Goal: Information Seeking & Learning: Learn about a topic

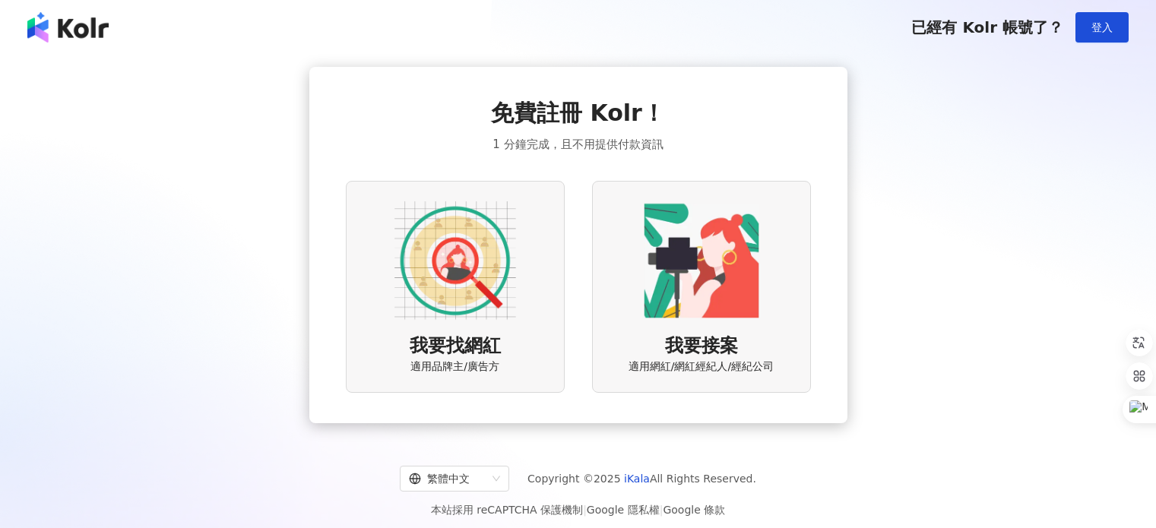
click at [532, 287] on div "我要找網紅 適用品牌主/廣告方" at bounding box center [455, 287] width 219 height 212
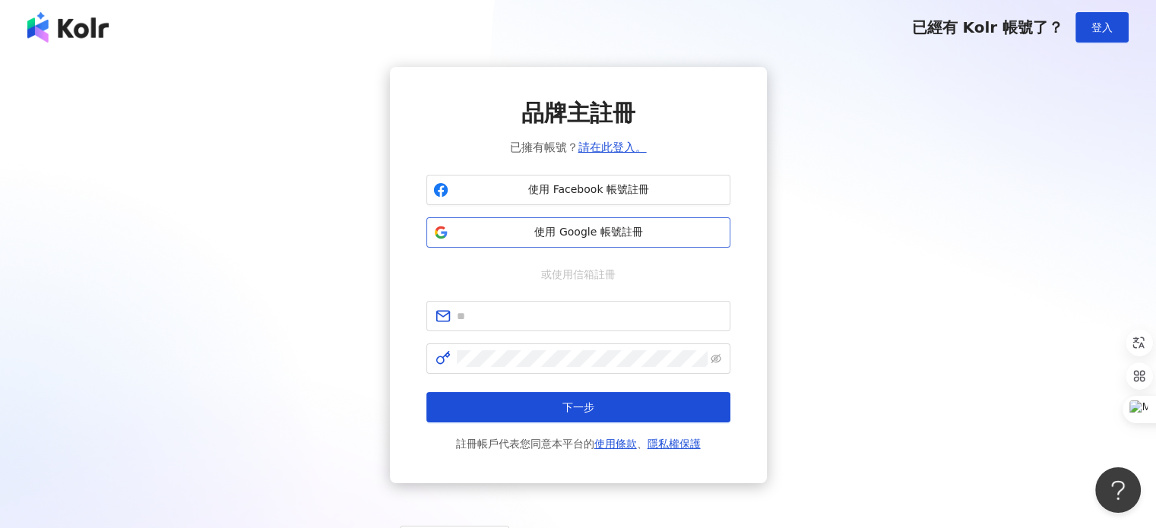
click at [560, 230] on span "使用 Google 帳號註冊" at bounding box center [589, 232] width 269 height 15
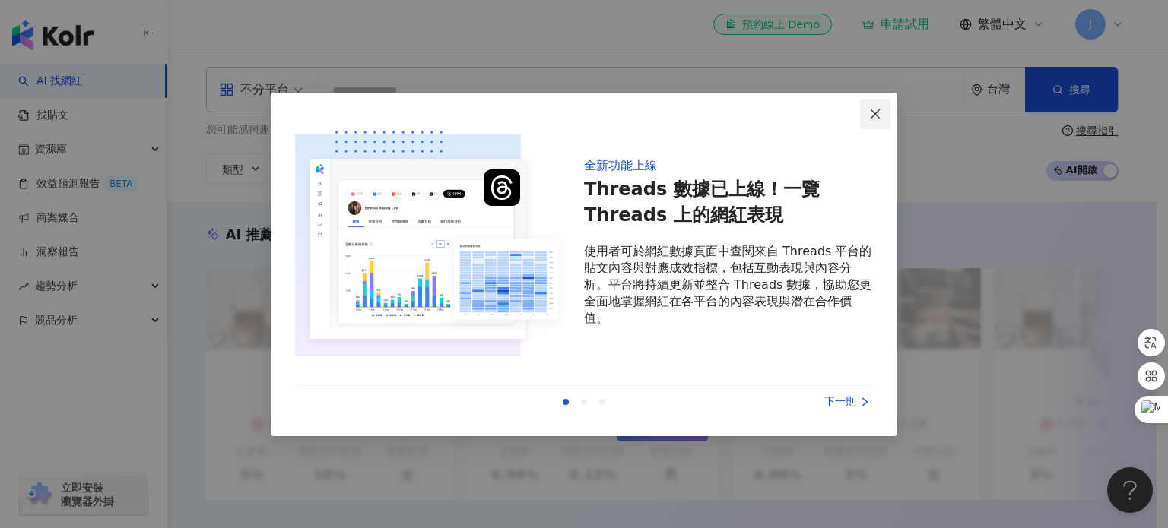
click at [886, 103] on button "Close" at bounding box center [875, 114] width 30 height 30
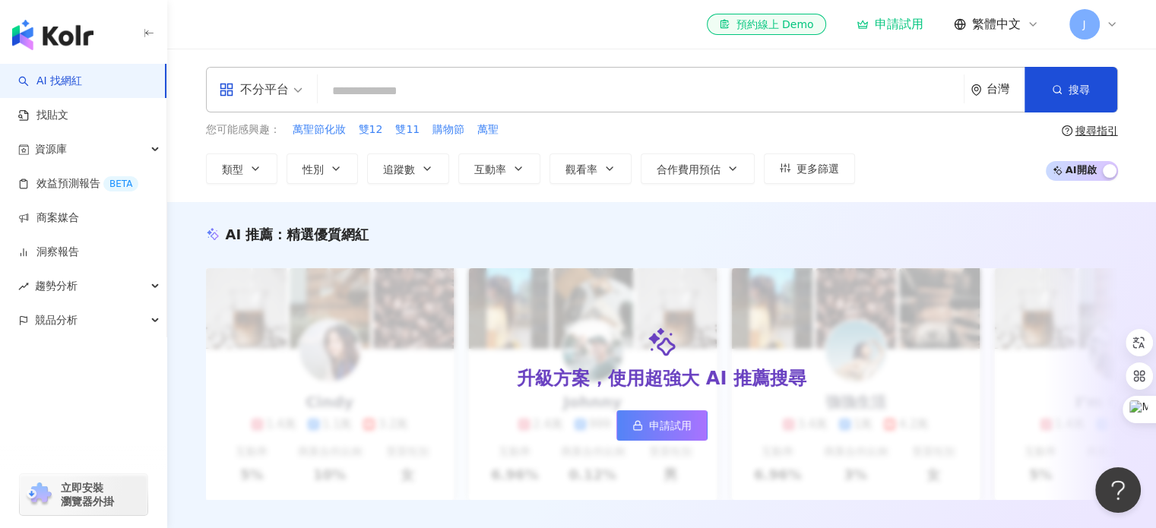
click at [748, 79] on input "search" at bounding box center [641, 91] width 634 height 29
paste input "**********"
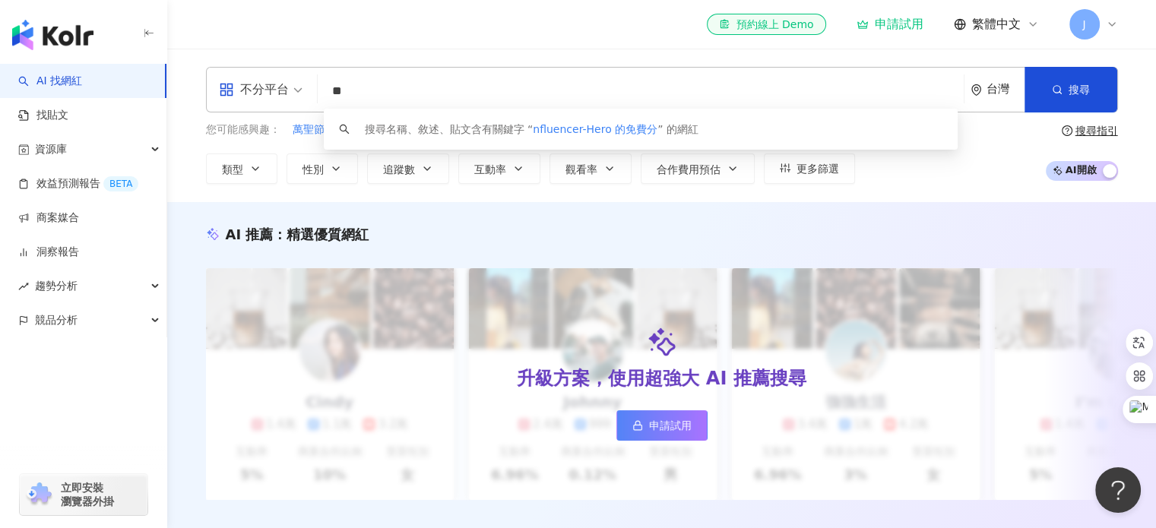
type input "*"
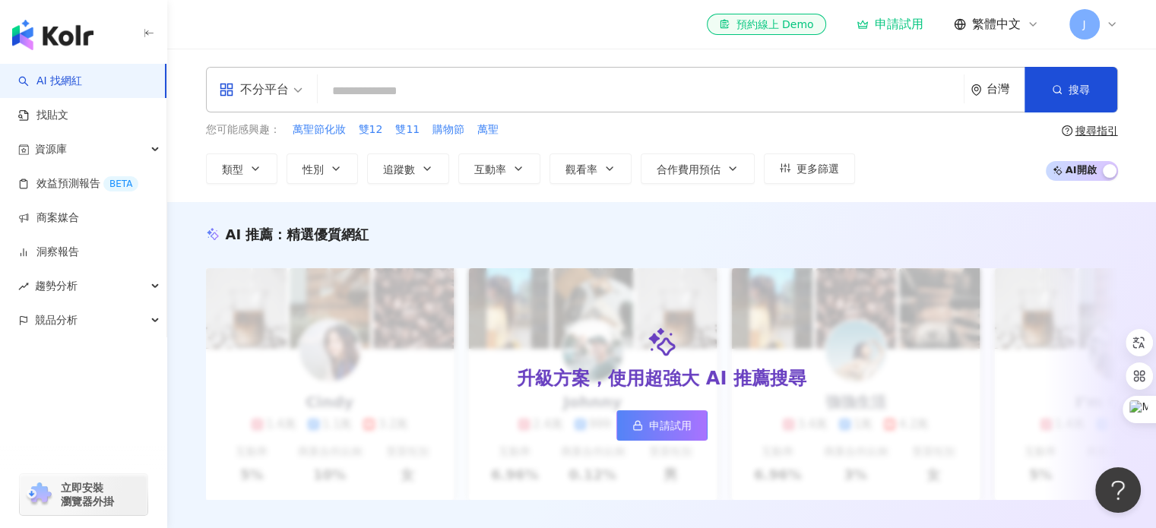
paste input "**********"
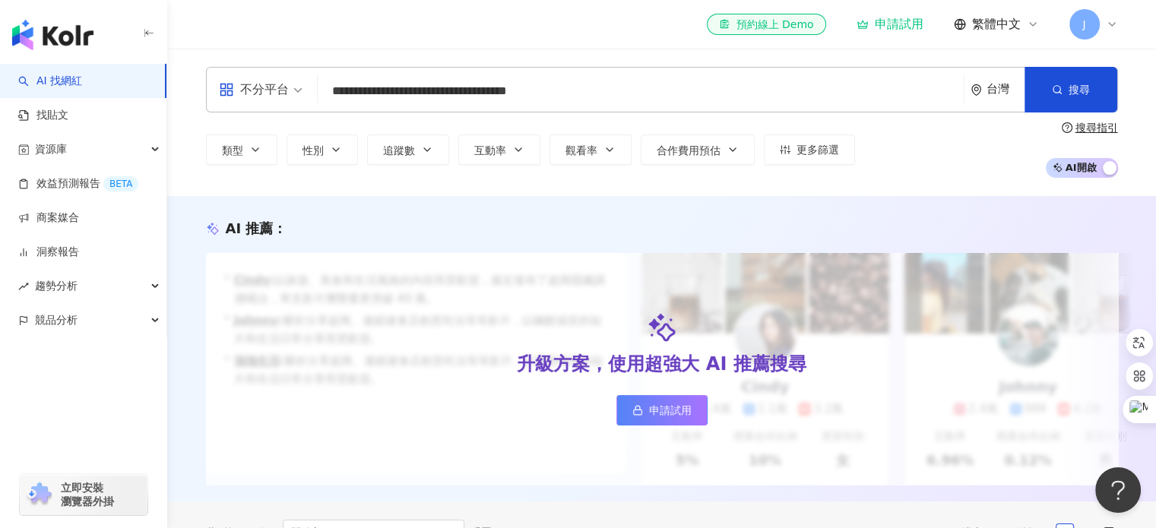
type input "**********"
click at [654, 410] on span "申請試用" at bounding box center [670, 410] width 43 height 12
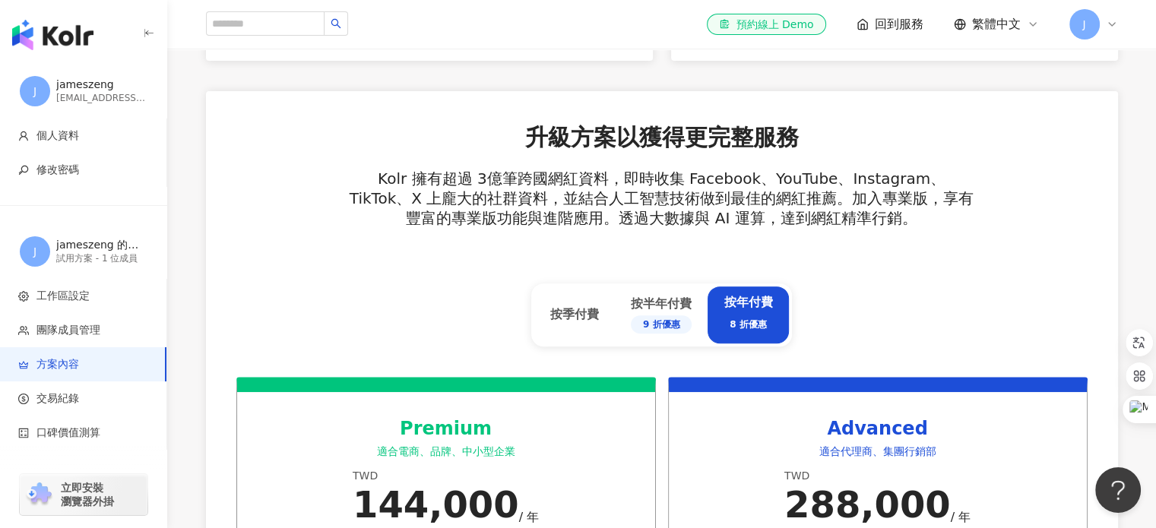
scroll to position [398, 0]
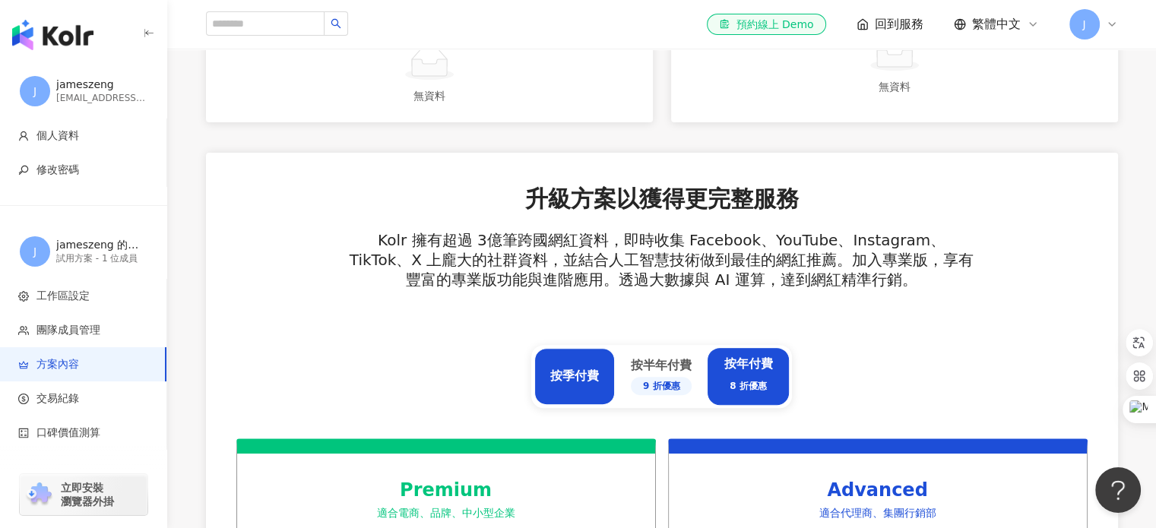
click at [568, 373] on div "按季付費" at bounding box center [574, 376] width 49 height 17
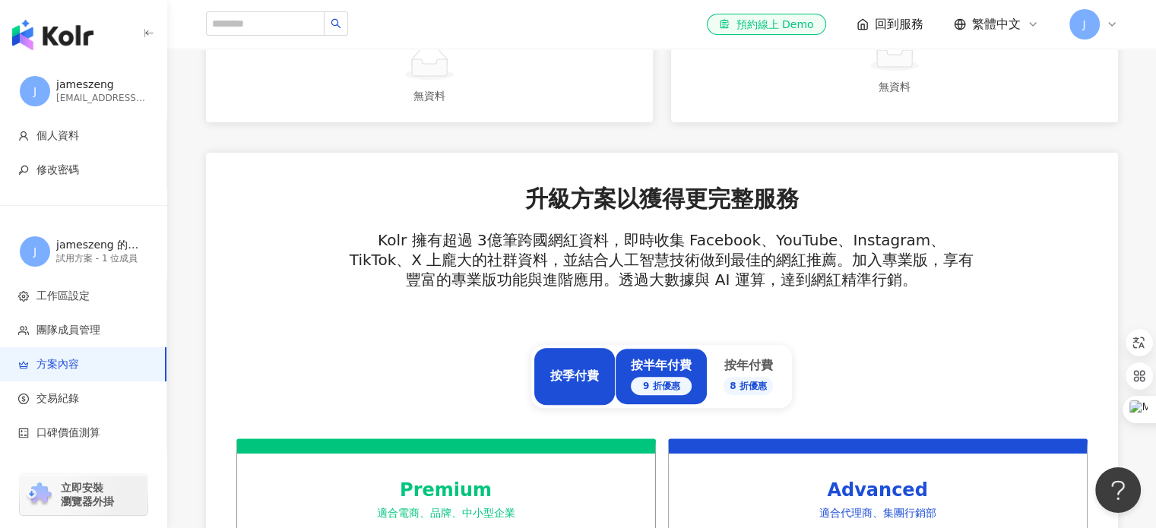
click at [642, 363] on div "按半年付費 9 折優惠" at bounding box center [661, 376] width 61 height 38
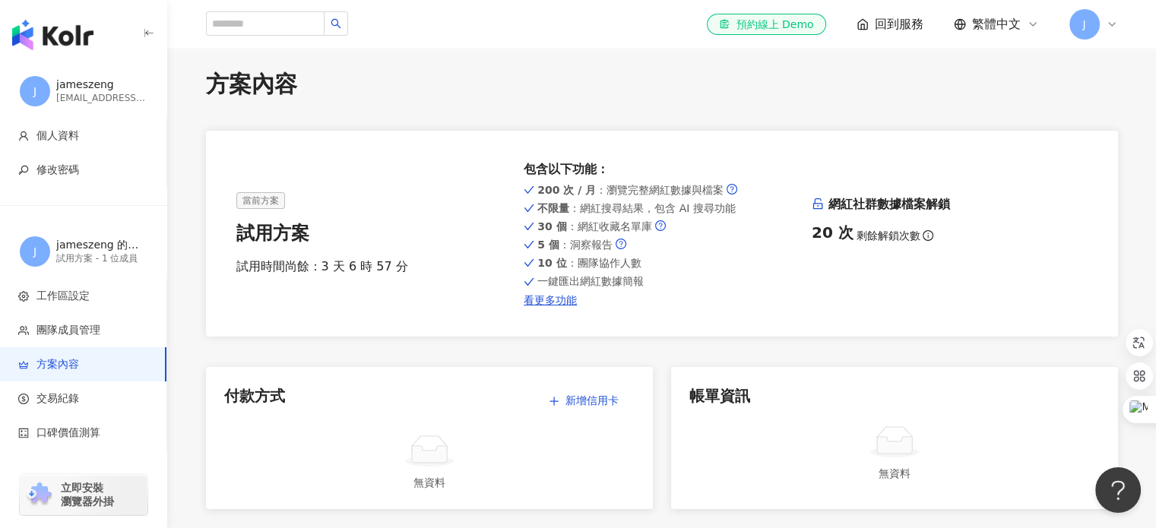
scroll to position [0, 0]
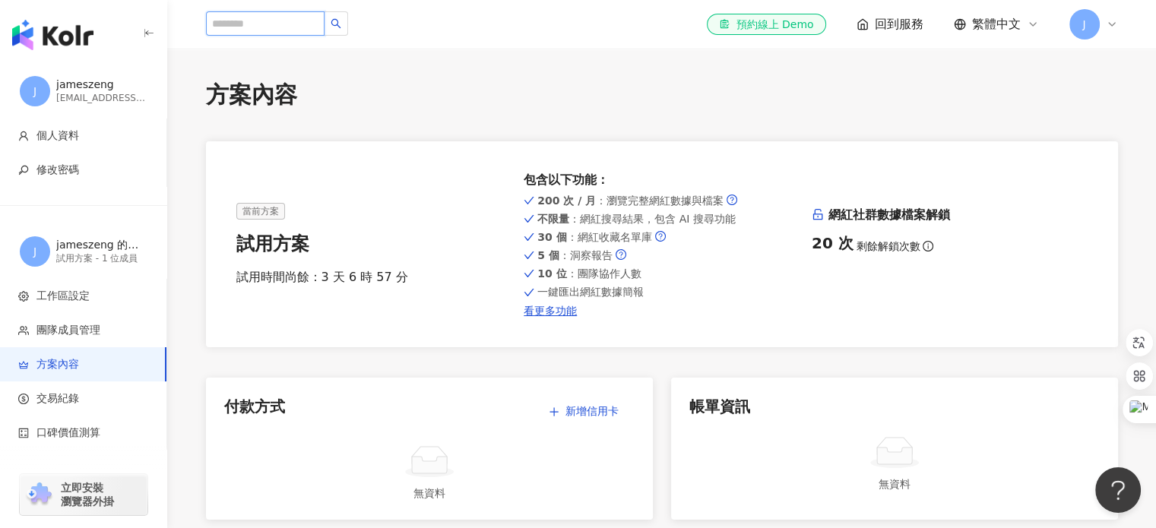
click at [246, 24] on input "search" at bounding box center [265, 23] width 119 height 24
click at [467, 224] on div "當前方案 試用方案 試用時間尚餘：3 天 6 時 57 分" at bounding box center [374, 245] width 276 height 84
click at [293, 27] on input "search" at bounding box center [265, 23] width 119 height 24
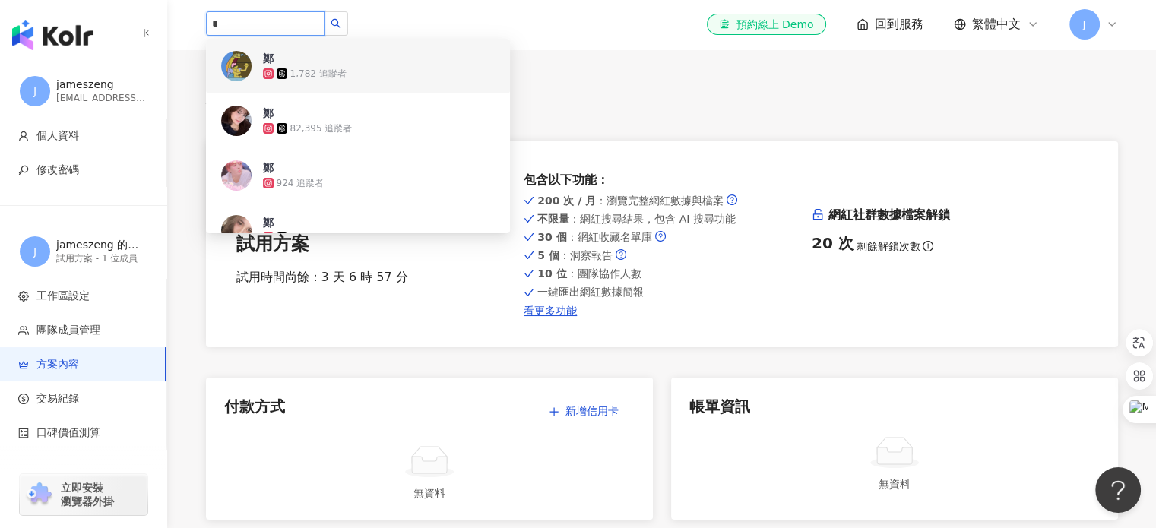
drag, startPoint x: 276, startPoint y: 27, endPoint x: 161, endPoint y: 40, distance: 115.4
paste input "**"
type input "***"
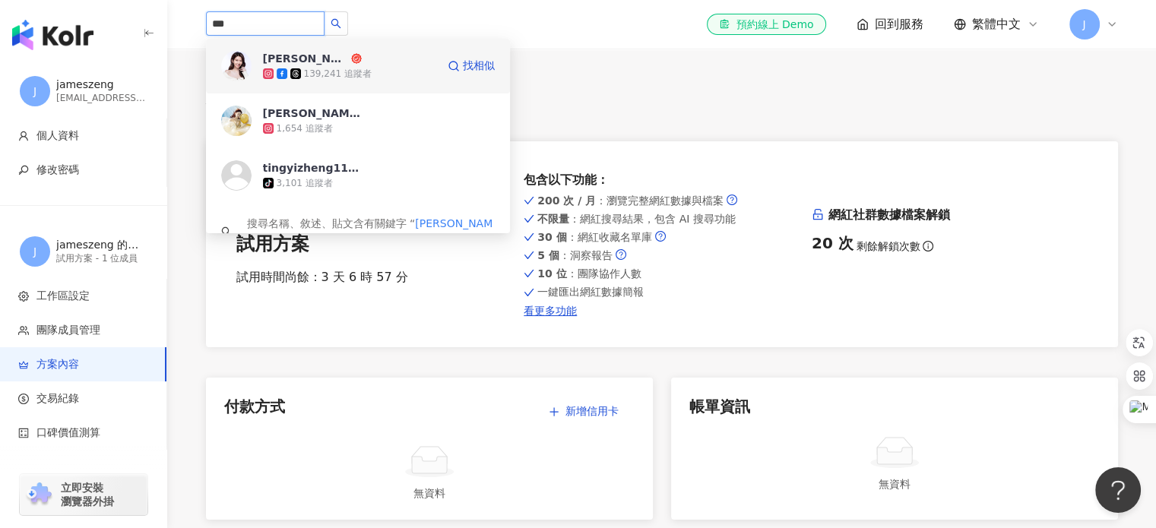
click at [304, 59] on div "[PERSON_NAME]" at bounding box center [305, 58] width 85 height 15
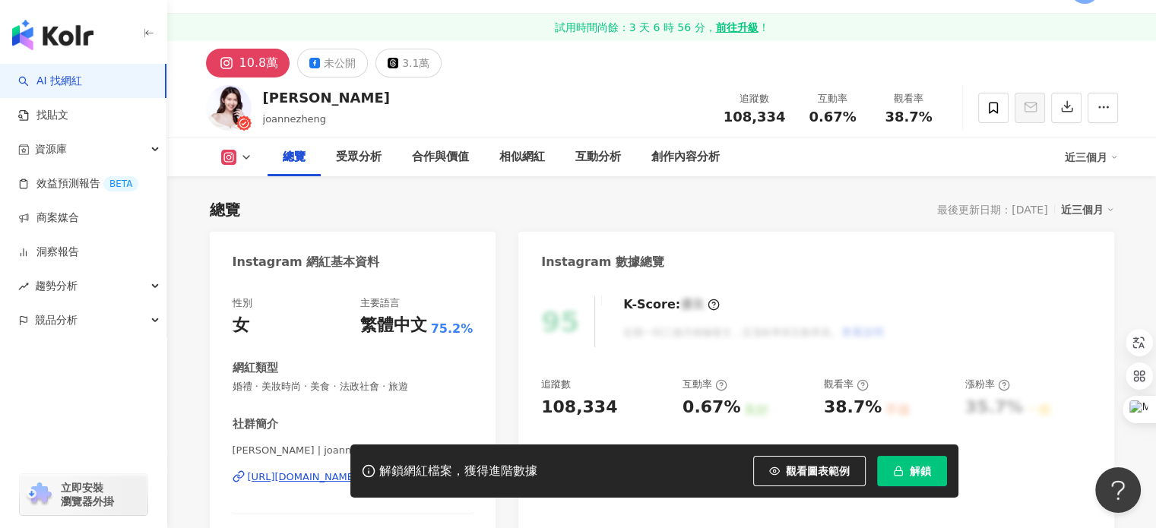
scroll to position [121, 0]
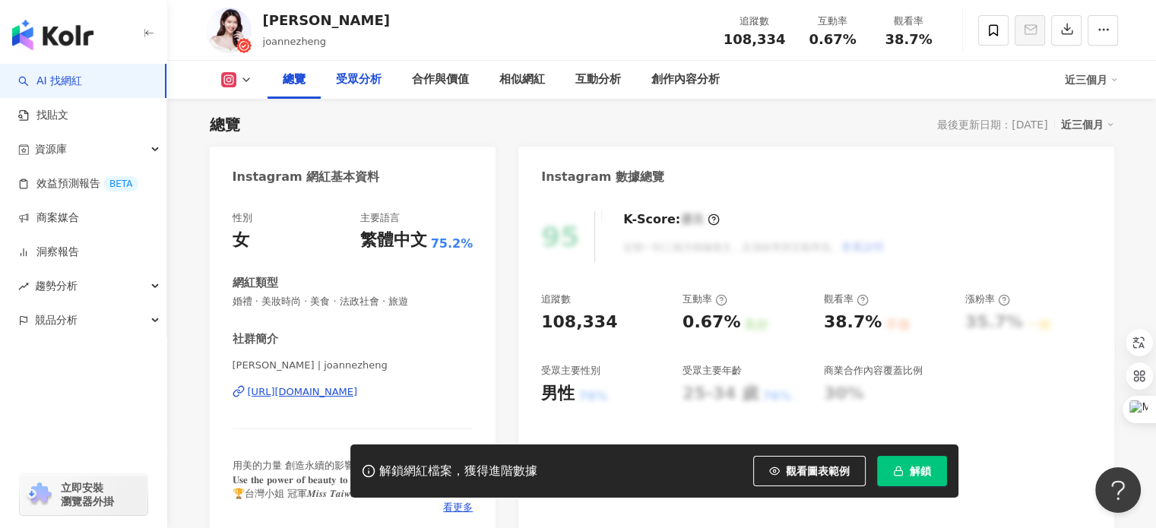
click at [360, 92] on div "受眾分析" at bounding box center [359, 80] width 76 height 38
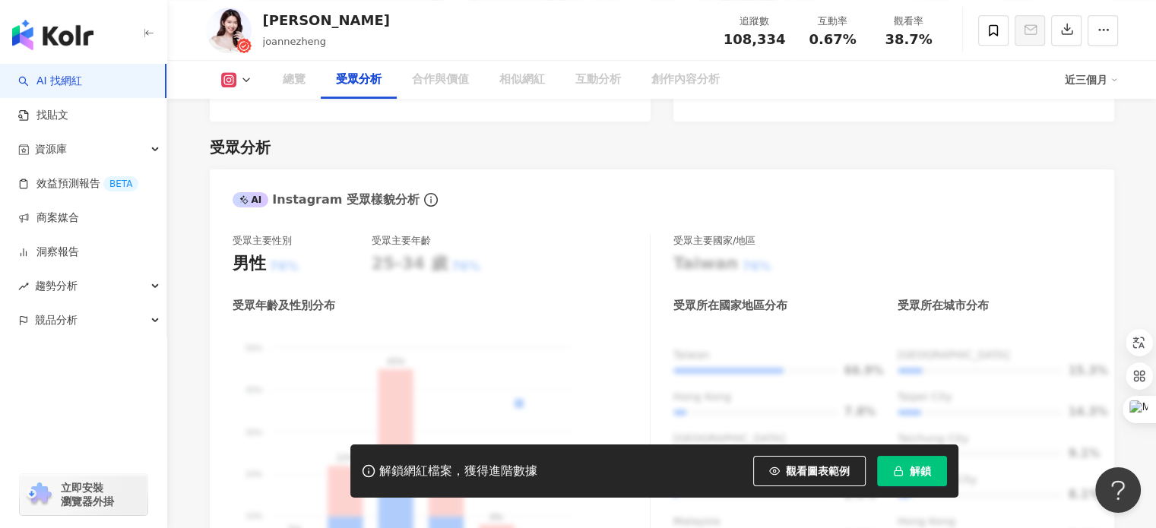
click at [429, 78] on div "合作與價值" at bounding box center [440, 80] width 57 height 18
click at [283, 81] on div "總覽" at bounding box center [294, 80] width 23 height 18
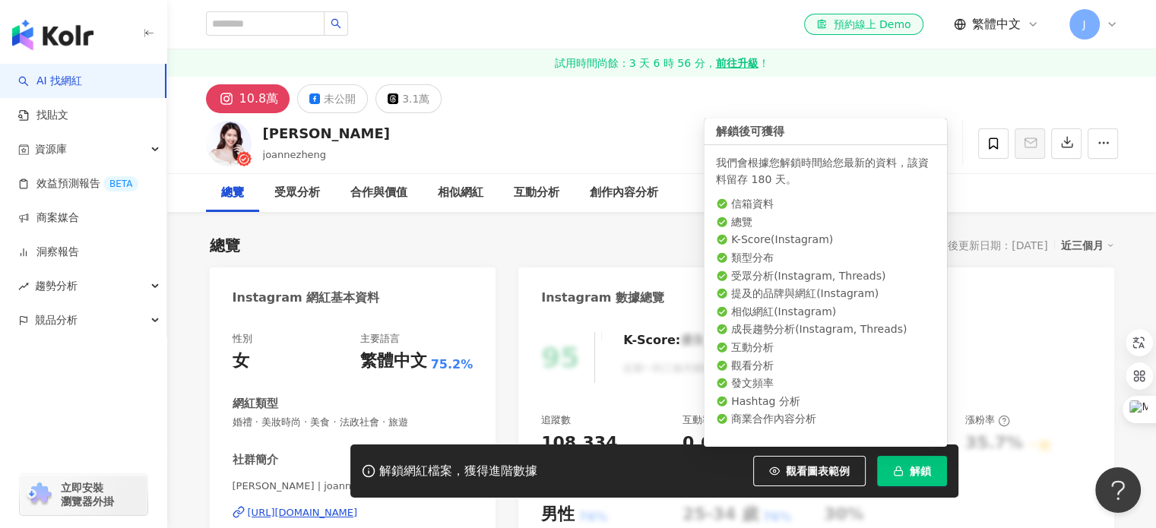
click at [912, 475] on span "解鎖" at bounding box center [920, 471] width 21 height 12
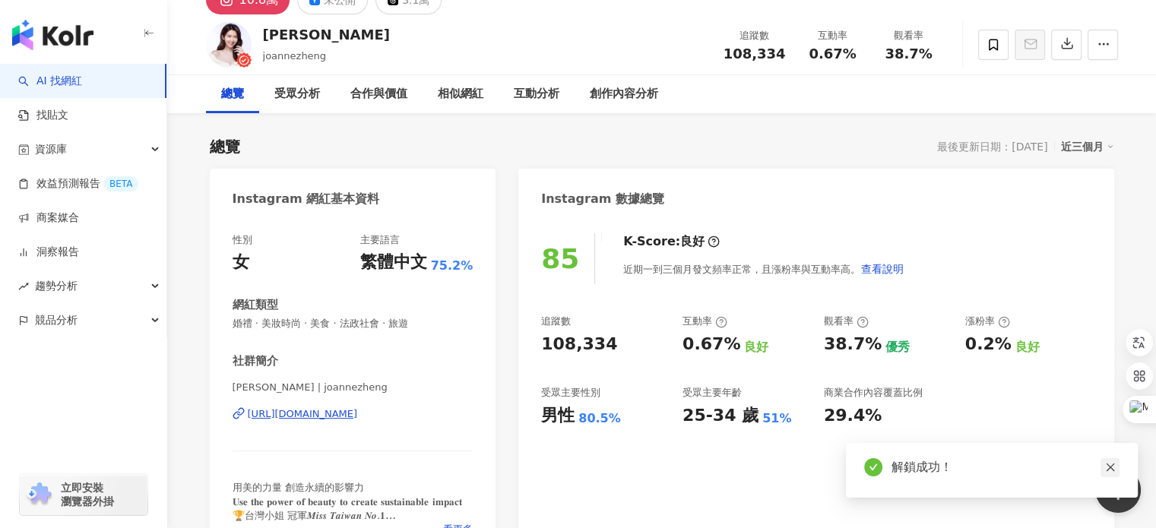
scroll to position [121, 0]
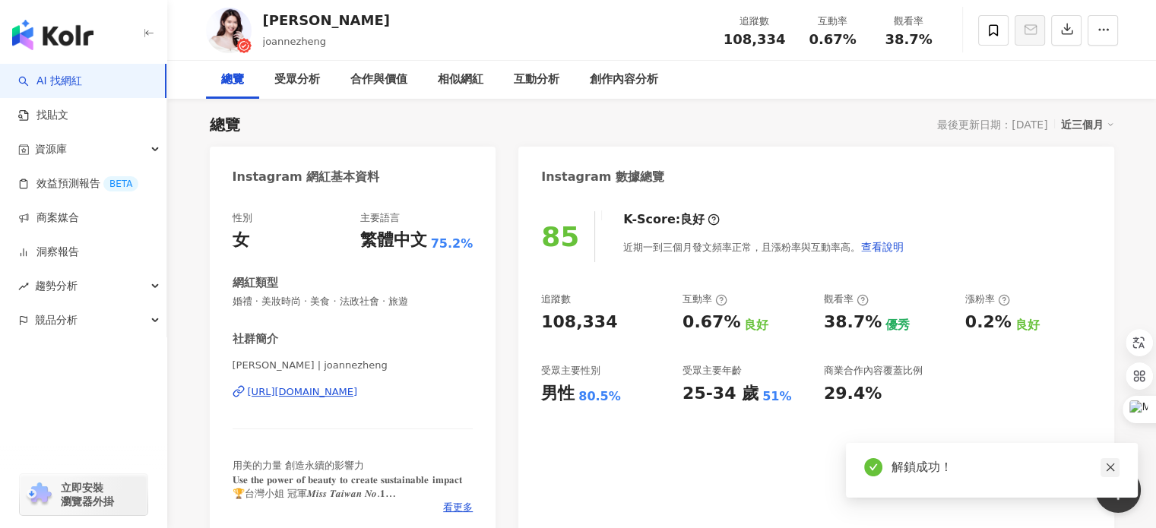
click at [1111, 469] on icon "close" at bounding box center [1110, 468] width 8 height 8
click at [769, 163] on div "Instagram 數據總覽" at bounding box center [815, 171] width 595 height 49
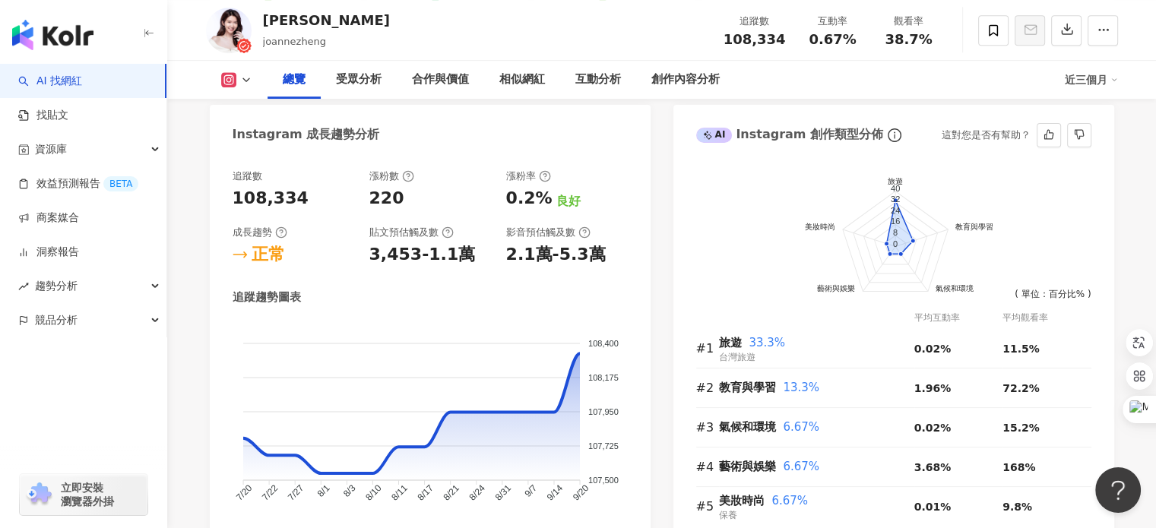
scroll to position [848, 0]
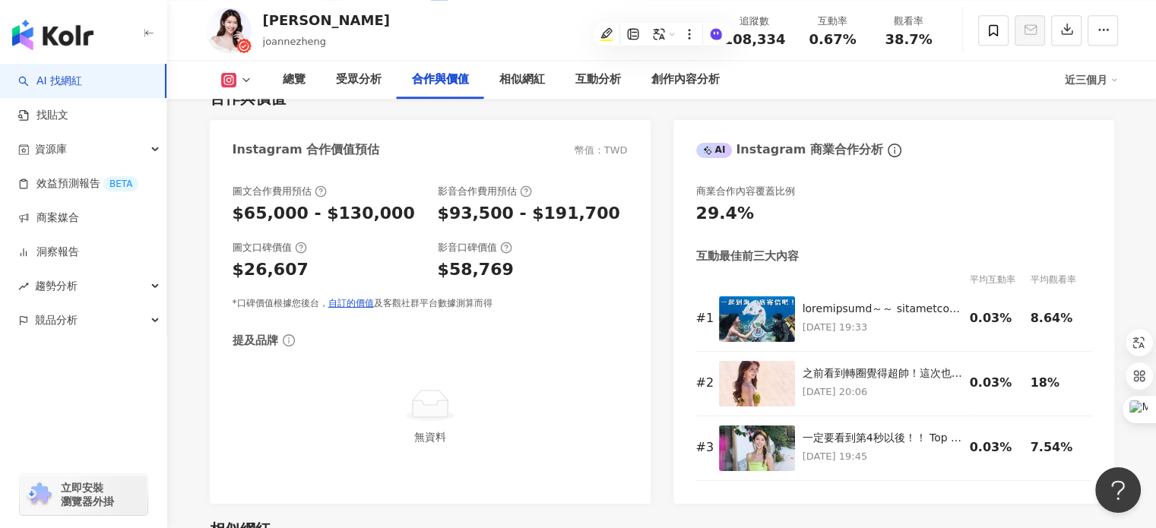
scroll to position [2090, 0]
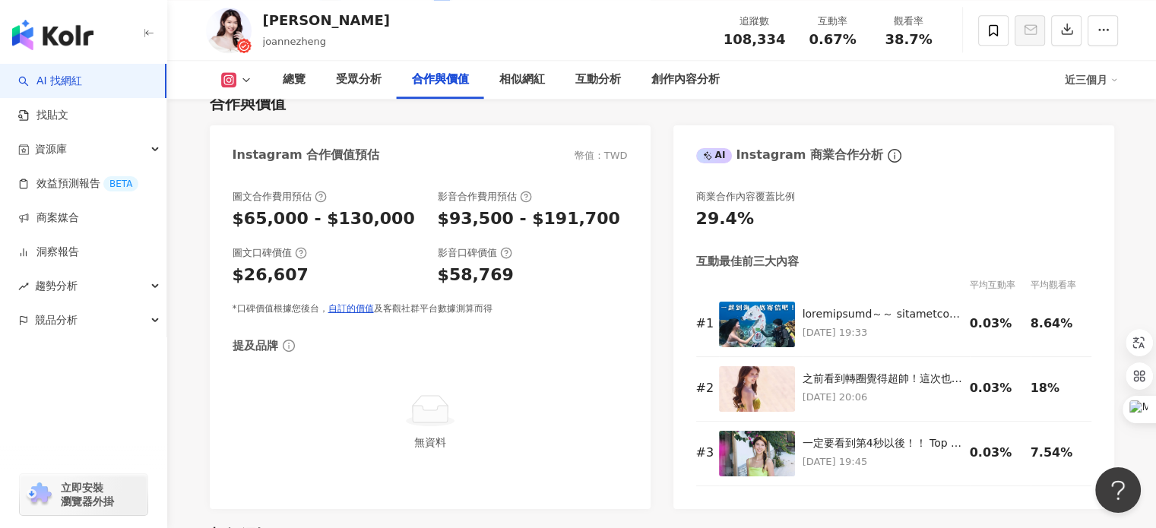
click at [658, 388] on div "Instagram 合作價值預估 幣值：TWD 圖文合作費用預估 $65,000 - $130,000 影音合作費用預估 $93,500 - $191,700…" at bounding box center [662, 317] width 905 height 384
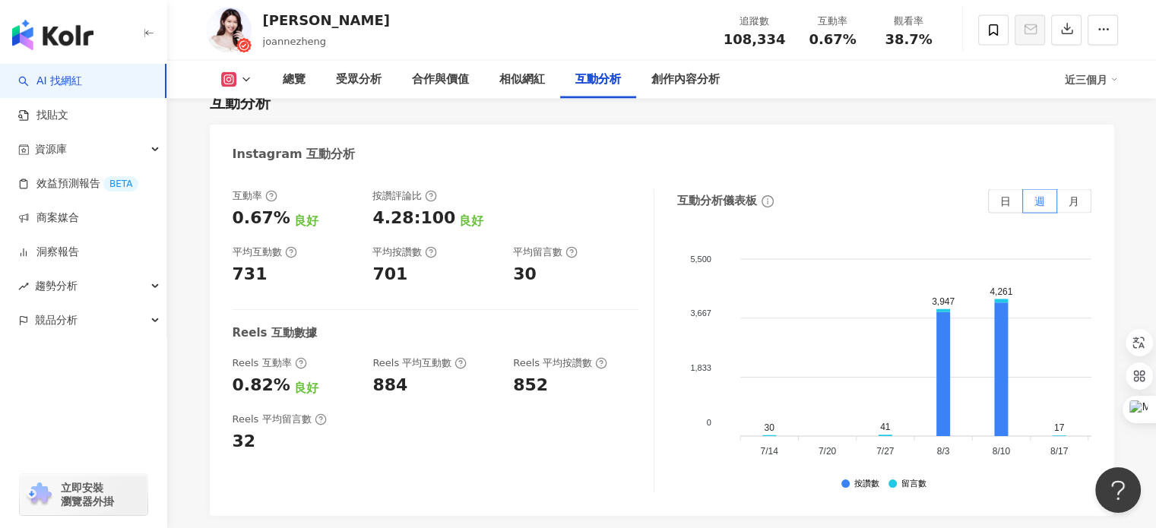
scroll to position [3090, 0]
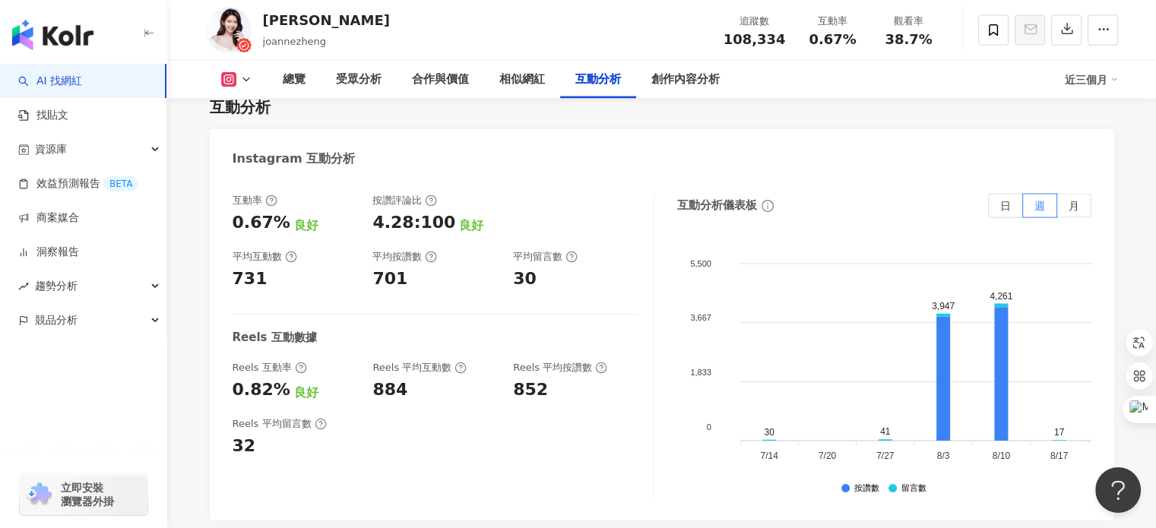
drag, startPoint x: 666, startPoint y: 403, endPoint x: 943, endPoint y: 327, distance: 286.9
click at [943, 327] on div "互動率 0.67% 良好 按讚評論比 4.28:100 良好 平均互動數 731 平均按讚數 701 平均留言數 30 Reels 互動數據 Reels 互動…" at bounding box center [662, 346] width 859 height 304
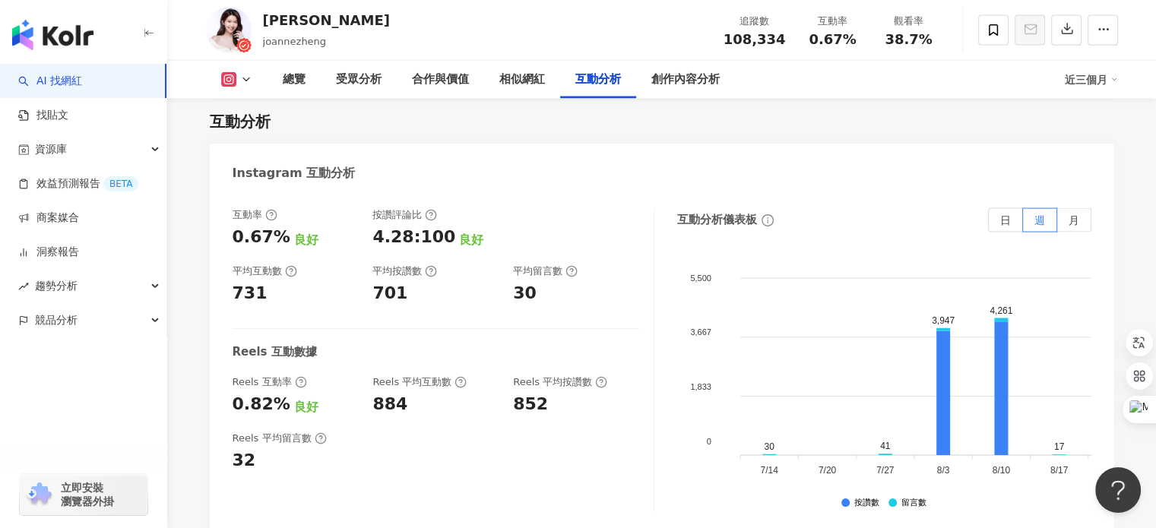
scroll to position [3065, 0]
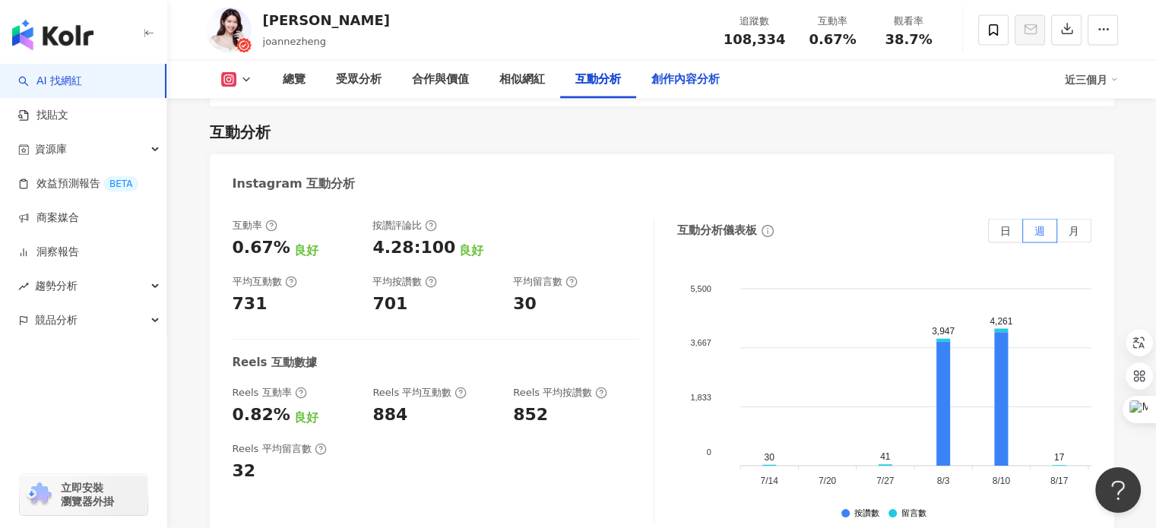
click at [693, 78] on div "創作內容分析" at bounding box center [685, 80] width 68 height 18
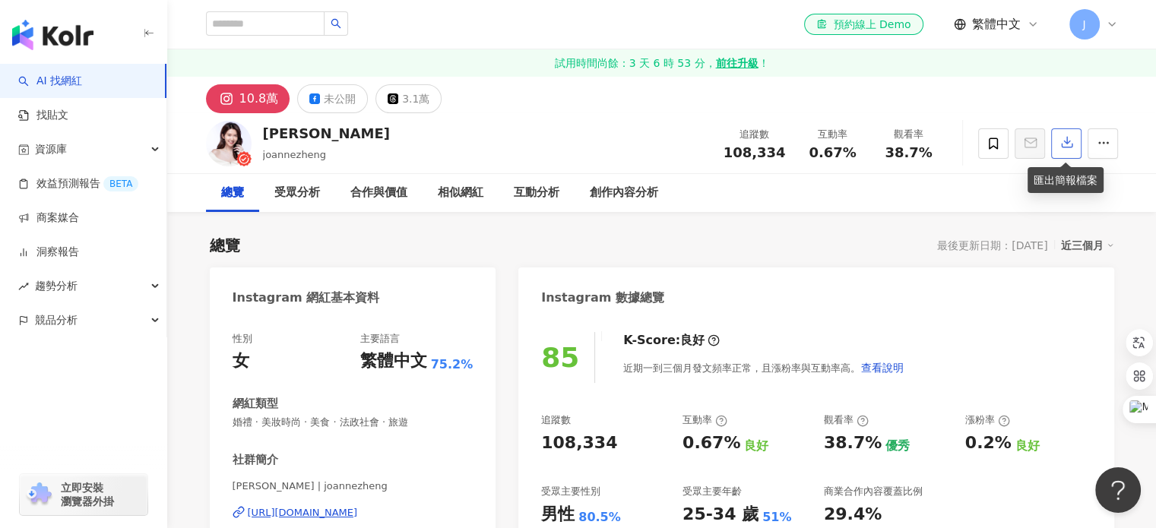
click at [1060, 138] on icon "button" at bounding box center [1067, 142] width 14 height 14
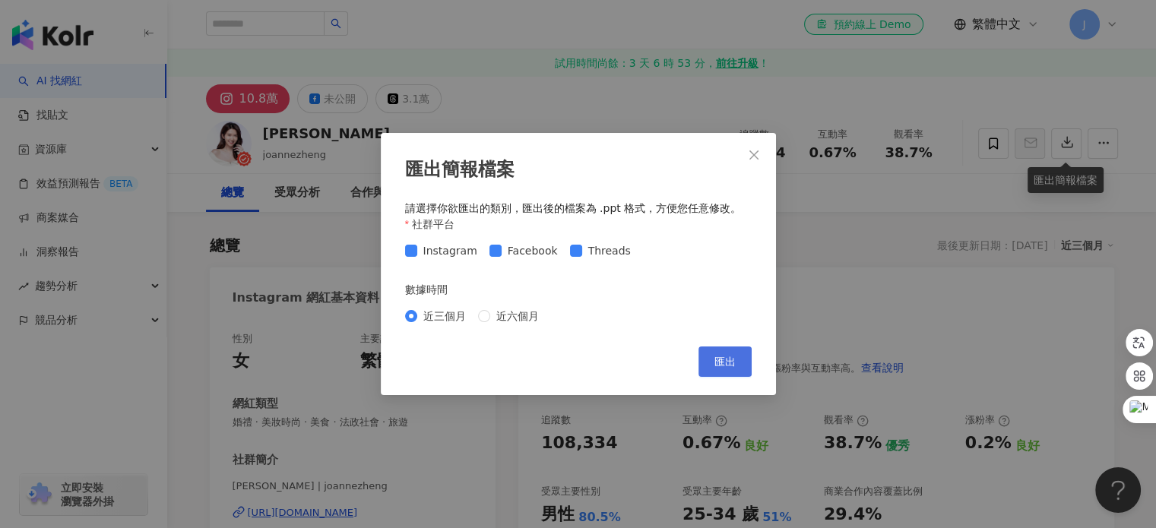
click at [718, 360] on span "匯出" at bounding box center [724, 362] width 21 height 12
click at [762, 144] on button "Close" at bounding box center [754, 155] width 30 height 30
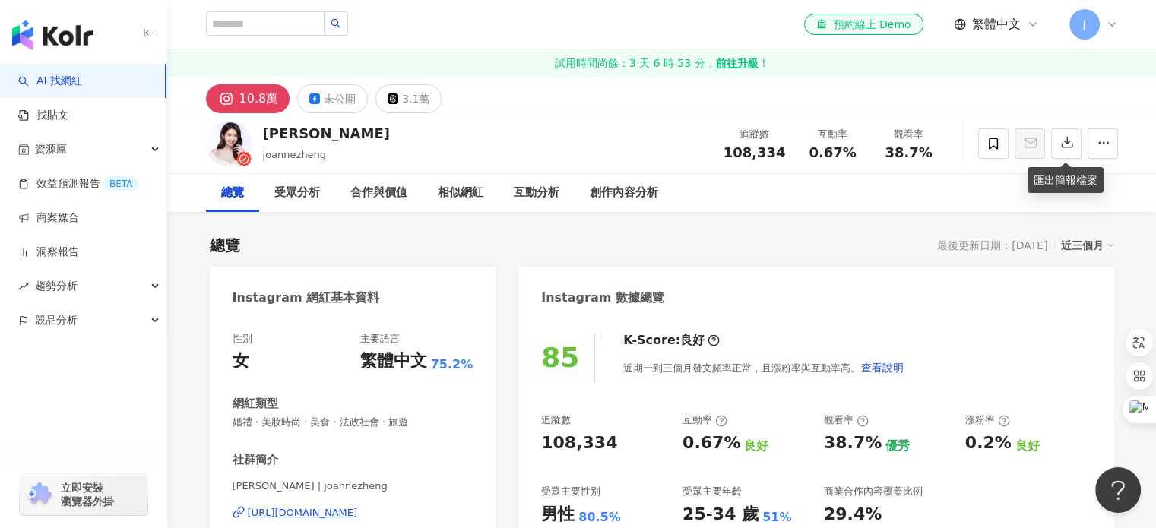
click at [641, 62] on link "試用時間尚餘：3 天 6 時 53 分， 前往升級 ！" at bounding box center [661, 62] width 989 height 27
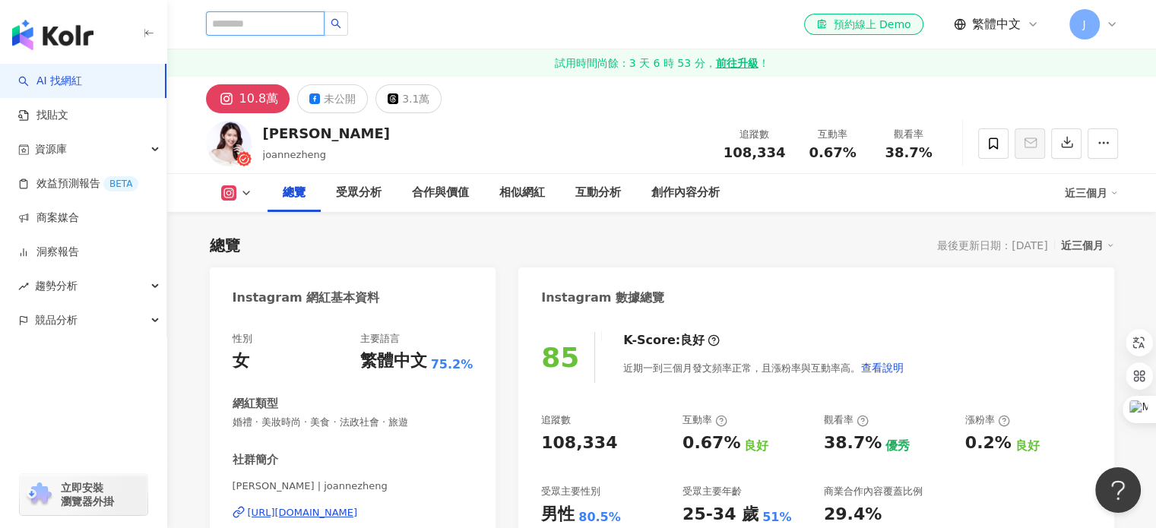
click at [302, 24] on input "search" at bounding box center [265, 23] width 119 height 24
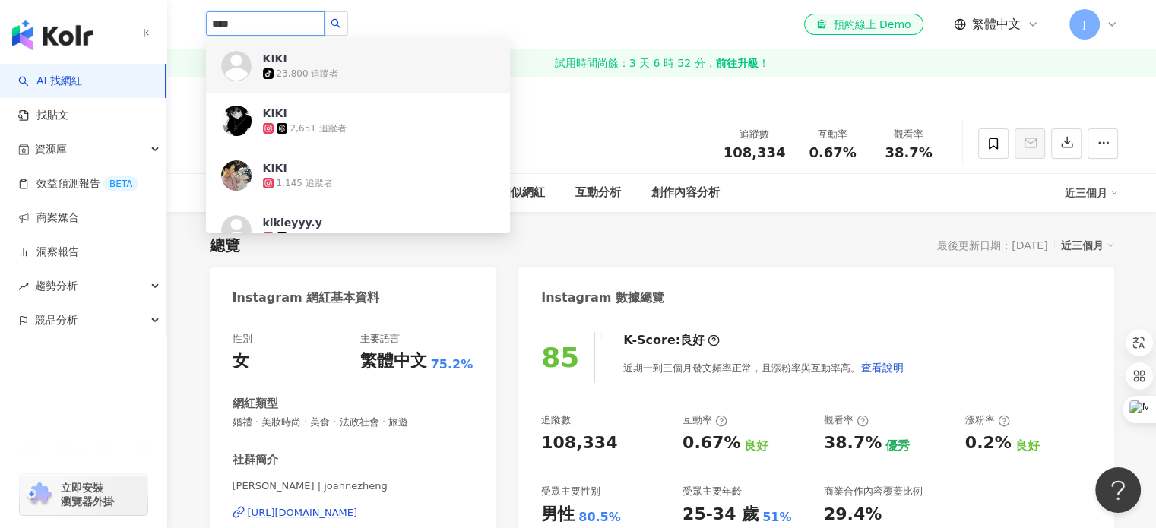
type input "****"
drag, startPoint x: 310, startPoint y: 22, endPoint x: 100, endPoint y: 17, distance: 209.8
paste input "**********"
type input "**********"
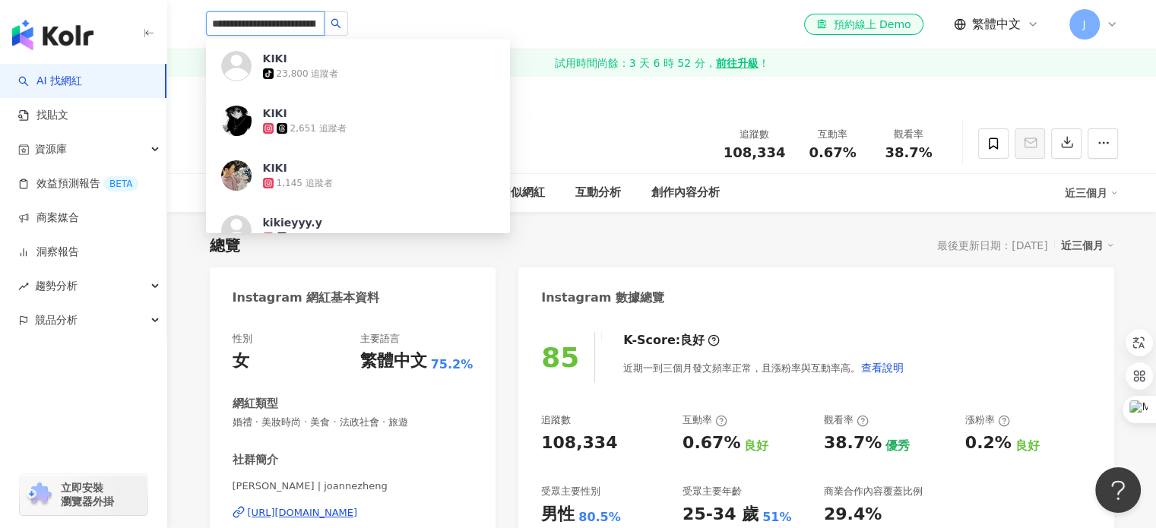
scroll to position [0, 73]
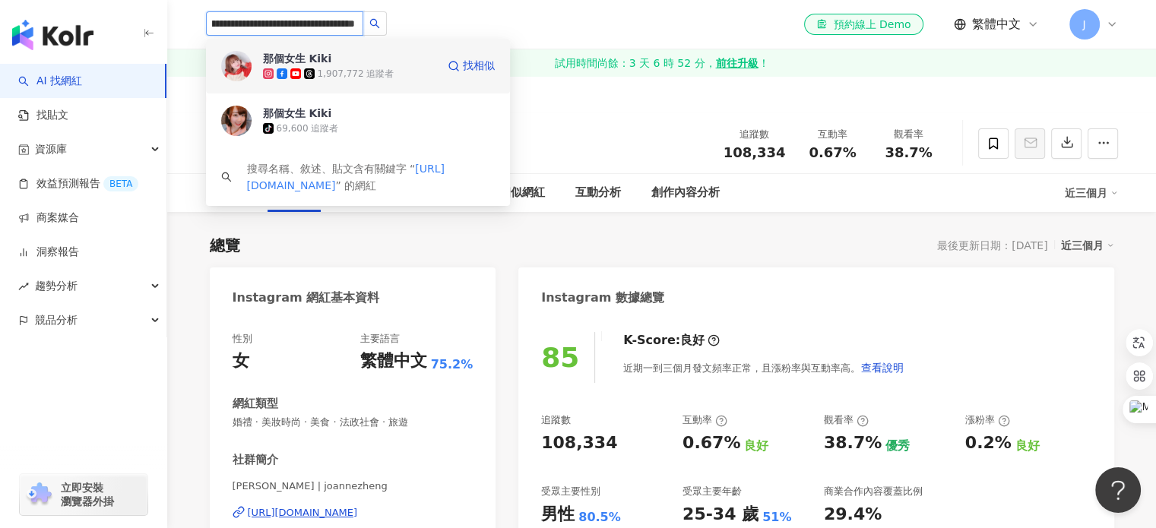
click at [274, 78] on span at bounding box center [270, 73] width 14 height 11
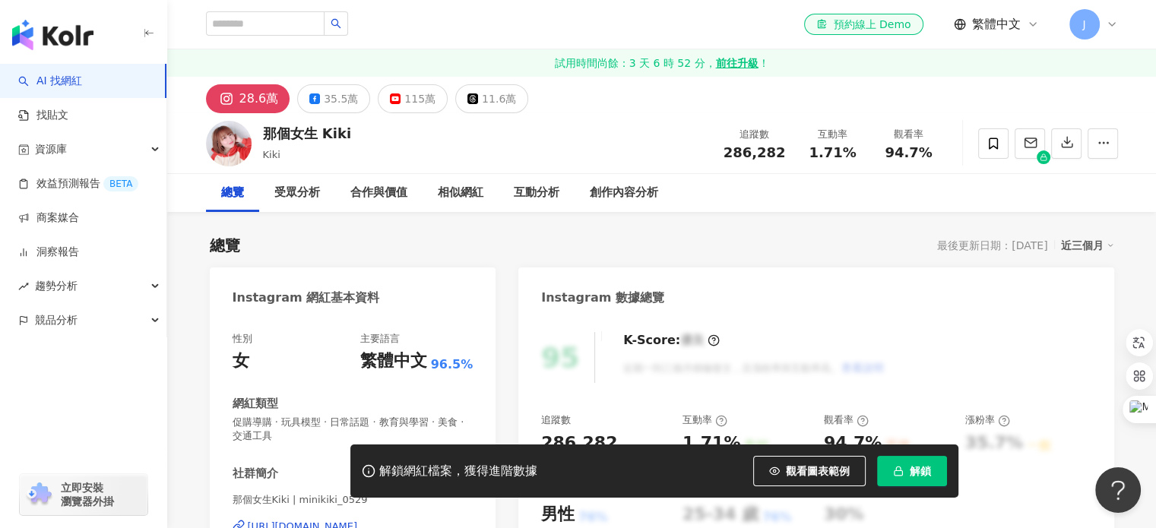
scroll to position [21, 0]
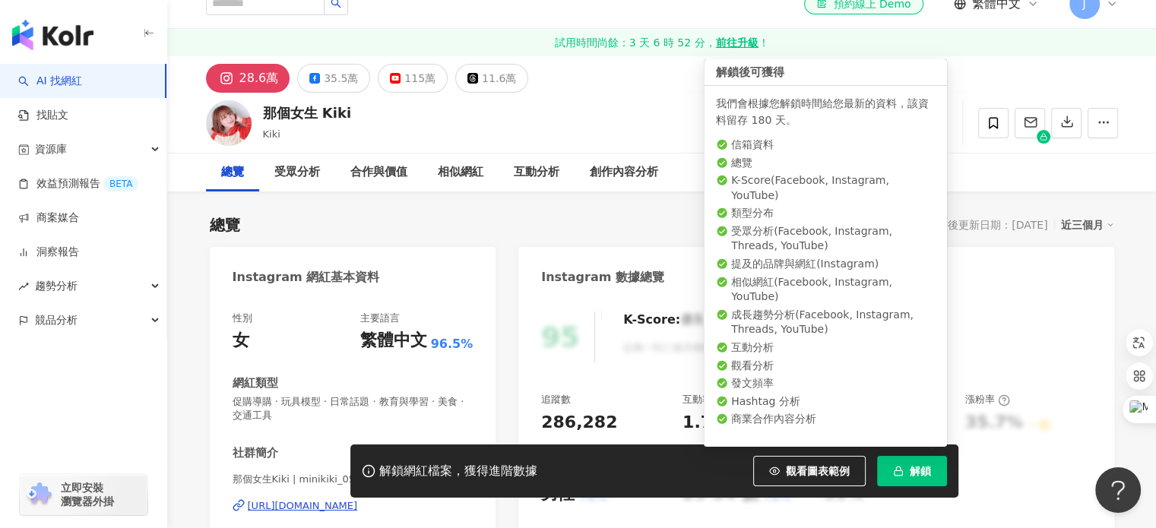
click at [893, 466] on icon "button" at bounding box center [898, 471] width 11 height 11
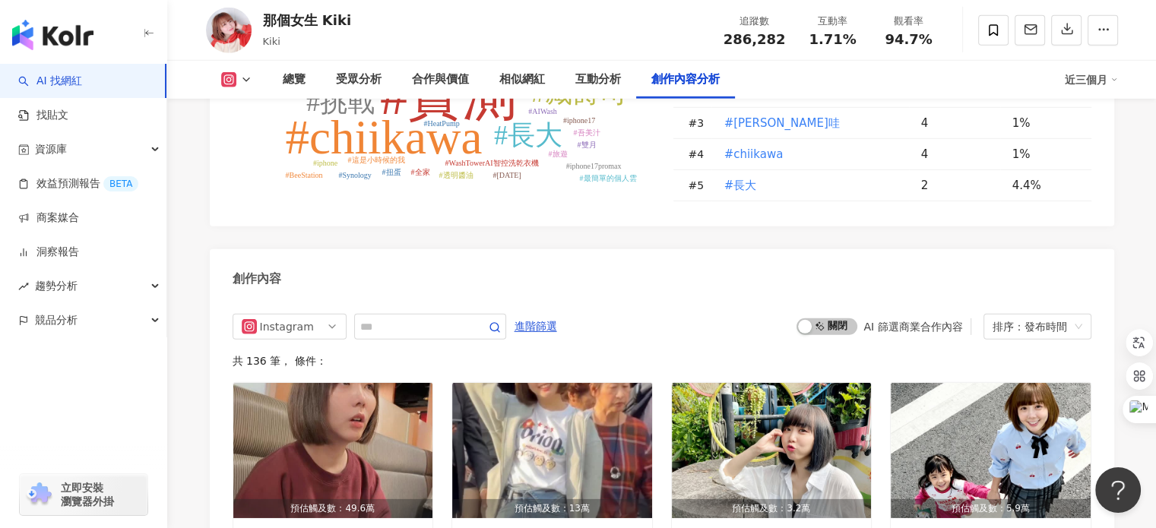
scroll to position [4770, 0]
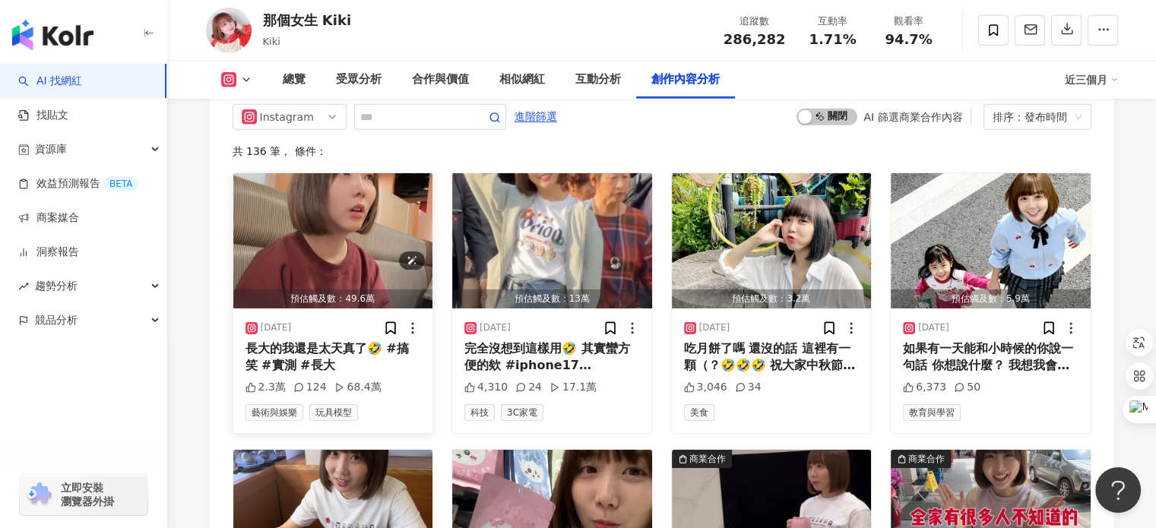
click at [359, 234] on img "button" at bounding box center [333, 240] width 200 height 135
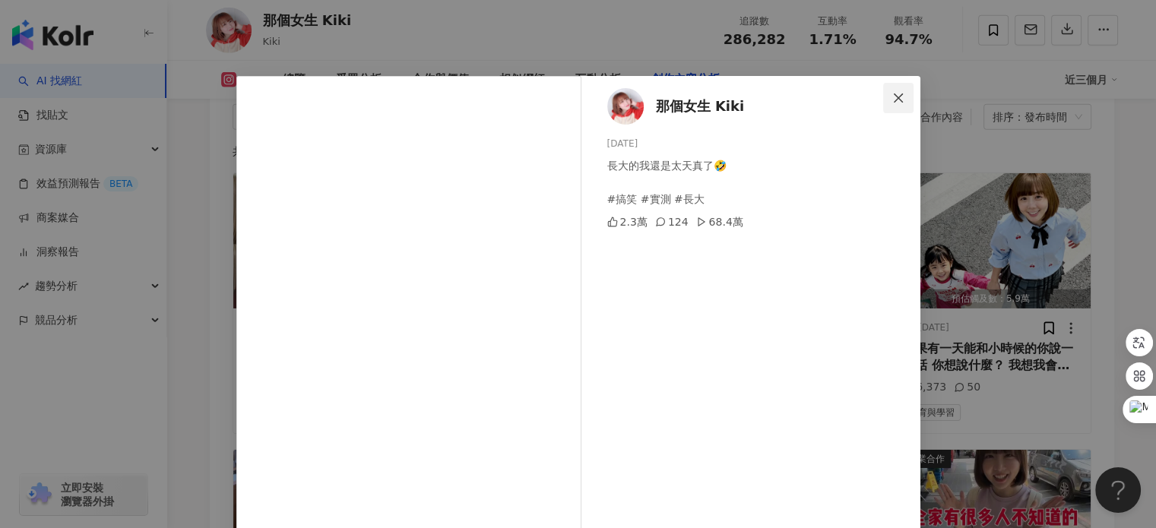
click at [894, 97] on icon "close" at bounding box center [898, 97] width 9 height 9
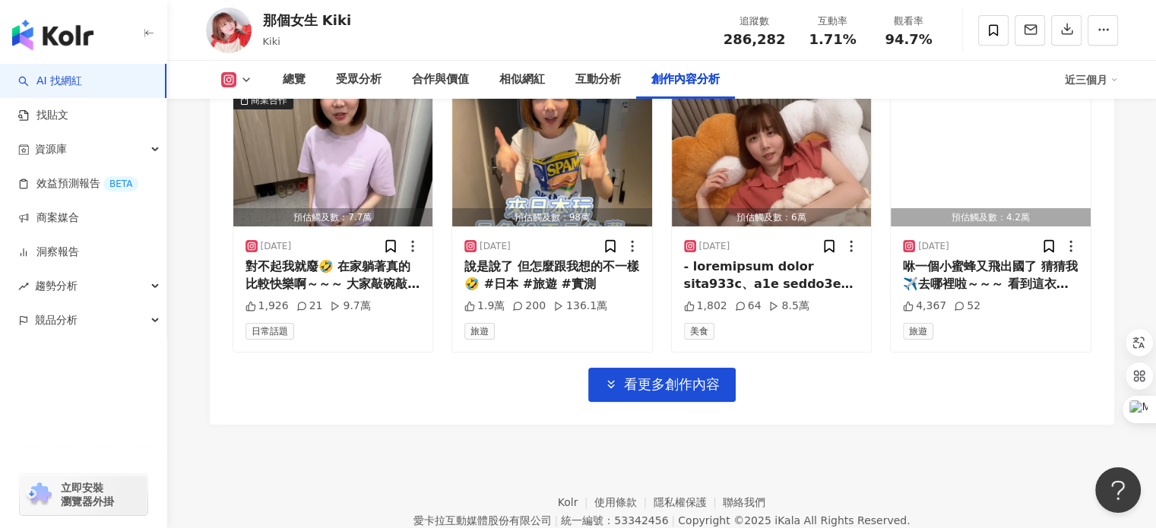
scroll to position [5440, 0]
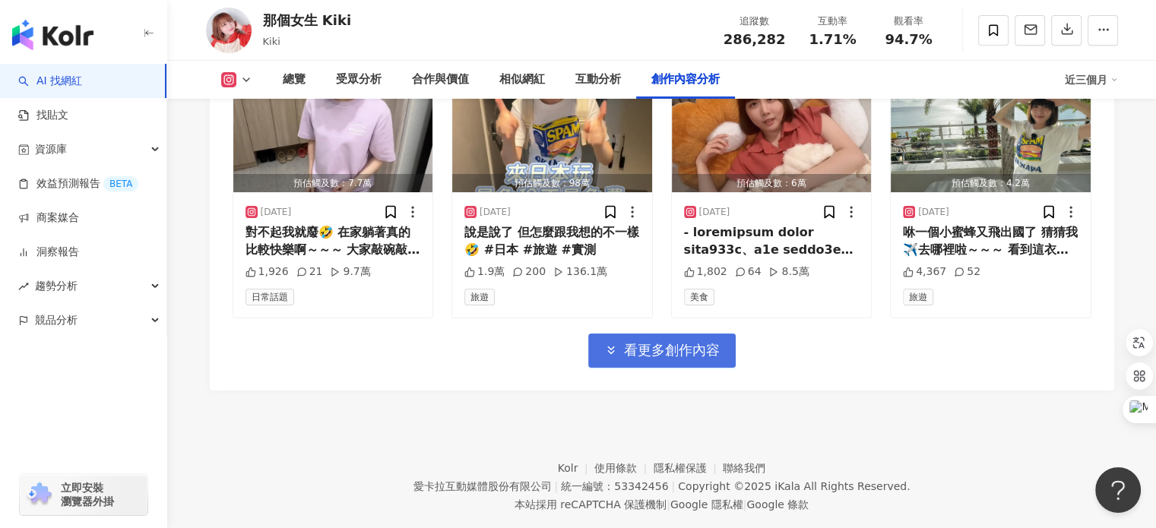
click at [705, 342] on span "看更多創作內容" at bounding box center [672, 350] width 96 height 17
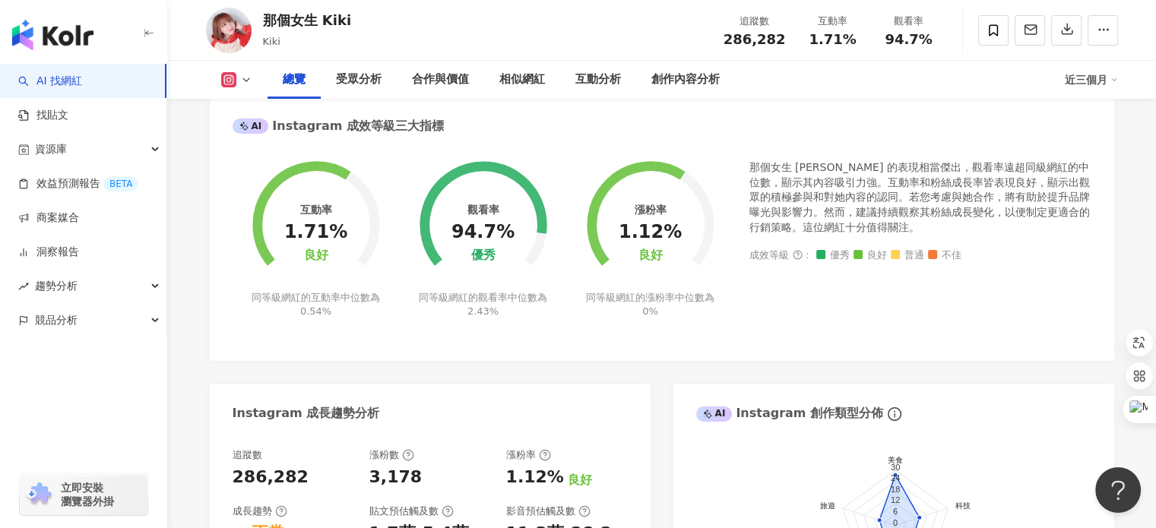
scroll to position [0, 0]
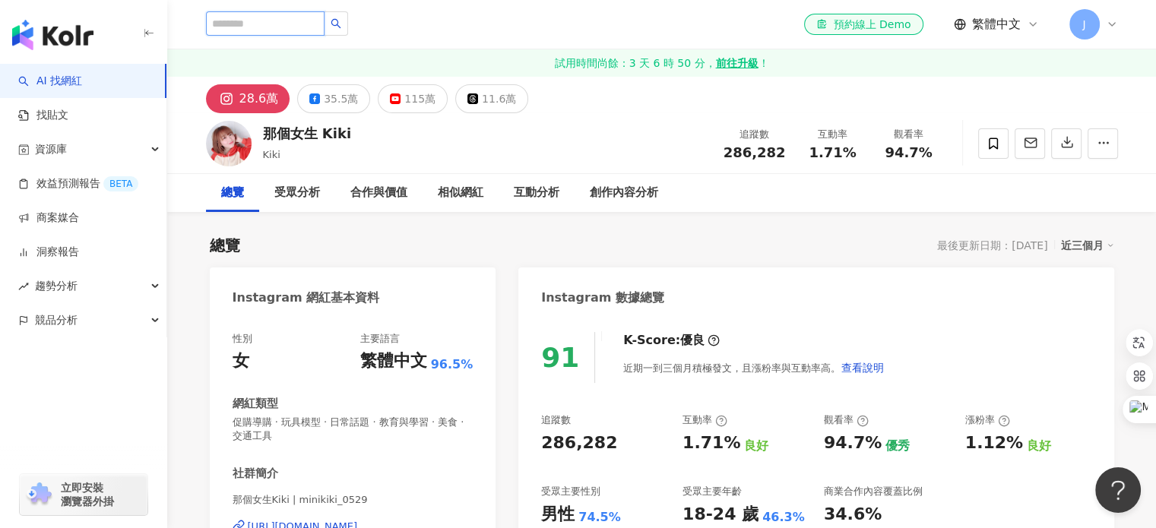
click at [255, 23] on input "search" at bounding box center [265, 23] width 119 height 24
paste input "**********"
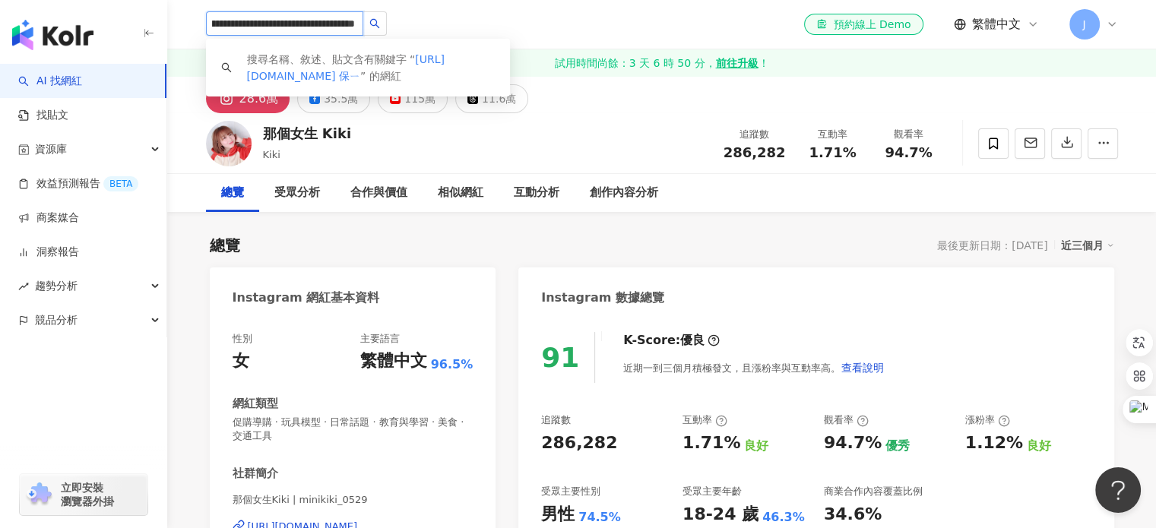
scroll to position [0, 97]
type input "**********"
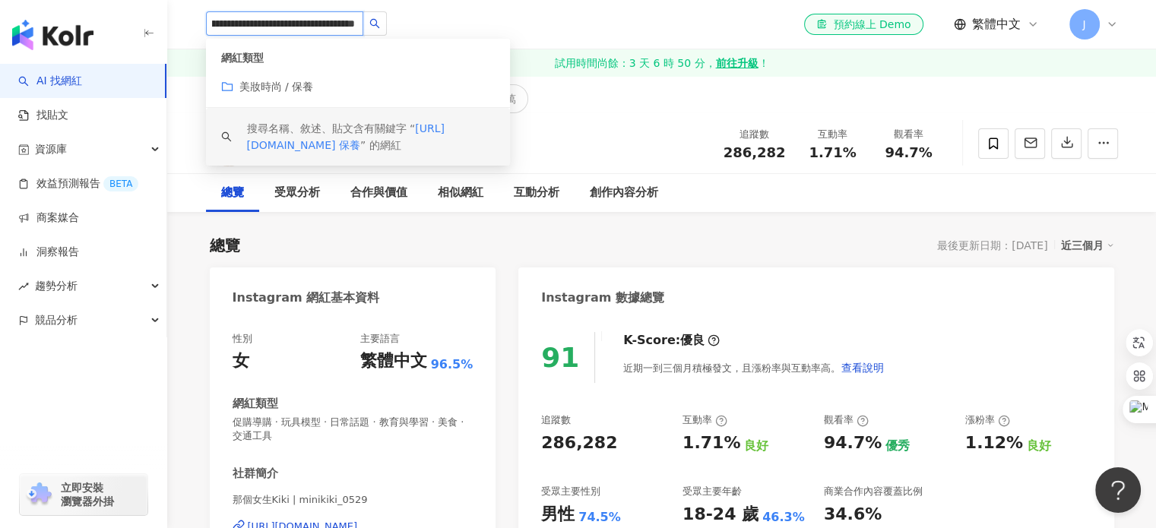
click at [308, 126] on div "搜尋名稱、敘述、貼文含有關鍵字 “ https://www.instagram.com/minikiki_0529/ 保養 ” 的網紅" at bounding box center [371, 136] width 248 height 33
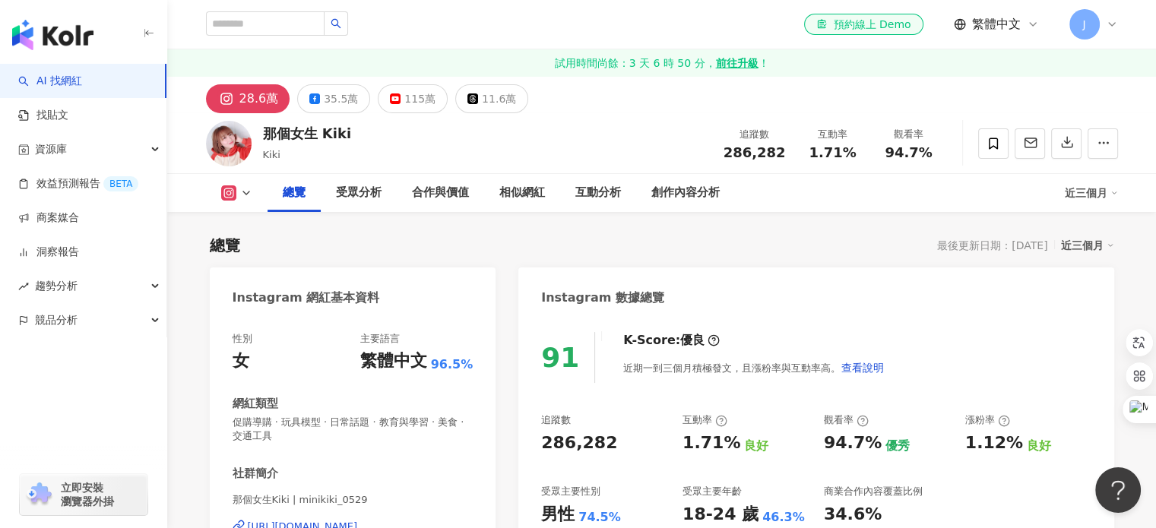
drag, startPoint x: 1067, startPoint y: 142, endPoint x: 867, endPoint y: 230, distance: 219.2
click at [1067, 142] on icon "button" at bounding box center [1067, 142] width 14 height 14
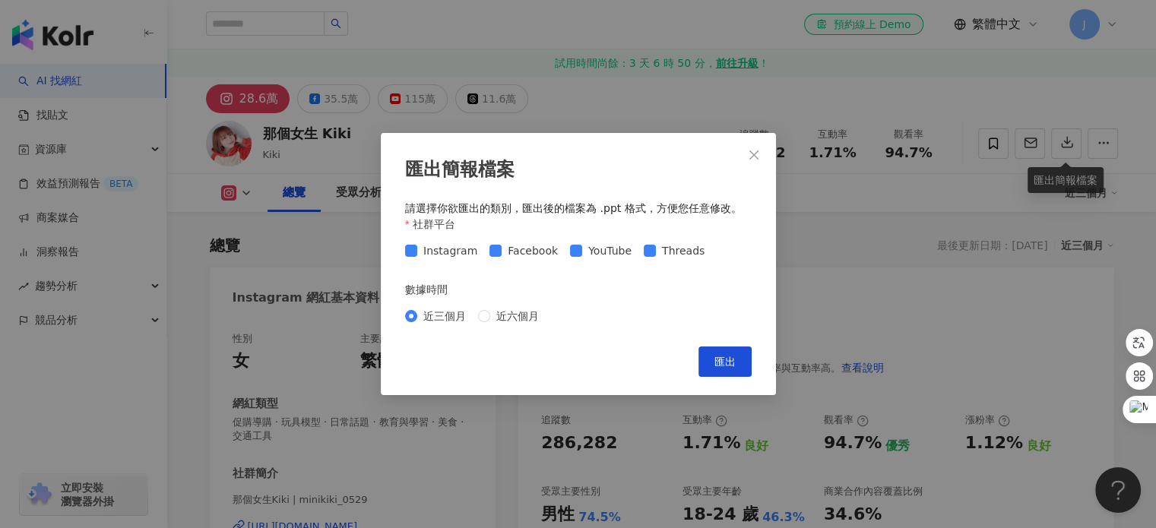
click at [313, 91] on div "匯出簡報檔案 請選擇你欲匯出的類別，匯出後的檔案為 .ppt 格式，方便您任意修改。 社群平台 Instagram Facebook YouTube Thre…" at bounding box center [578, 264] width 1156 height 528
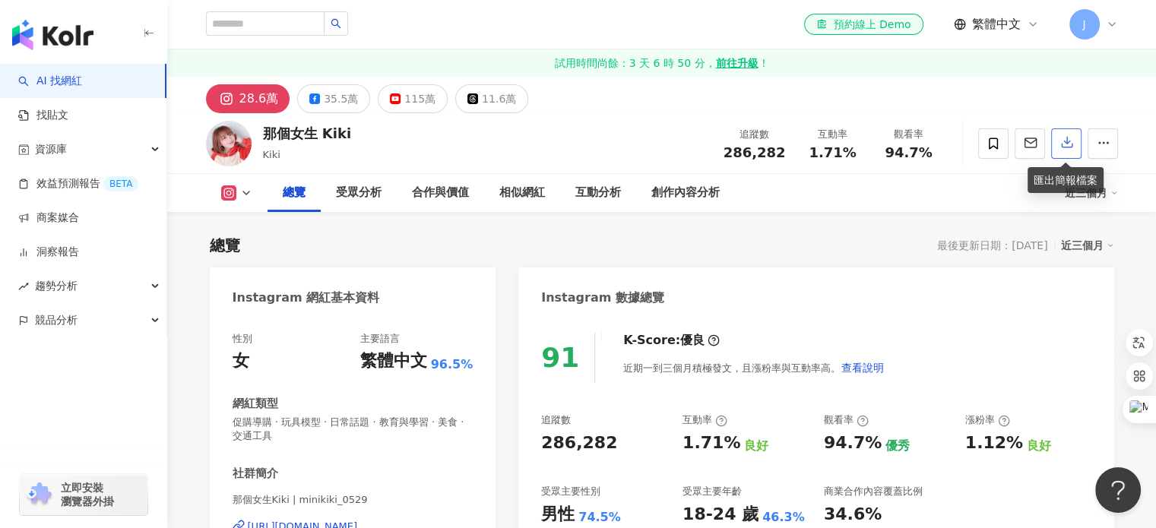
click at [1060, 133] on button "button" at bounding box center [1066, 143] width 30 height 30
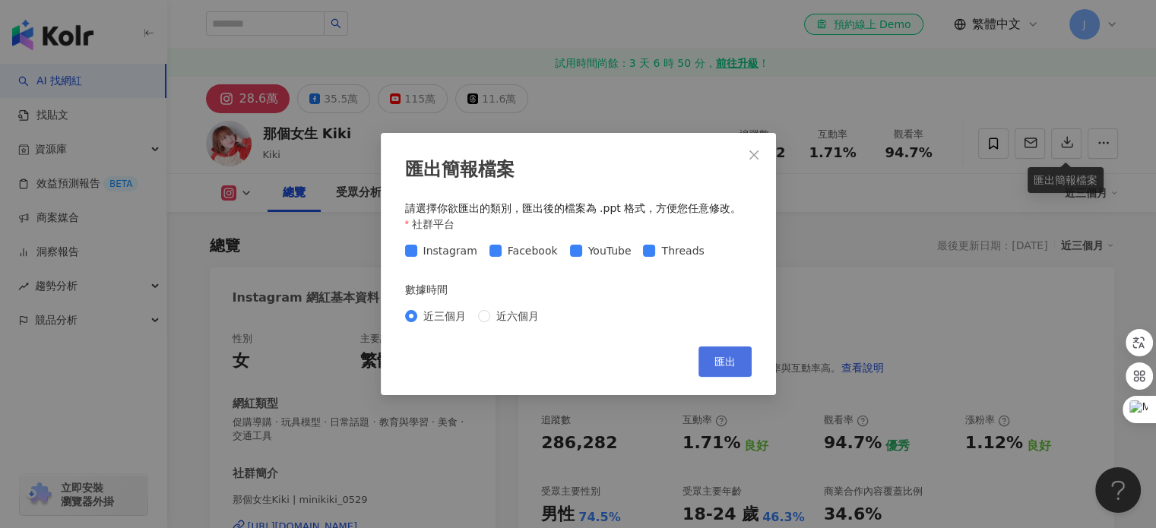
click at [721, 362] on span "匯出" at bounding box center [724, 362] width 21 height 12
click at [749, 160] on button "Close" at bounding box center [754, 155] width 30 height 30
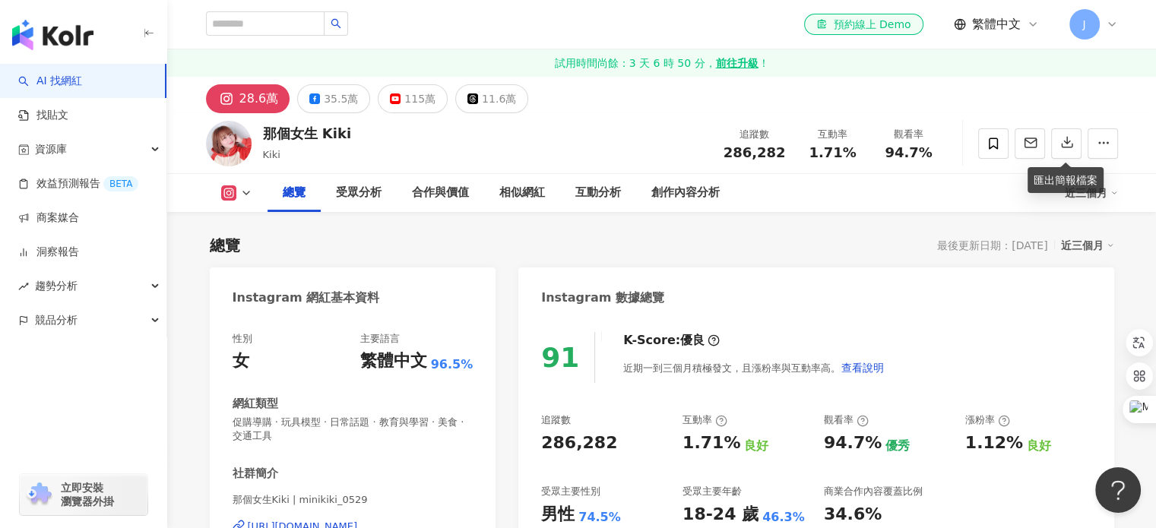
click at [660, 62] on link "試用時間尚餘：3 天 6 時 50 分， 前往升級 ！" at bounding box center [661, 62] width 989 height 27
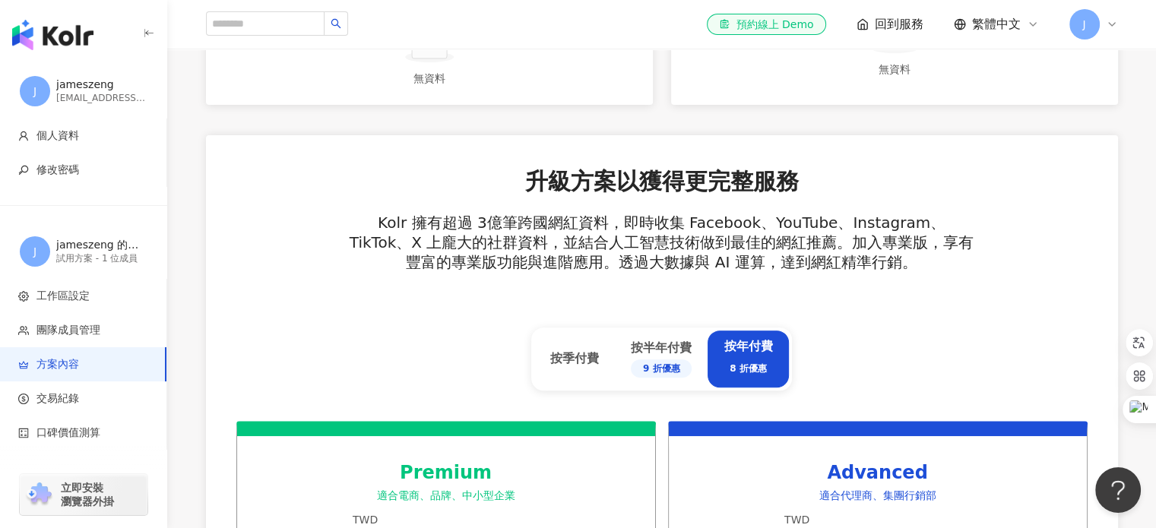
scroll to position [410, 0]
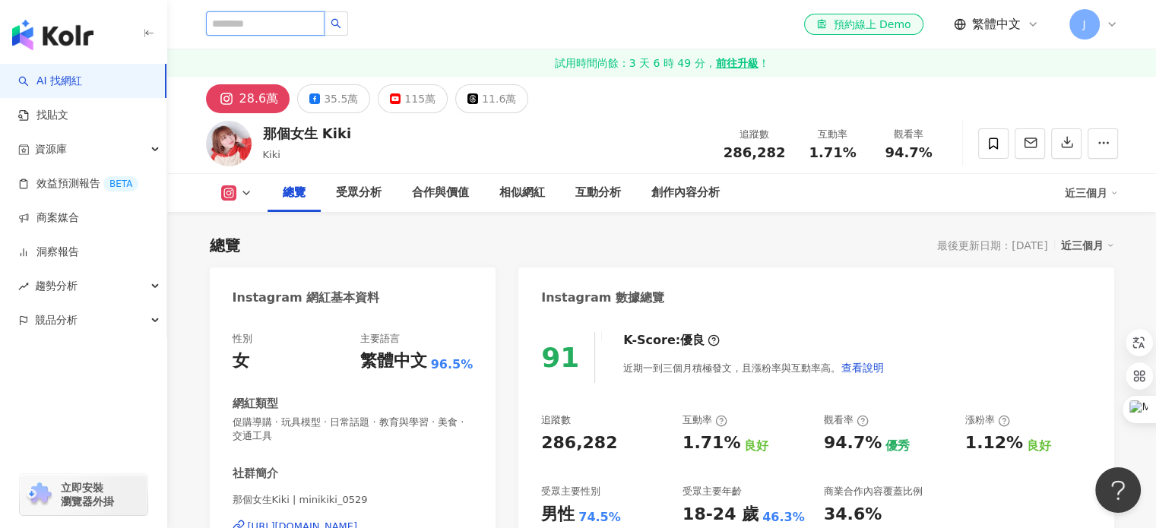
click at [324, 32] on input "search" at bounding box center [265, 23] width 119 height 24
type input "***"
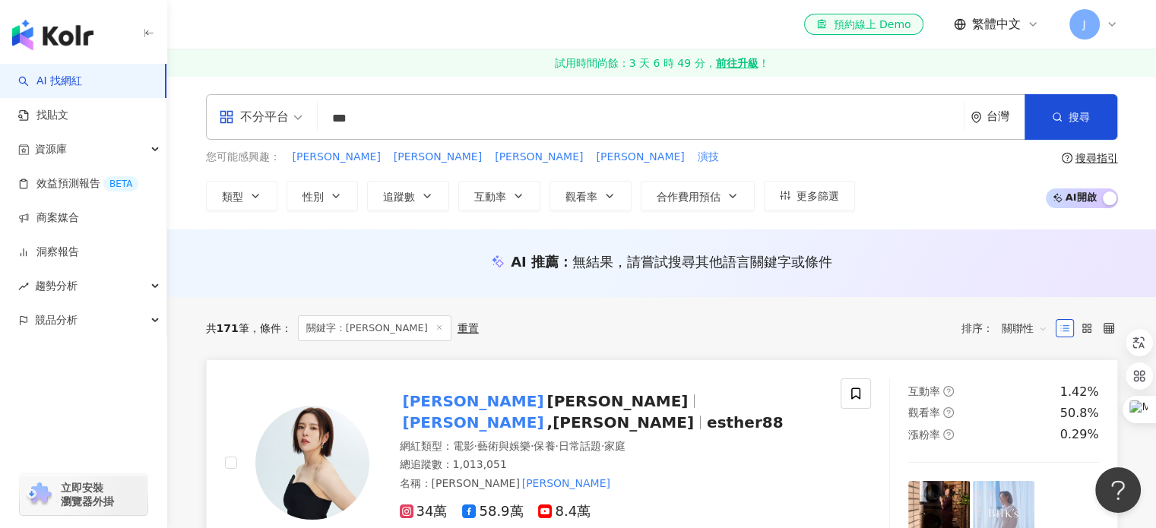
scroll to position [48, 0]
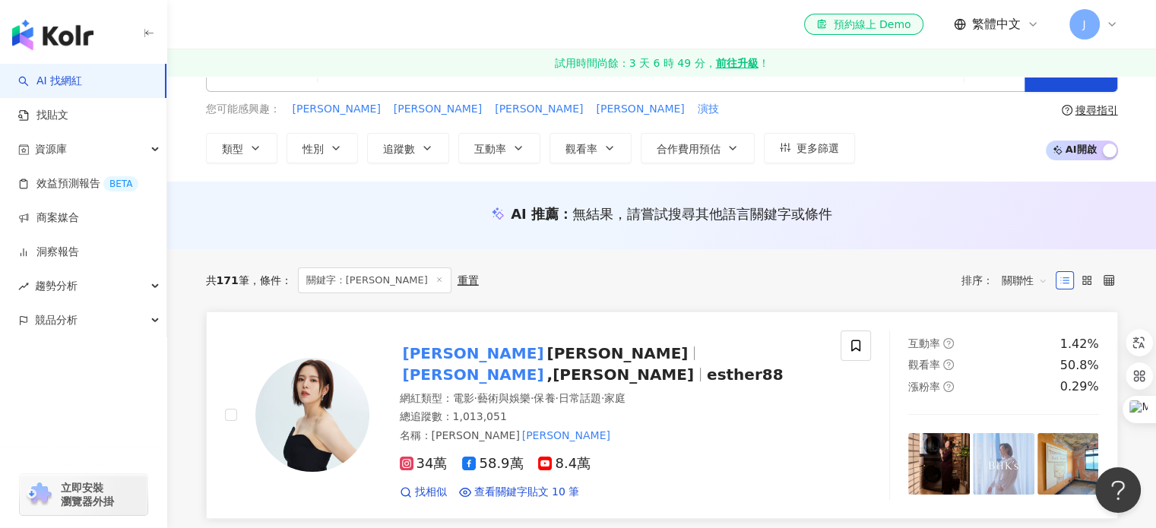
click at [547, 363] on span "Esther LIU" at bounding box center [617, 353] width 141 height 18
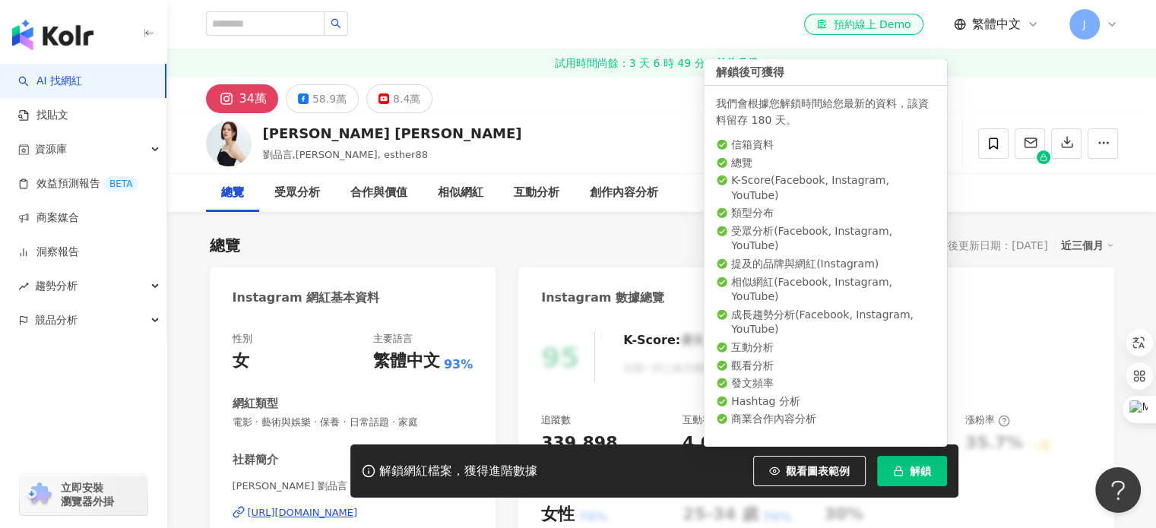
click at [905, 478] on button "解鎖" at bounding box center [912, 471] width 70 height 30
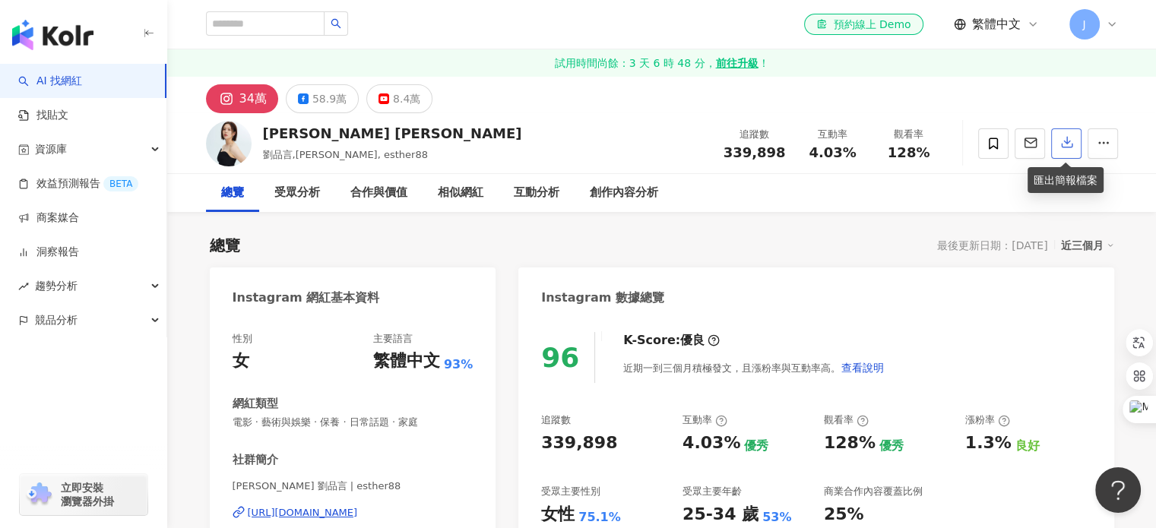
click at [1060, 149] on icon "button" at bounding box center [1067, 142] width 14 height 14
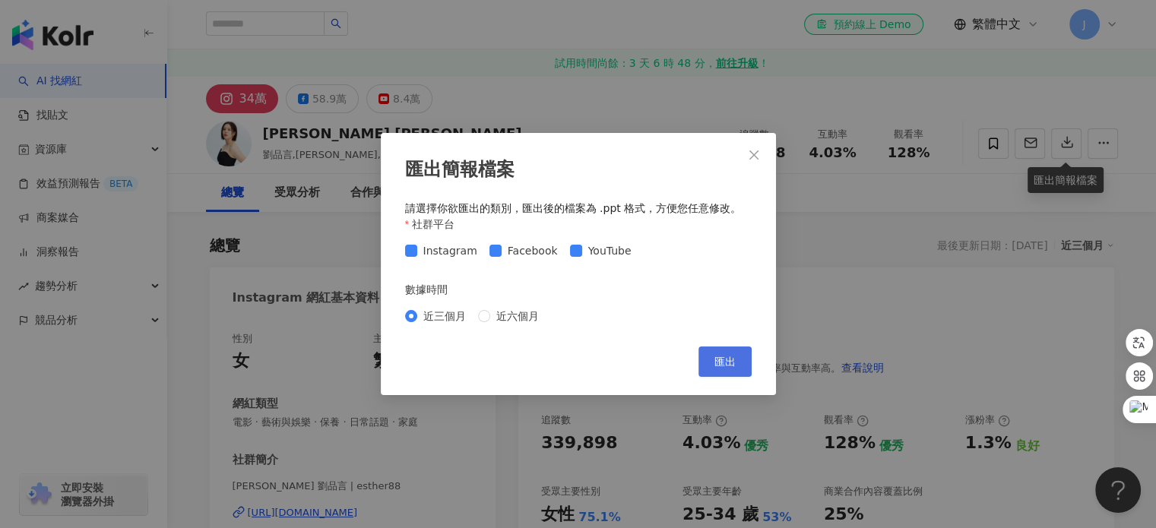
click at [709, 371] on button "匯出" at bounding box center [725, 362] width 53 height 30
click at [894, 252] on div "匯出簡報檔案 請選擇你欲匯出的類別，匯出後的檔案為 .ppt 格式，方便您任意修改。 社群平台 Instagram Facebook YouTube 數據時間…" at bounding box center [578, 264] width 1156 height 528
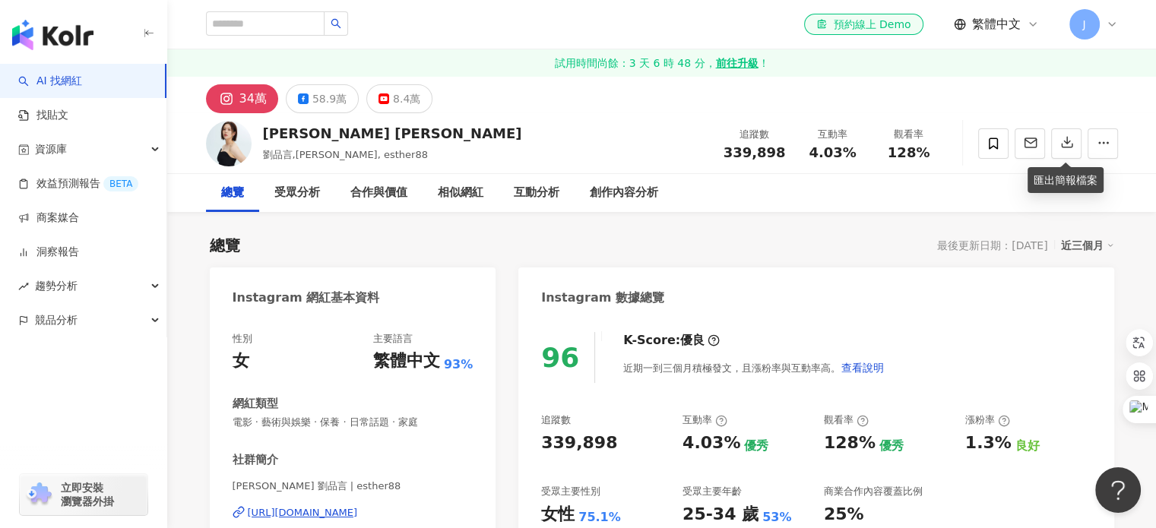
scroll to position [105, 0]
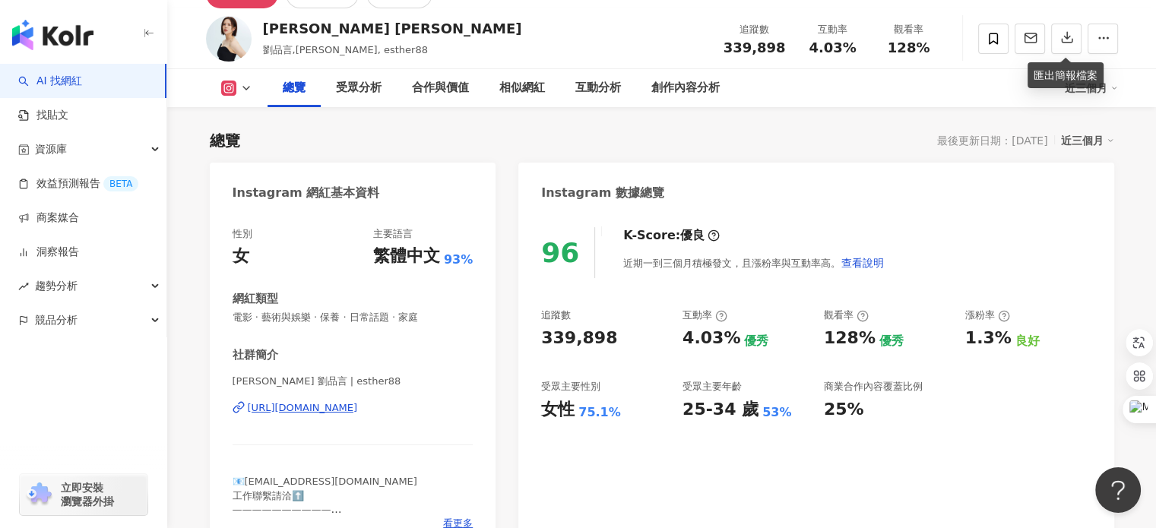
click at [870, 239] on div "K-Score : 優良 近期一到三個月積極發文，且漲粉率與互動率高。 查看說明" at bounding box center [746, 252] width 277 height 51
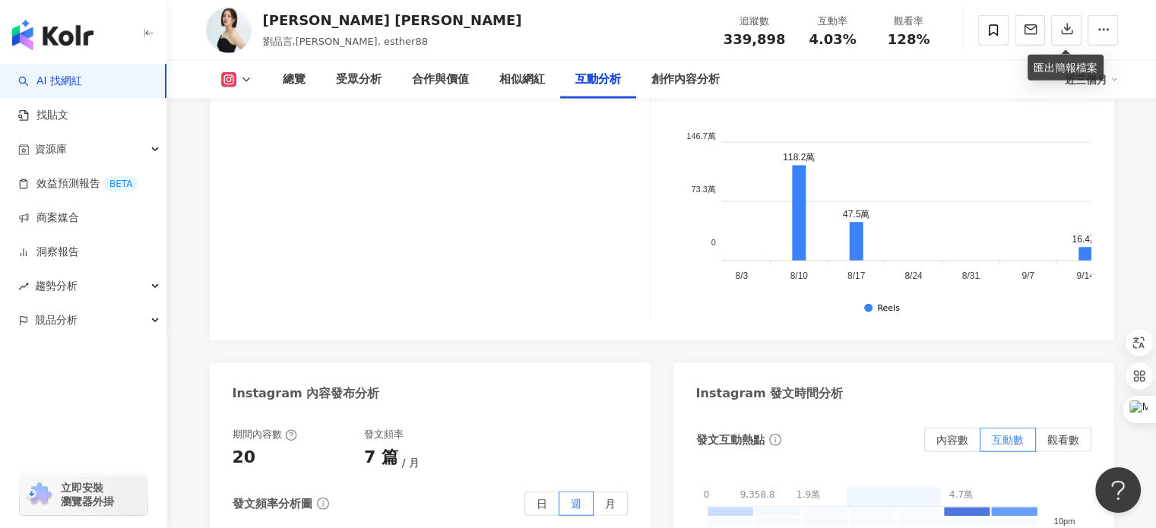
scroll to position [0, 193]
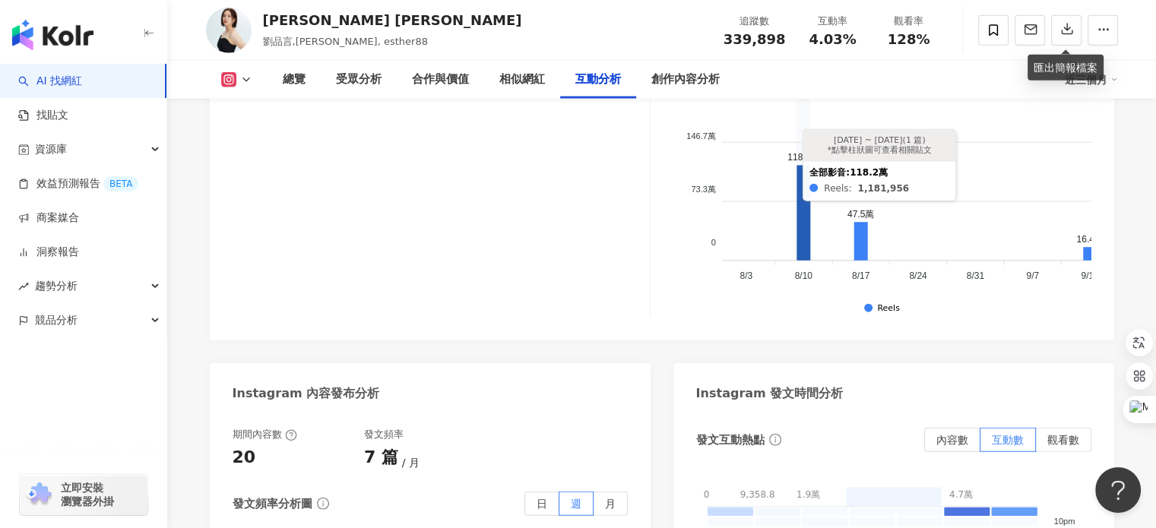
click at [803, 173] on icon at bounding box center [804, 213] width 14 height 95
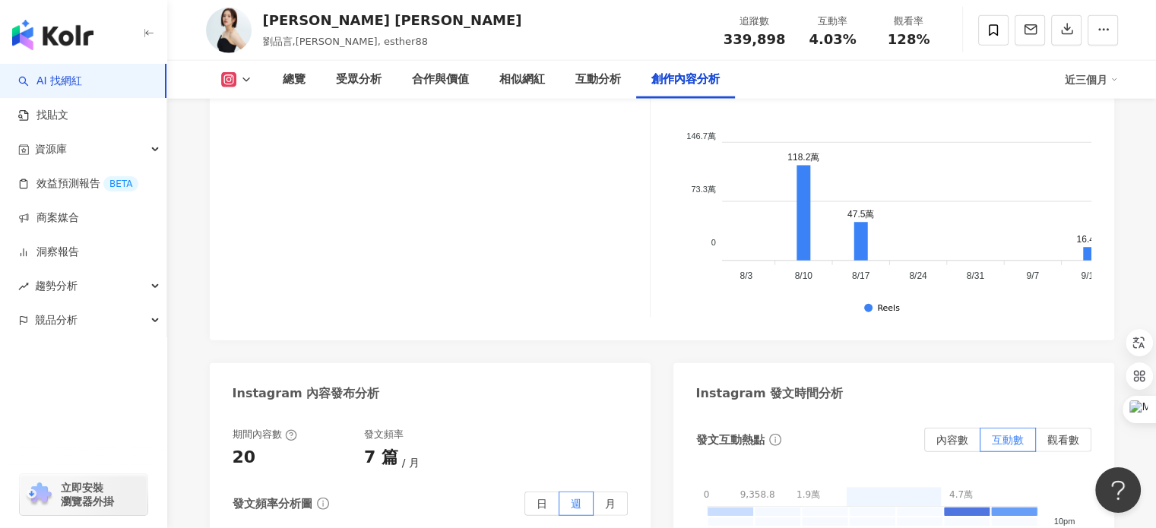
scroll to position [4750, 0]
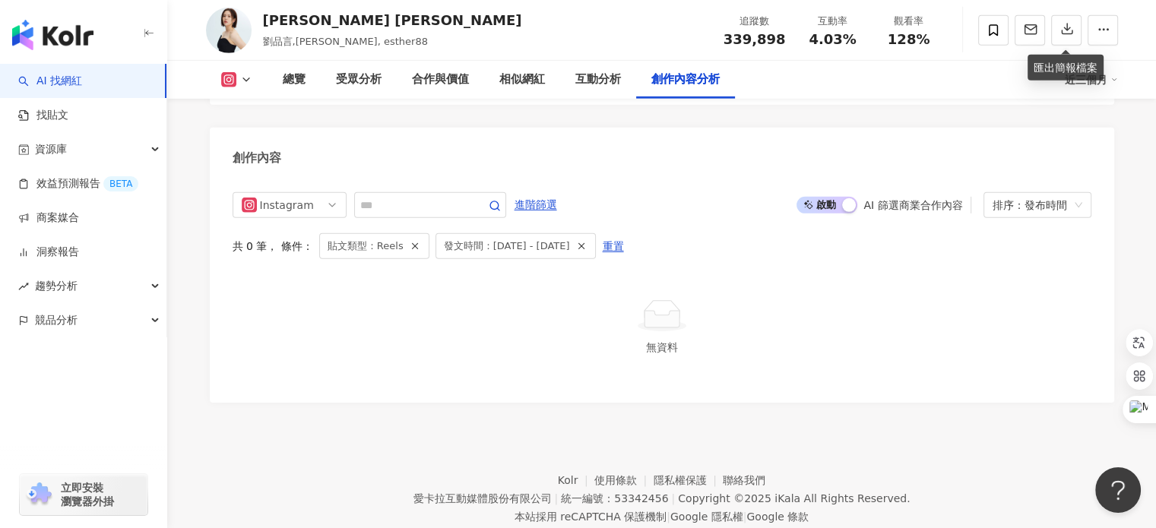
click at [835, 197] on span "啟動 關閉" at bounding box center [827, 205] width 61 height 17
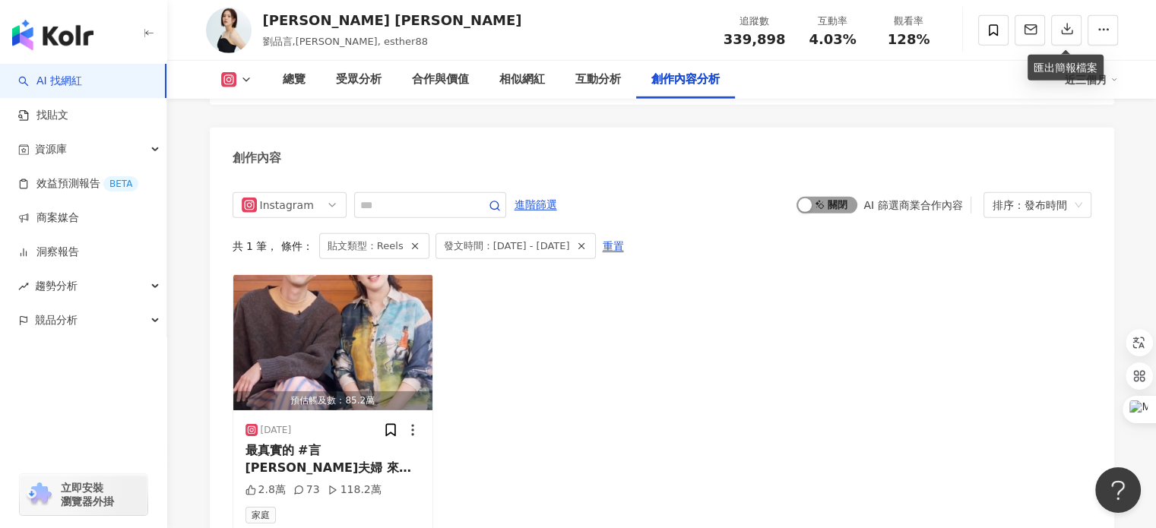
click at [822, 197] on span "啟動 關閉" at bounding box center [827, 205] width 61 height 17
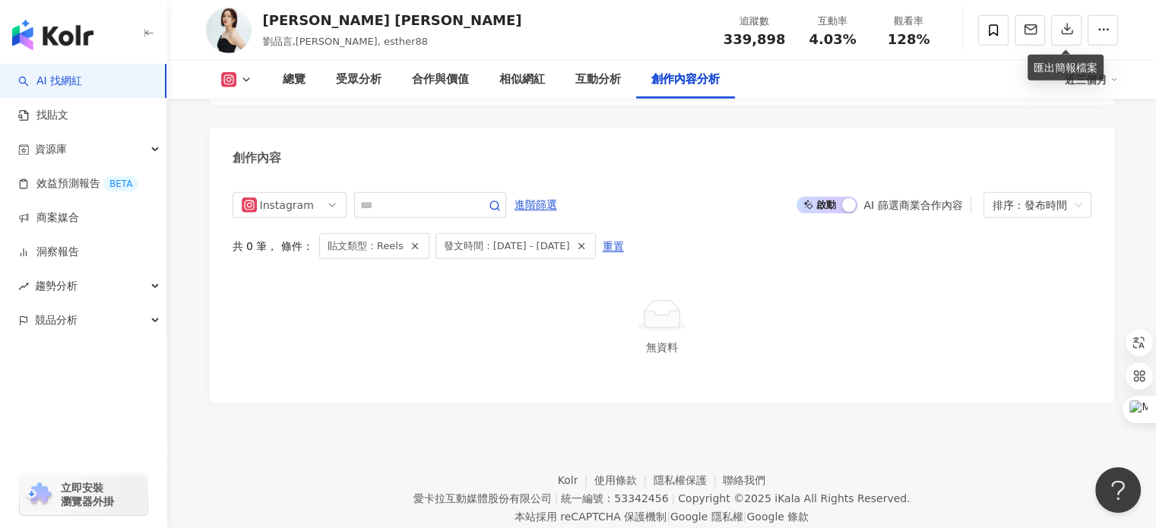
click at [688, 81] on div "創作內容分析" at bounding box center [685, 80] width 68 height 18
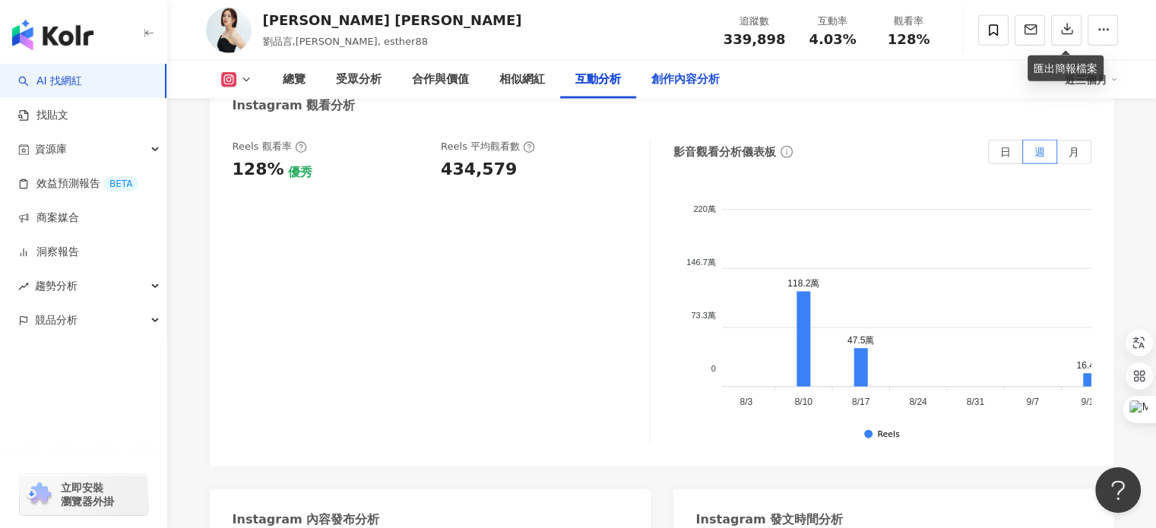
scroll to position [3598, 0]
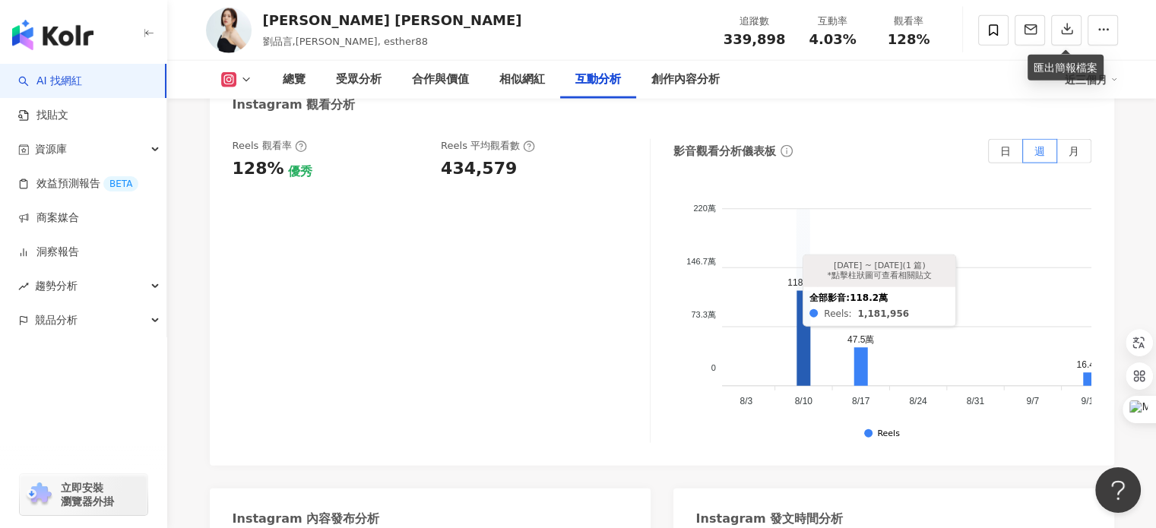
click at [803, 291] on icon at bounding box center [804, 338] width 14 height 95
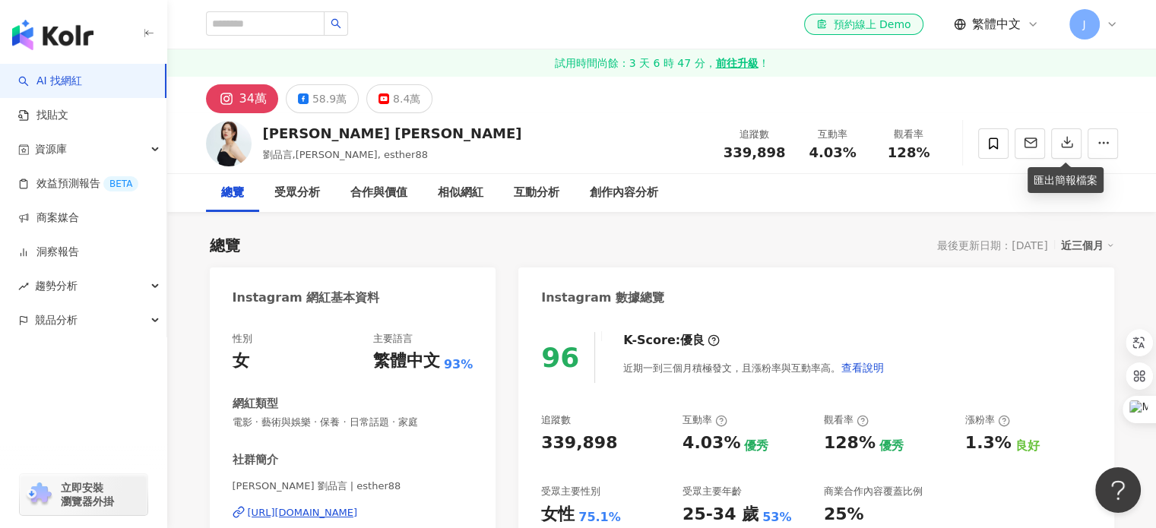
click at [609, 65] on link "試用時間尚餘：3 天 6 時 47 分， 前往升級 ！" at bounding box center [661, 62] width 989 height 27
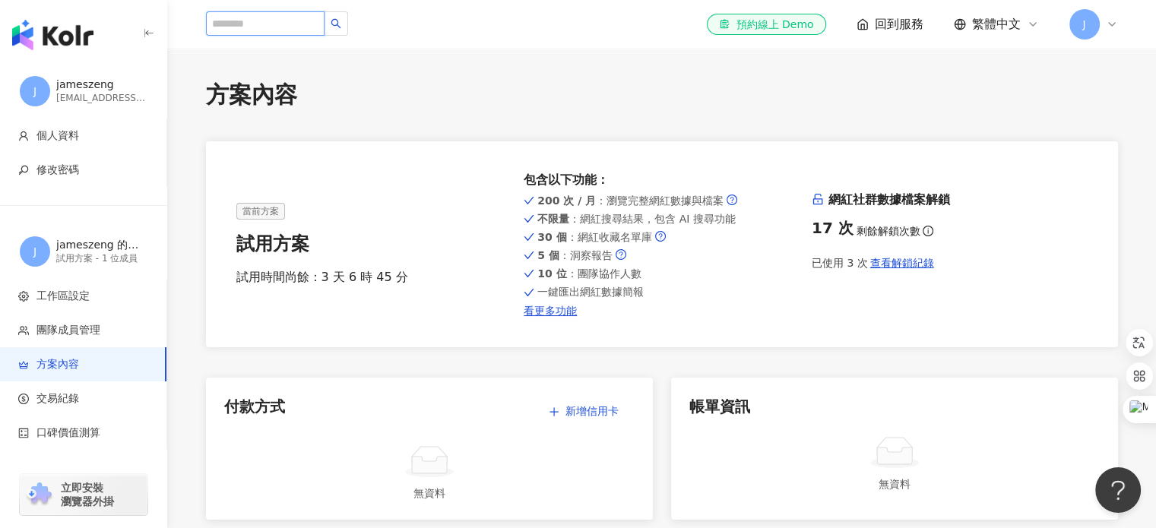
click at [263, 22] on input "search" at bounding box center [265, 23] width 119 height 24
click at [317, 36] on div "*********" at bounding box center [277, 24] width 142 height 26
drag, startPoint x: 310, startPoint y: 27, endPoint x: 151, endPoint y: 14, distance: 160.1
paste input "**********"
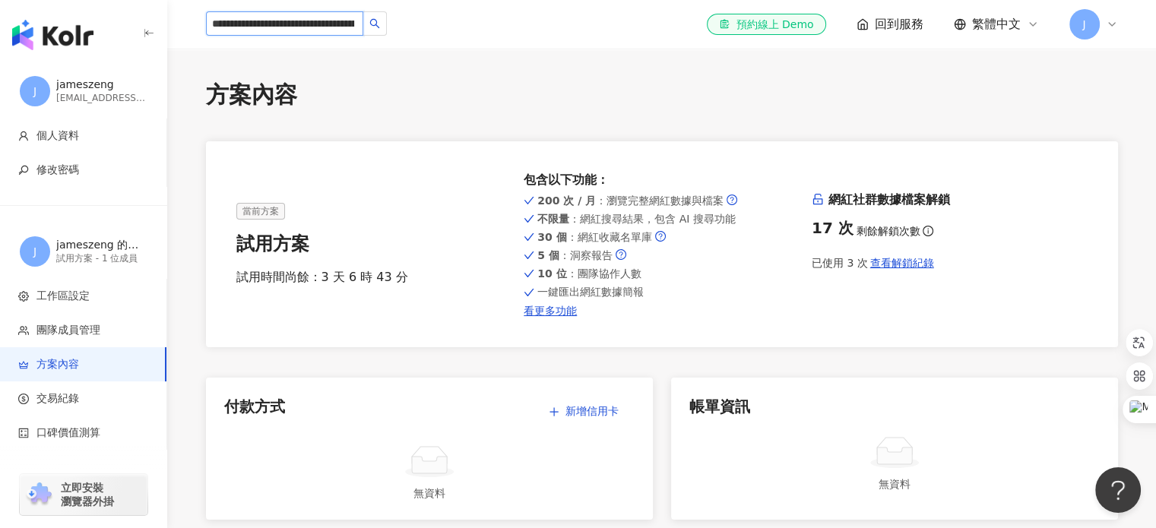
click at [332, 31] on input "**********" at bounding box center [285, 23] width 158 height 24
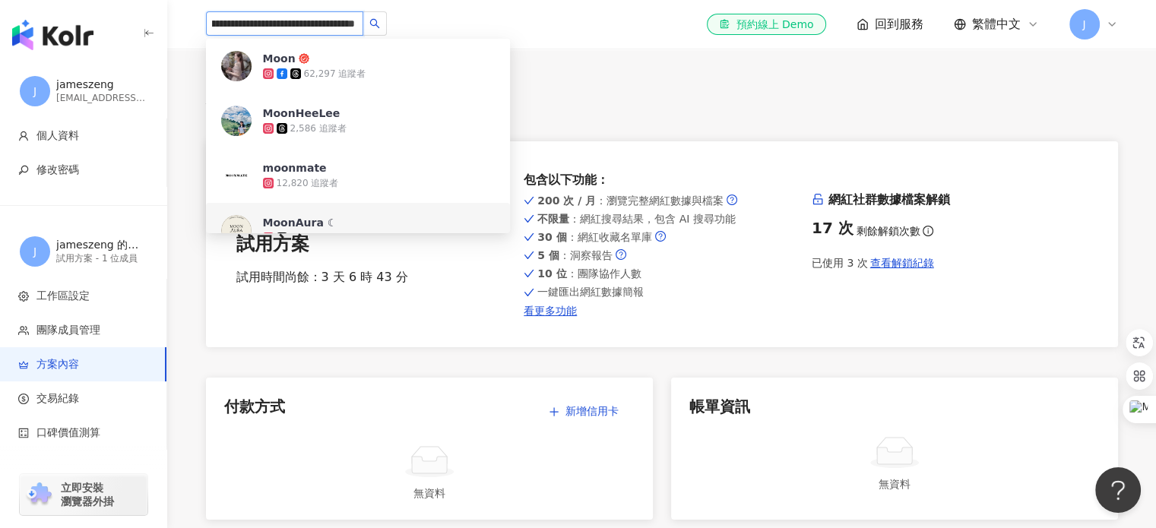
drag, startPoint x: 213, startPoint y: 20, endPoint x: 535, endPoint y: 81, distance: 328.1
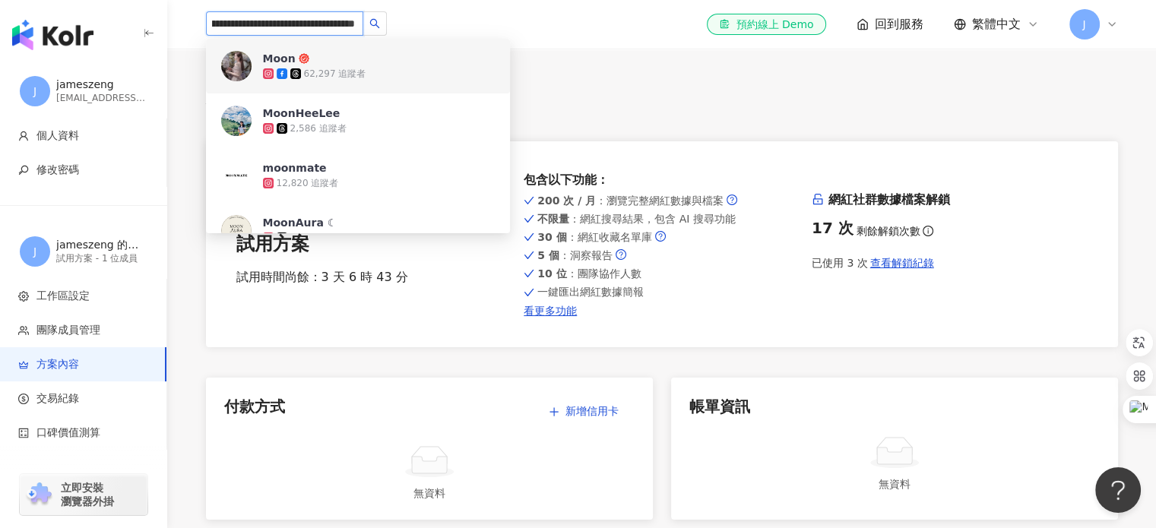
paste input "search"
type input "**********"
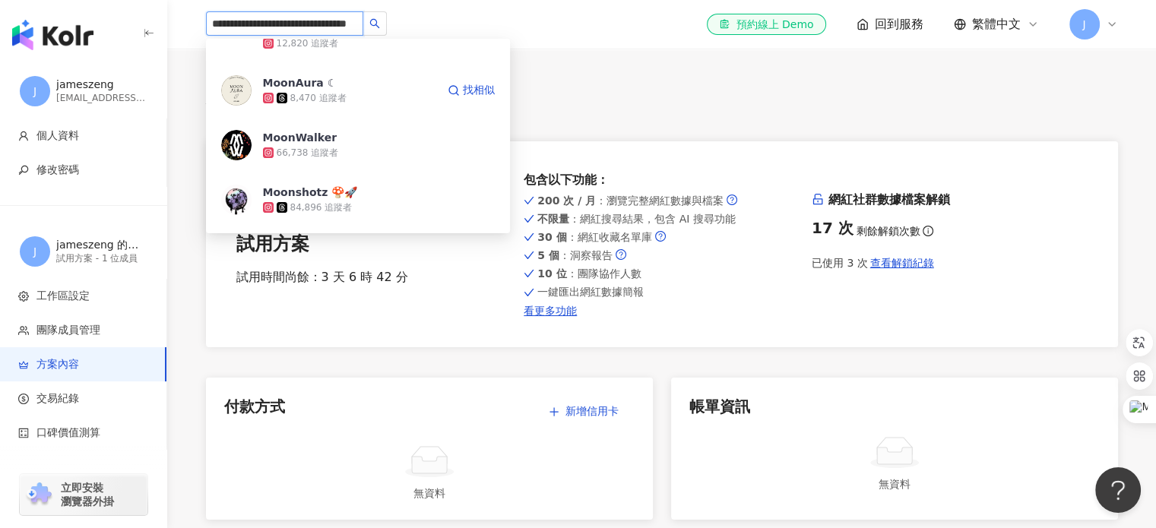
scroll to position [185, 0]
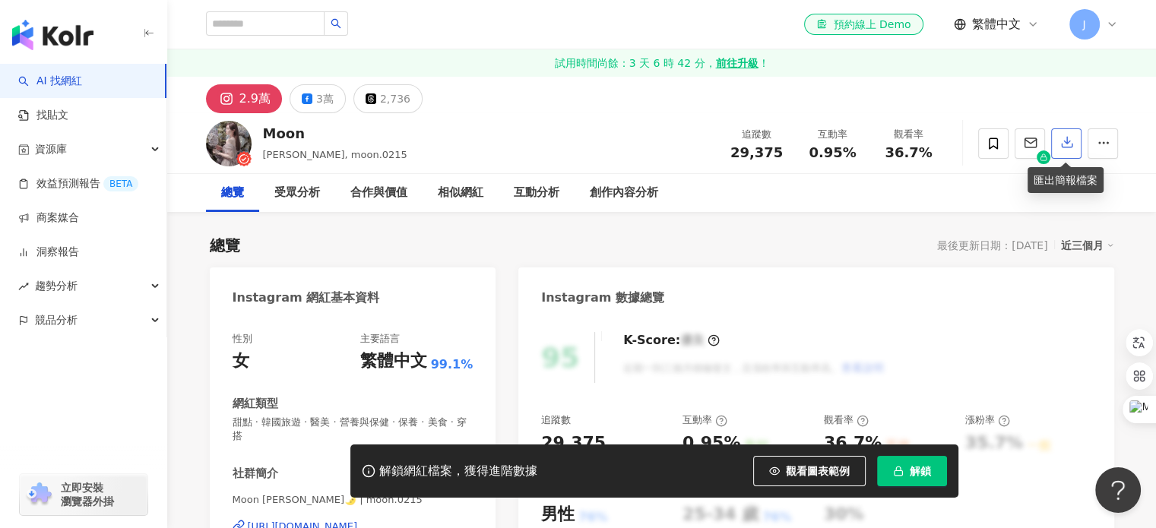
click at [1066, 148] on icon "button" at bounding box center [1067, 143] width 11 height 11
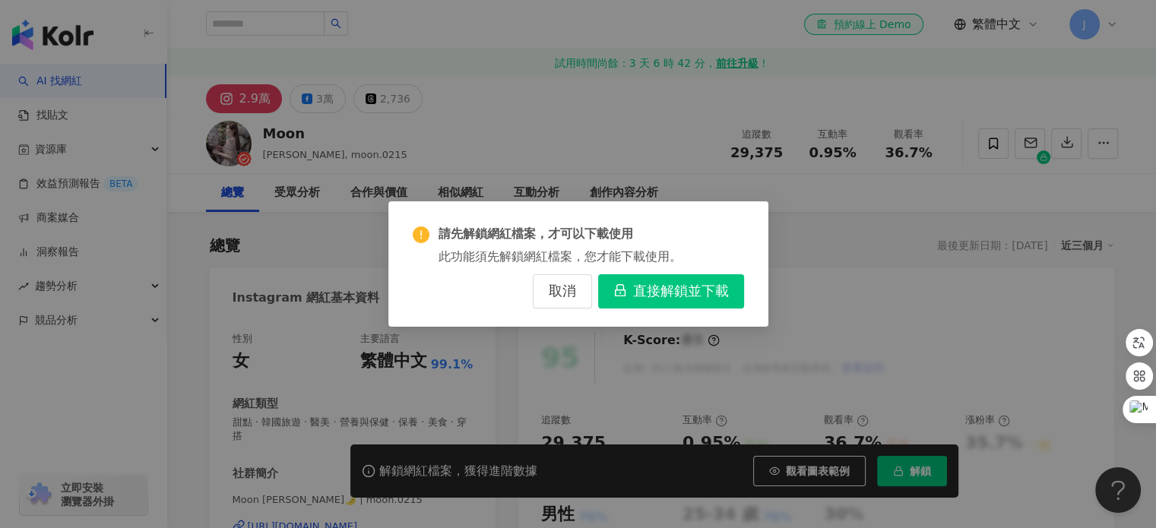
click at [826, 348] on div "請先解鎖網紅檔案，才可以下載使用 此功能須先解鎖網紅檔案，您才能下載使用。 取消 直接解鎖並下載" at bounding box center [578, 264] width 1156 height 528
click at [575, 294] on span "取消" at bounding box center [562, 292] width 27 height 17
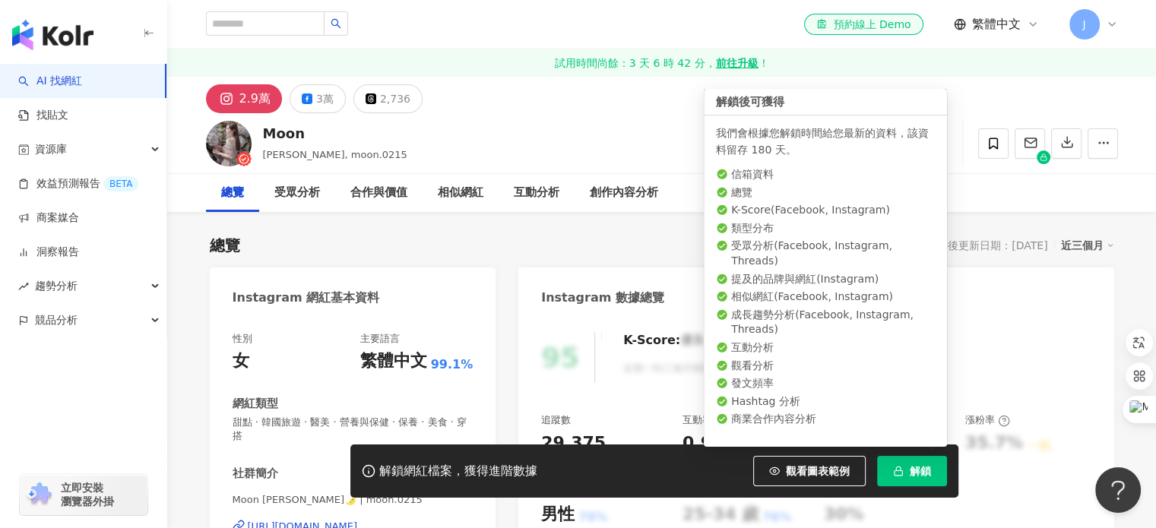
click at [911, 467] on span "解鎖" at bounding box center [920, 471] width 21 height 12
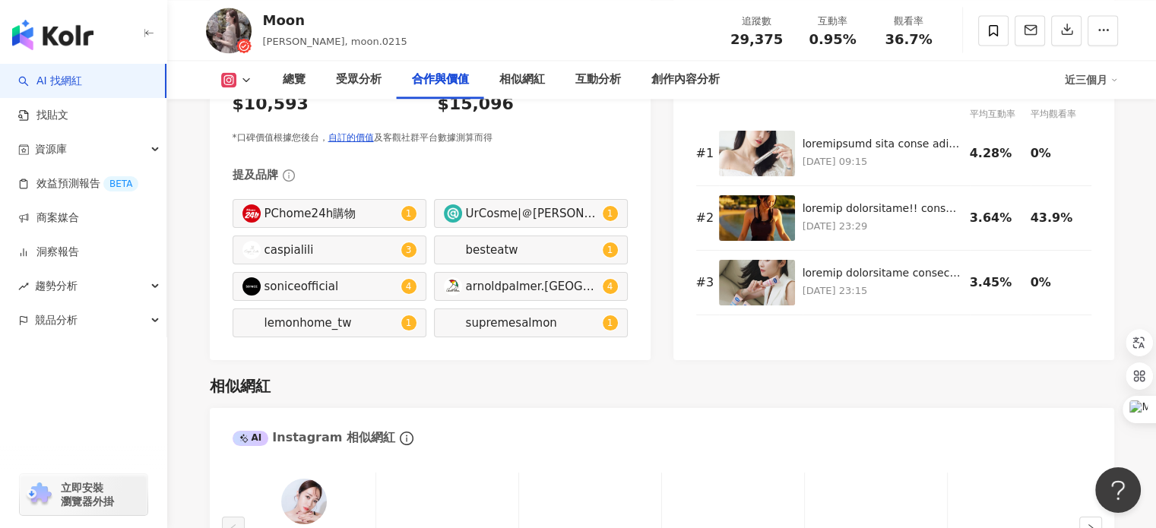
scroll to position [2291, 0]
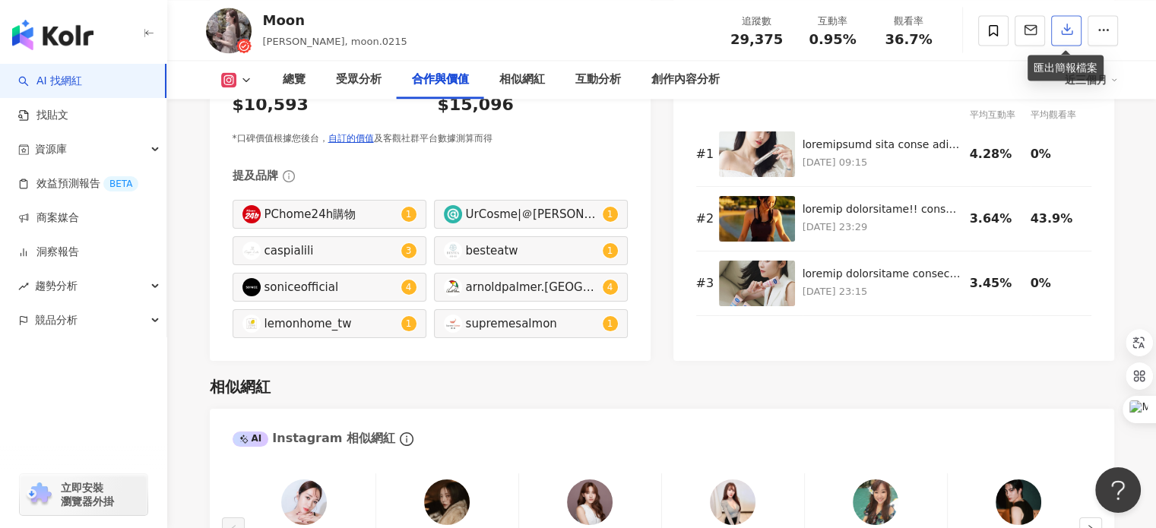
click at [1067, 24] on icon "button" at bounding box center [1067, 29] width 14 height 14
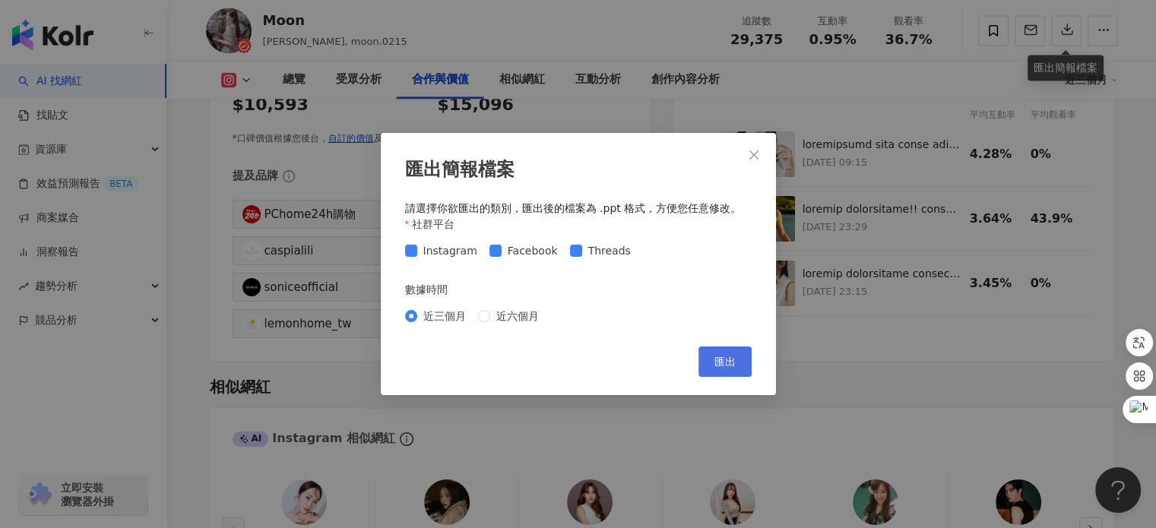
click at [726, 356] on span "匯出" at bounding box center [724, 362] width 21 height 12
click at [265, 23] on div "匯出簡報檔案 請選擇你欲匯出的類別，匯出後的檔案為 .ppt 格式，方便您任意修改。 社群平台 Instagram Facebook Threads 數據時間…" at bounding box center [578, 264] width 1156 height 528
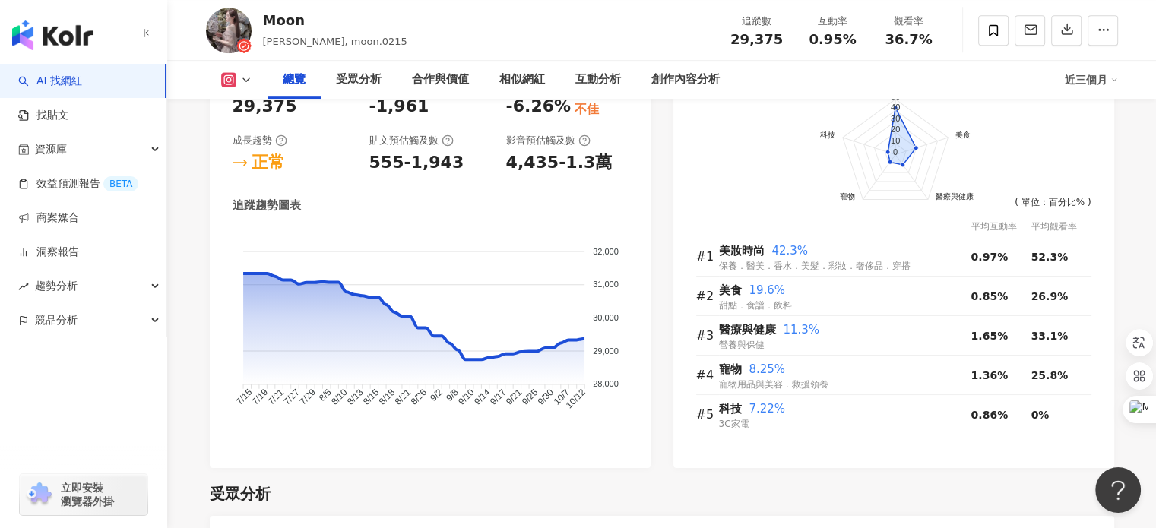
scroll to position [0, 0]
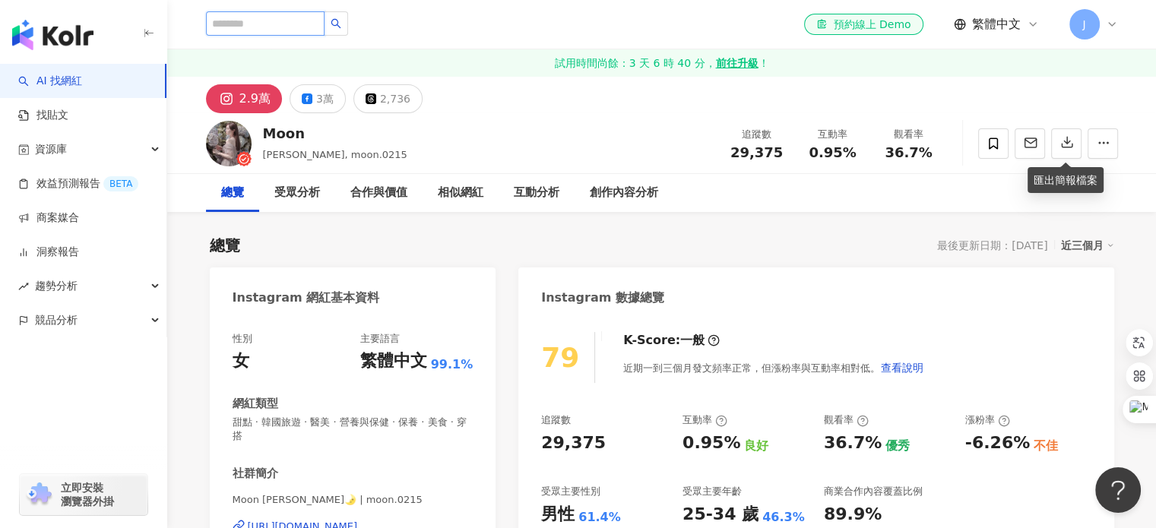
click at [271, 21] on input "search" at bounding box center [265, 23] width 119 height 24
paste input "**********"
type input "**********"
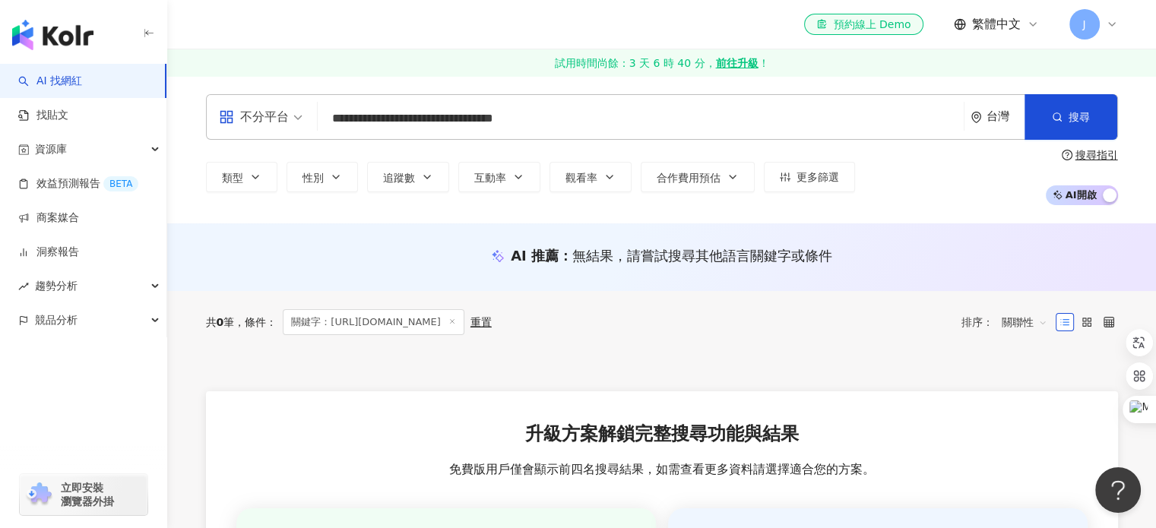
click at [347, 37] on div "el-icon-cs 預約線上 Demo 繁體中文 J" at bounding box center [662, 24] width 912 height 49
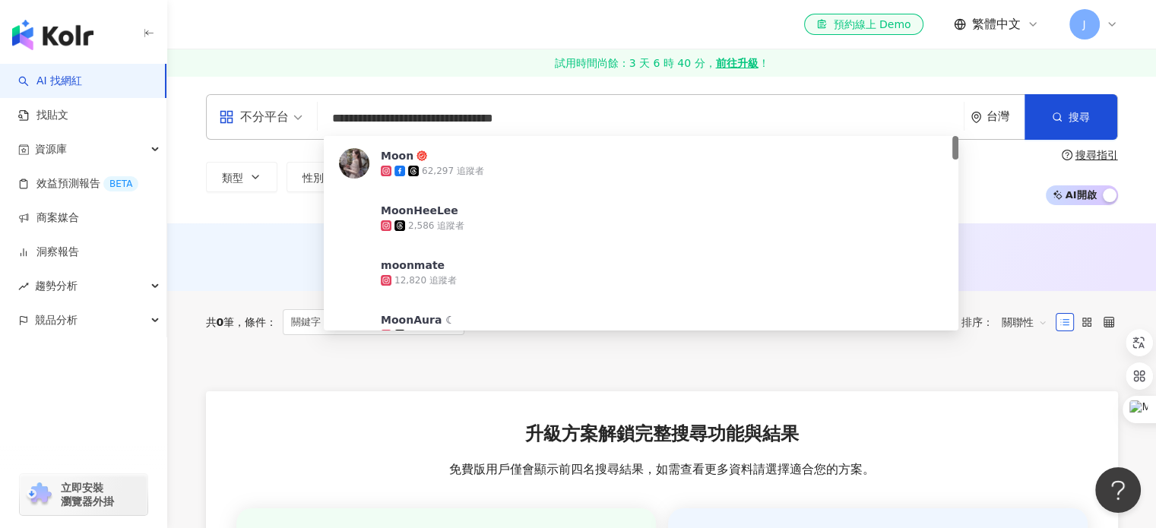
drag, startPoint x: 584, startPoint y: 131, endPoint x: 321, endPoint y: 121, distance: 263.2
click at [321, 121] on div "**********" at bounding box center [662, 117] width 912 height 46
paste input "*"
type input "**********"
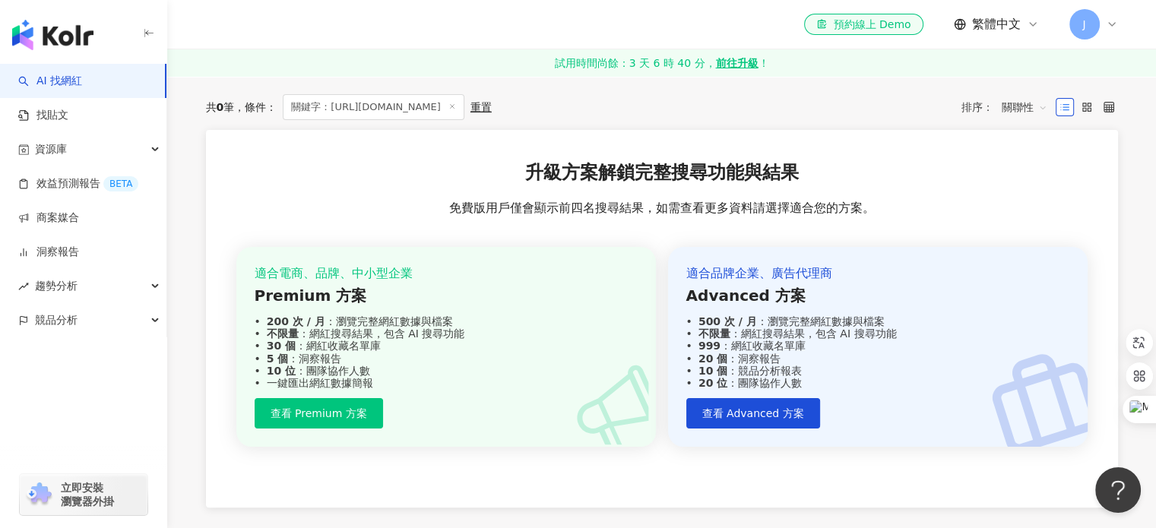
scroll to position [265, 0]
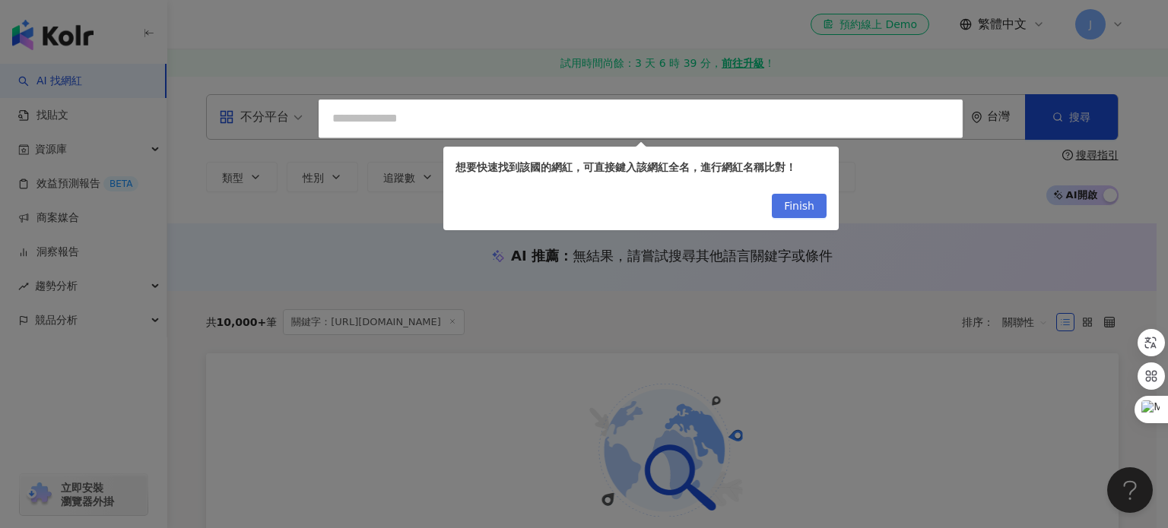
click at [812, 214] on span "Finish" at bounding box center [799, 207] width 30 height 24
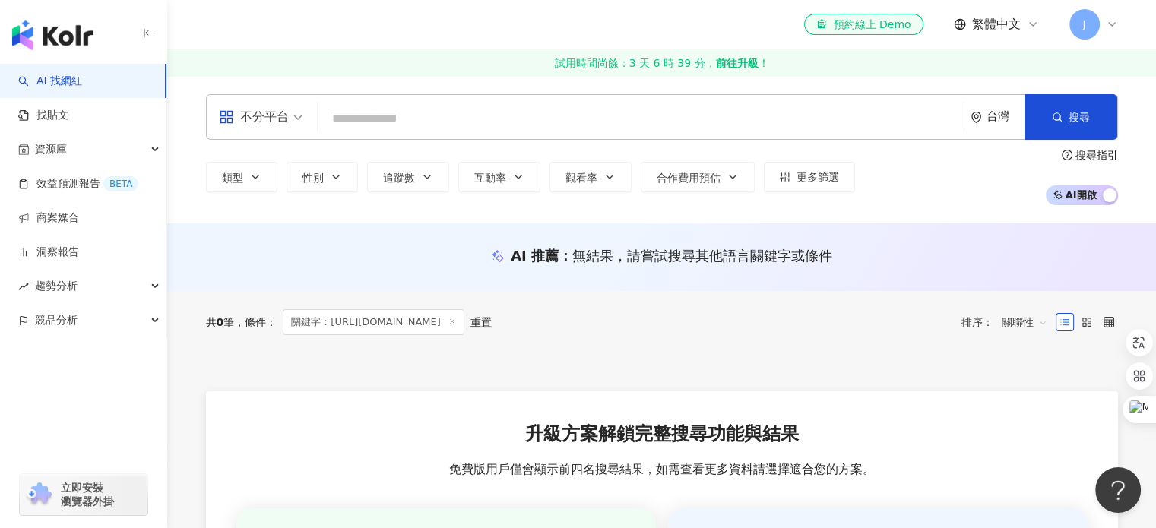
click at [71, 89] on link "AI 找網紅" at bounding box center [50, 81] width 64 height 15
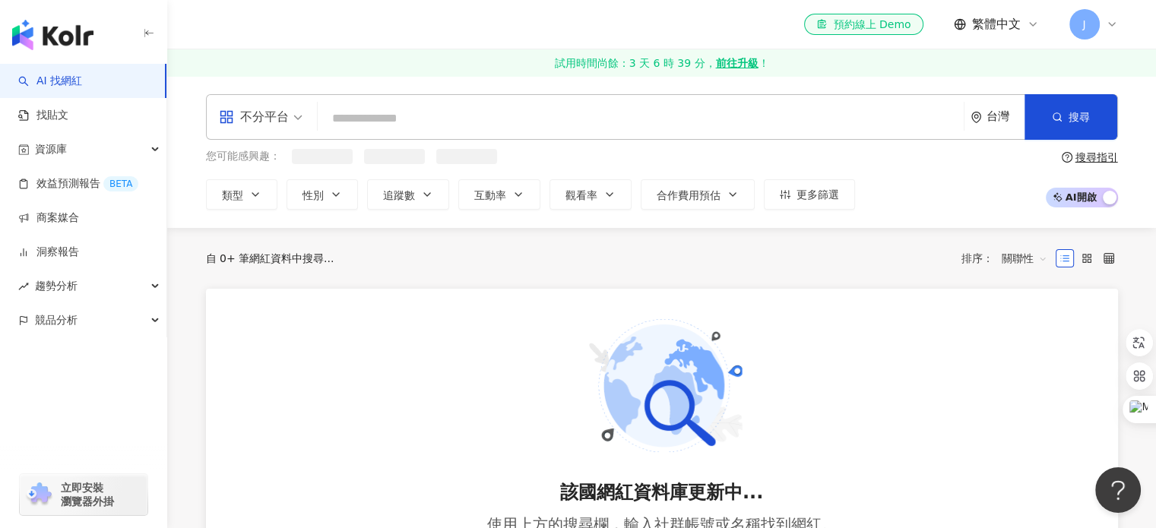
click at [445, 106] on input "search" at bounding box center [641, 118] width 634 height 29
paste input "**********"
type input "**********"
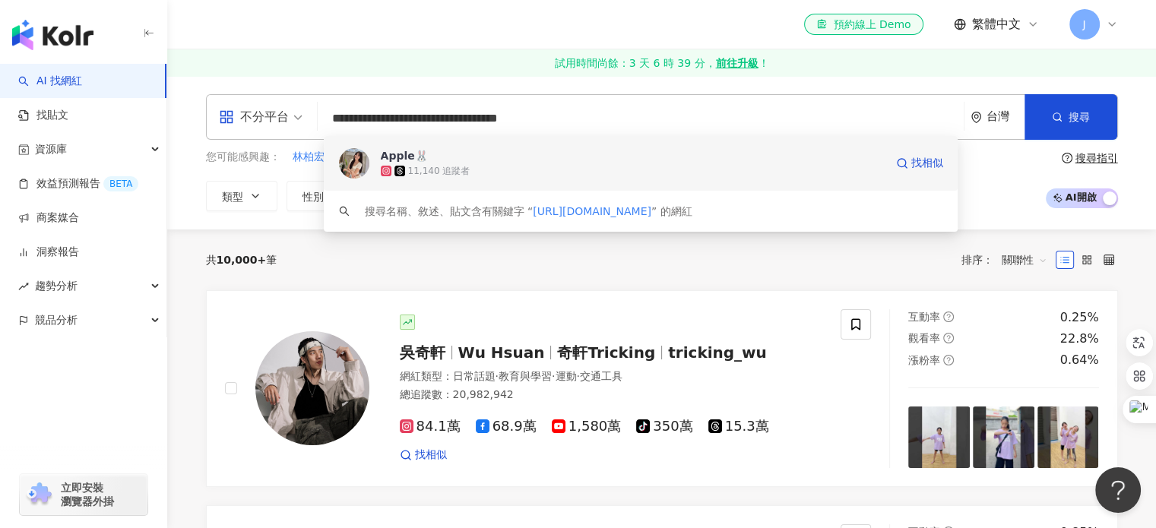
click at [418, 151] on div "Apple🐰" at bounding box center [404, 155] width 47 height 15
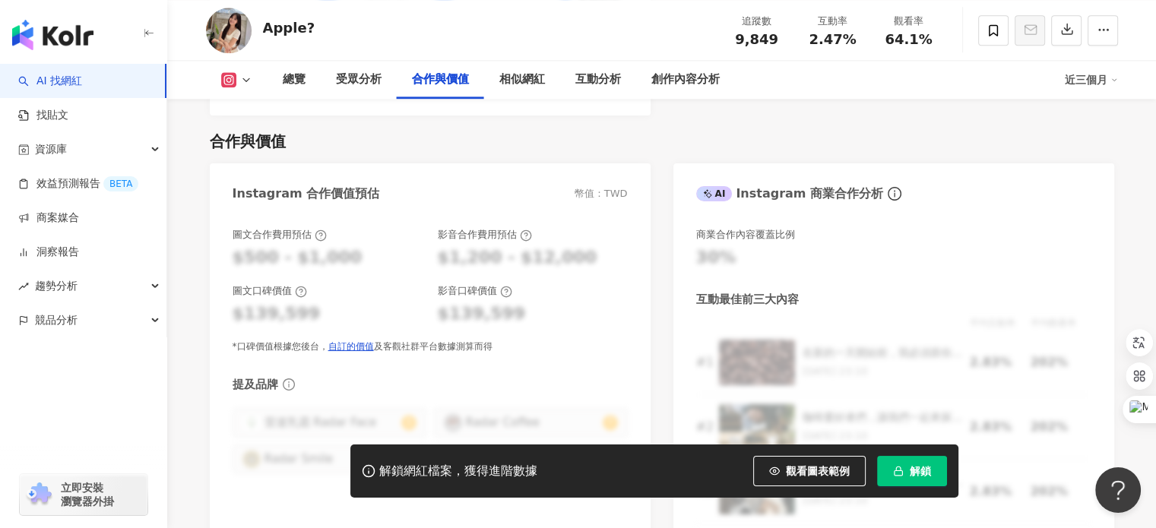
scroll to position [2093, 0]
click at [429, 52] on div "Apple? 追蹤數 9,849 互動率 2.47% 觀看率 64.1%" at bounding box center [662, 30] width 973 height 60
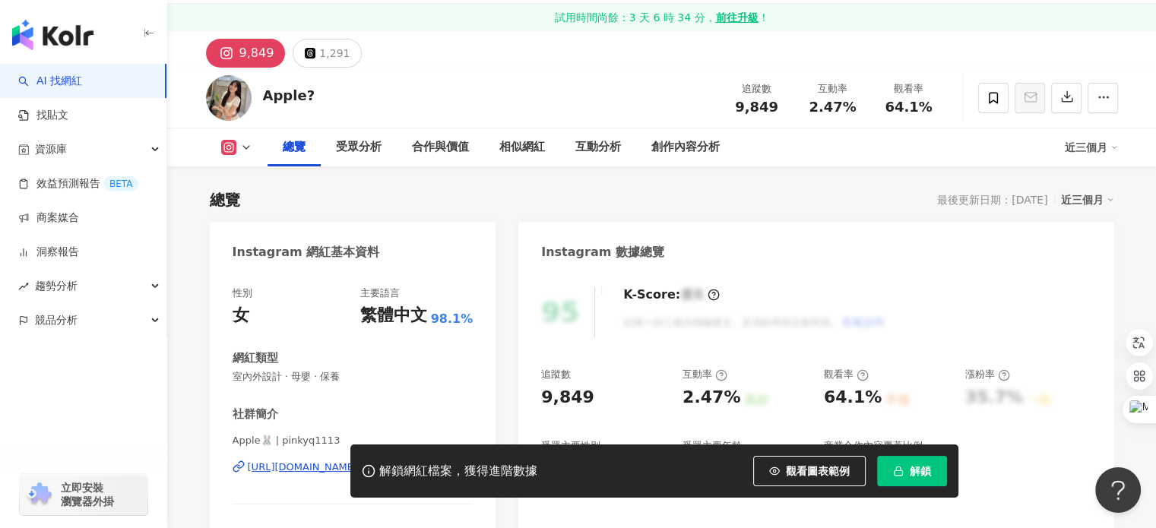
scroll to position [0, 0]
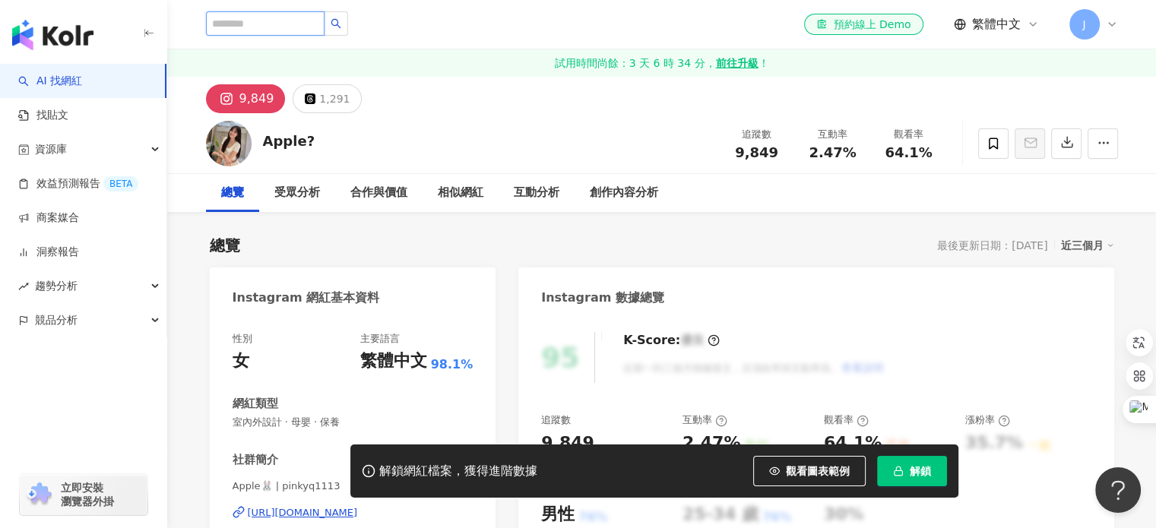
paste input "**********"
click at [317, 25] on input "search" at bounding box center [265, 23] width 119 height 24
type input "**********"
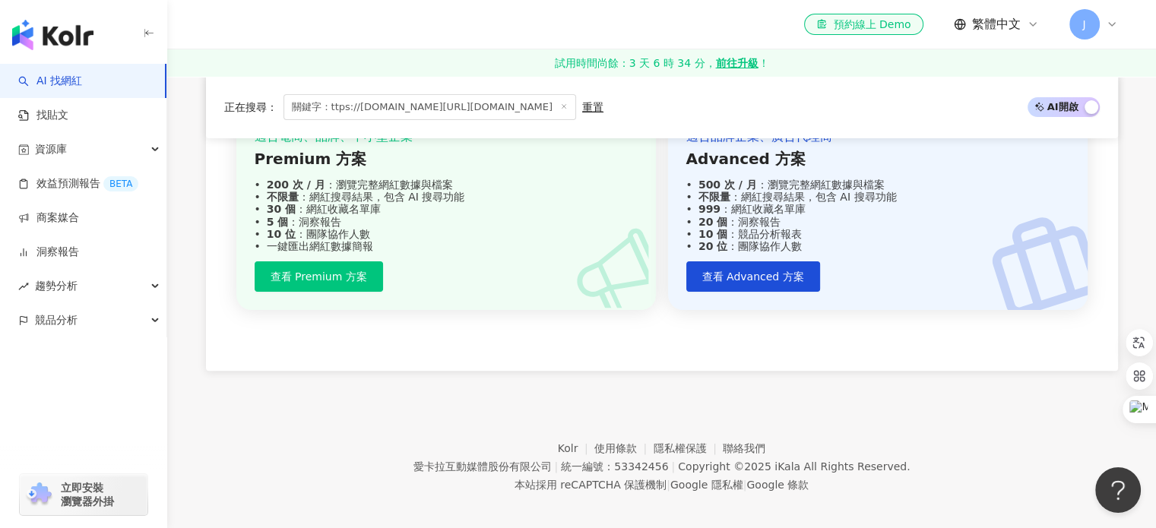
scroll to position [409, 0]
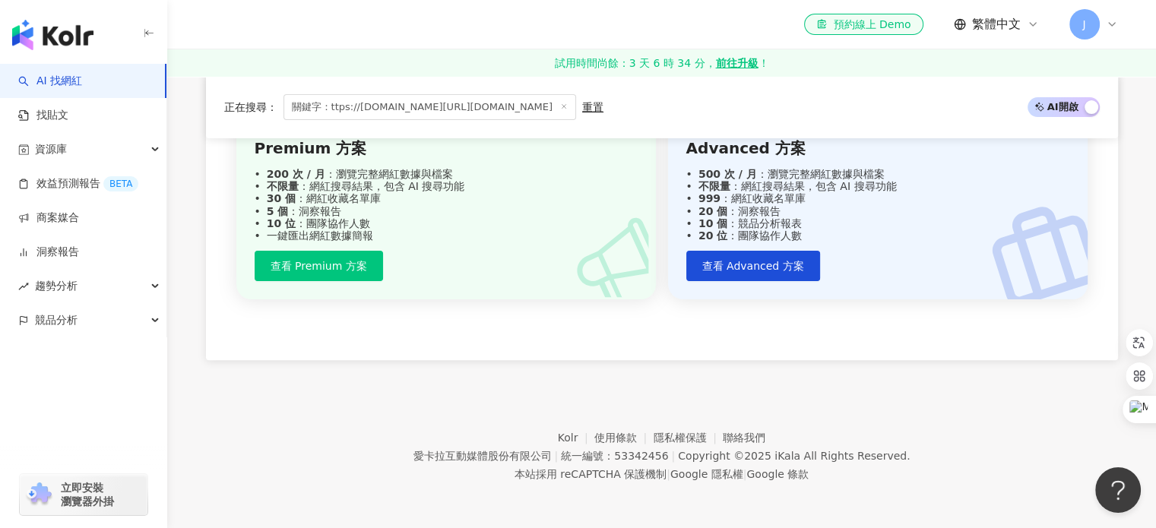
click at [82, 78] on link "AI 找網紅" at bounding box center [50, 81] width 64 height 15
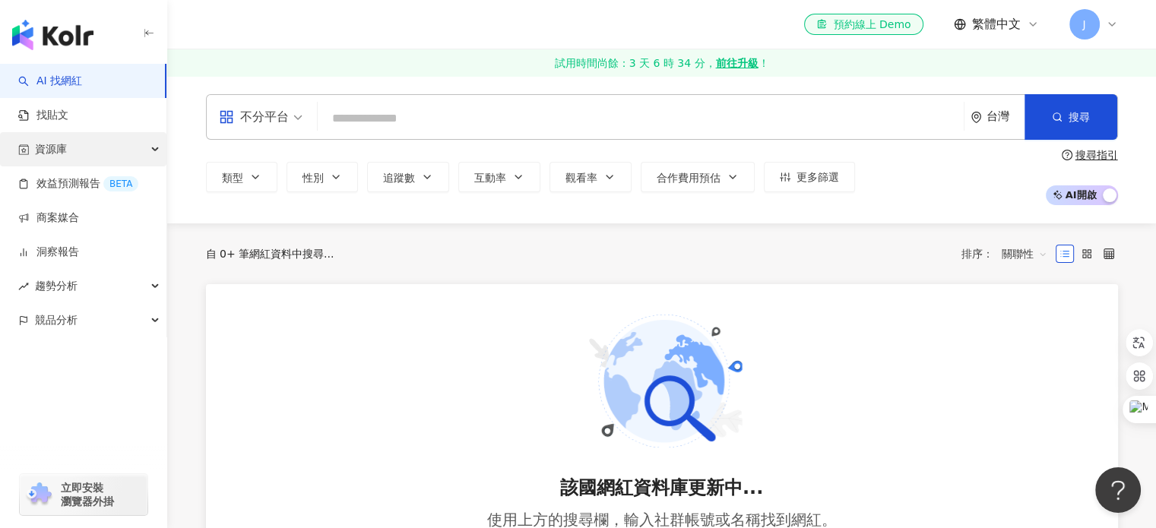
click at [73, 163] on div "資源庫" at bounding box center [83, 149] width 166 height 34
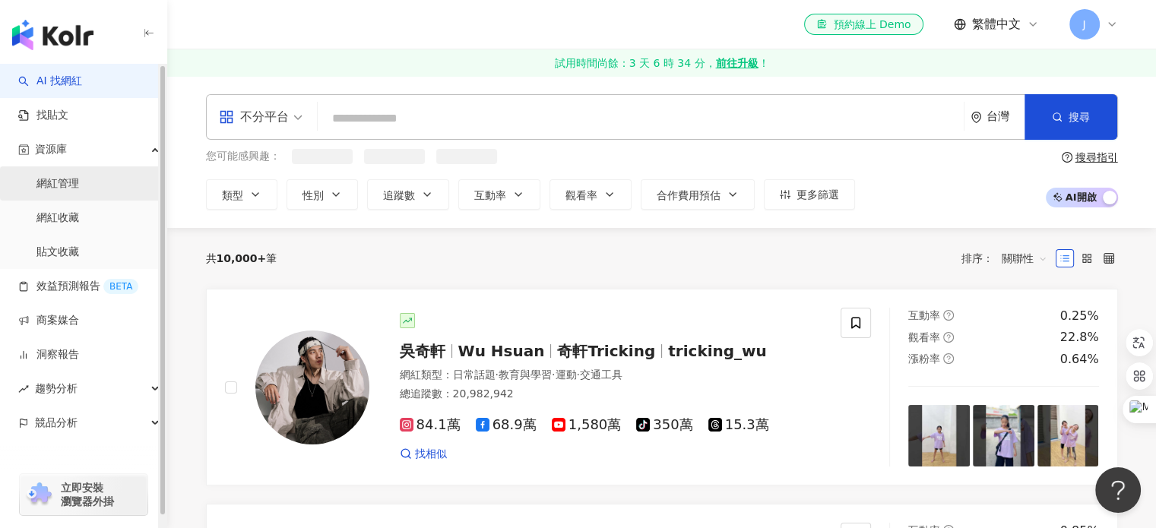
click at [62, 185] on link "網紅管理" at bounding box center [57, 183] width 43 height 15
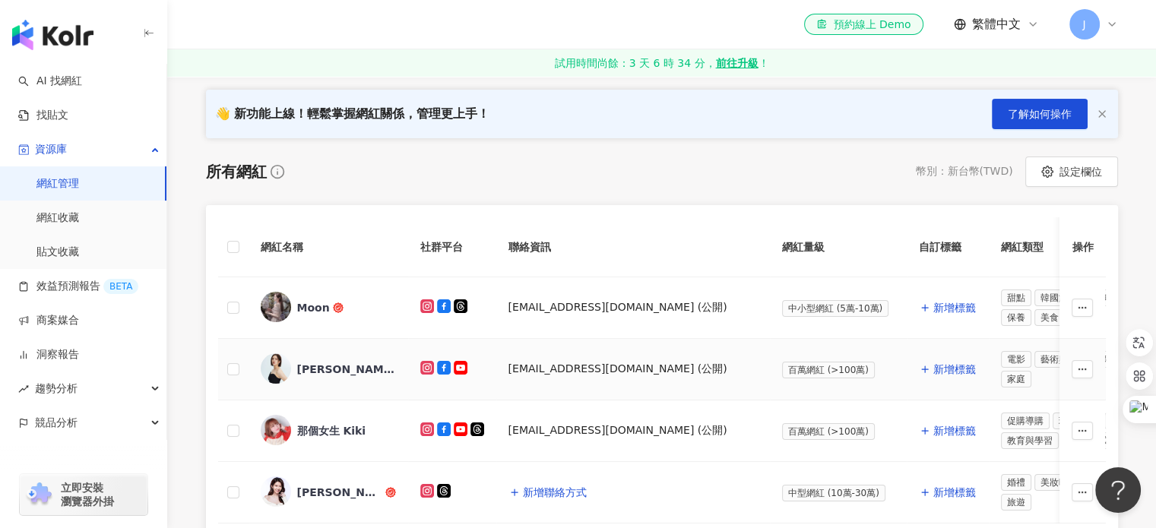
scroll to position [209, 0]
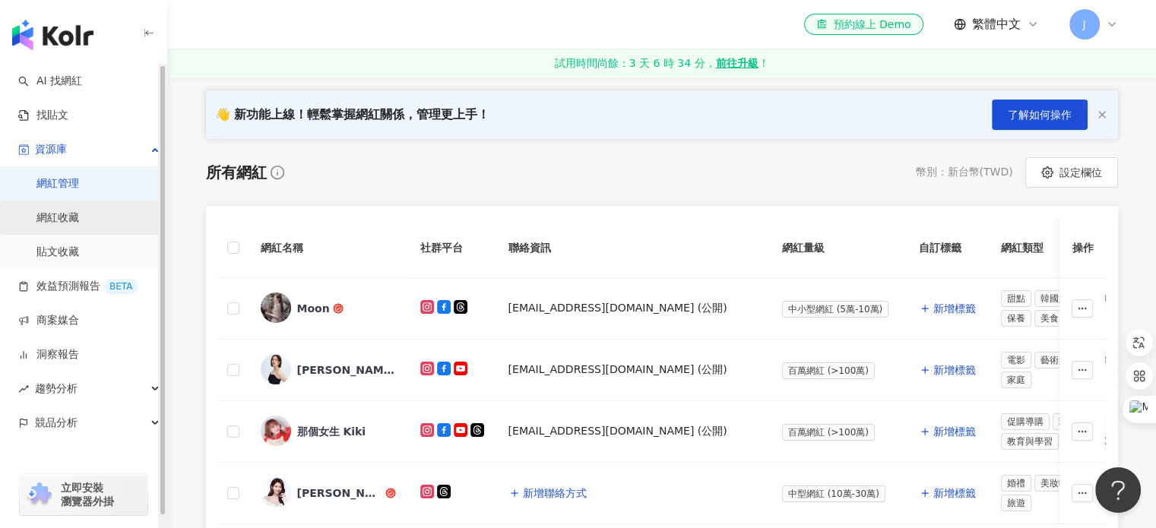
click at [79, 223] on link "網紅收藏" at bounding box center [57, 218] width 43 height 15
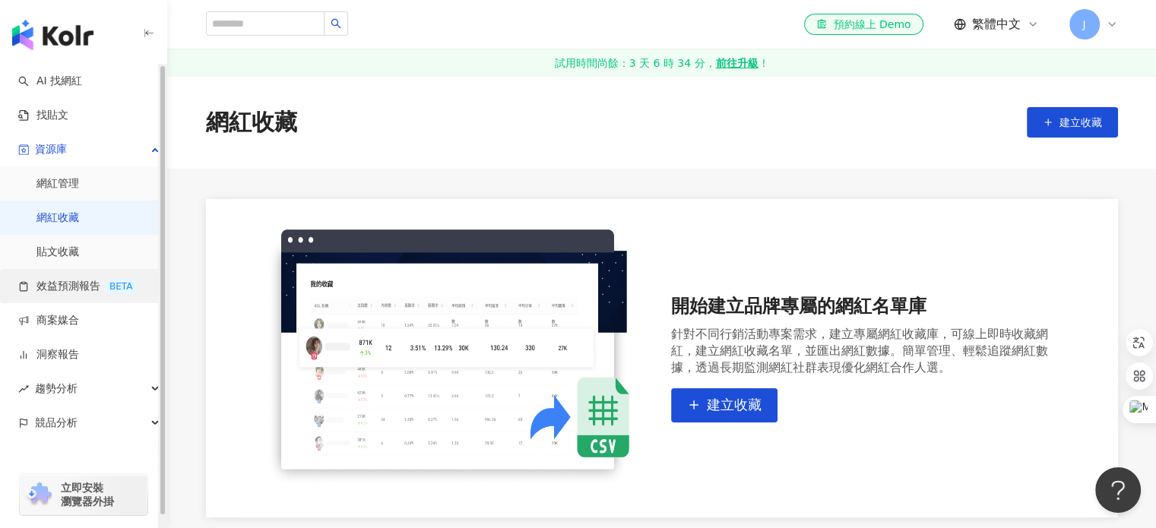
click at [52, 289] on link "效益預測報告 BETA" at bounding box center [78, 286] width 120 height 15
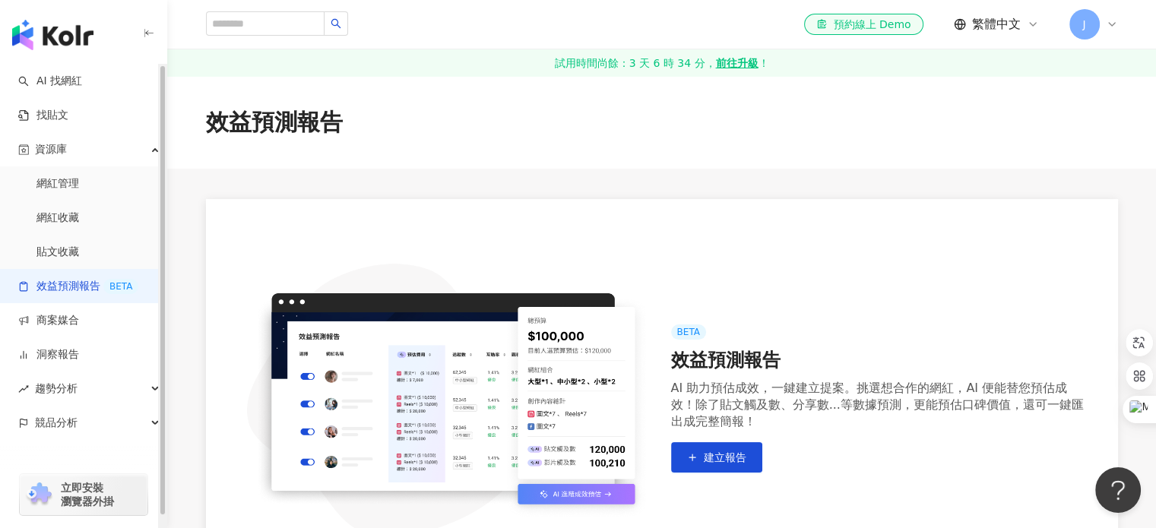
scroll to position [316, 0]
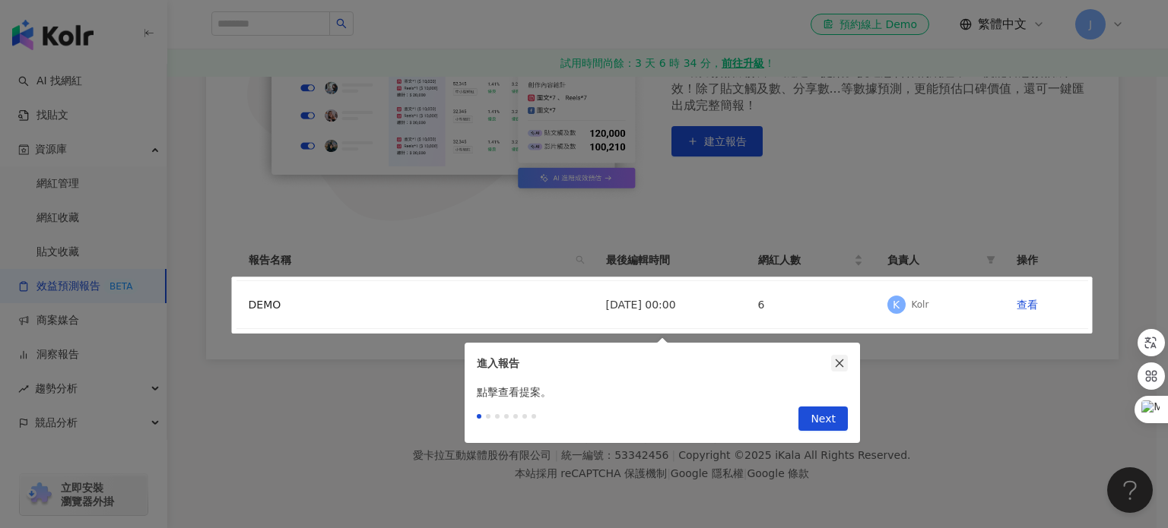
click at [841, 356] on button "button" at bounding box center [839, 363] width 17 height 17
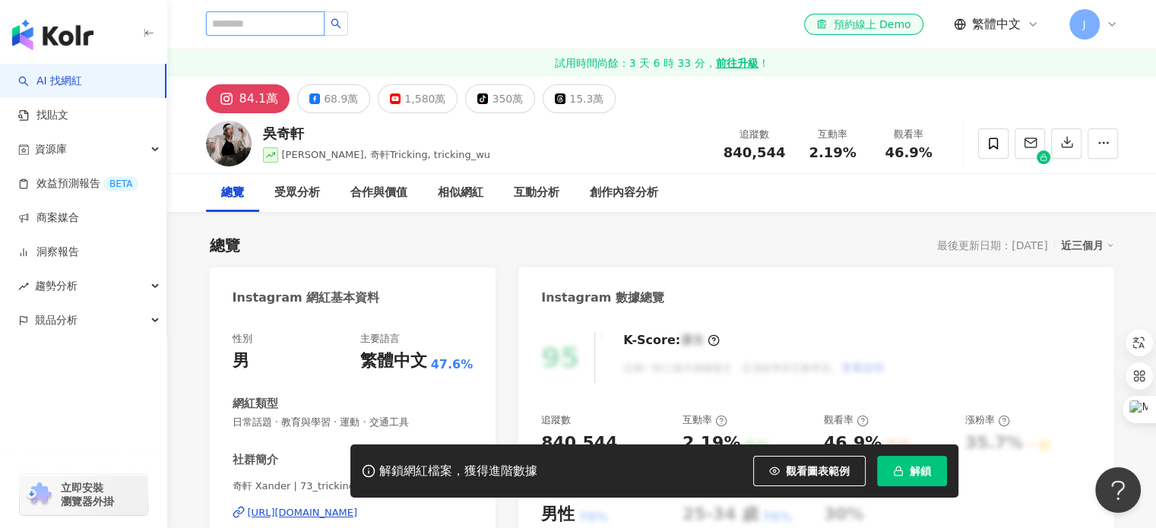
click at [295, 21] on input "search" at bounding box center [265, 23] width 119 height 24
type input "**"
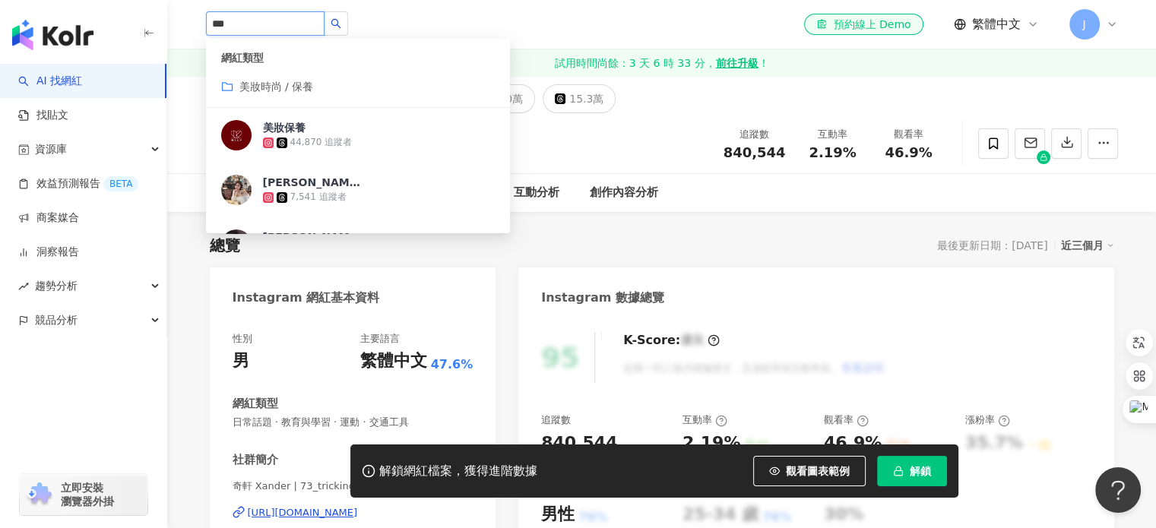
click at [272, 83] on span "美妝時尚 / 保養" at bounding box center [276, 87] width 74 height 12
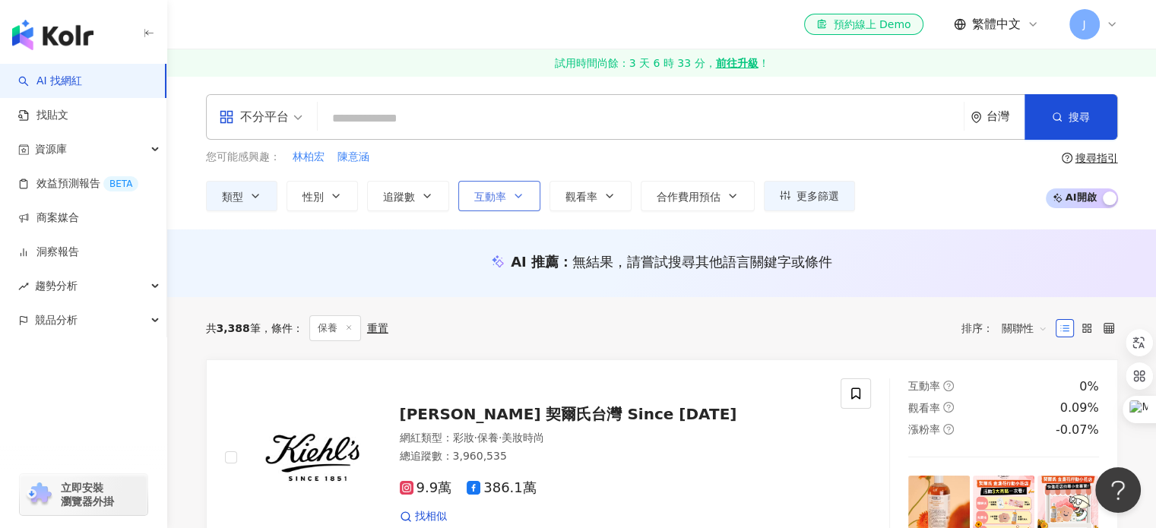
click at [497, 191] on span "互動率" at bounding box center [490, 197] width 32 height 12
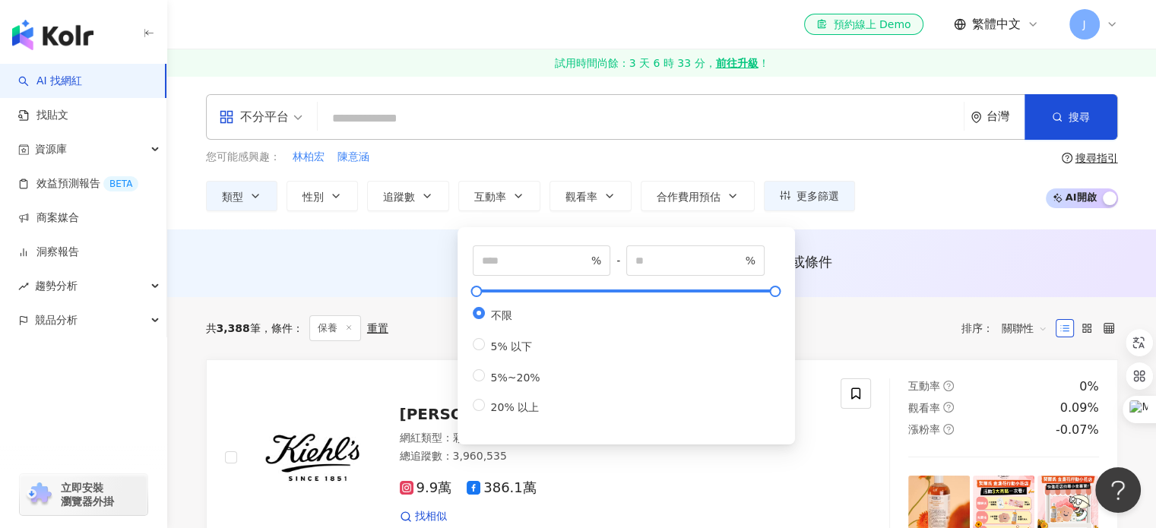
type input "*"
type input "**"
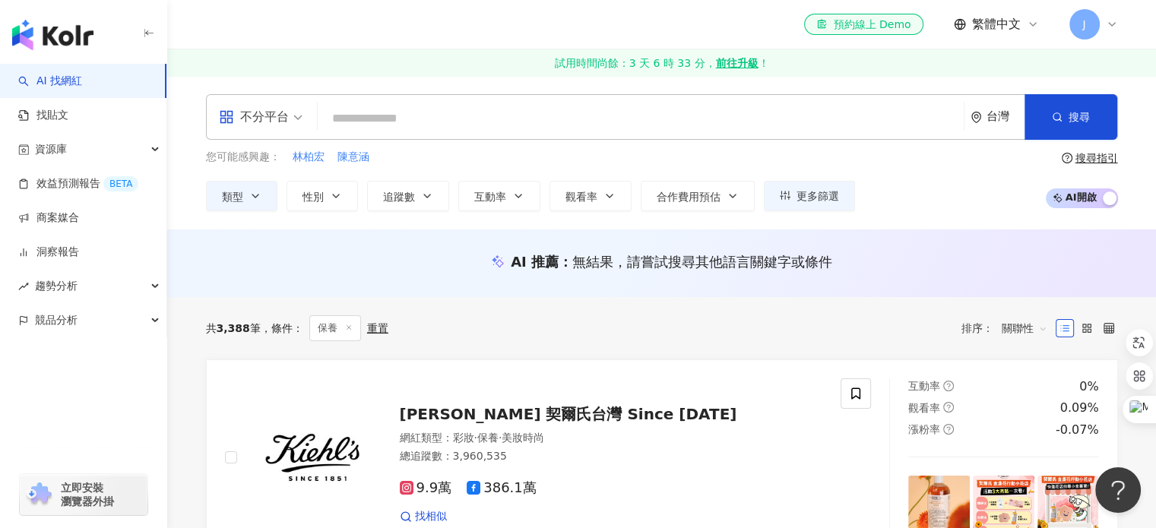
click at [423, 267] on div "AI 推薦 ： 無結果，請嘗試搜尋其他語言關鍵字或條件" at bounding box center [662, 261] width 912 height 19
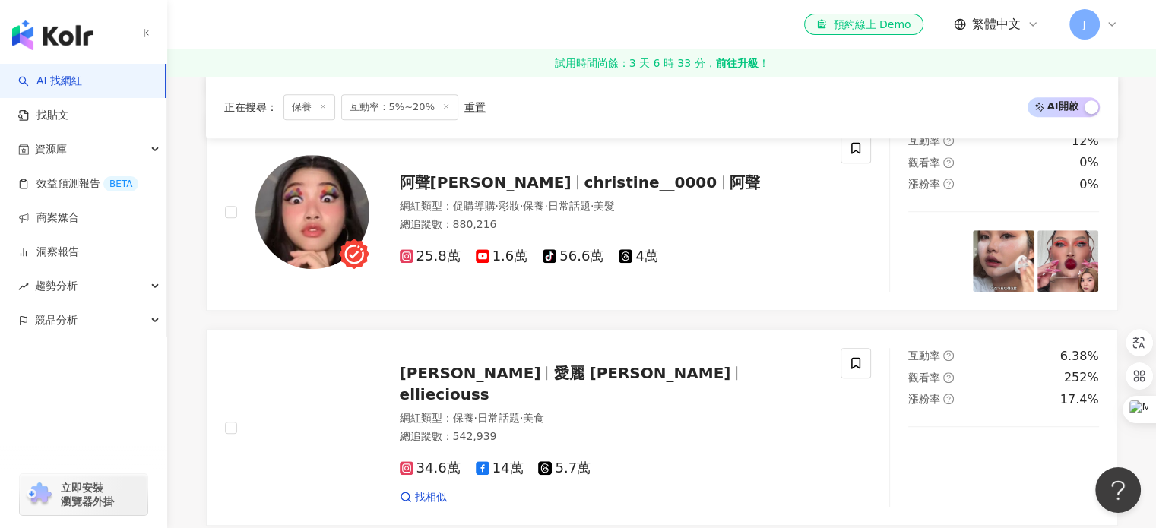
scroll to position [963, 0]
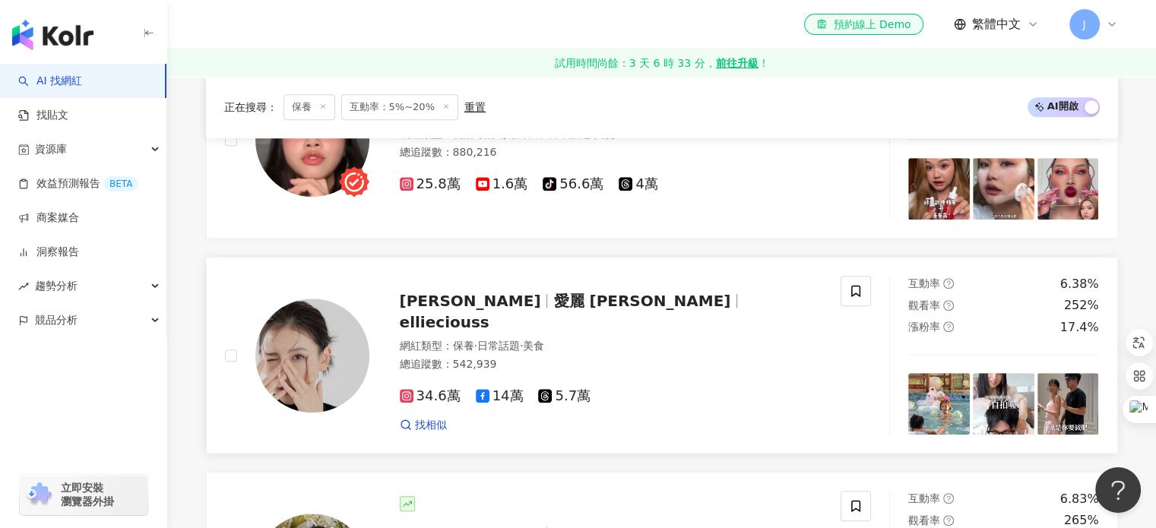
click at [421, 310] on span "蔡昕言" at bounding box center [470, 301] width 141 height 18
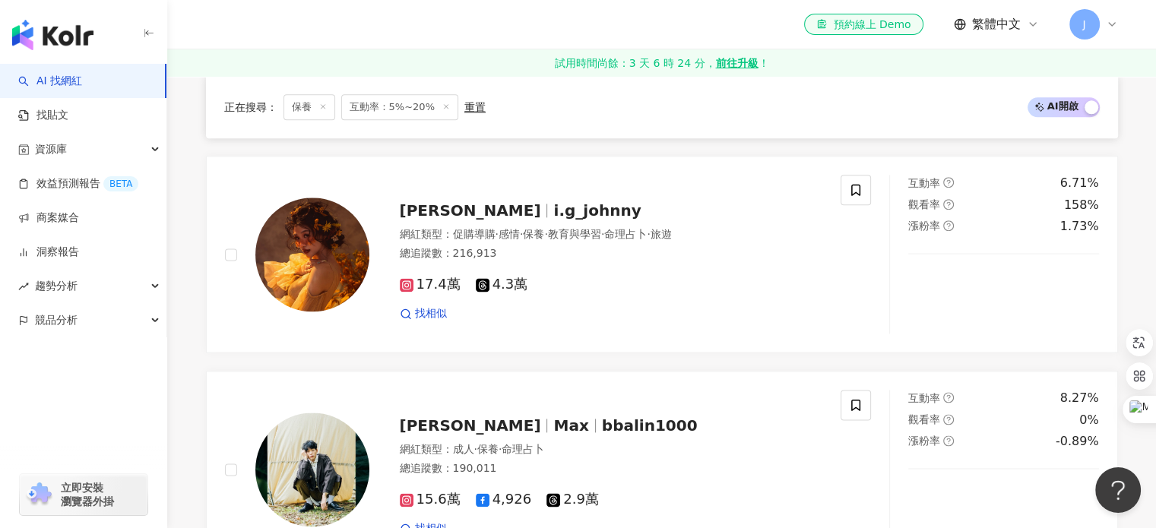
scroll to position [1931, 0]
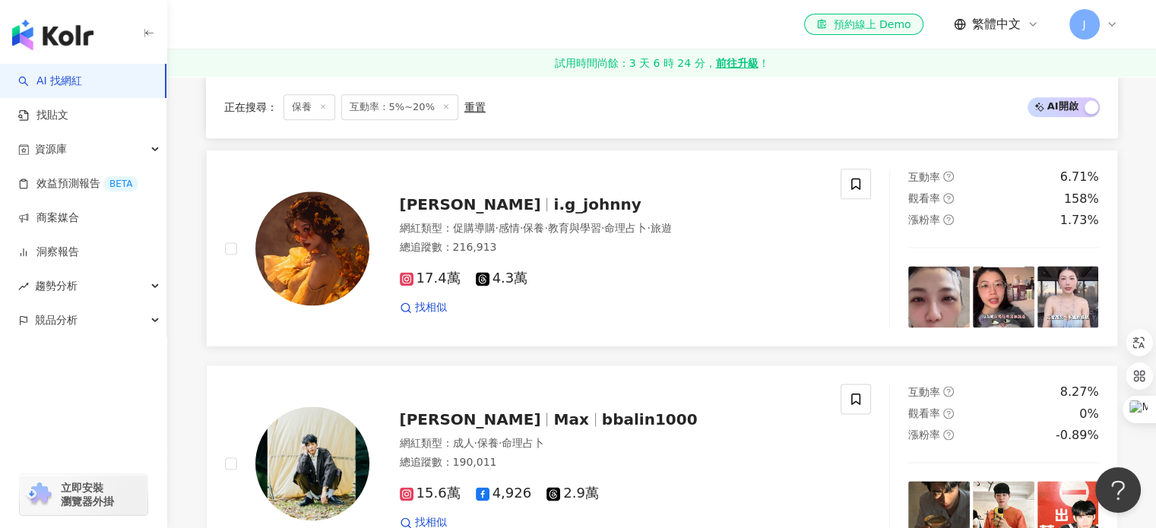
click at [464, 203] on span "JOHNNY" at bounding box center [477, 204] width 154 height 18
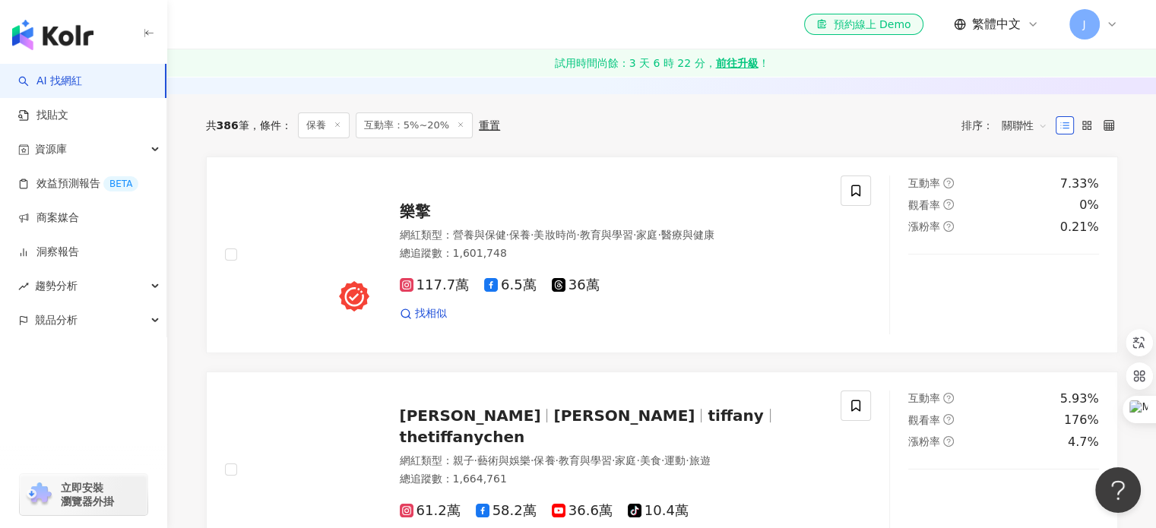
scroll to position [0, 0]
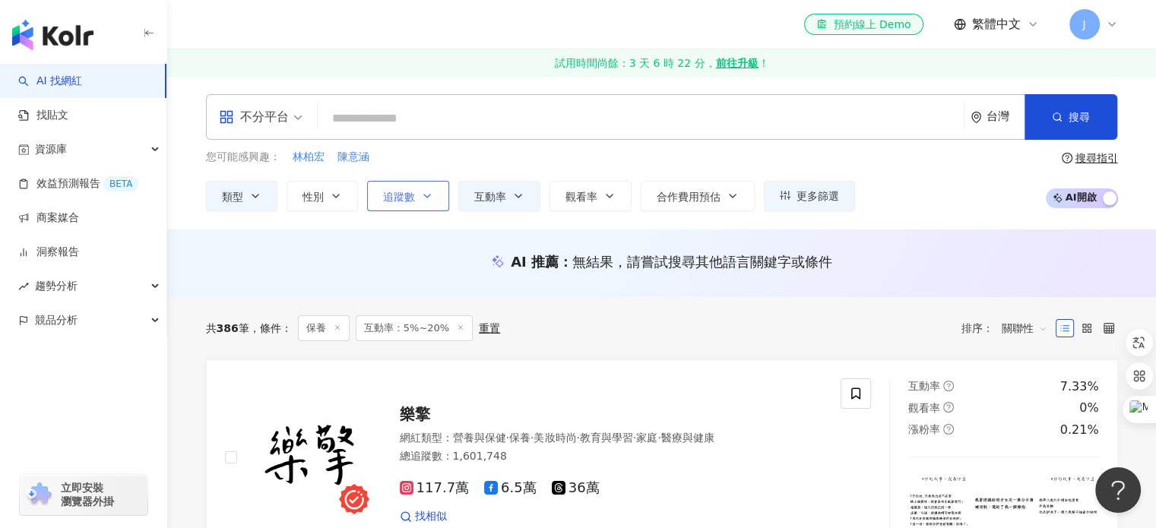
click at [424, 198] on icon "button" at bounding box center [427, 196] width 12 height 12
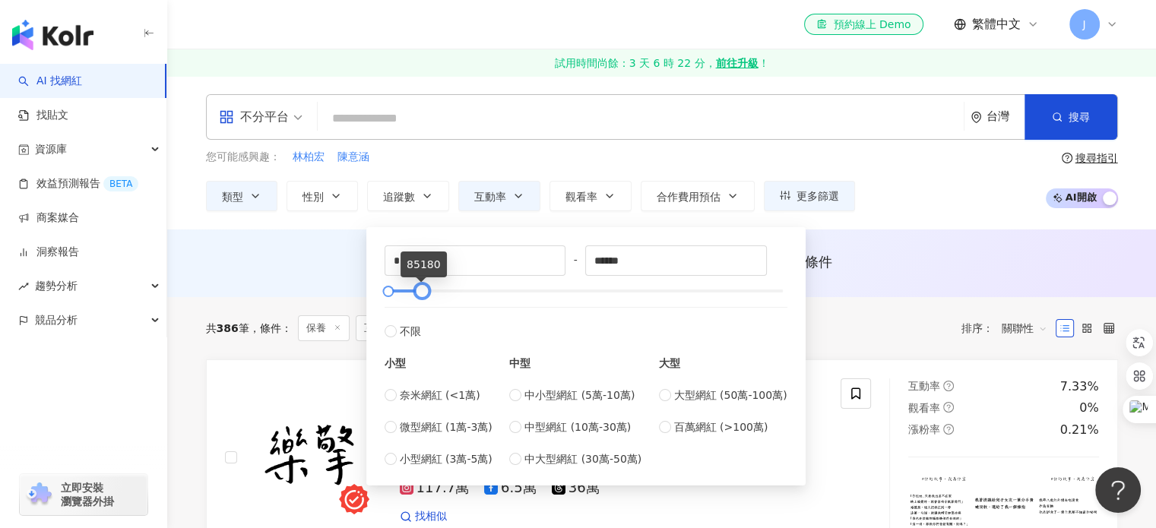
type input "******"
drag, startPoint x: 388, startPoint y: 293, endPoint x: 425, endPoint y: 297, distance: 36.8
click at [425, 296] on div at bounding box center [429, 291] width 8 height 8
click at [898, 209] on div "您可能感興趣： 林柏宏 陳意涵 類型 性別 追蹤數 互動率 觀看率 合作費用預估 更多篩選 * % - ** % 不限 5% 以下 5%~20% 20% 以上…" at bounding box center [662, 180] width 912 height 62
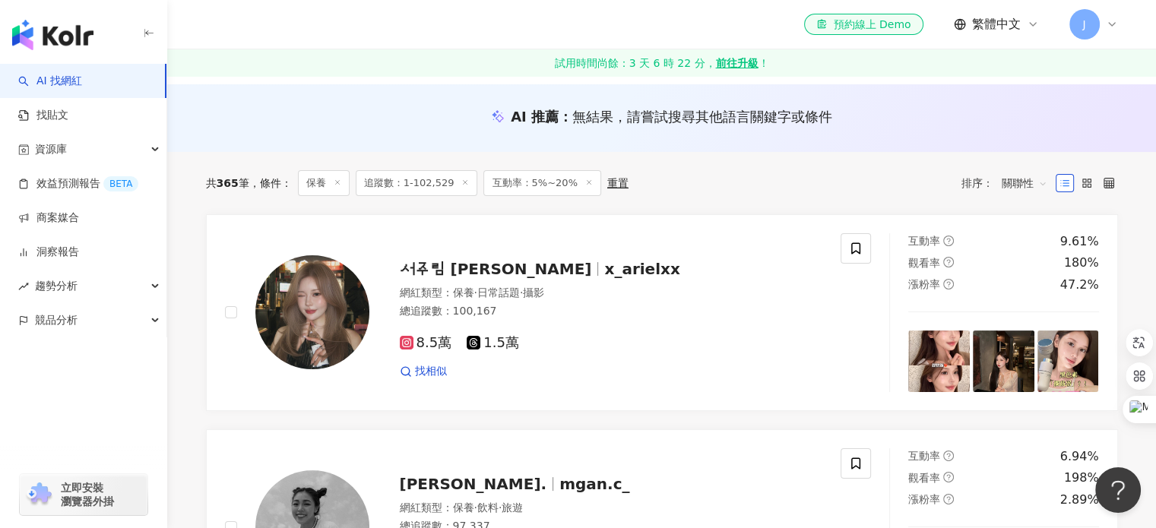
scroll to position [146, 0]
click at [430, 259] on span "서주림 [PERSON_NAME]" at bounding box center [496, 268] width 192 height 18
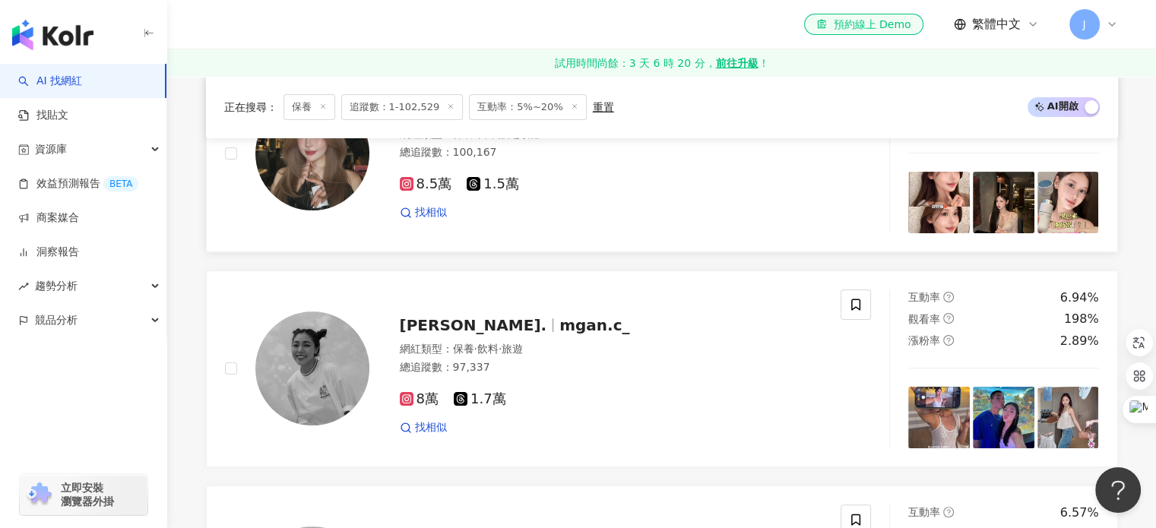
scroll to position [124, 0]
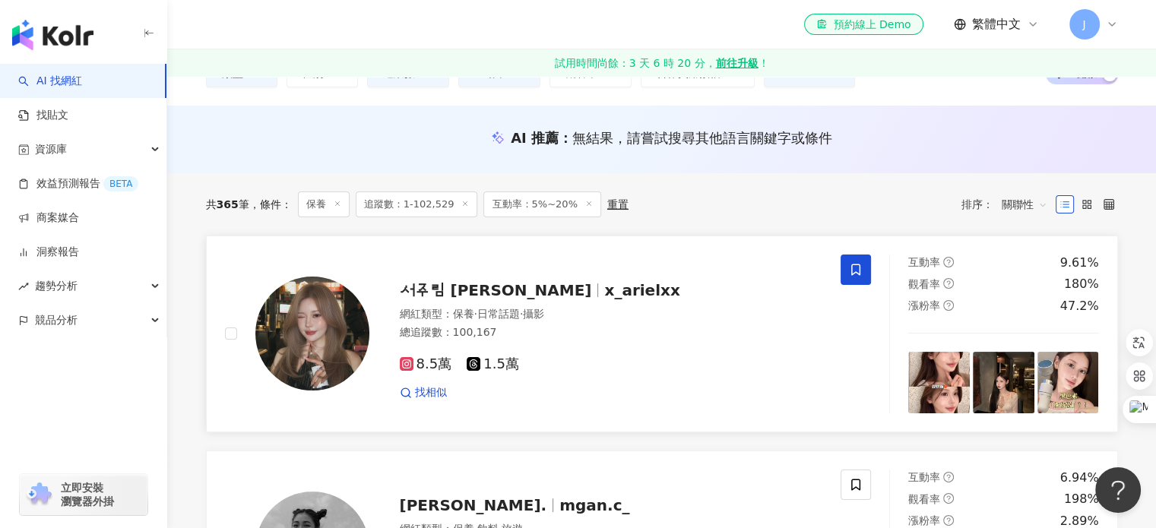
click at [857, 274] on icon at bounding box center [856, 270] width 14 height 14
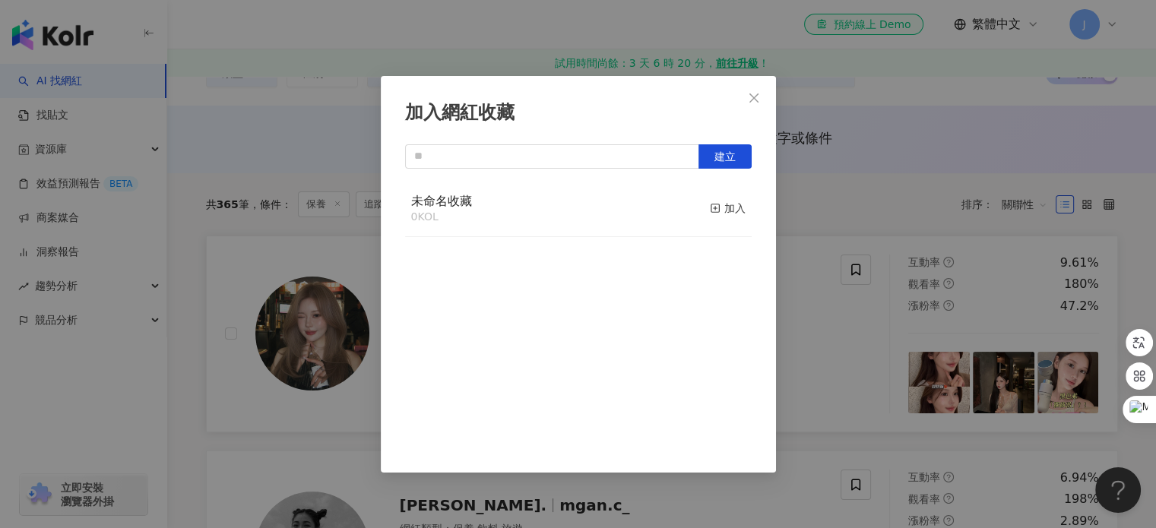
click at [699, 274] on div "未命名收藏 0 KOL 加入" at bounding box center [578, 318] width 347 height 274
click at [634, 153] on input "text" at bounding box center [552, 156] width 294 height 24
type input "***"
click at [722, 206] on div "加入" at bounding box center [728, 208] width 36 height 17
click at [710, 204] on div "加入" at bounding box center [728, 208] width 36 height 17
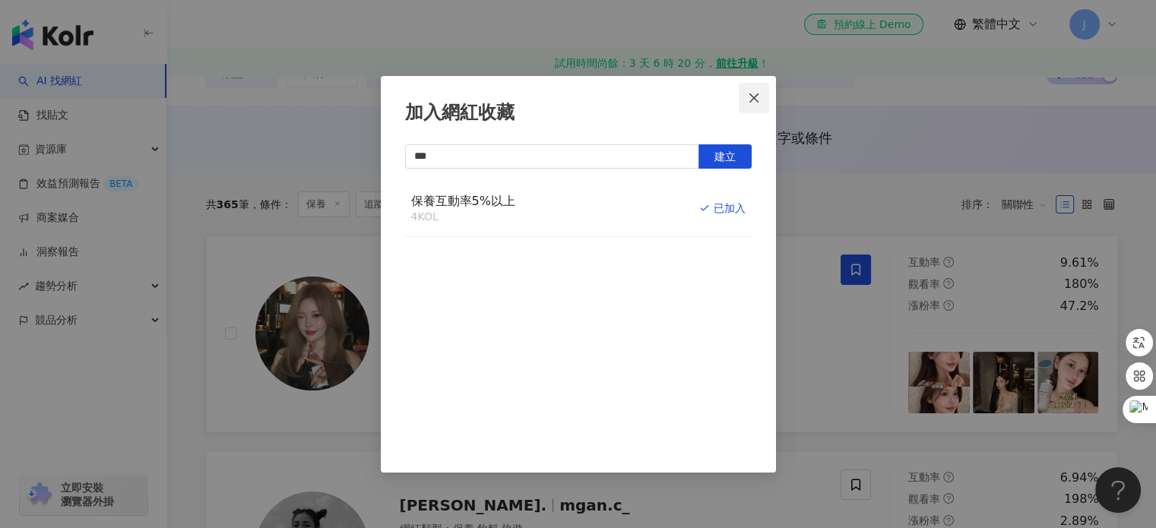
click at [759, 100] on icon "close" at bounding box center [754, 98] width 12 height 12
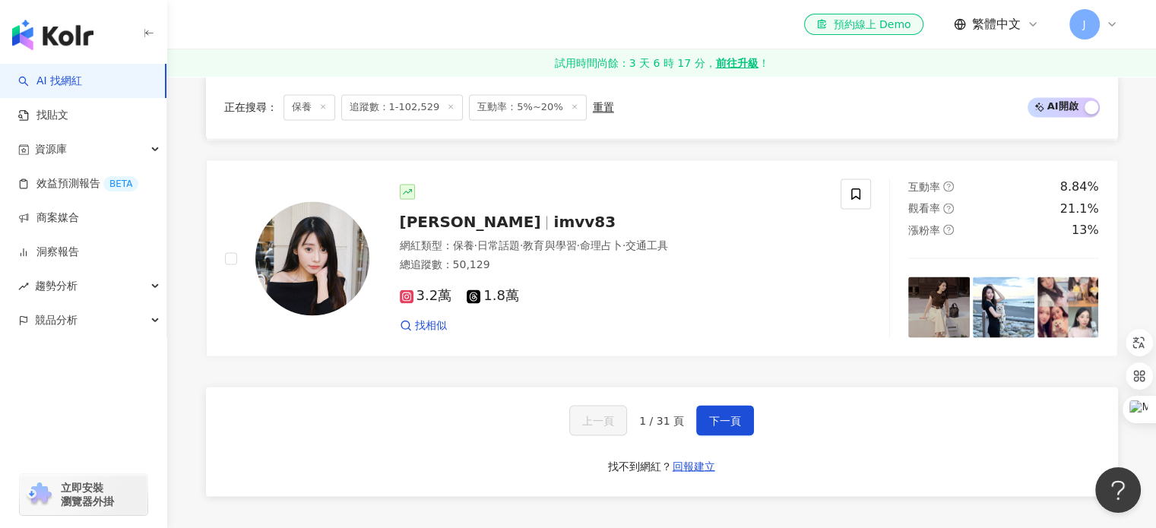
scroll to position [2568, 0]
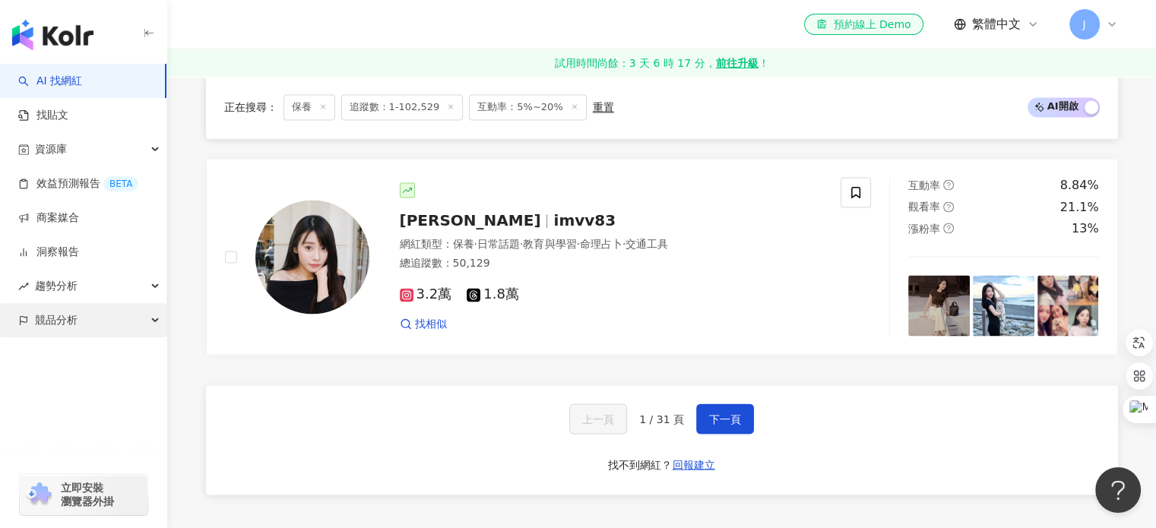
click at [120, 327] on div "競品分析" at bounding box center [83, 320] width 166 height 34
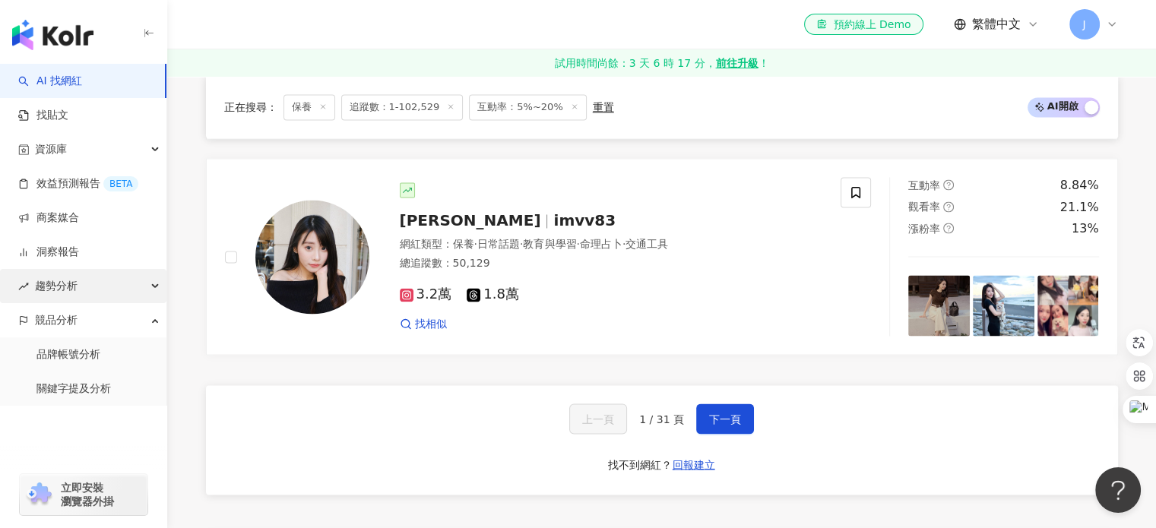
click at [131, 295] on div "趨勢分析" at bounding box center [83, 286] width 166 height 34
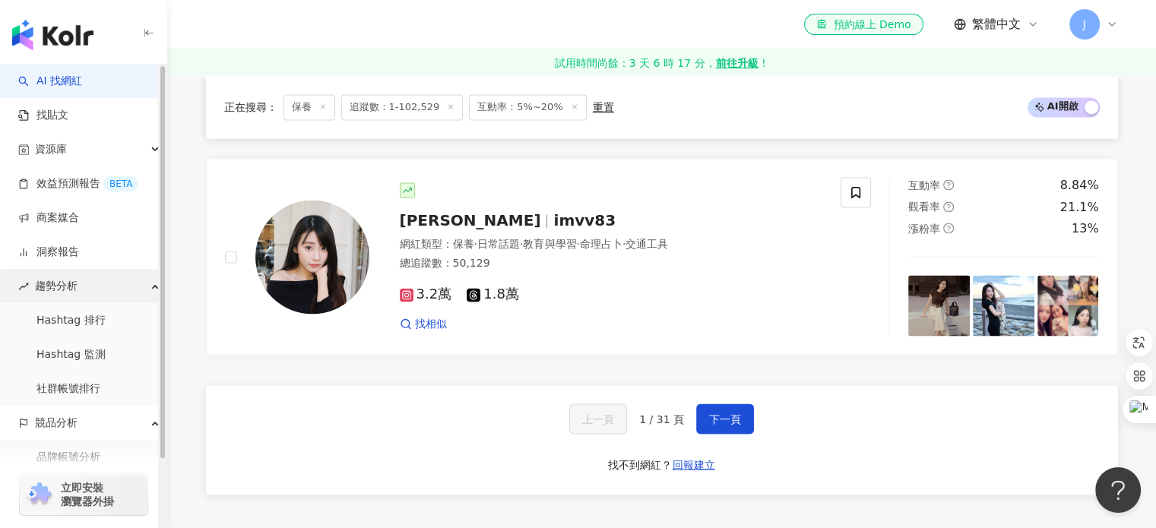
click at [131, 295] on div "趨勢分析" at bounding box center [83, 286] width 166 height 34
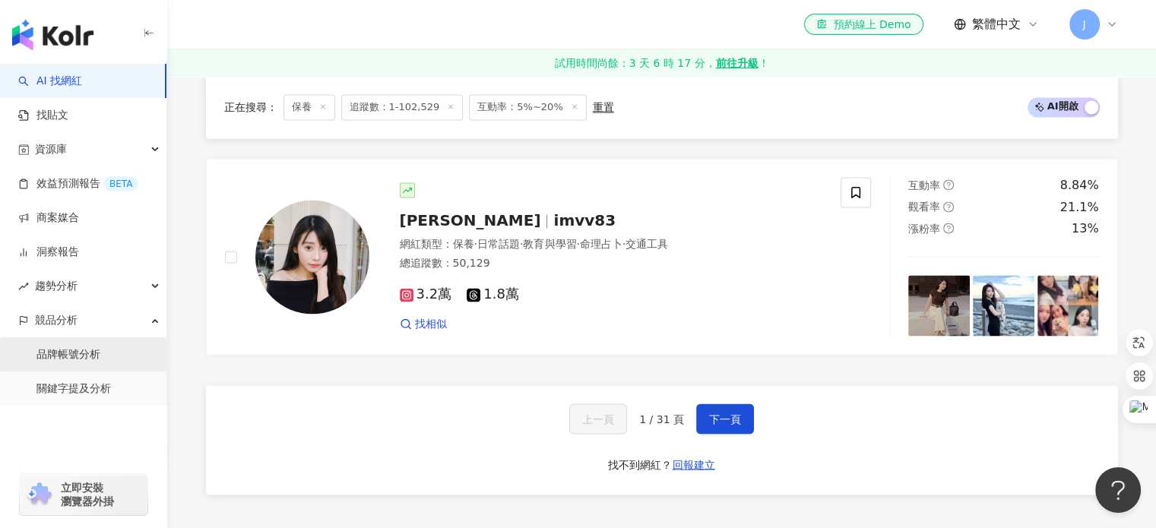
click at [100, 347] on link "品牌帳號分析" at bounding box center [68, 354] width 64 height 15
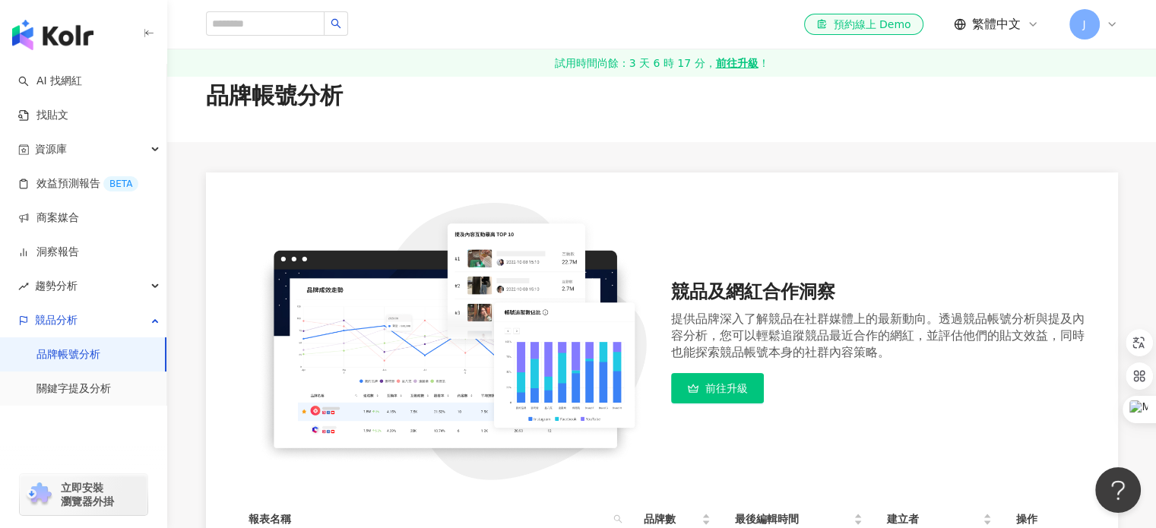
scroll to position [23, 0]
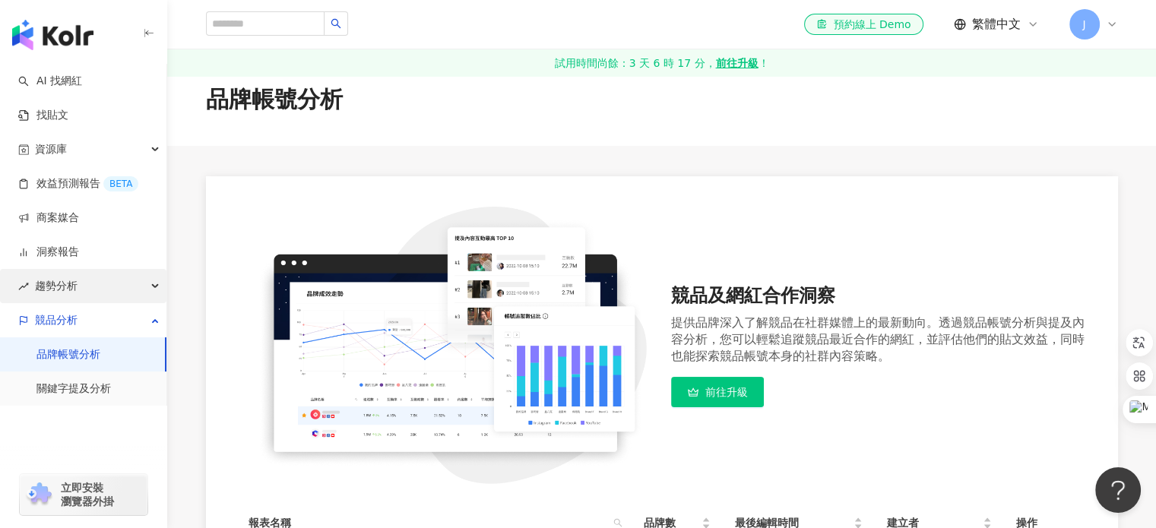
click at [94, 282] on div "趨勢分析" at bounding box center [83, 286] width 166 height 34
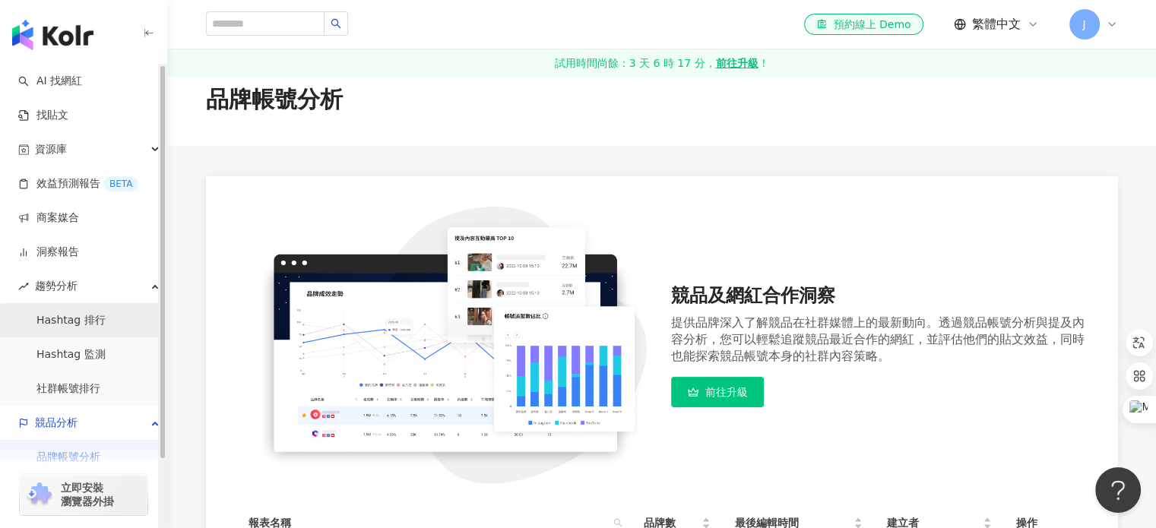
click at [72, 322] on link "Hashtag 排行" at bounding box center [70, 320] width 69 height 15
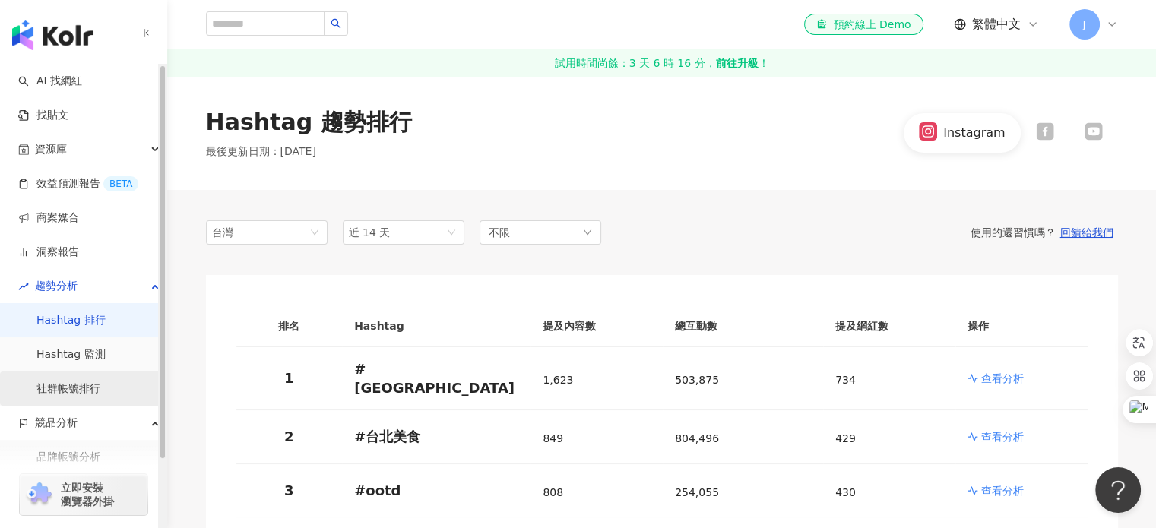
click at [82, 388] on link "社群帳號排行" at bounding box center [68, 389] width 64 height 15
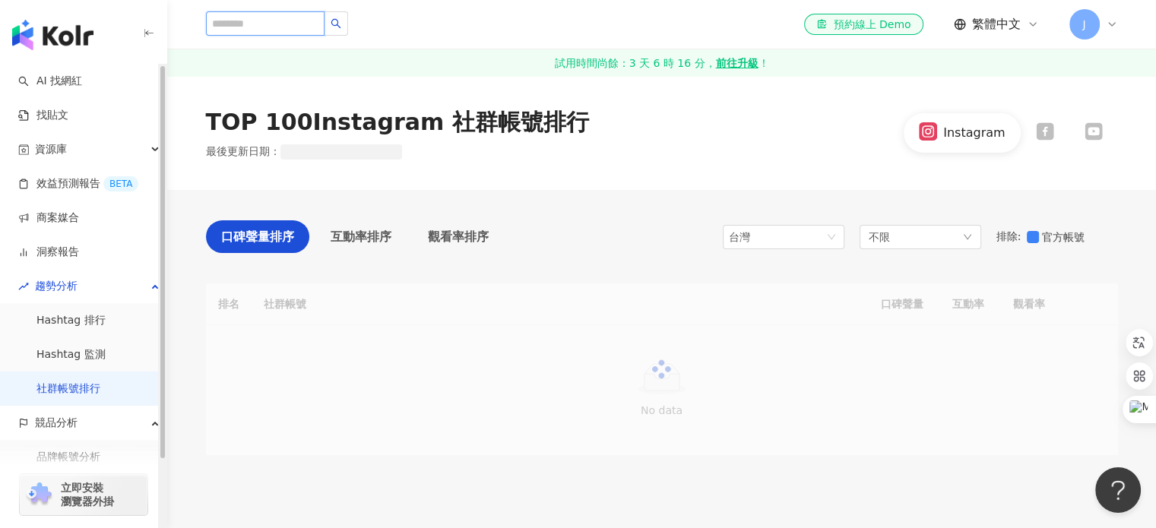
click at [252, 16] on input "search" at bounding box center [265, 23] width 119 height 24
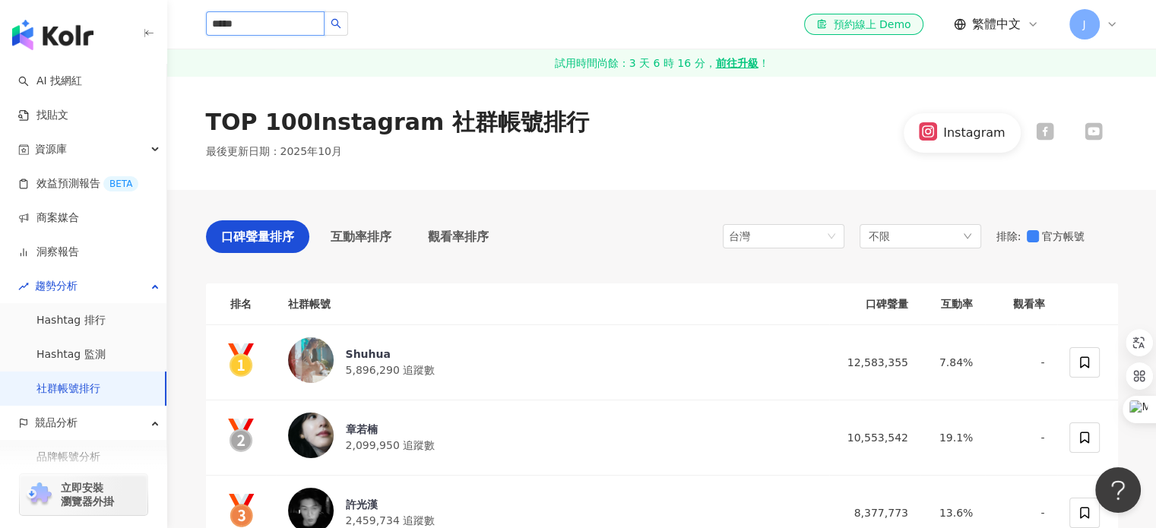
type input "******"
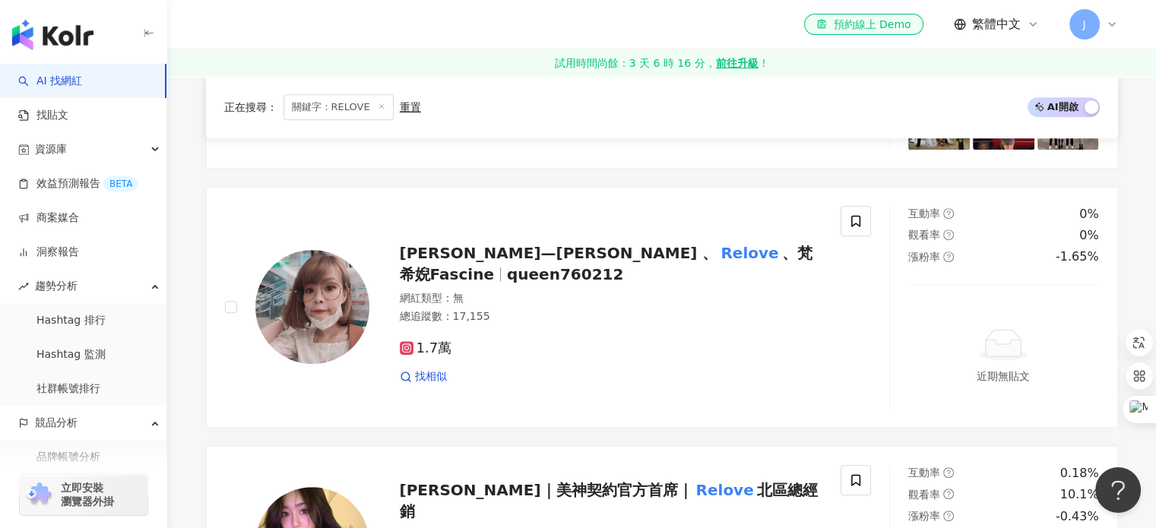
scroll to position [642, 0]
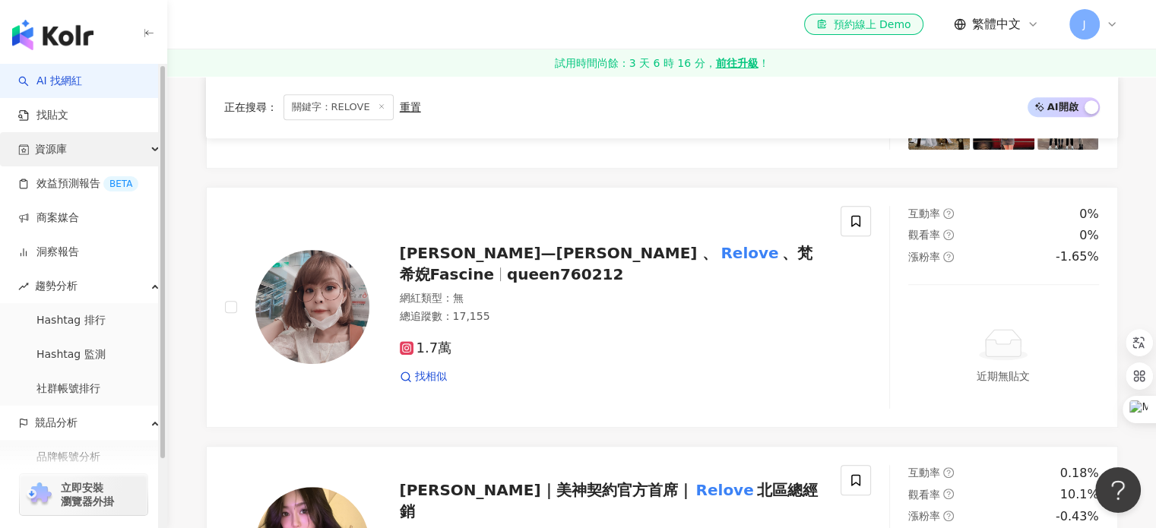
click at [63, 153] on span "資源庫" at bounding box center [51, 149] width 32 height 34
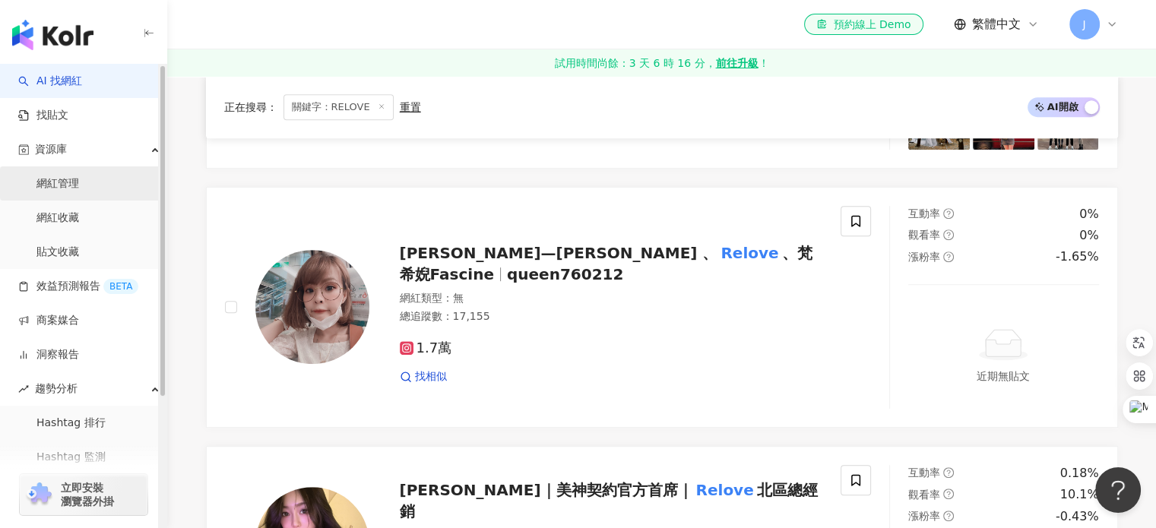
click at [52, 188] on link "網紅管理" at bounding box center [57, 183] width 43 height 15
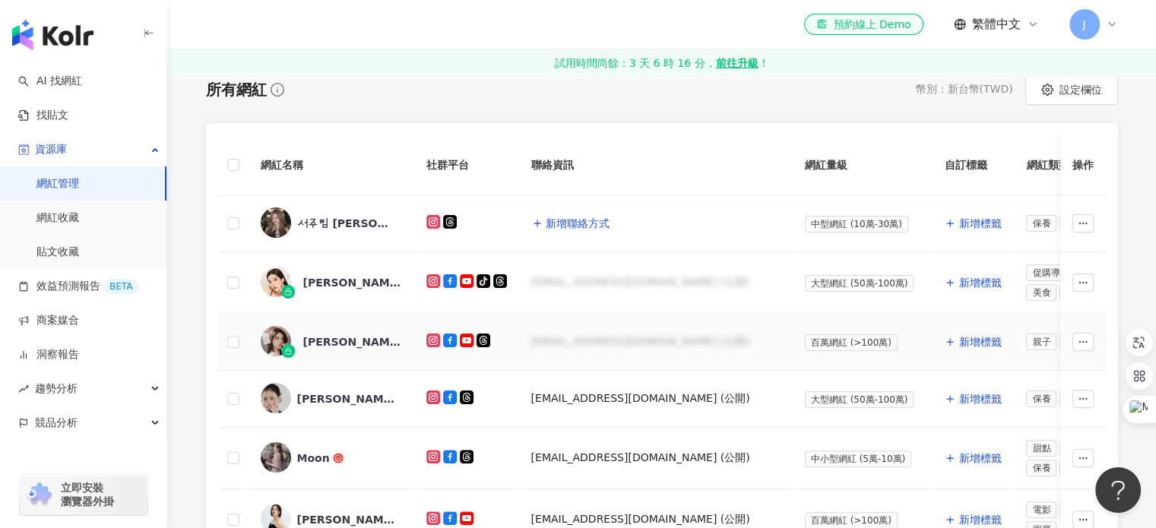
scroll to position [341, 0]
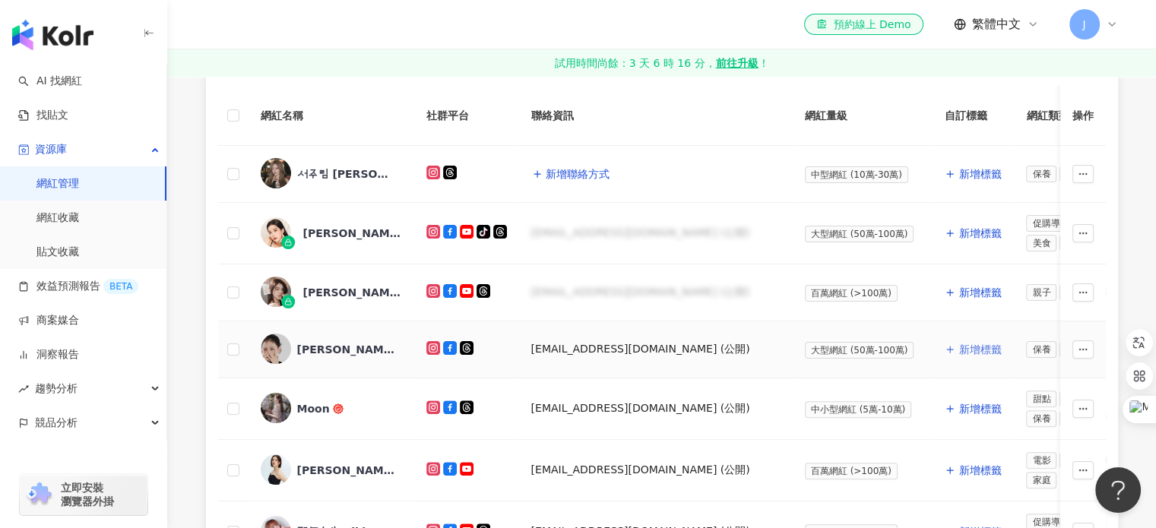
click at [958, 347] on span "新增標籤" at bounding box center [979, 350] width 43 height 12
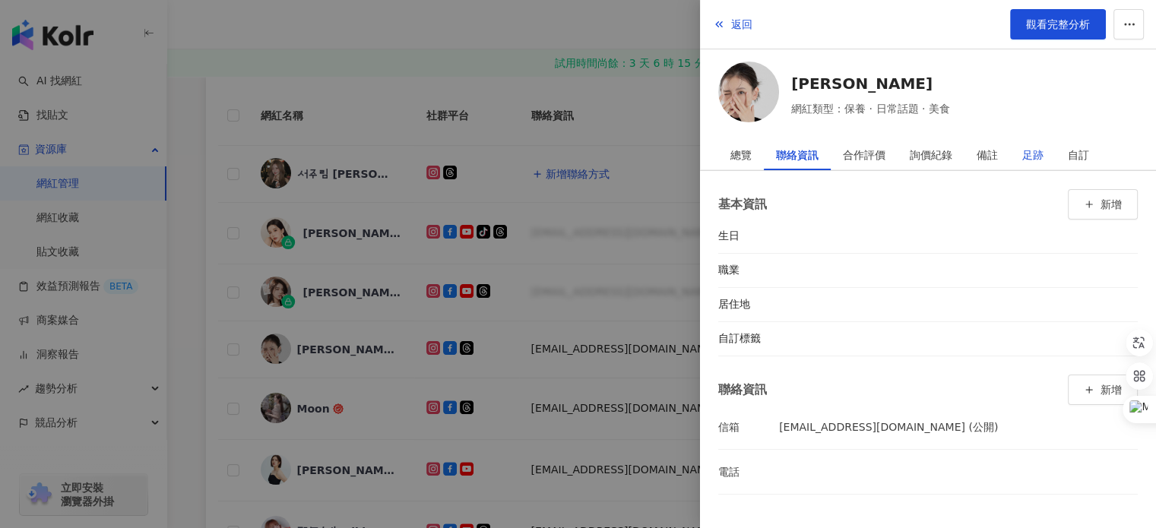
click at [1040, 149] on div "足跡" at bounding box center [1032, 155] width 21 height 30
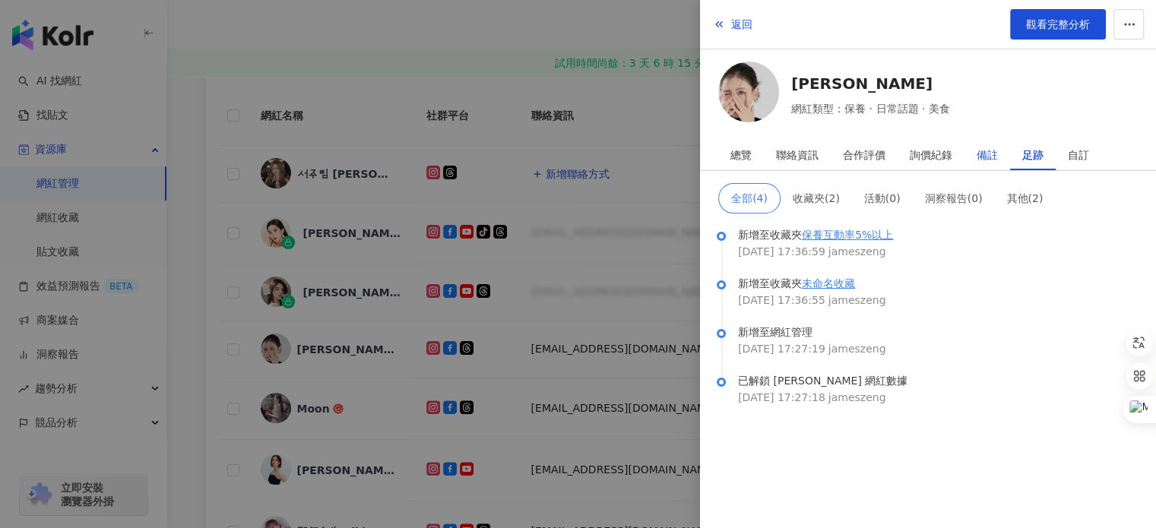
click at [988, 148] on div "備註" at bounding box center [987, 155] width 21 height 30
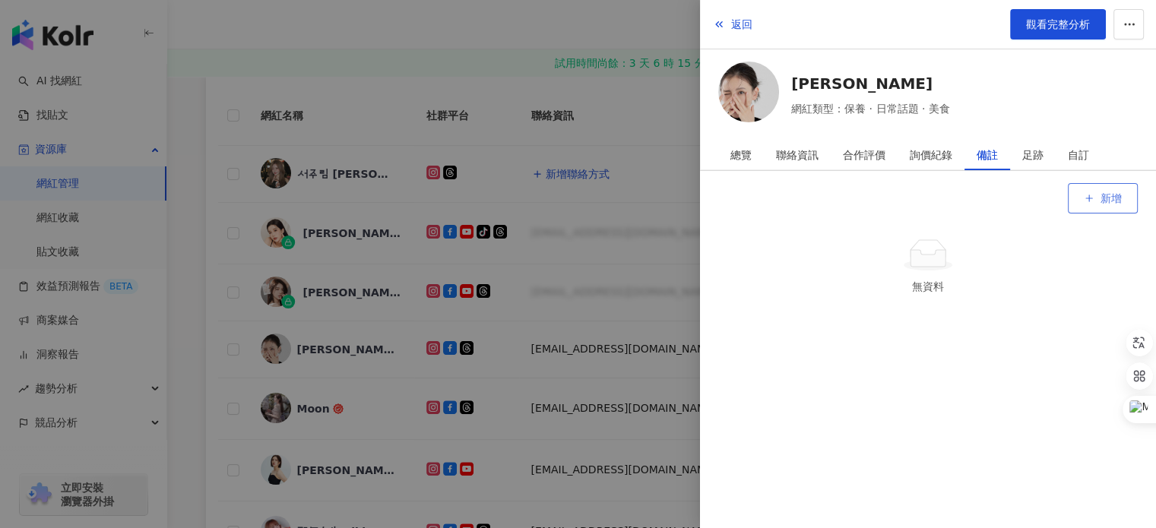
click at [1090, 203] on span "button" at bounding box center [1089, 198] width 11 height 12
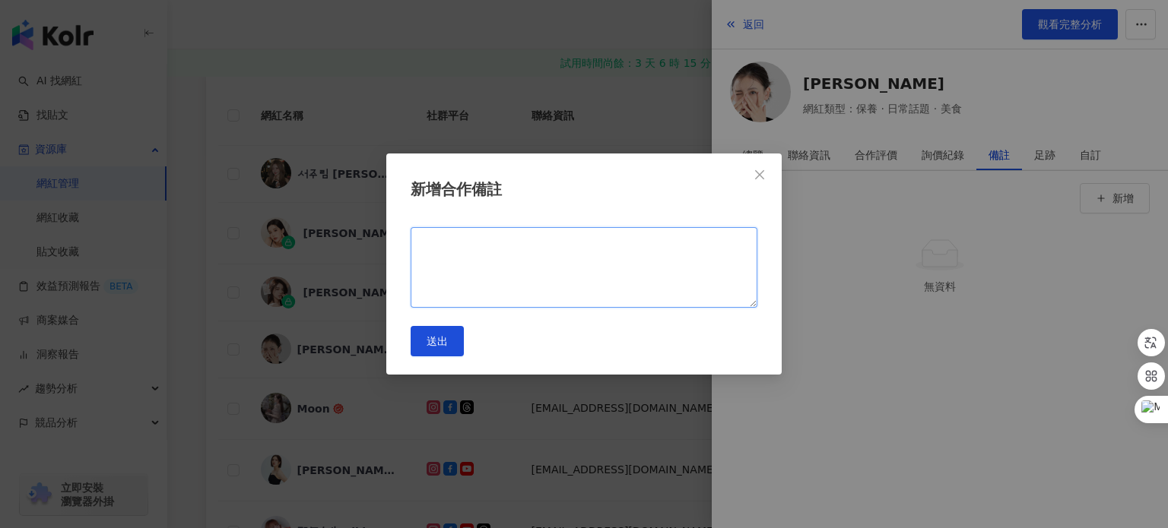
click at [705, 249] on textarea at bounding box center [583, 267] width 347 height 81
drag, startPoint x: 508, startPoint y: 247, endPoint x: 372, endPoint y: 249, distance: 135.3
click at [372, 249] on div "新增合作備註 ***** 送出" at bounding box center [584, 264] width 1168 height 528
type textarea "*****"
click at [458, 349] on button "送出" at bounding box center [436, 341] width 53 height 30
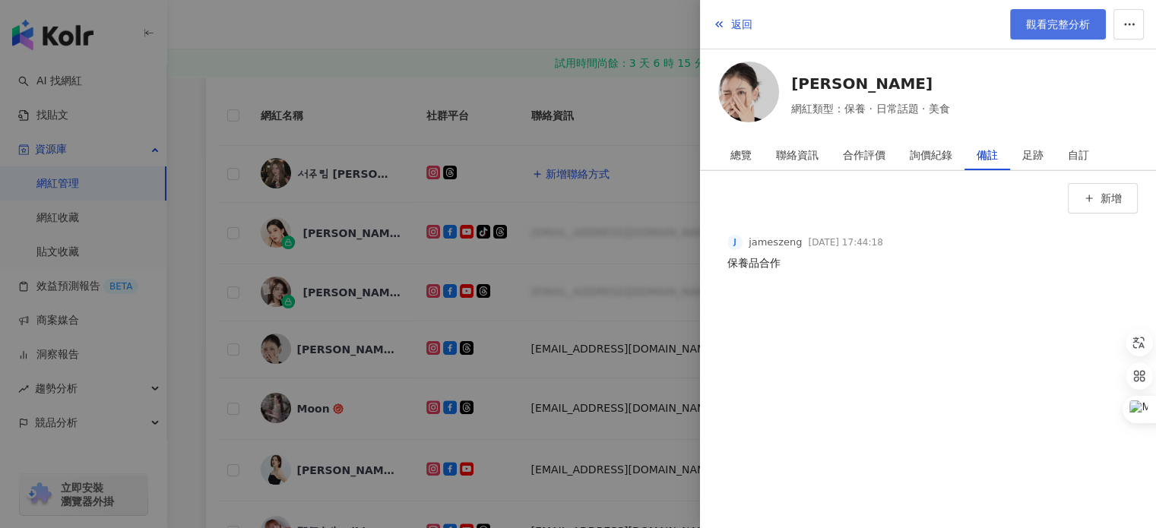
click at [1068, 34] on link "觀看完整分析" at bounding box center [1058, 24] width 96 height 30
click at [548, 69] on div at bounding box center [578, 264] width 1156 height 528
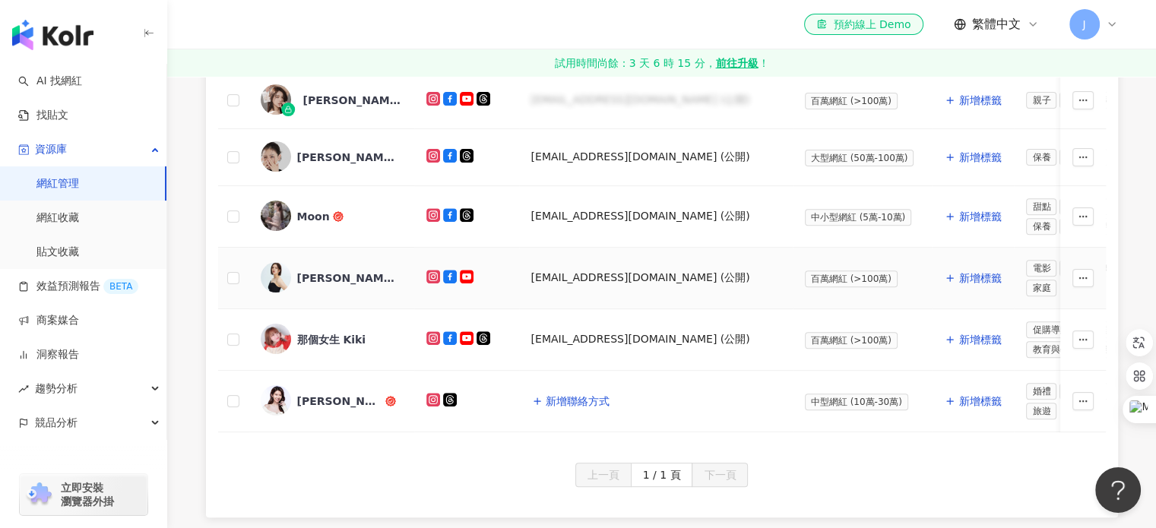
scroll to position [534, 0]
click at [317, 270] on div "劉品言 Esther LIU" at bounding box center [346, 277] width 99 height 15
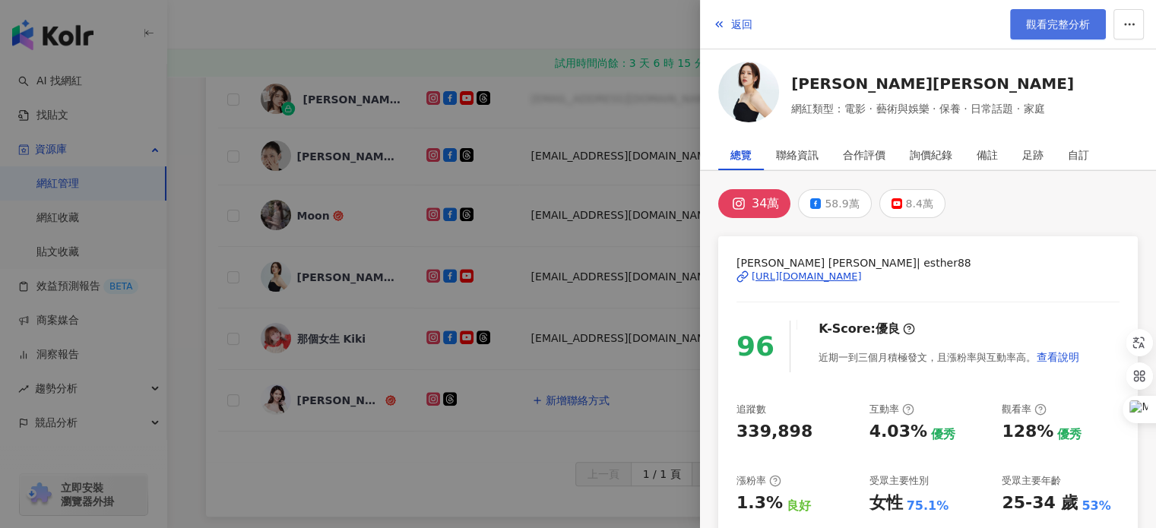
click at [1052, 24] on span "觀看完整分析" at bounding box center [1058, 24] width 64 height 12
click at [280, 349] on div at bounding box center [578, 264] width 1156 height 528
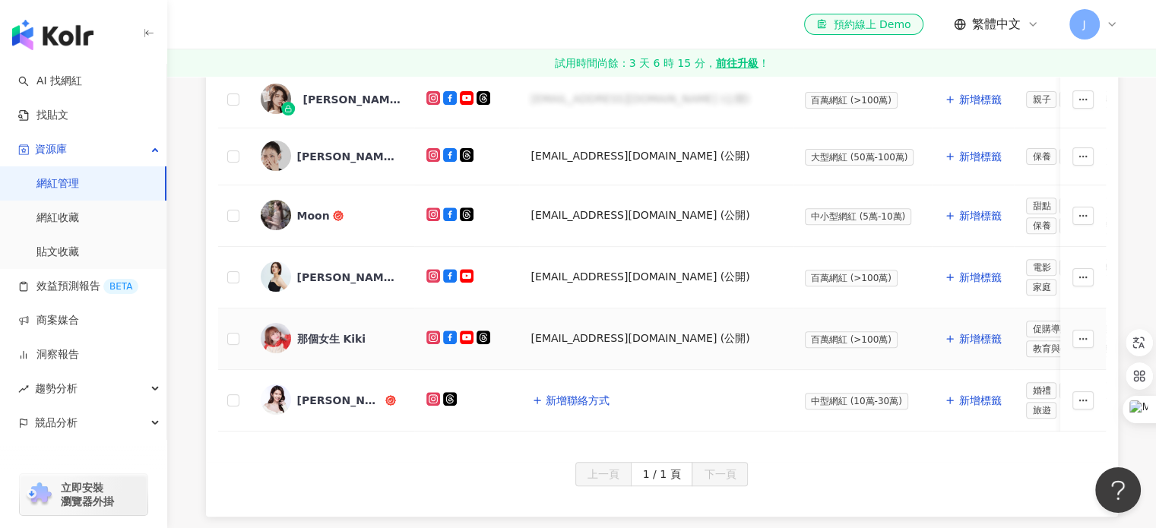
click at [339, 334] on div "那個女生 Kiki" at bounding box center [331, 338] width 69 height 15
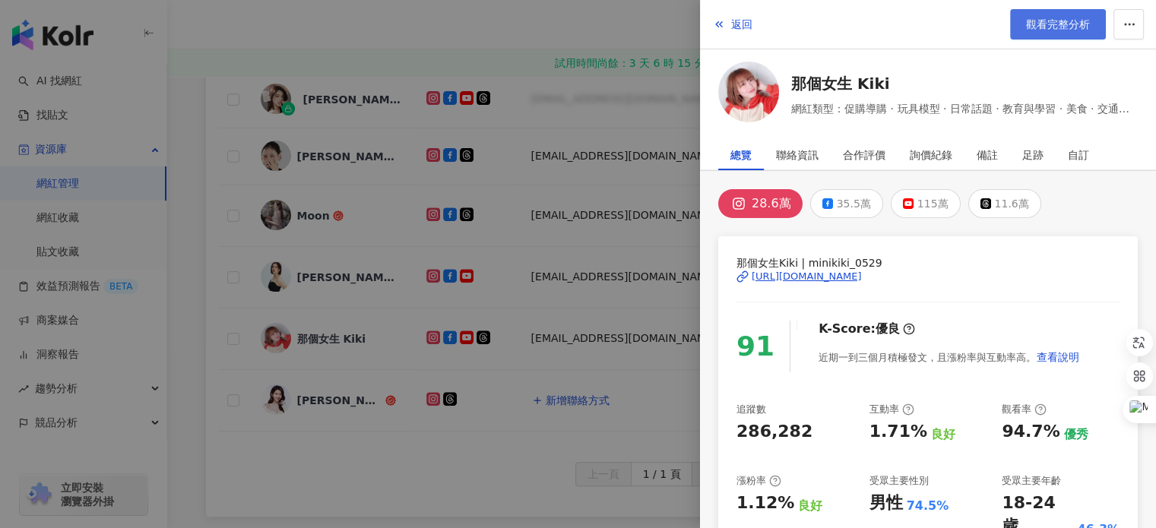
click at [1038, 15] on link "觀看完整分析" at bounding box center [1058, 24] width 96 height 30
click at [485, 209] on div at bounding box center [578, 264] width 1156 height 528
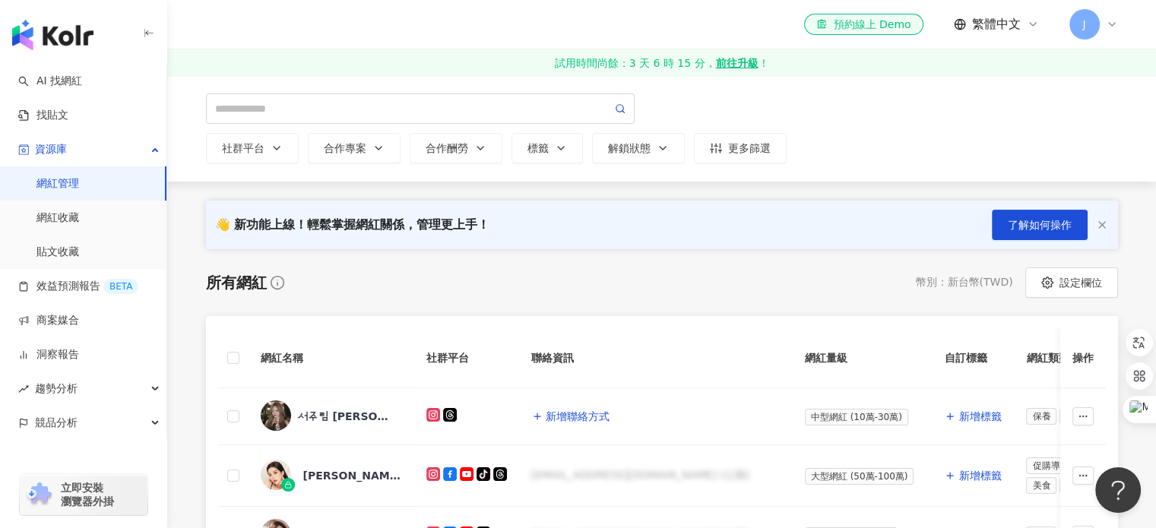
scroll to position [112, 0]
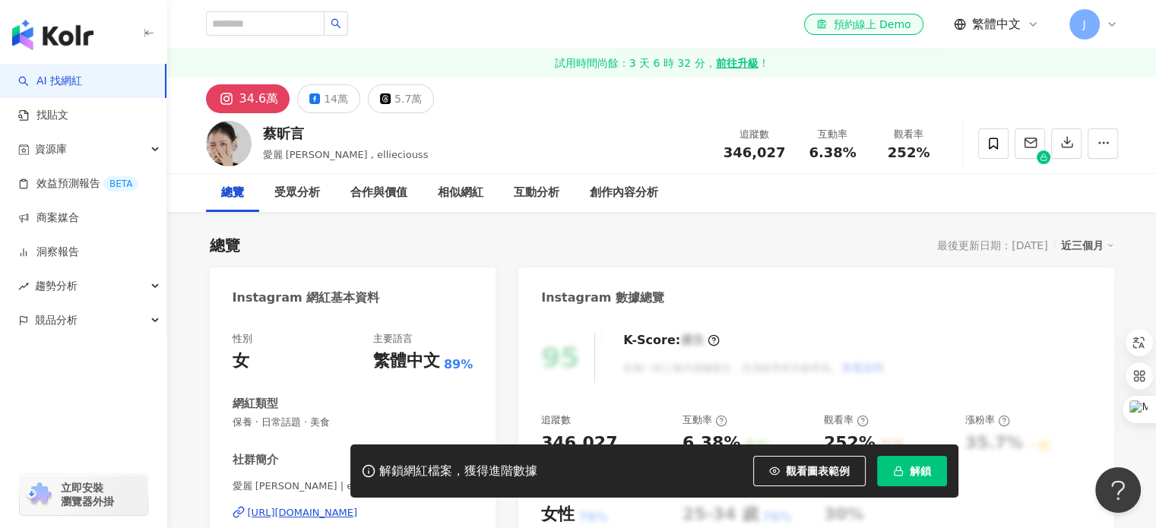
click at [908, 480] on button "解鎖" at bounding box center [912, 471] width 70 height 30
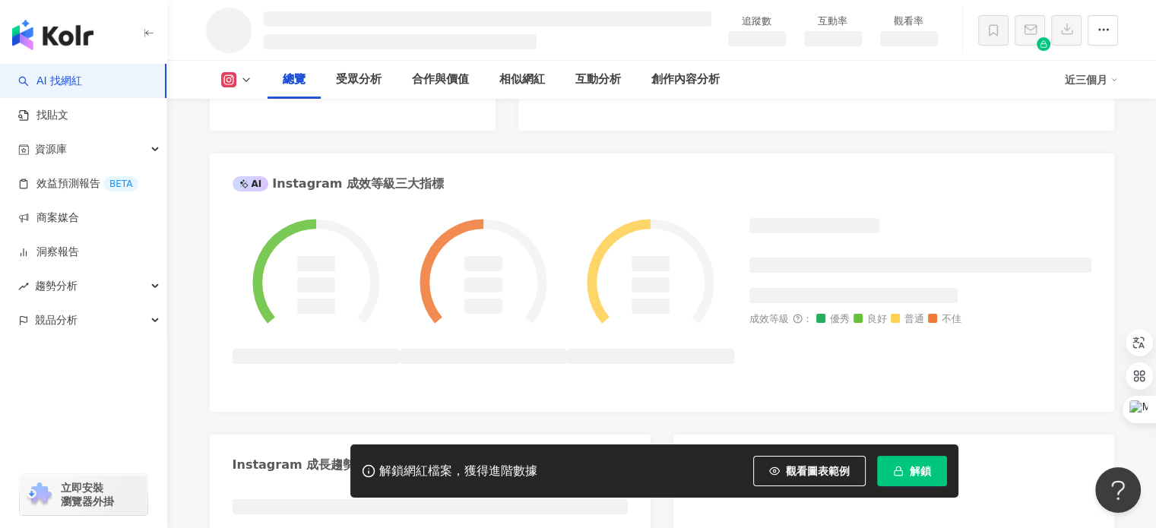
scroll to position [452, 0]
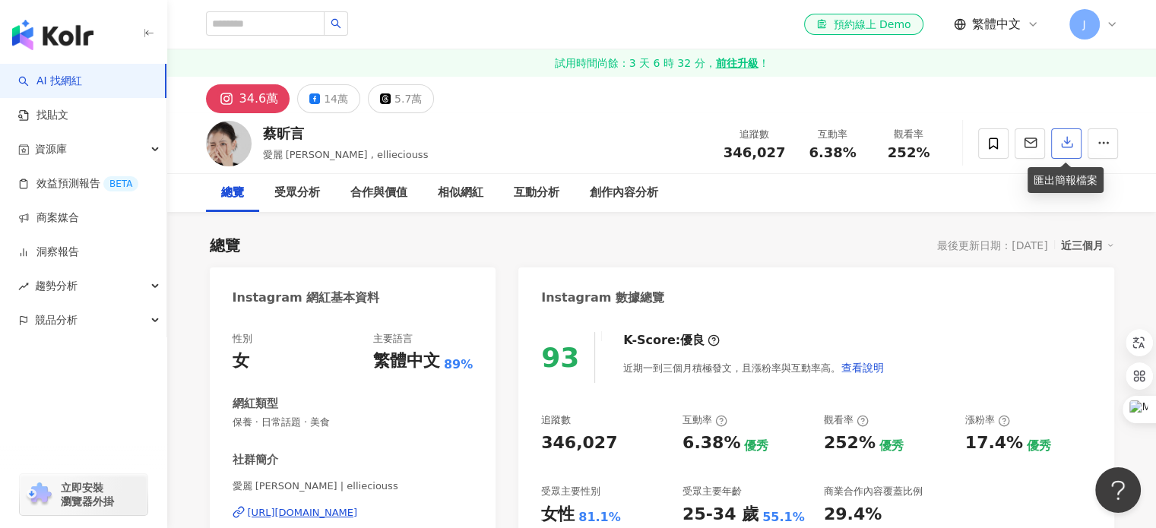
click at [1057, 131] on button "button" at bounding box center [1066, 143] width 30 height 30
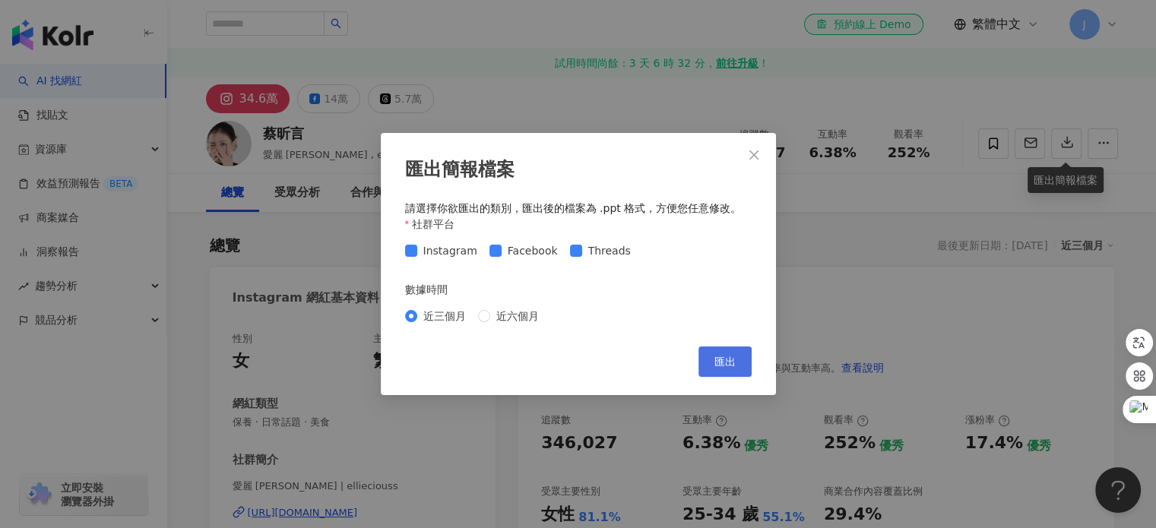
click at [714, 356] on span "匯出" at bounding box center [724, 362] width 21 height 12
click at [868, 228] on div "匯出簡報檔案 請選擇你欲匯出的類別，匯出後的檔案為 .ppt 格式，方便您任意修改。 社群平台 Instagram Facebook Threads 數據時間…" at bounding box center [578, 264] width 1156 height 528
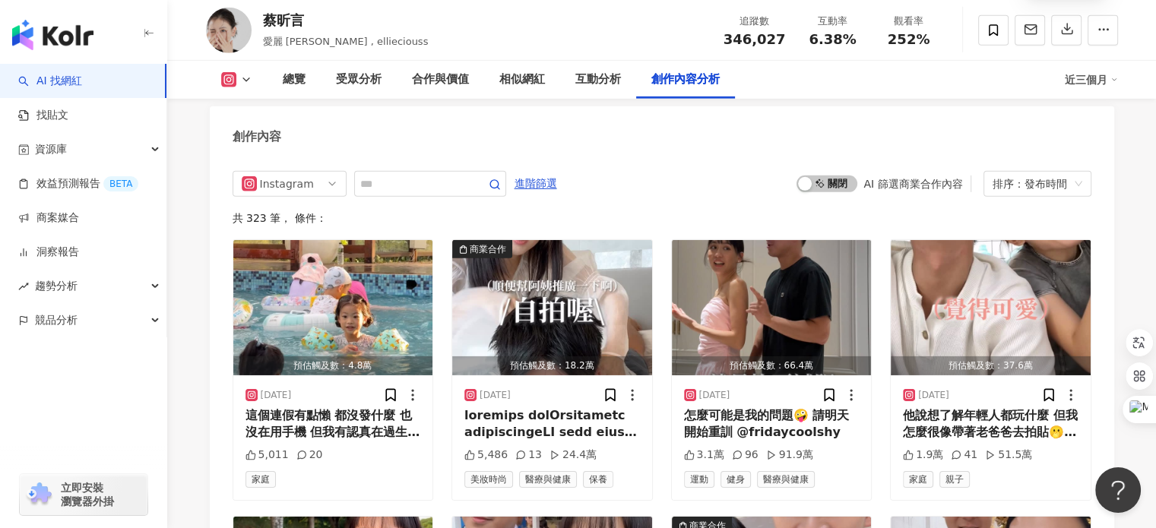
scroll to position [4669, 0]
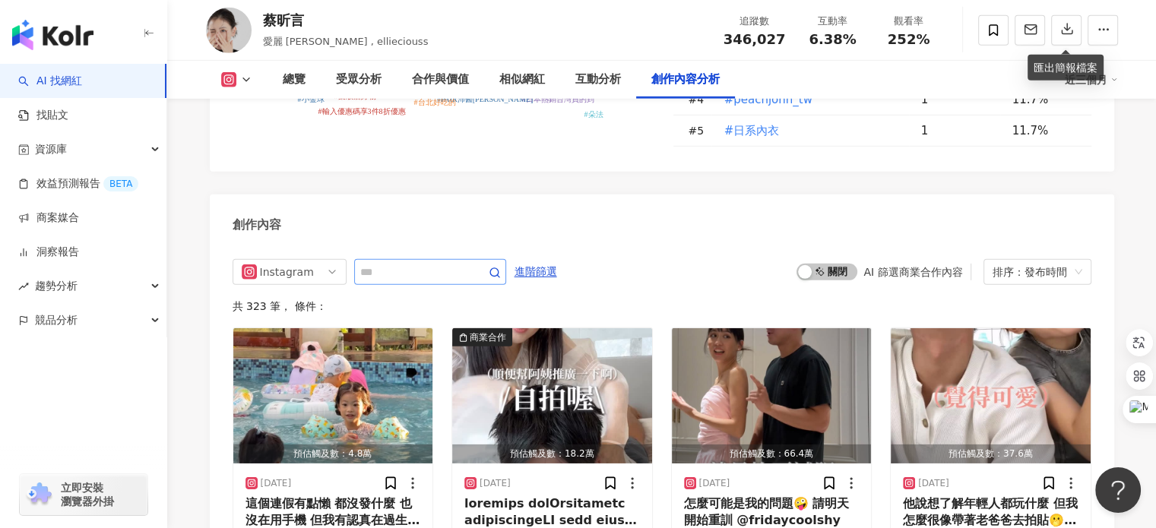
click at [438, 259] on span at bounding box center [430, 272] width 152 height 26
click at [437, 263] on input "text" at bounding box center [413, 272] width 106 height 18
click at [823, 264] on span "啟動 關閉" at bounding box center [827, 272] width 61 height 17
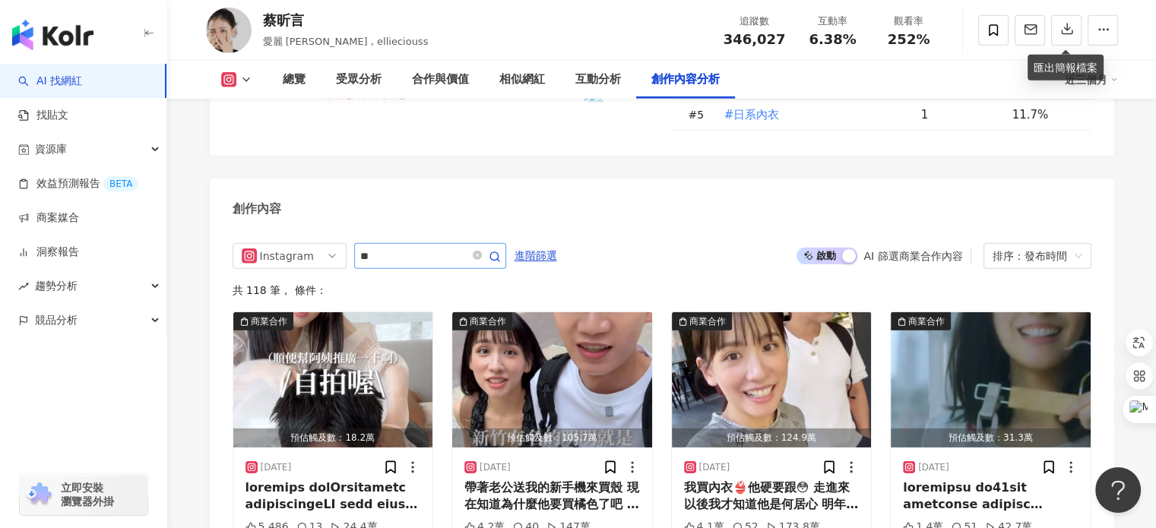
click at [440, 243] on span "**" at bounding box center [430, 256] width 152 height 26
click at [439, 247] on input "**" at bounding box center [413, 256] width 106 height 18
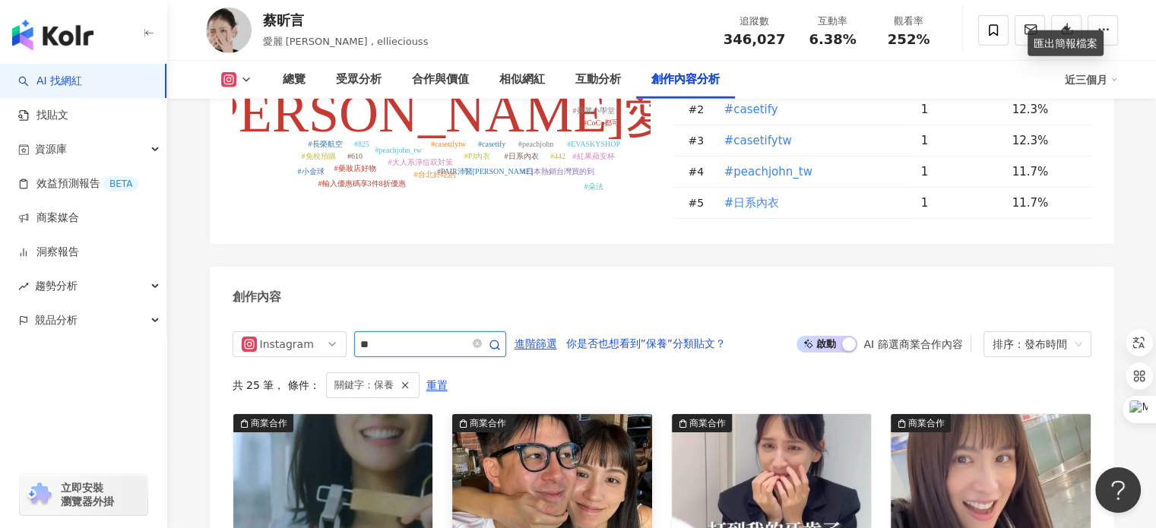
scroll to position [4573, 0]
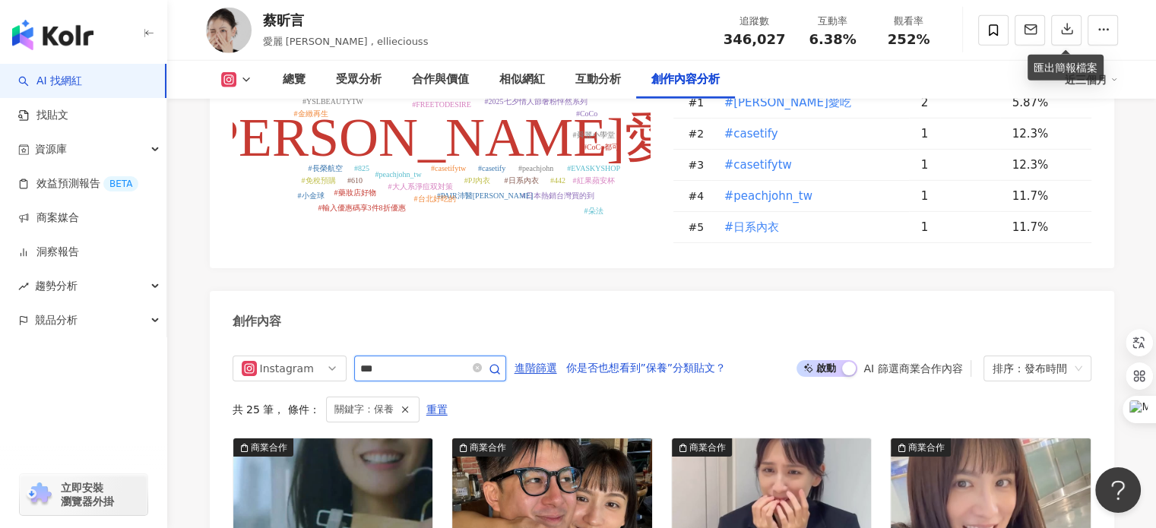
type input "***"
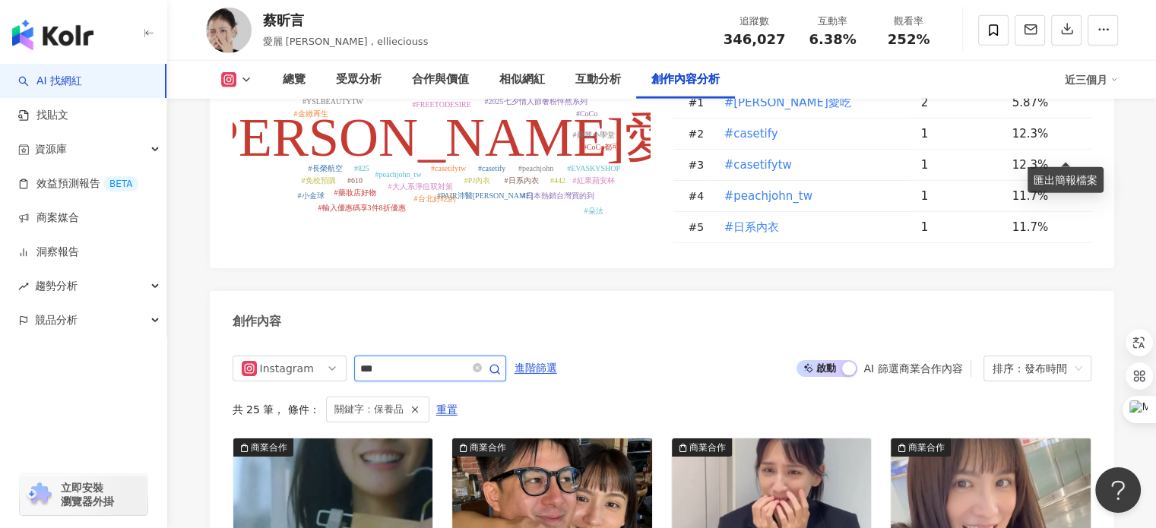
scroll to position [4685, 0]
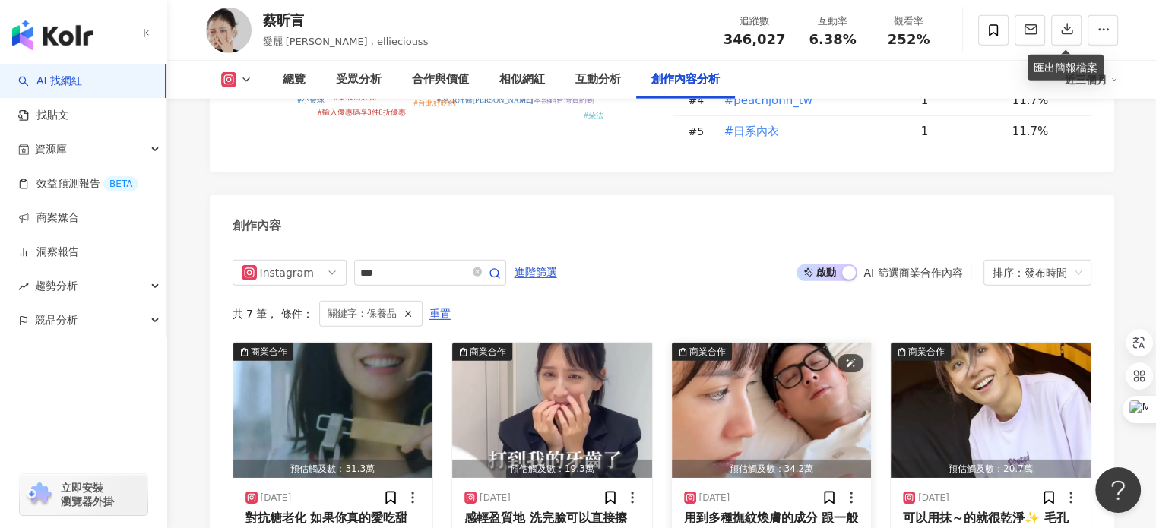
click at [742, 343] on img "button" at bounding box center [772, 410] width 200 height 135
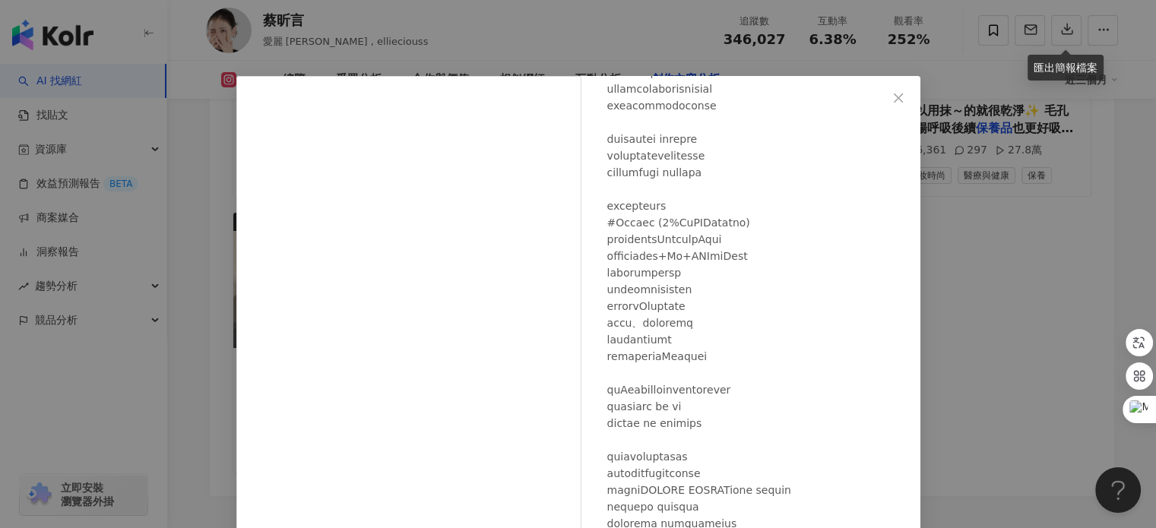
scroll to position [155, 0]
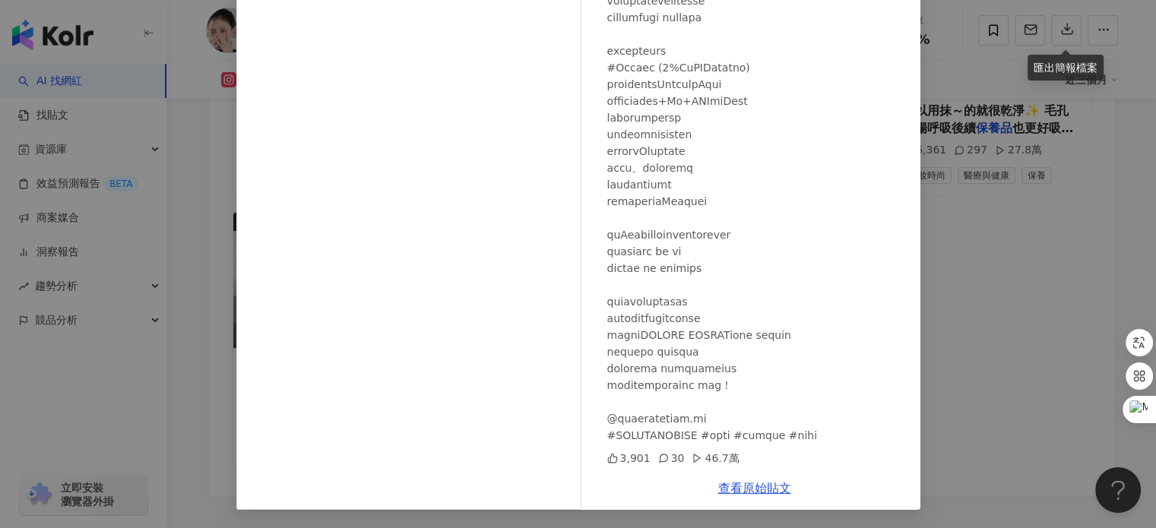
click at [958, 148] on div "[PERSON_NAME][DATE] 3,901 30 46.7萬 查看原始貼文" at bounding box center [578, 264] width 1156 height 528
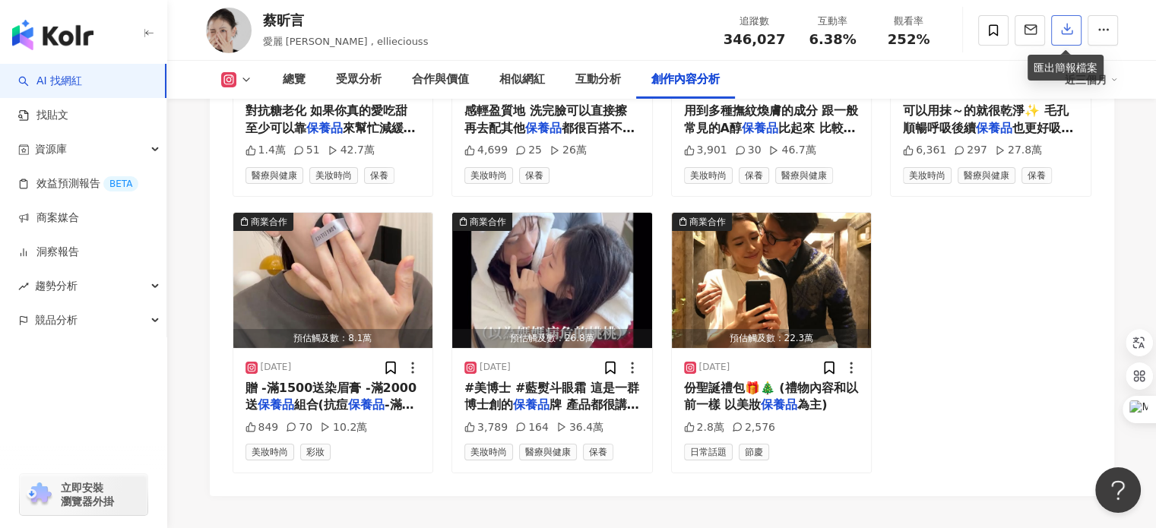
click at [1057, 43] on button "button" at bounding box center [1066, 30] width 30 height 30
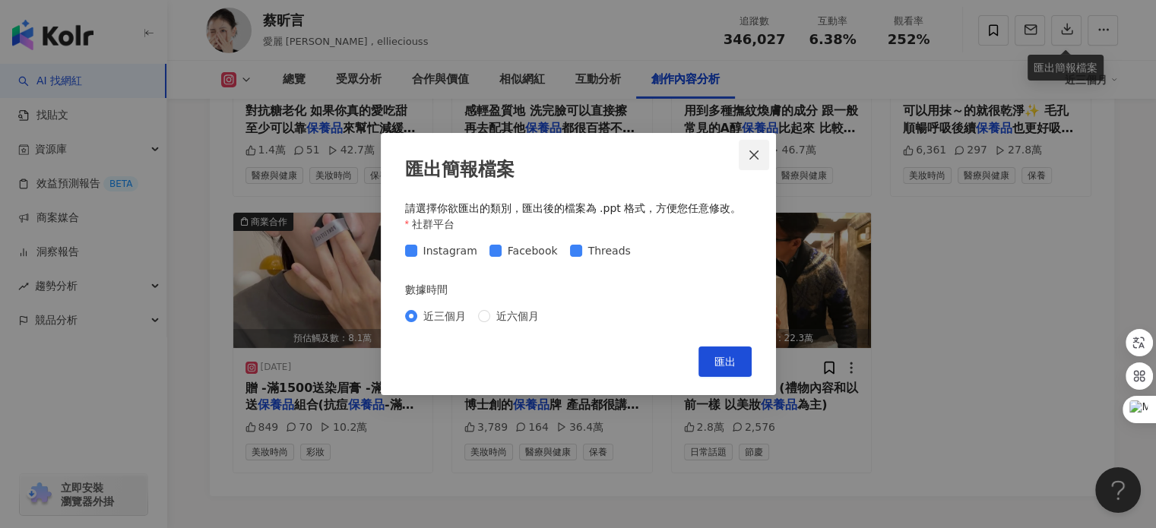
click at [749, 161] on button "Close" at bounding box center [754, 155] width 30 height 30
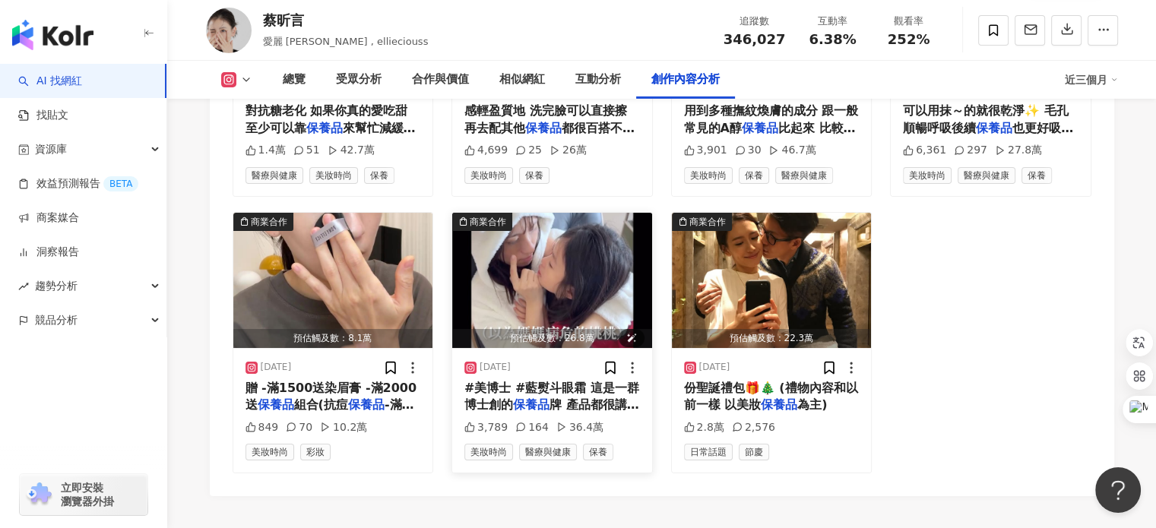
scroll to position [4986, 0]
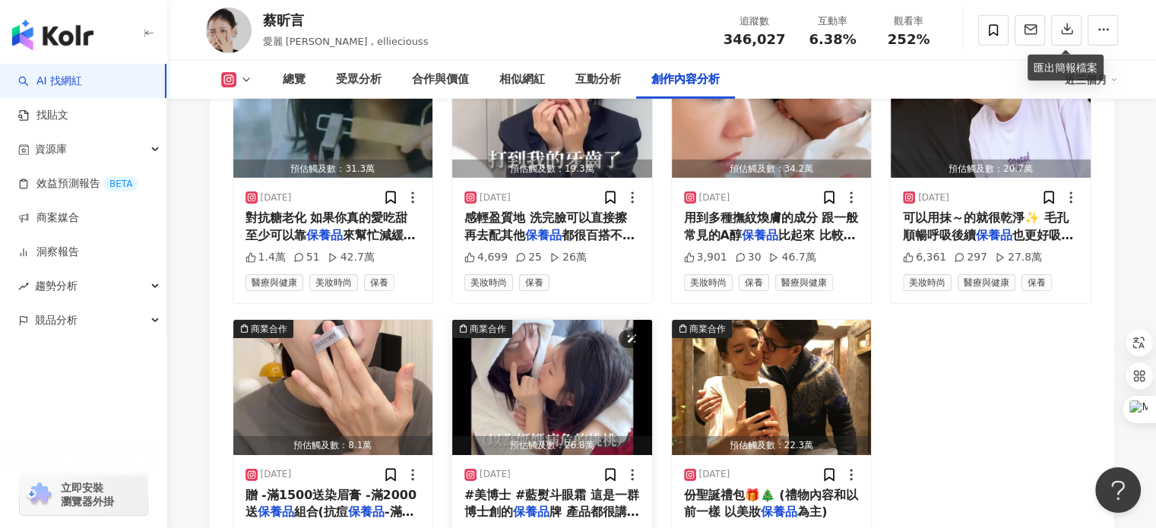
click at [557, 320] on img "button" at bounding box center [552, 387] width 200 height 135
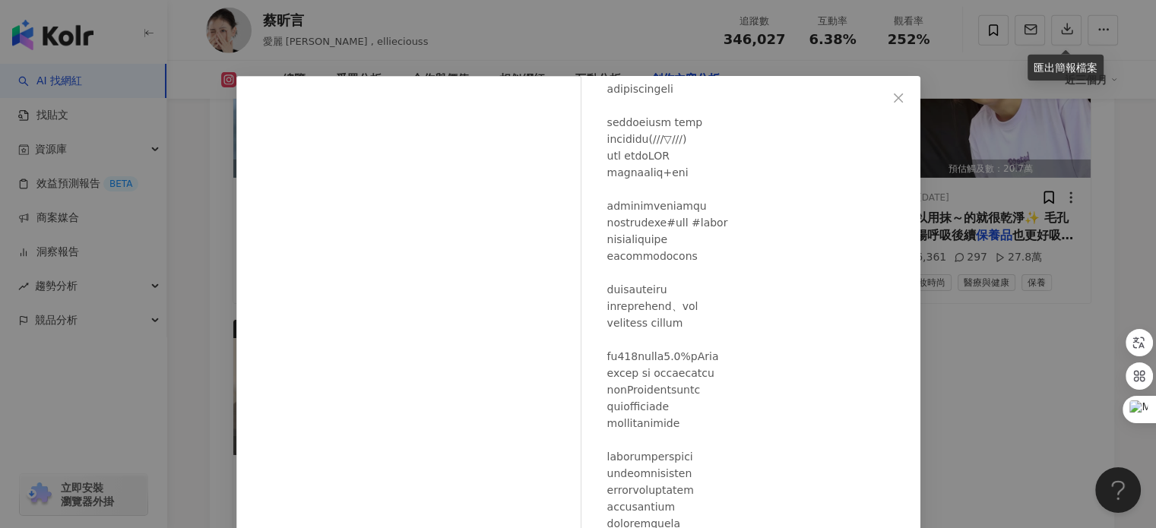
scroll to position [155, 0]
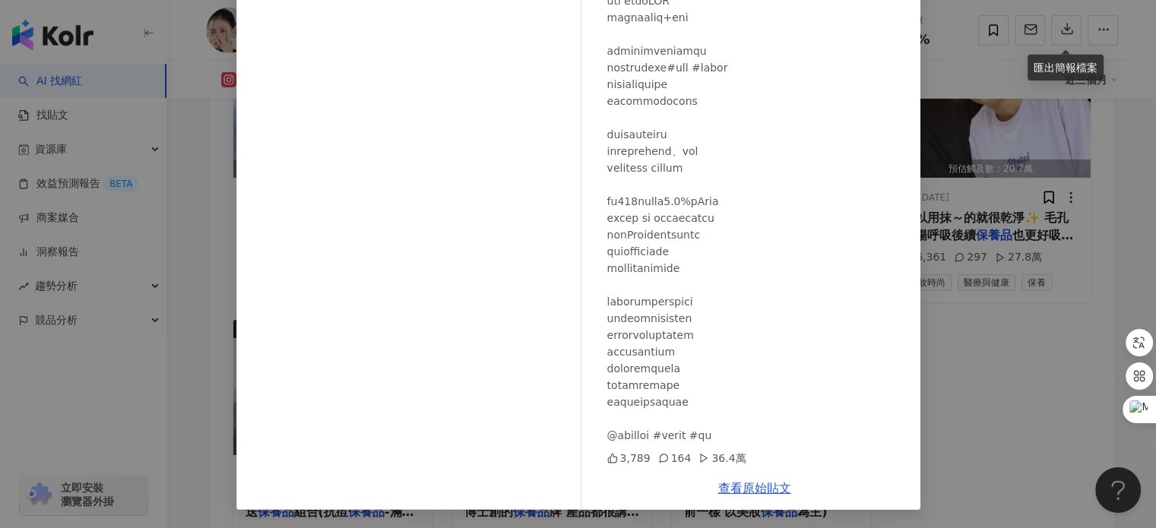
click at [996, 261] on div "[PERSON_NAME][DATE] 3,789 164 36.4萬 查看原始貼文" at bounding box center [578, 264] width 1156 height 528
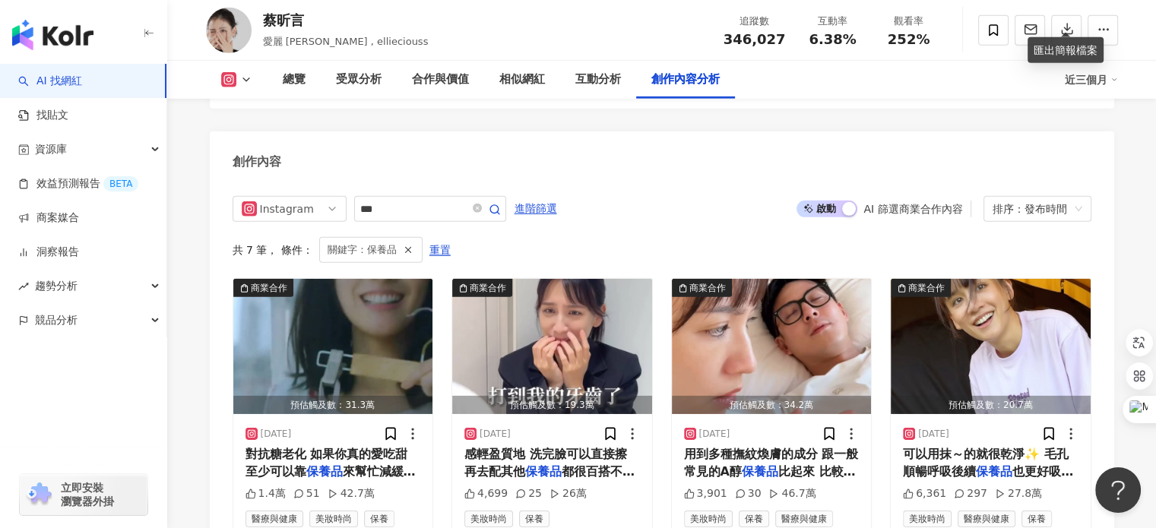
scroll to position [4725, 0]
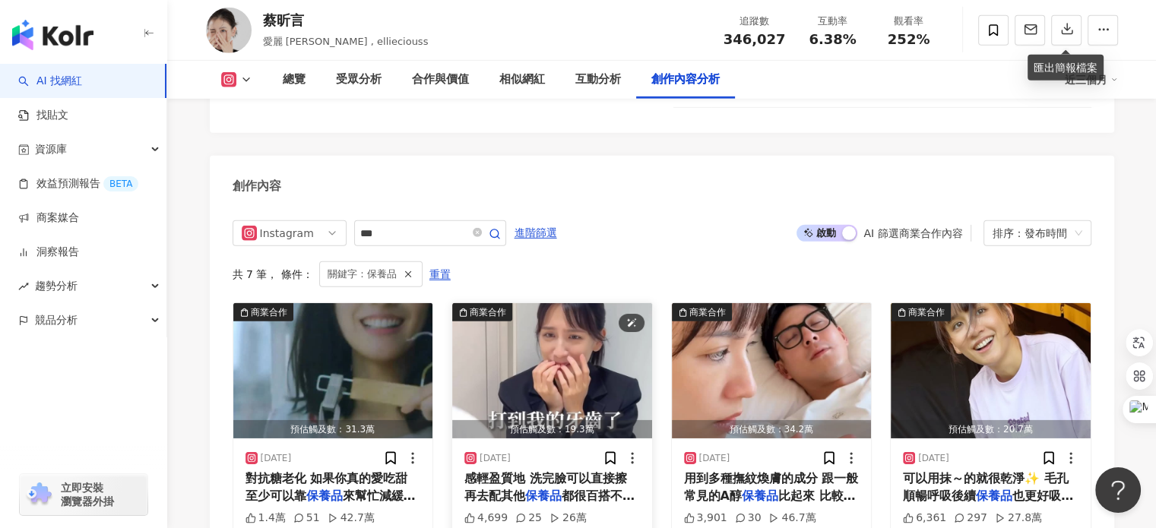
click at [581, 303] on img "button" at bounding box center [552, 370] width 200 height 135
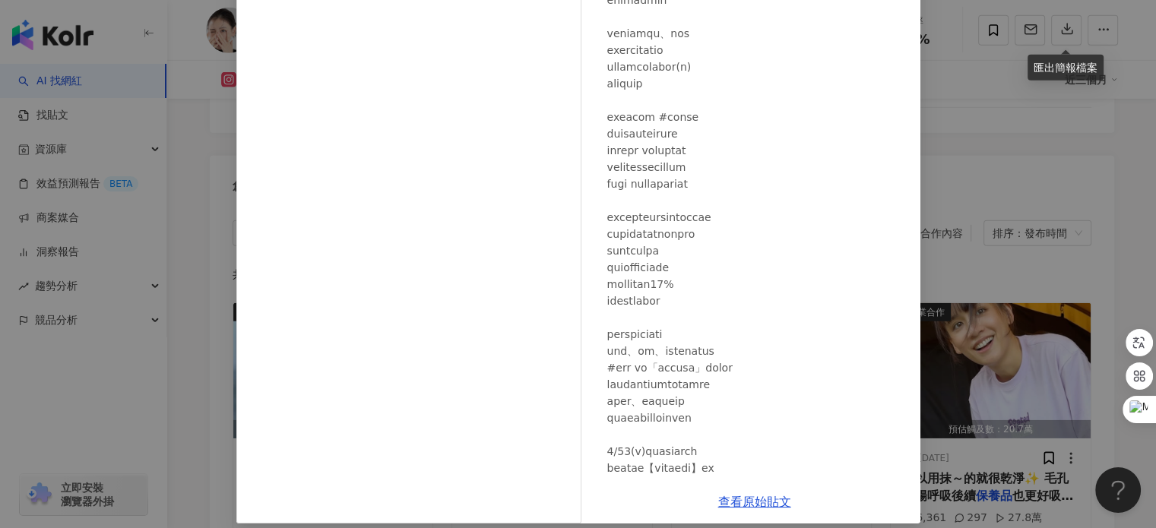
scroll to position [121, 0]
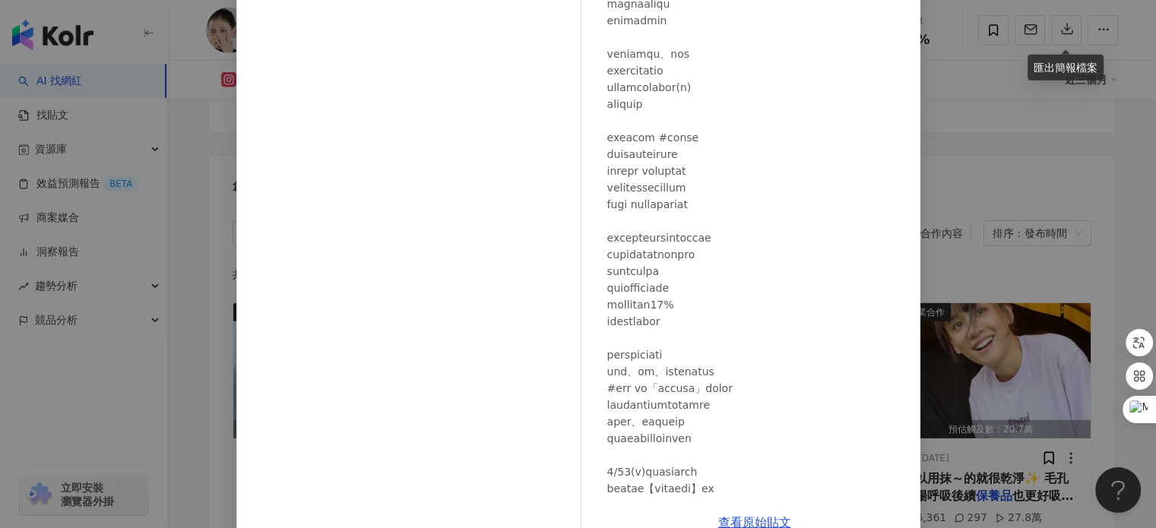
click at [962, 59] on div "[PERSON_NAME][DATE] 4,699 25 26萬 查看原始貼文" at bounding box center [578, 264] width 1156 height 528
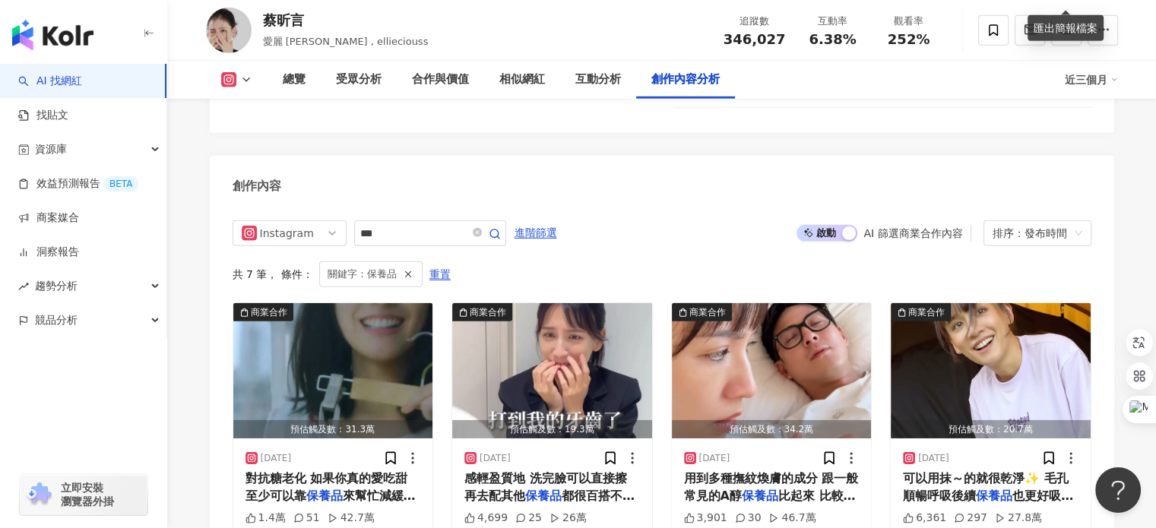
scroll to position [4685, 0]
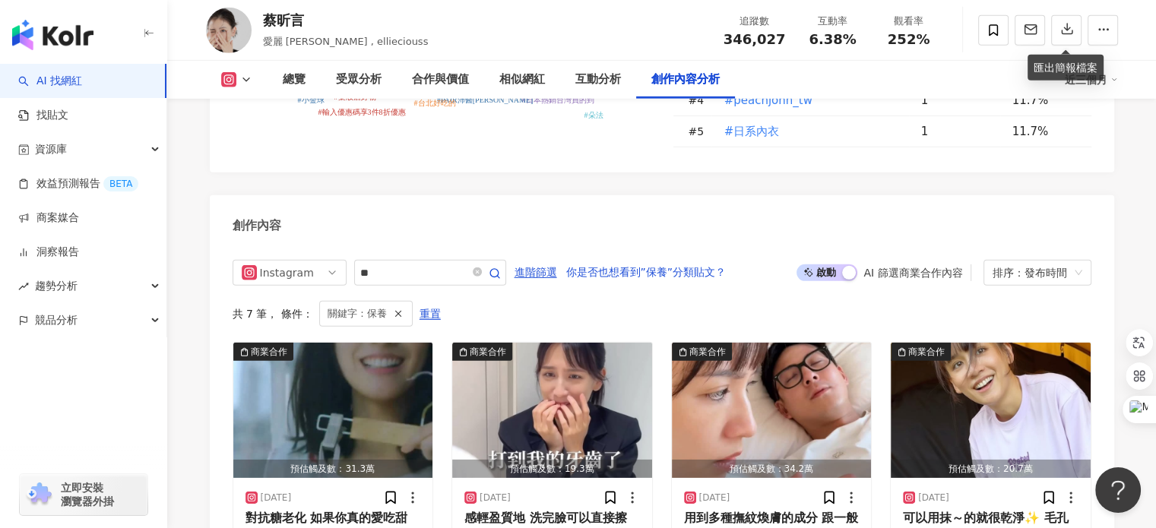
type input "**"
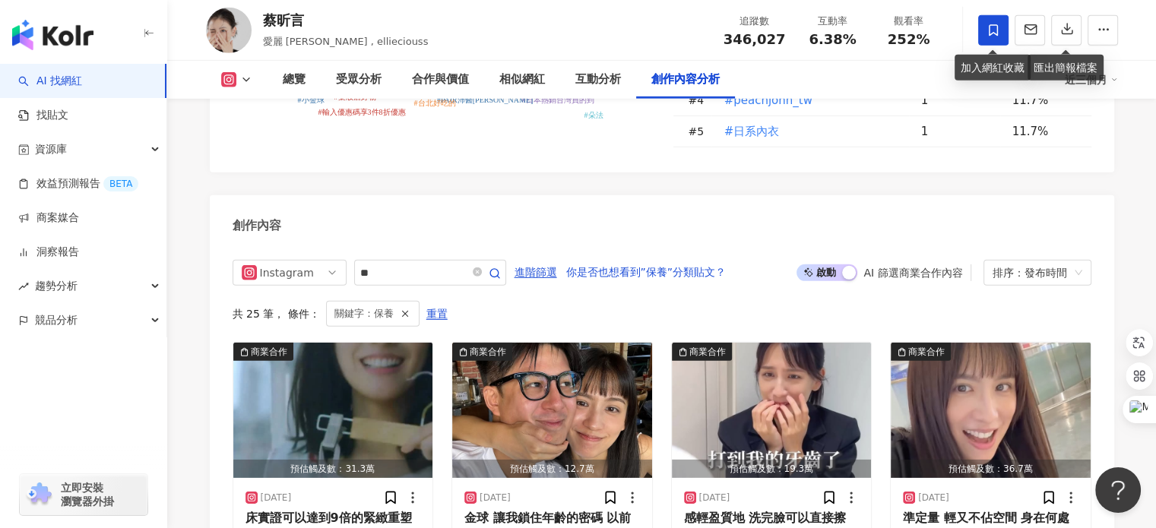
click at [999, 25] on icon at bounding box center [994, 31] width 14 height 14
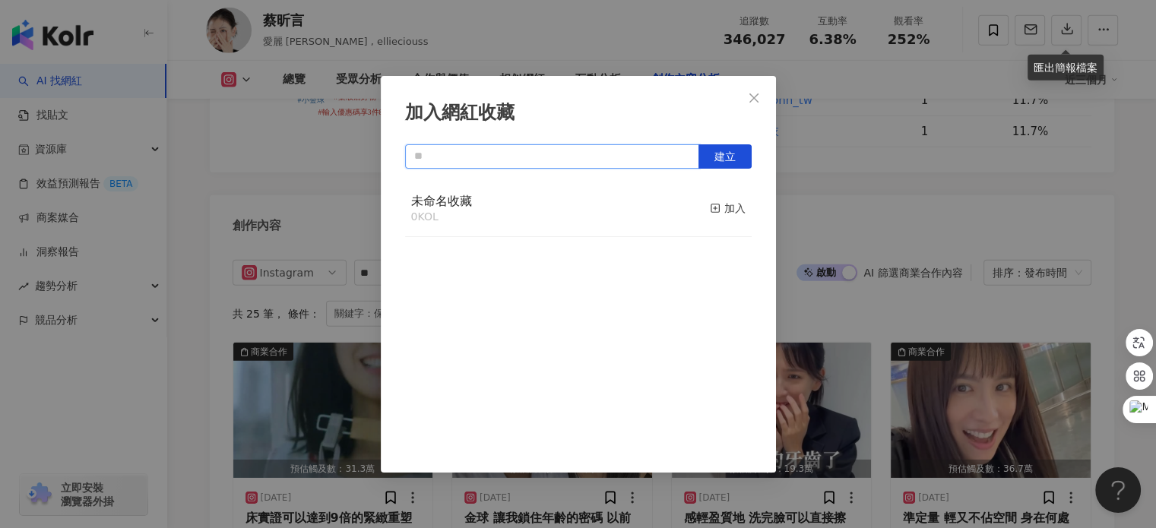
click at [661, 160] on input "text" at bounding box center [552, 156] width 294 height 24
click at [710, 211] on icon "button" at bounding box center [715, 208] width 11 height 11
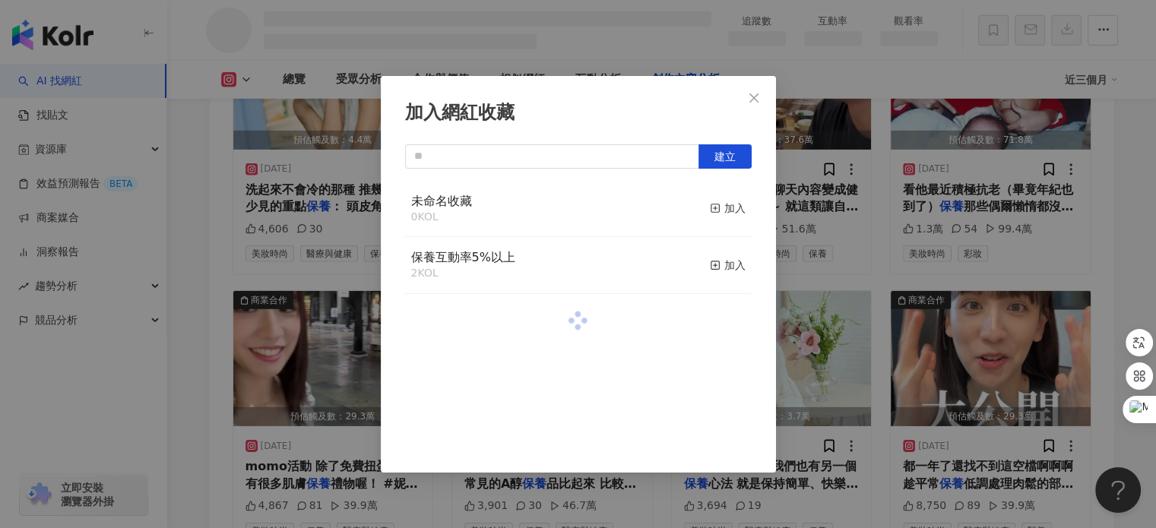
scroll to position [4115, 0]
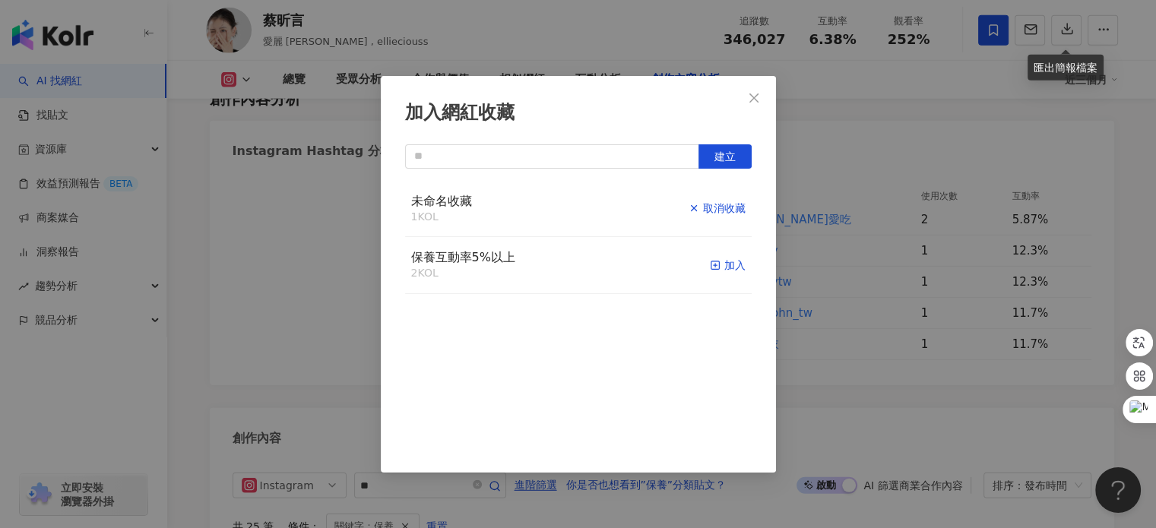
click at [710, 264] on icon "button" at bounding box center [715, 265] width 11 height 11
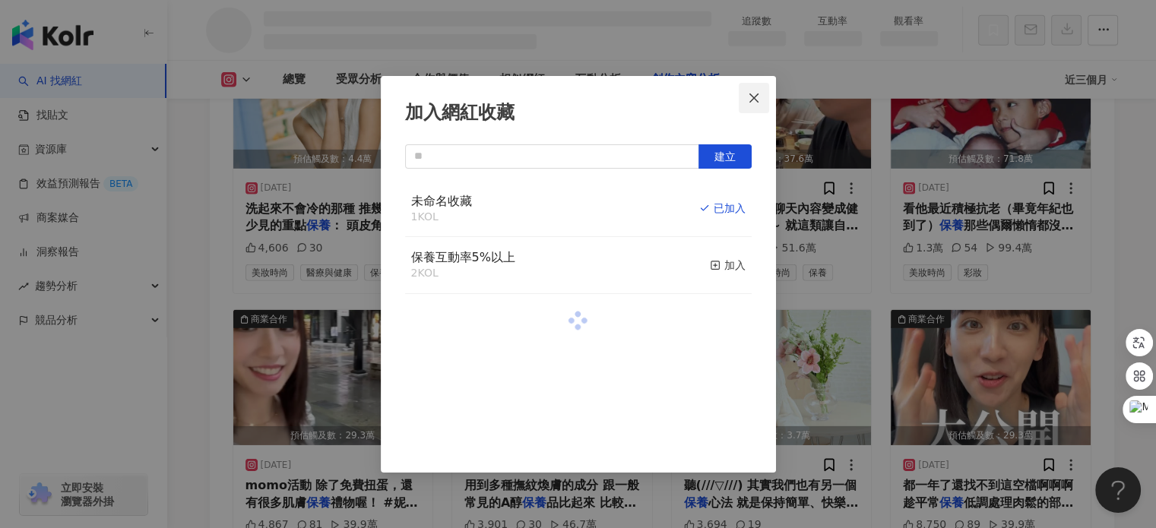
scroll to position [4091, 0]
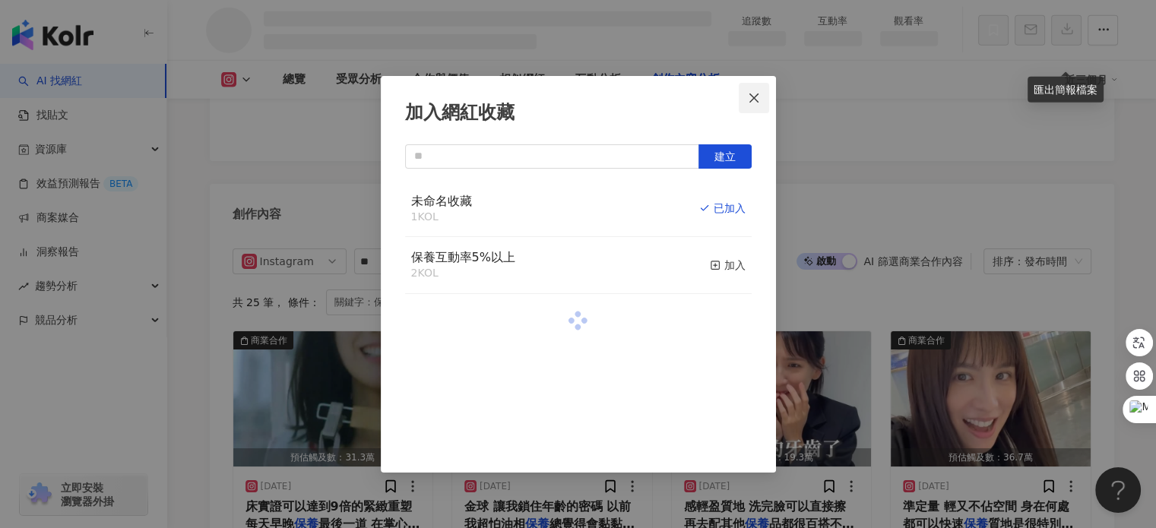
click at [754, 97] on icon "close" at bounding box center [753, 97] width 9 height 9
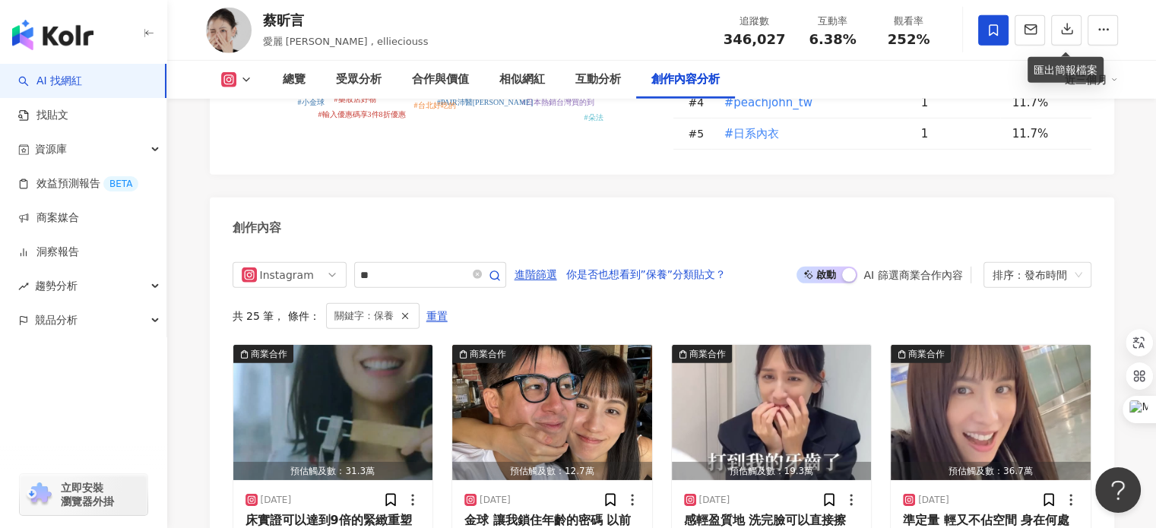
scroll to position [4669, 0]
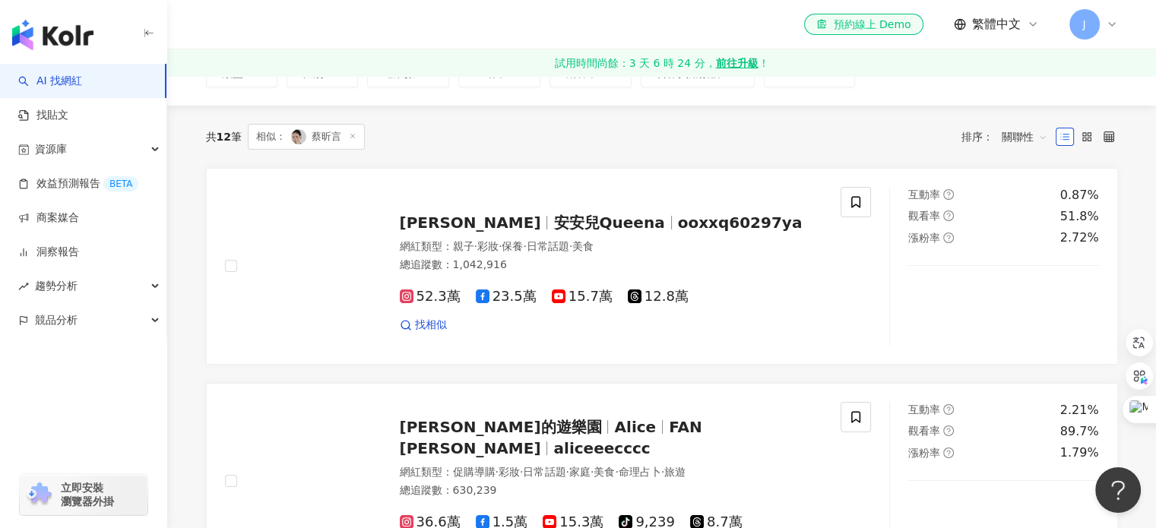
scroll to position [103, 0]
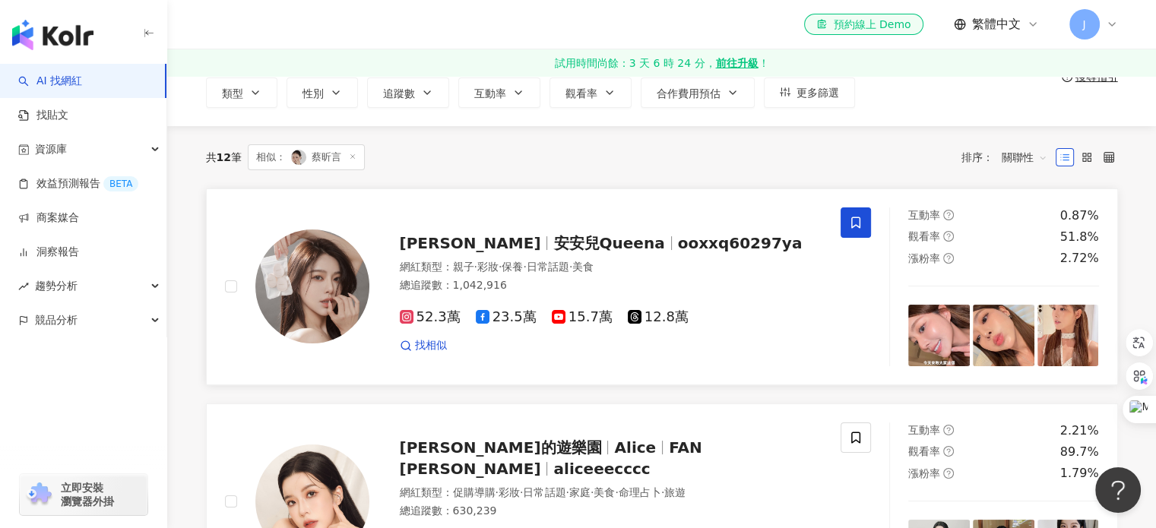
click at [863, 226] on span at bounding box center [856, 223] width 30 height 30
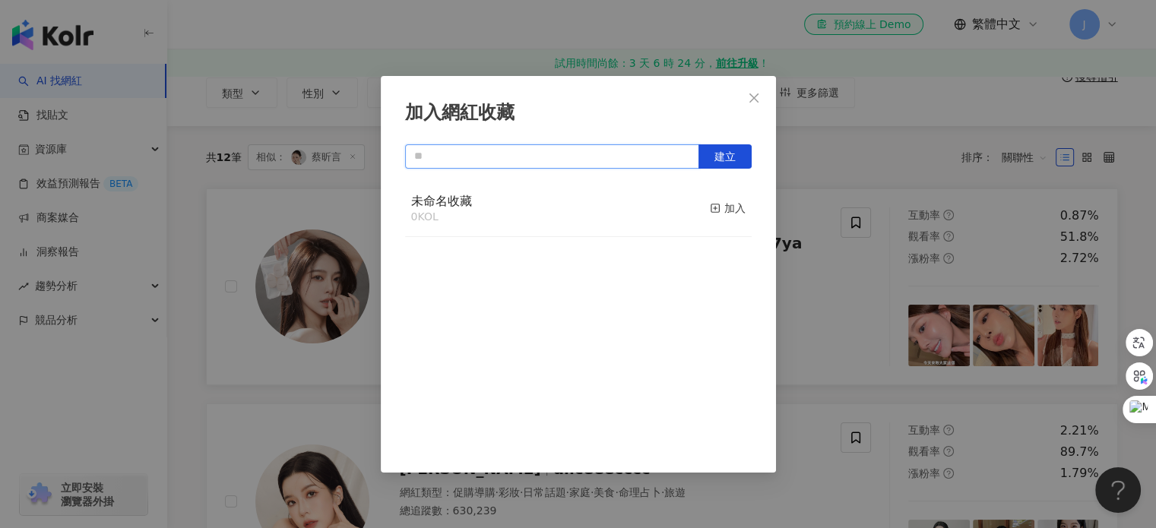
click at [657, 162] on input "text" at bounding box center [552, 156] width 294 height 24
type input "*********"
click at [726, 157] on span "建立" at bounding box center [724, 157] width 21 height 12
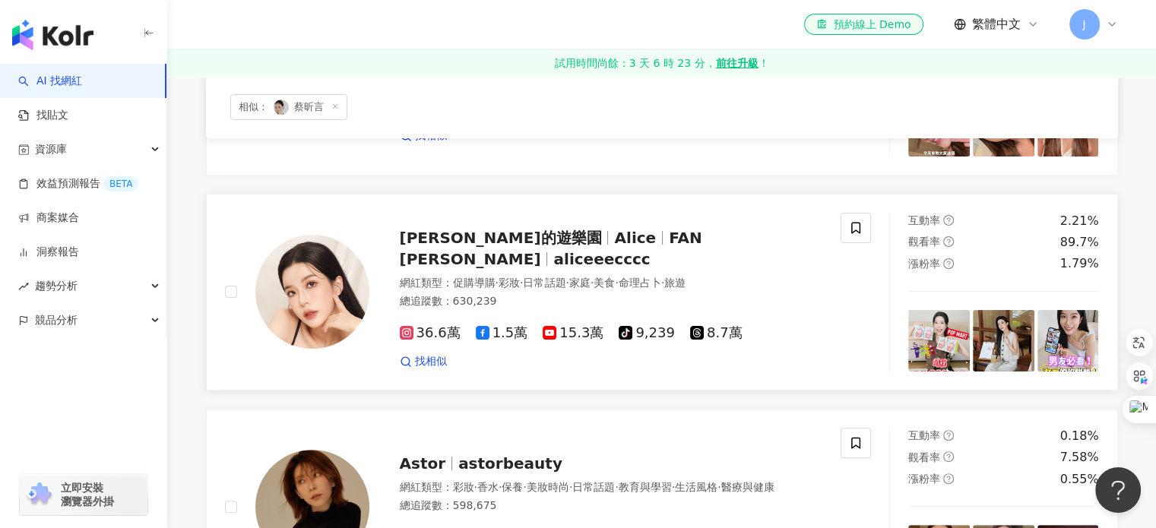
scroll to position [312, 0]
click at [843, 229] on span at bounding box center [856, 229] width 30 height 30
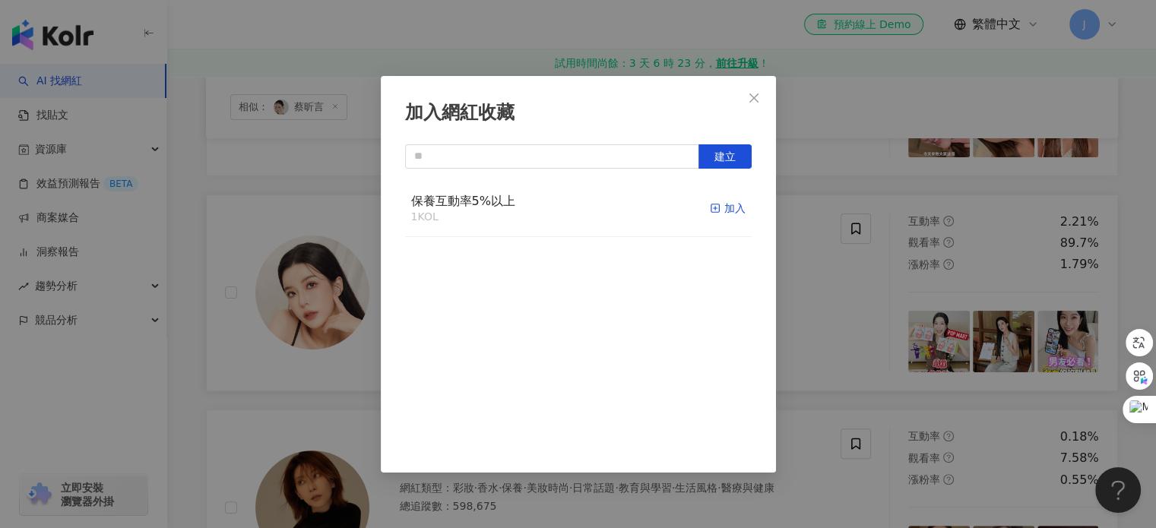
click at [712, 205] on div "加入" at bounding box center [728, 208] width 36 height 17
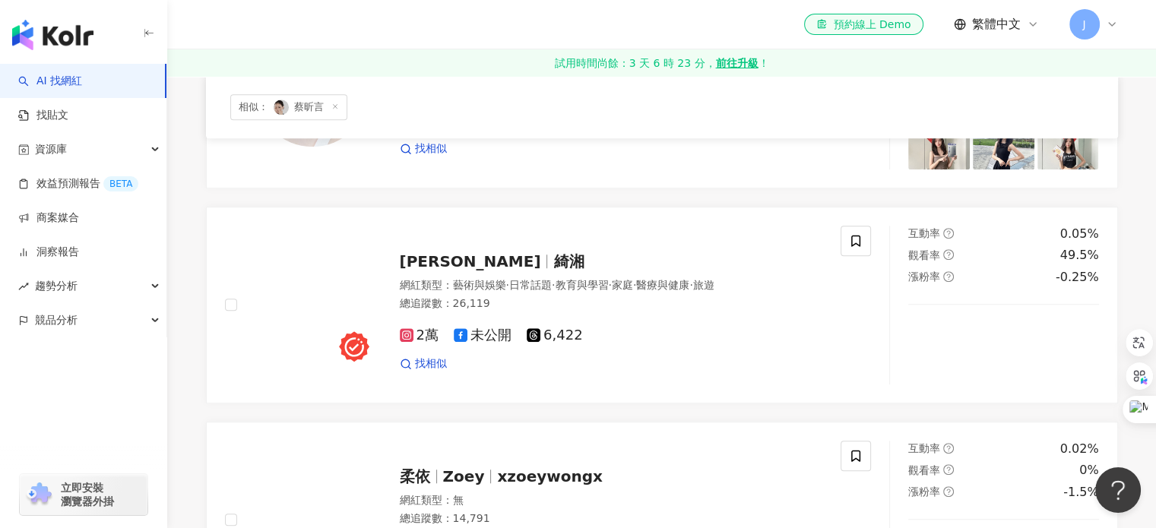
scroll to position [1028, 0]
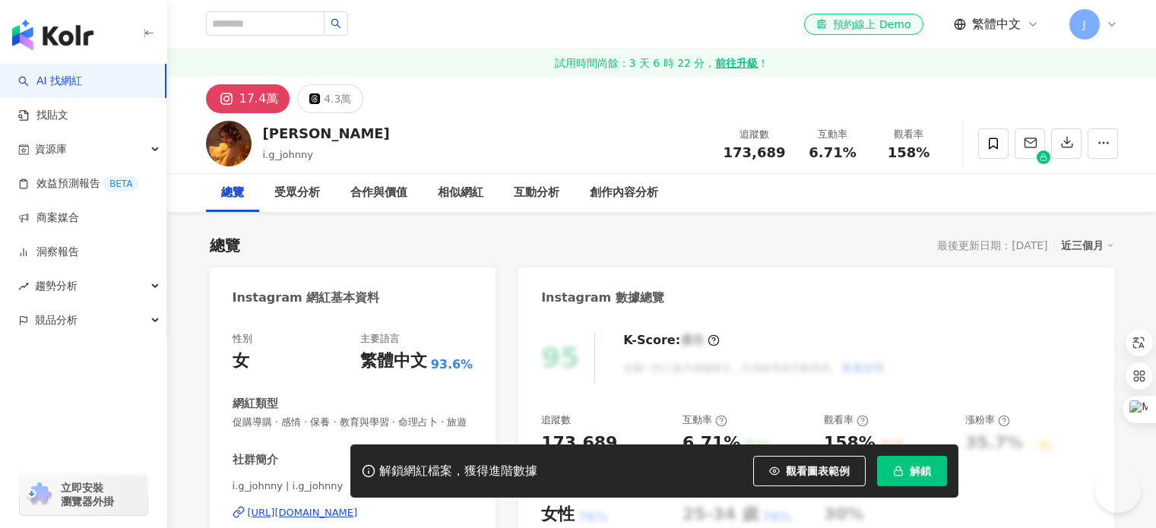
scroll to position [358, 0]
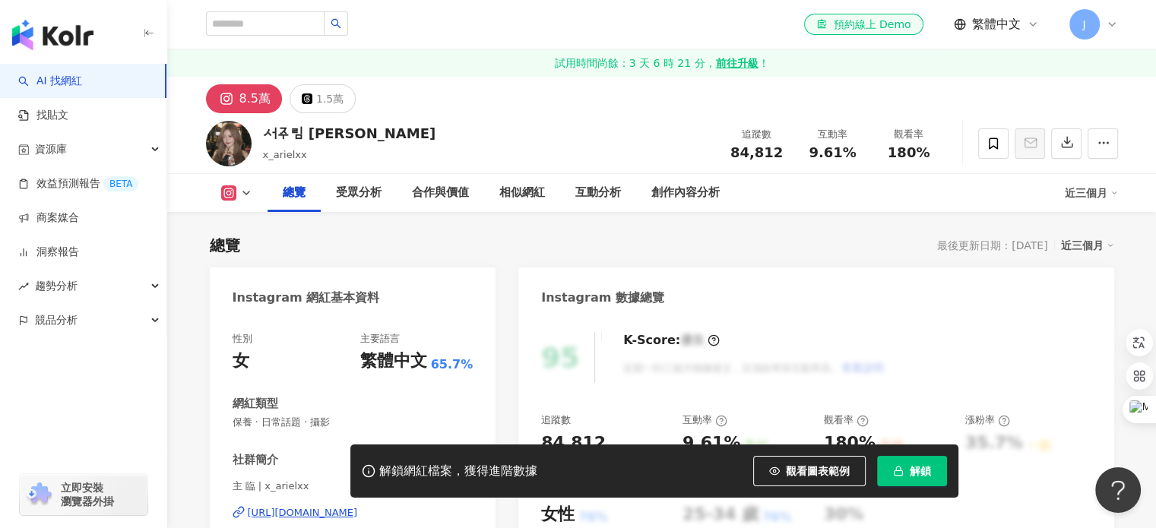
scroll to position [109, 0]
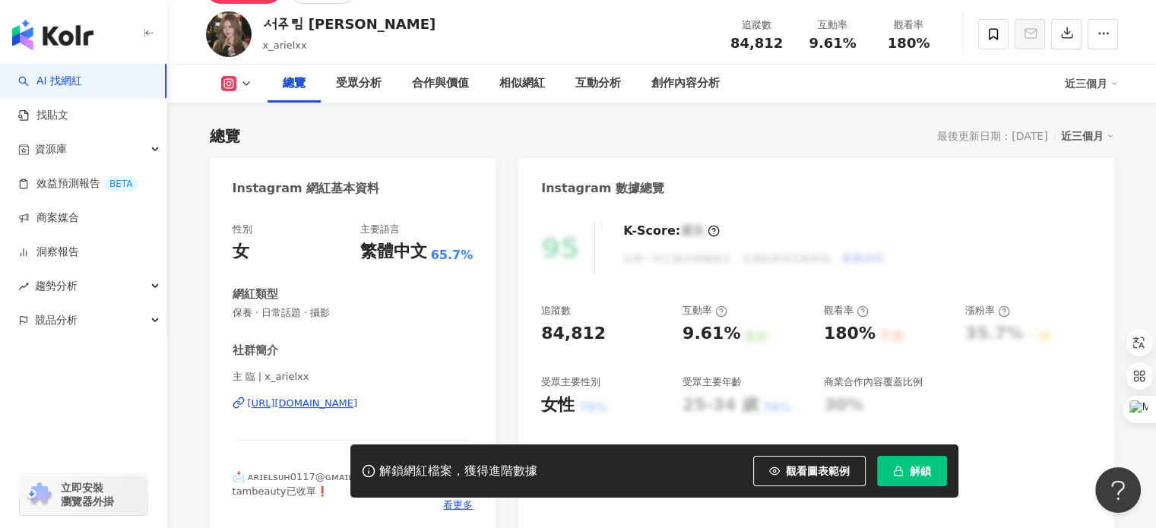
click at [308, 410] on div "[URL][DOMAIN_NAME]" at bounding box center [303, 404] width 110 height 14
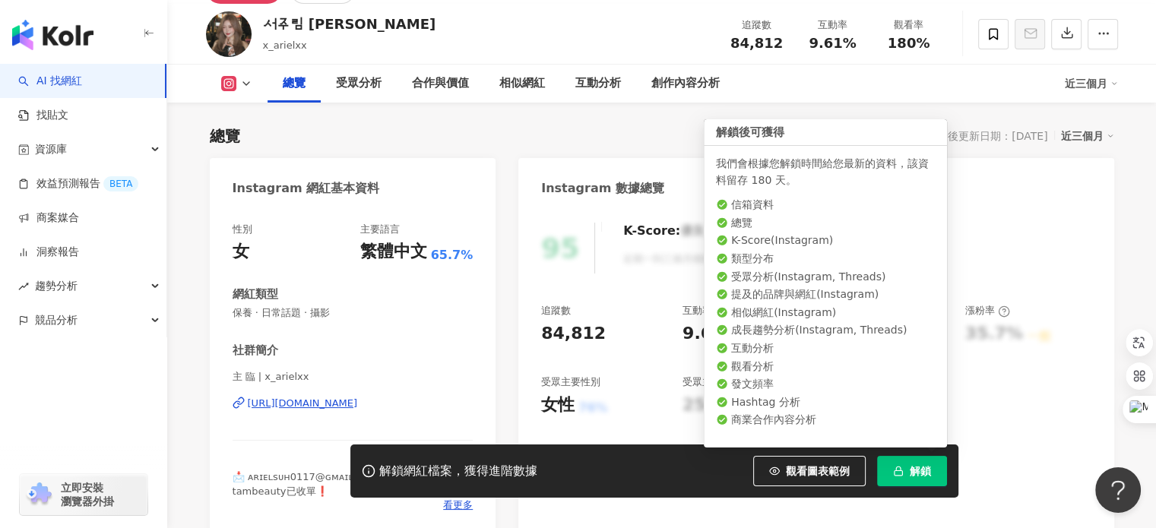
click at [914, 472] on span "解鎖" at bounding box center [920, 471] width 21 height 12
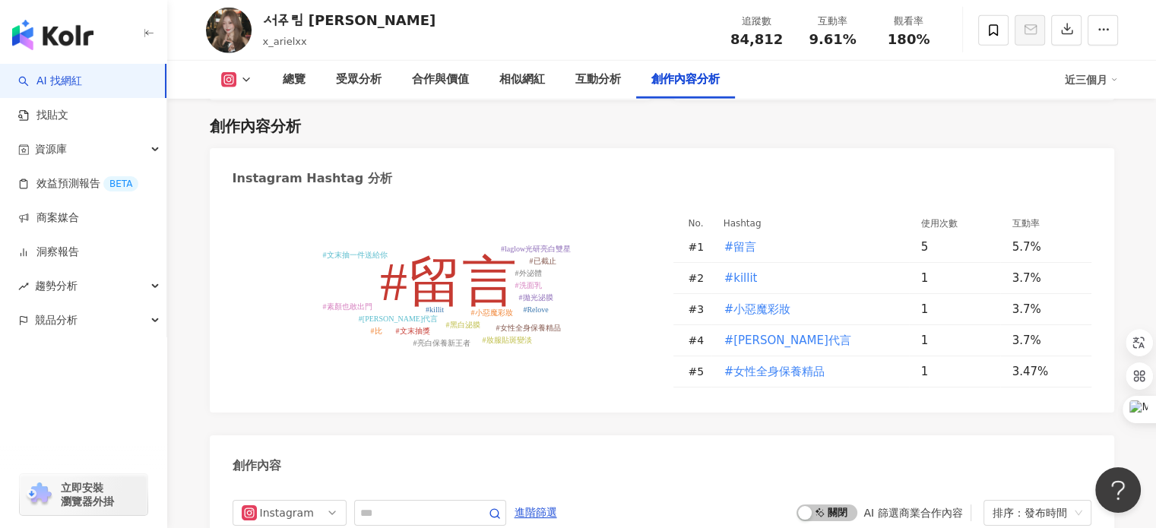
scroll to position [4641, 0]
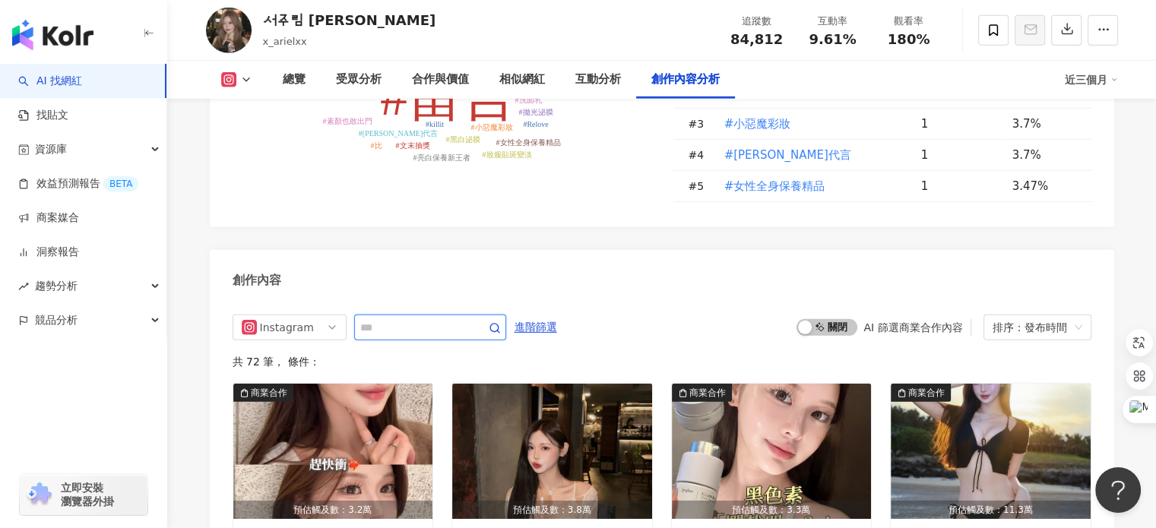
click at [438, 318] on input "text" at bounding box center [413, 327] width 106 height 18
type input "***"
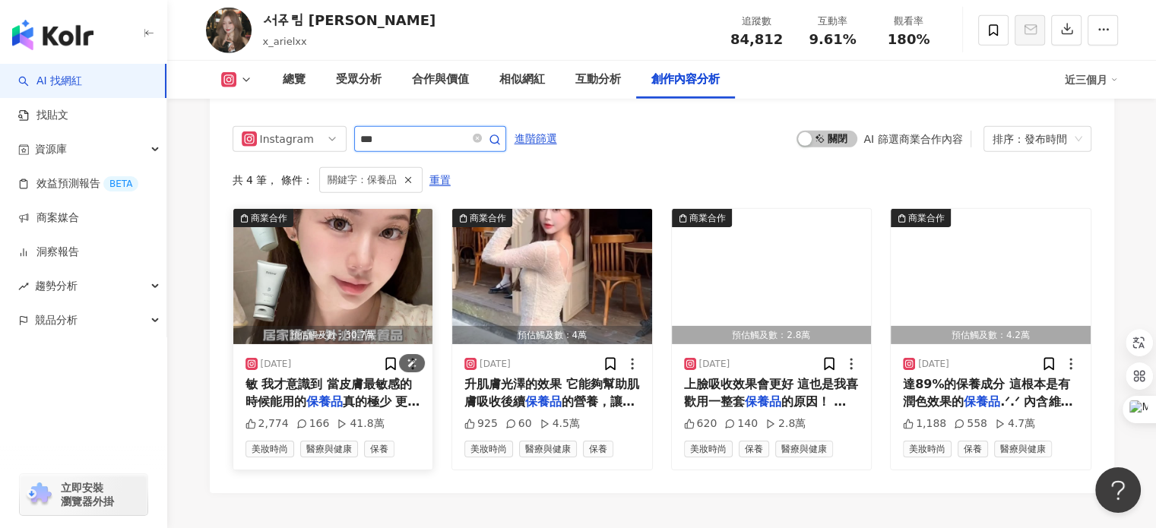
scroll to position [4845, 0]
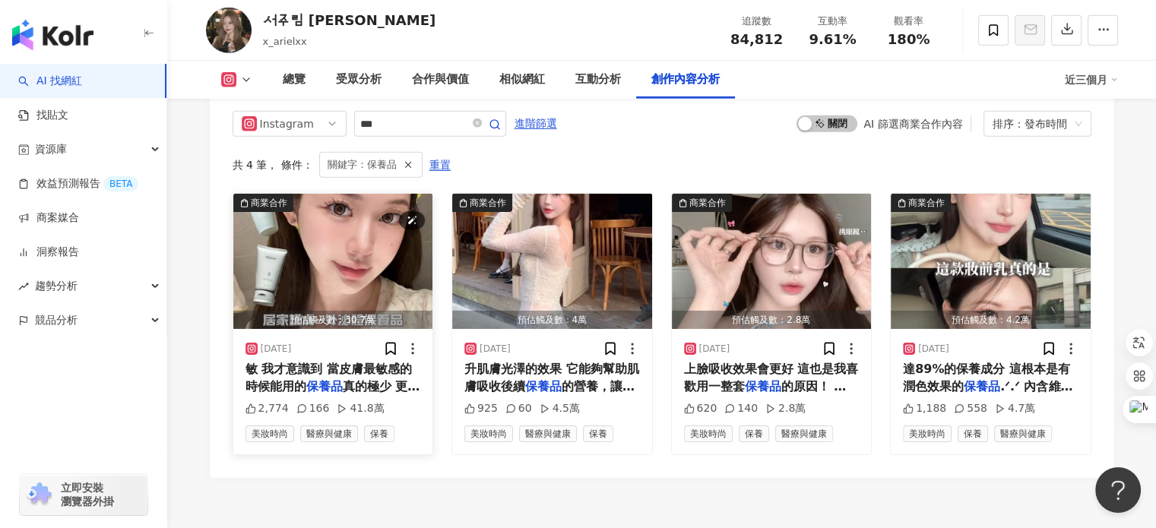
click at [350, 205] on img "button" at bounding box center [333, 261] width 200 height 135
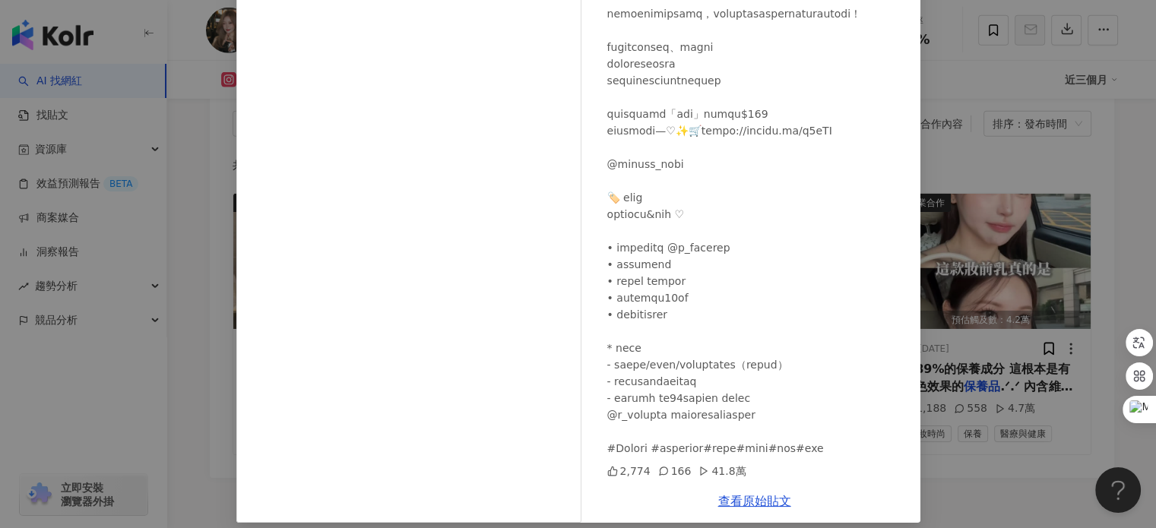
scroll to position [155, 0]
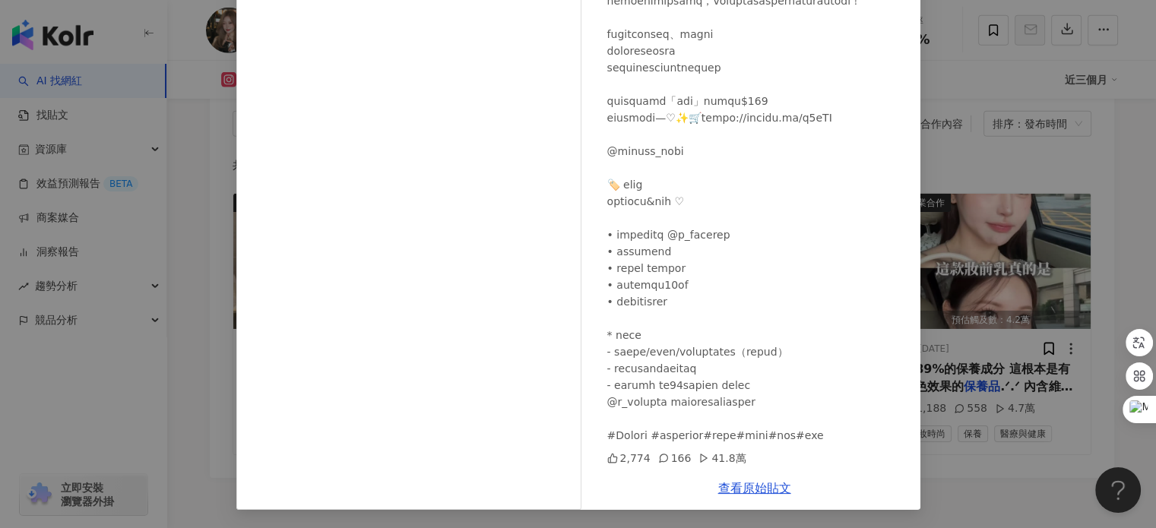
click at [989, 64] on div "서주림 徐主臨 2025/8/22 2,774 166 41.8萬 查看原始貼文" at bounding box center [578, 264] width 1156 height 528
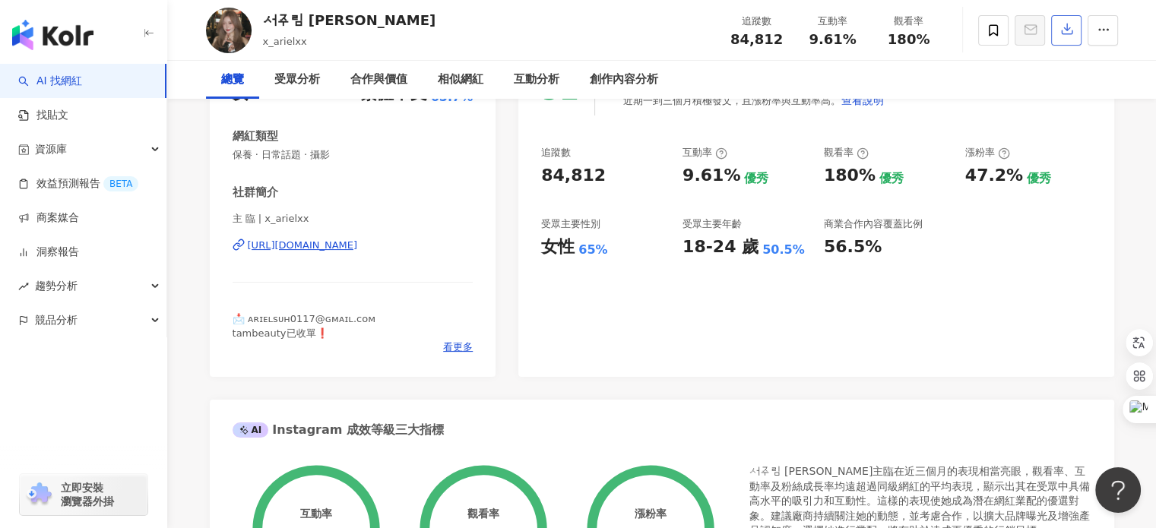
scroll to position [0, 0]
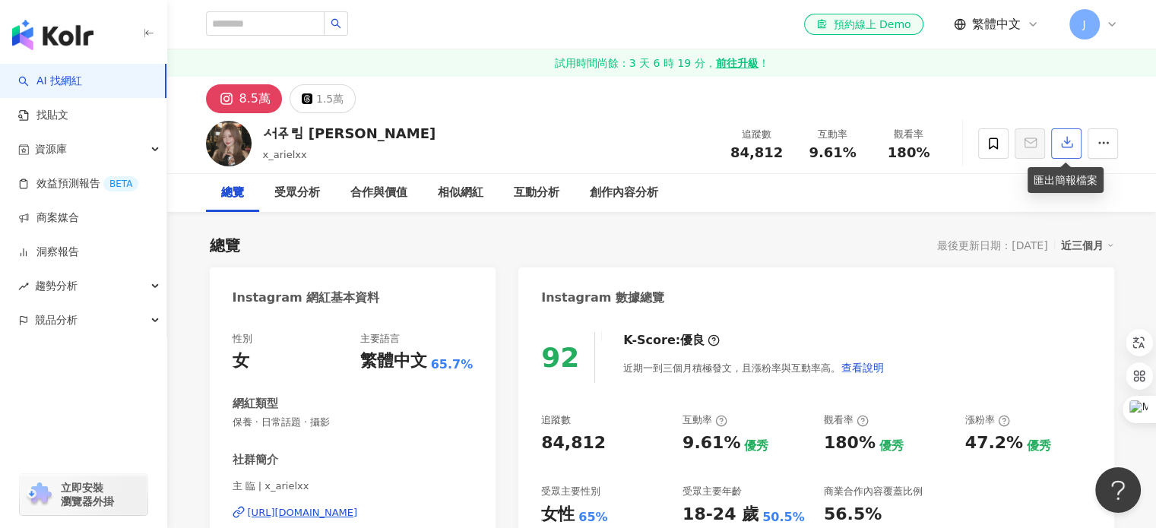
click at [1066, 130] on button "button" at bounding box center [1066, 143] width 30 height 30
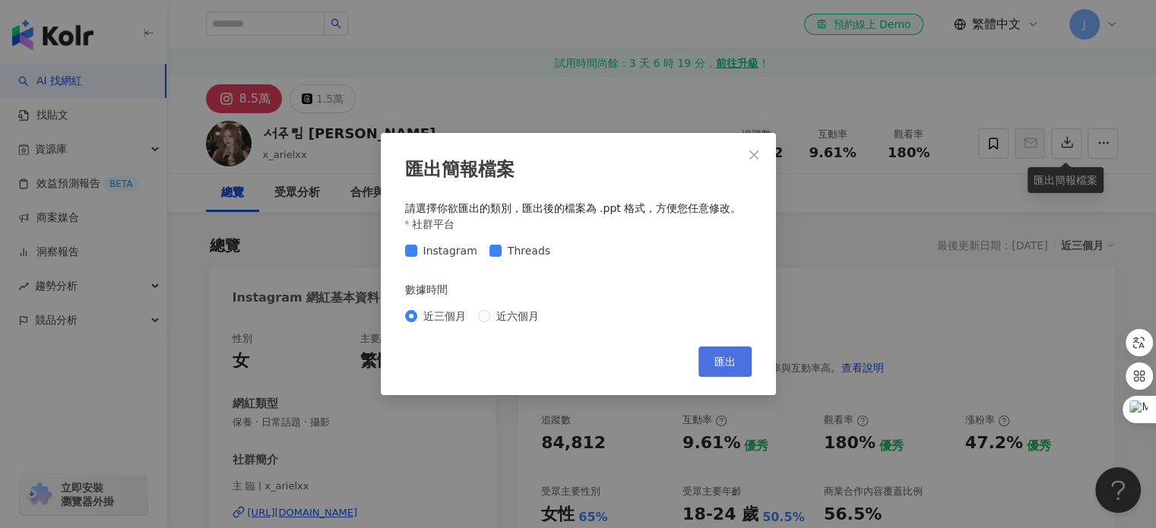
click at [730, 368] on span "匯出" at bounding box center [724, 362] width 21 height 12
click at [756, 154] on icon "close" at bounding box center [754, 155] width 12 height 12
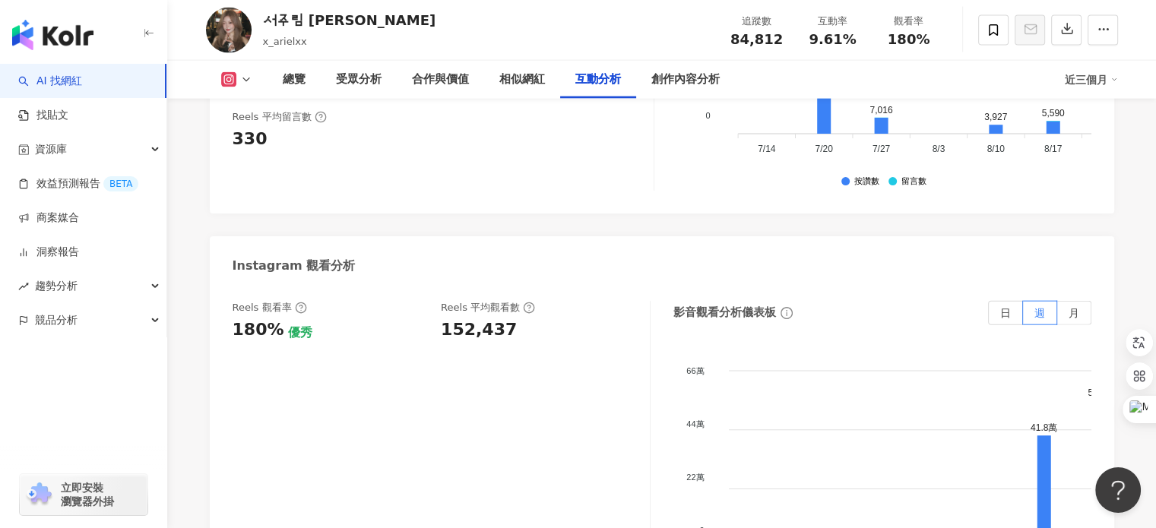
scroll to position [3577, 0]
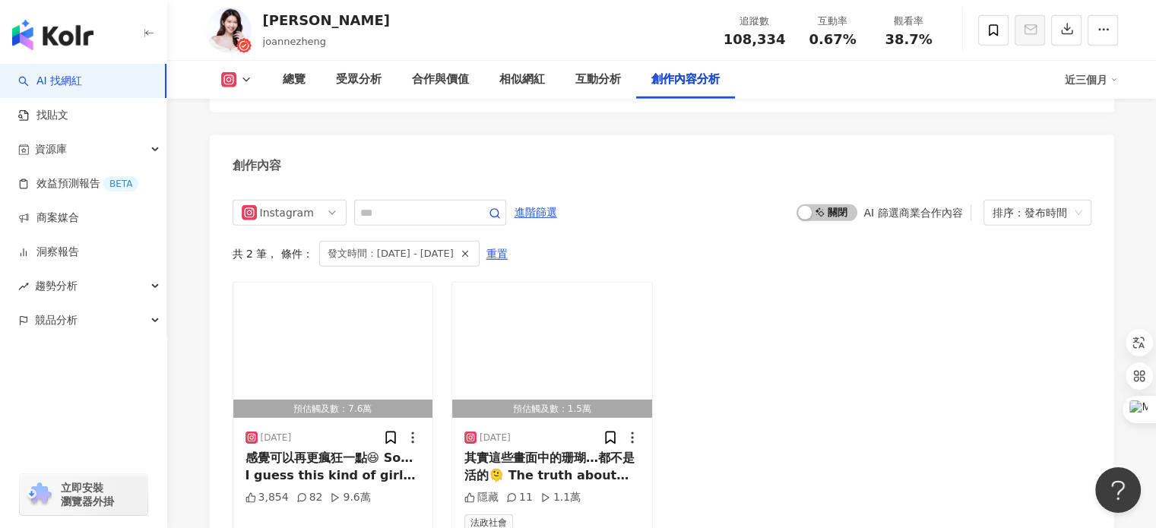
scroll to position [4719, 0]
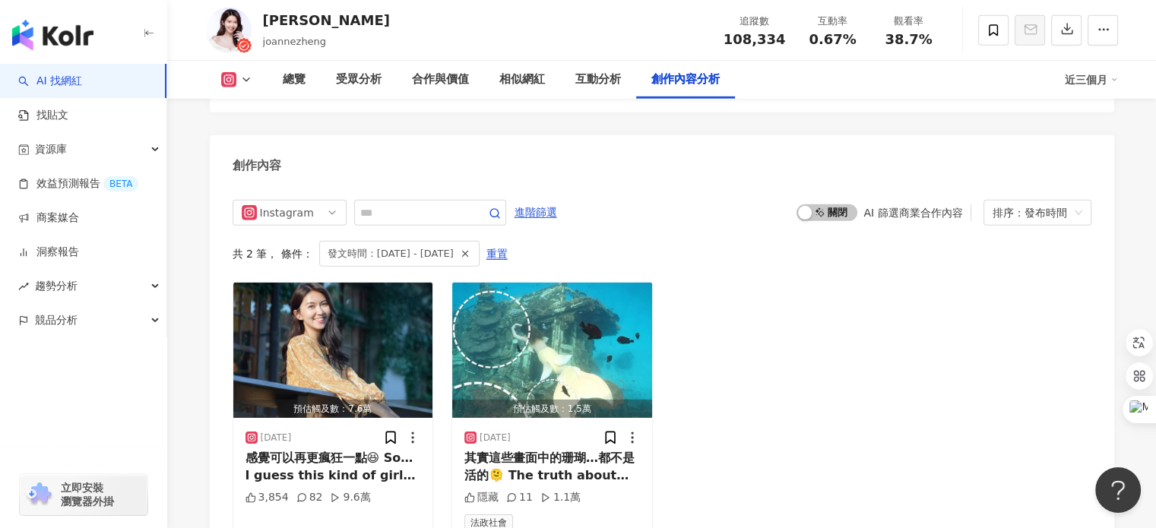
click at [461, 223] on div "Instagram 進階篩選 啟動 關閉 AI 篩選商業合作內容 排序：發布時間 共 2 筆 ， 條件： 發文時間：[DATE] - [DATE] 重置 預估…" at bounding box center [662, 372] width 859 height 344
click at [467, 206] on input "text" at bounding box center [413, 213] width 106 height 18
type input "***"
click at [836, 205] on span "啟動 關閉" at bounding box center [827, 212] width 61 height 17
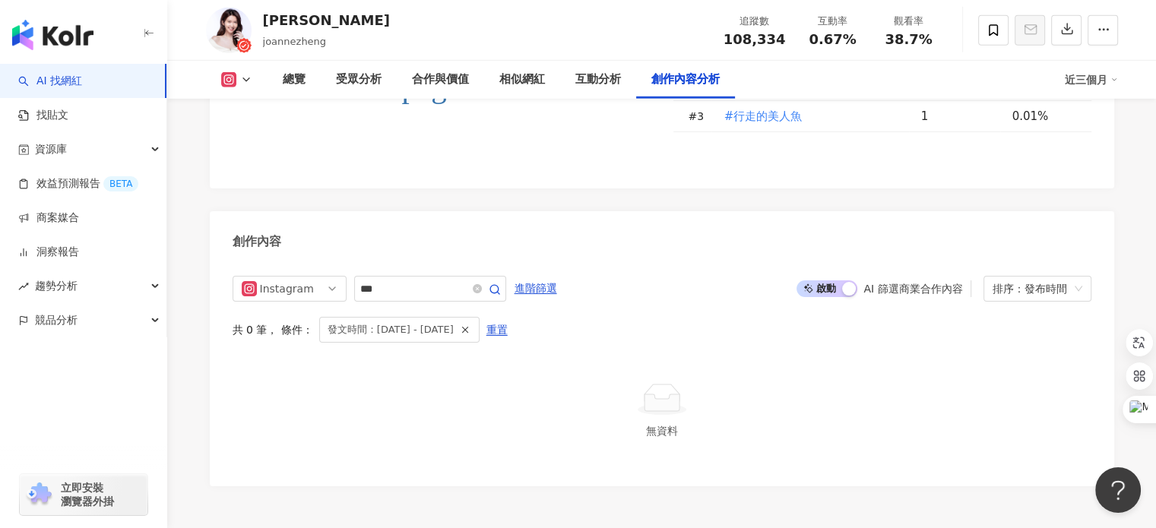
scroll to position [4593, 0]
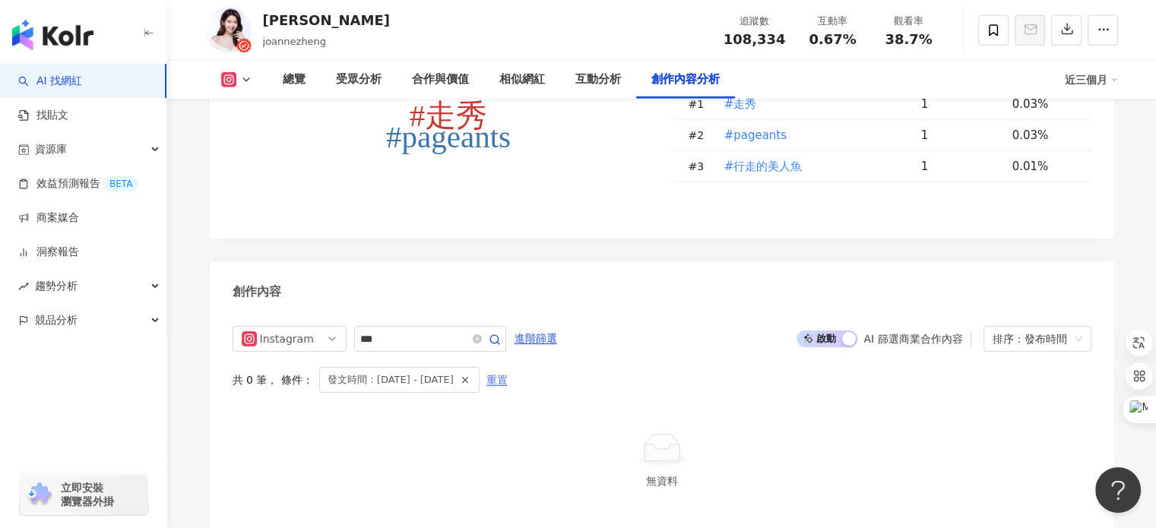
click at [496, 372] on span "重置" at bounding box center [496, 381] width 21 height 24
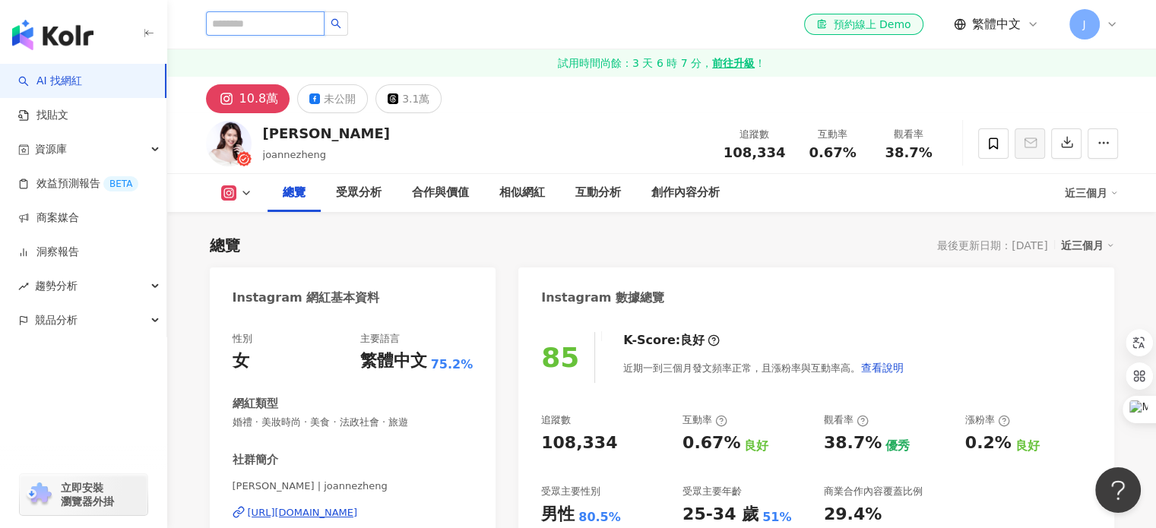
click at [325, 31] on input "search" at bounding box center [265, 23] width 119 height 24
type input "*"
type input "***"
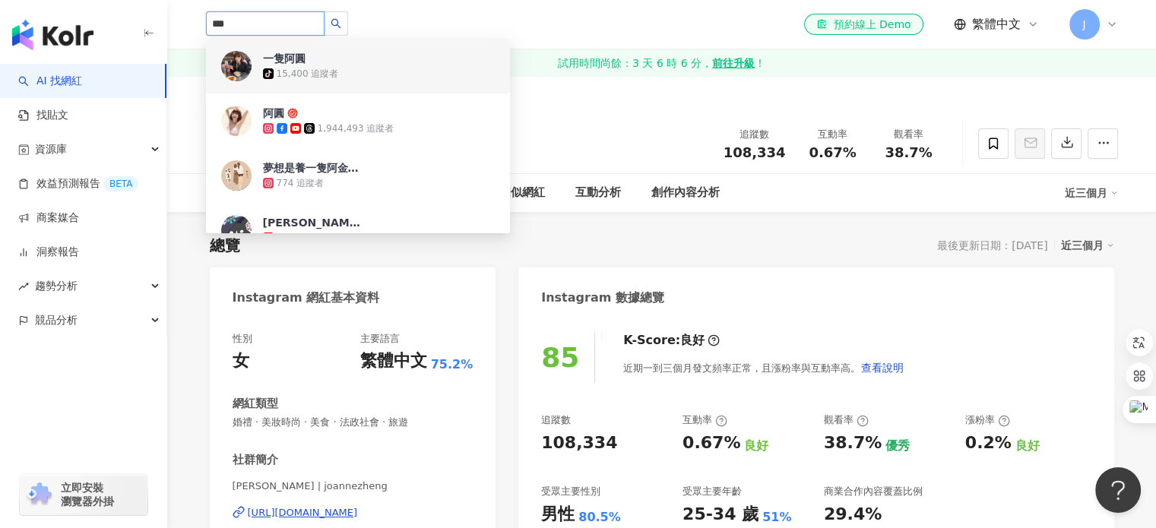
click at [294, 79] on div "15,400 追蹤者" at bounding box center [308, 74] width 62 height 13
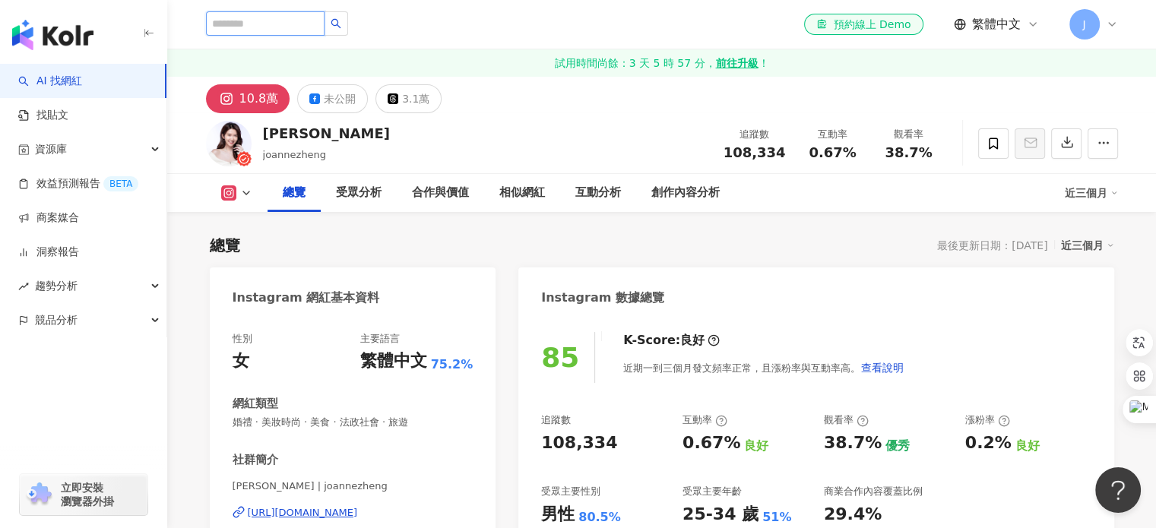
click at [325, 24] on input "search" at bounding box center [265, 23] width 119 height 24
paste input "***"
click at [274, 30] on input "search" at bounding box center [265, 23] width 119 height 24
type input "***"
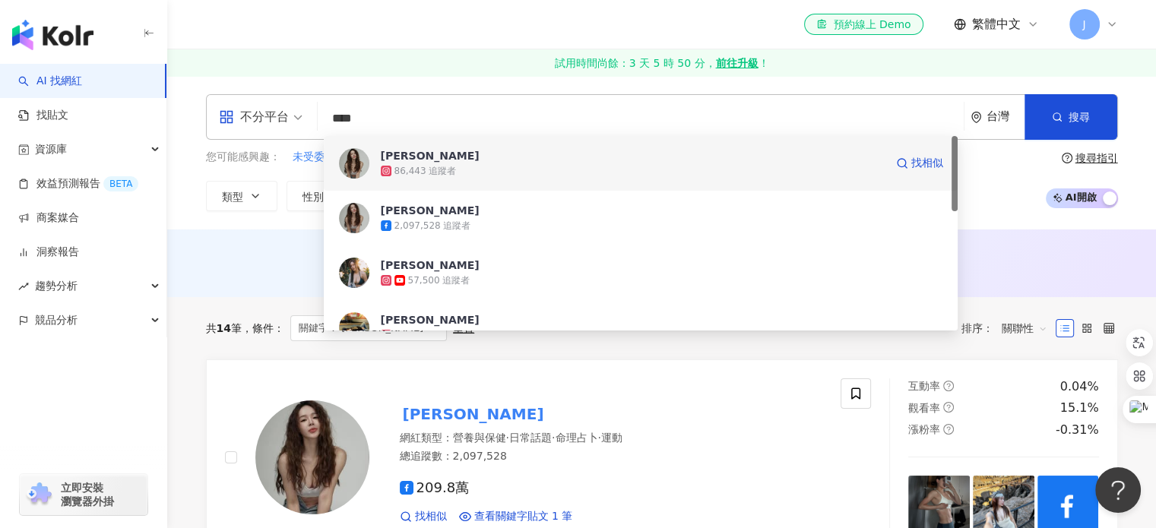
click at [515, 176] on div "86,443 追蹤者" at bounding box center [633, 170] width 504 height 15
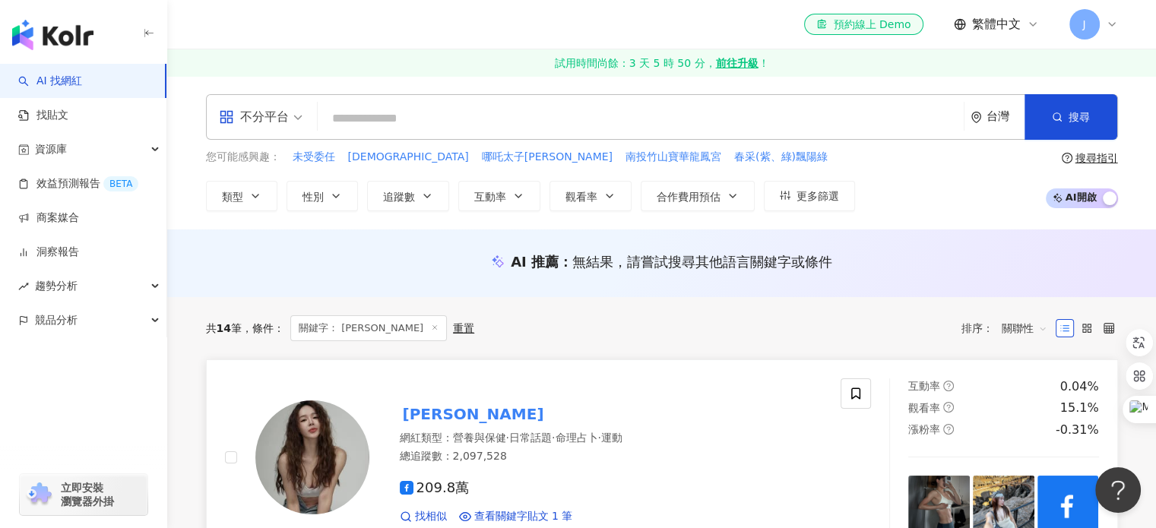
click at [553, 376] on link "陳又榕 網紅類型 ： 營養與保健 · 日常話題 · 命理占卜 · 運動 總追蹤數 ： 2,097,528 209.8萬 找相似 查看關鍵字貼文 1 筆 互動率…" at bounding box center [662, 458] width 912 height 197
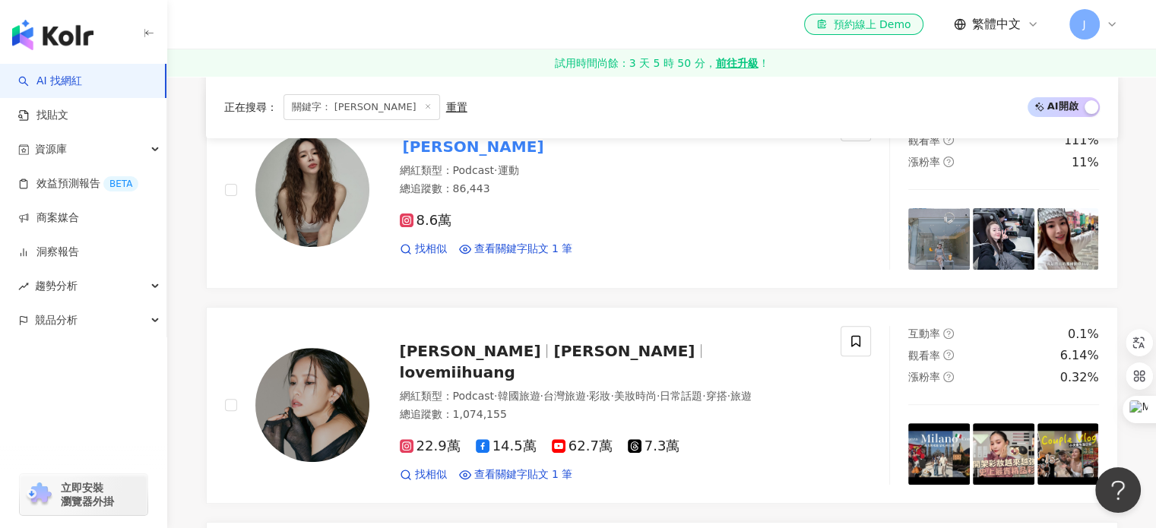
scroll to position [596, 0]
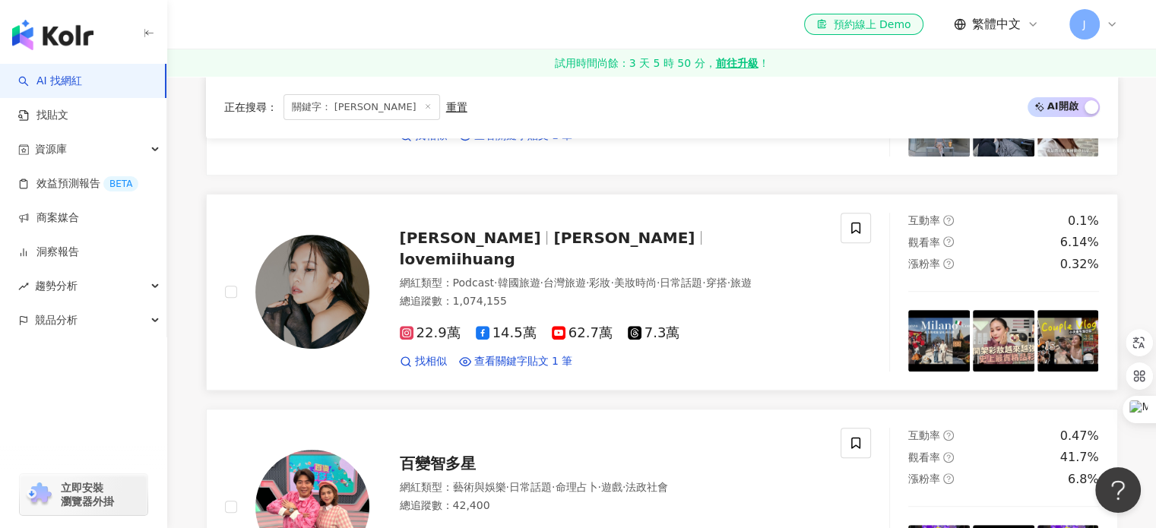
click at [593, 250] on div "黃小米 黃小米 Mii lovemiihuang 網紅類型 ： Podcast · 韓國旅遊 · 台灣旅遊 · 彩妝 · 美妝時尚 · 日常話題 · 穿搭 ·…" at bounding box center [596, 292] width 454 height 154
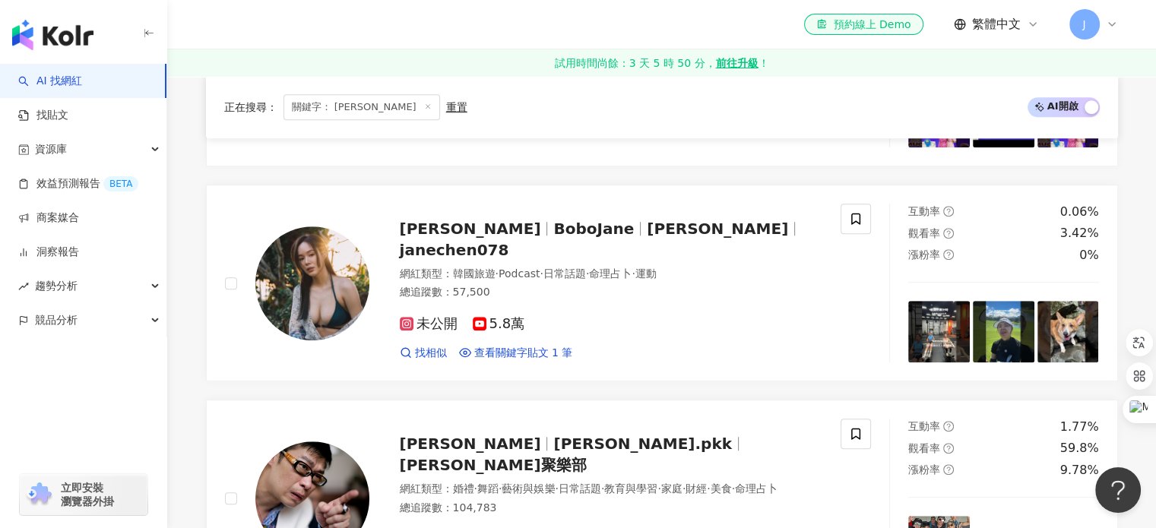
scroll to position [1674, 0]
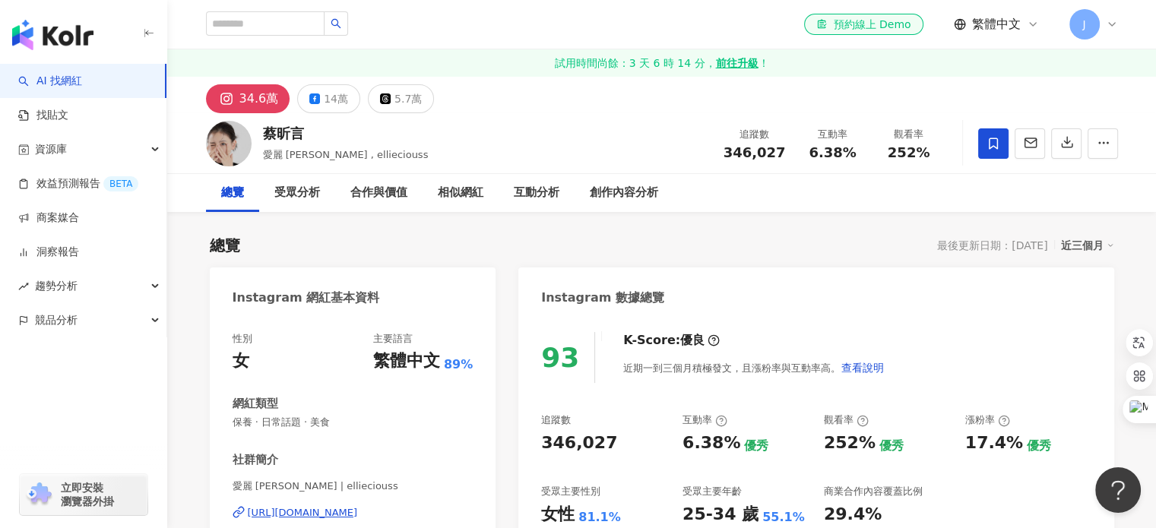
click at [476, 270] on div "Instagram 網紅基本資料" at bounding box center [353, 292] width 287 height 49
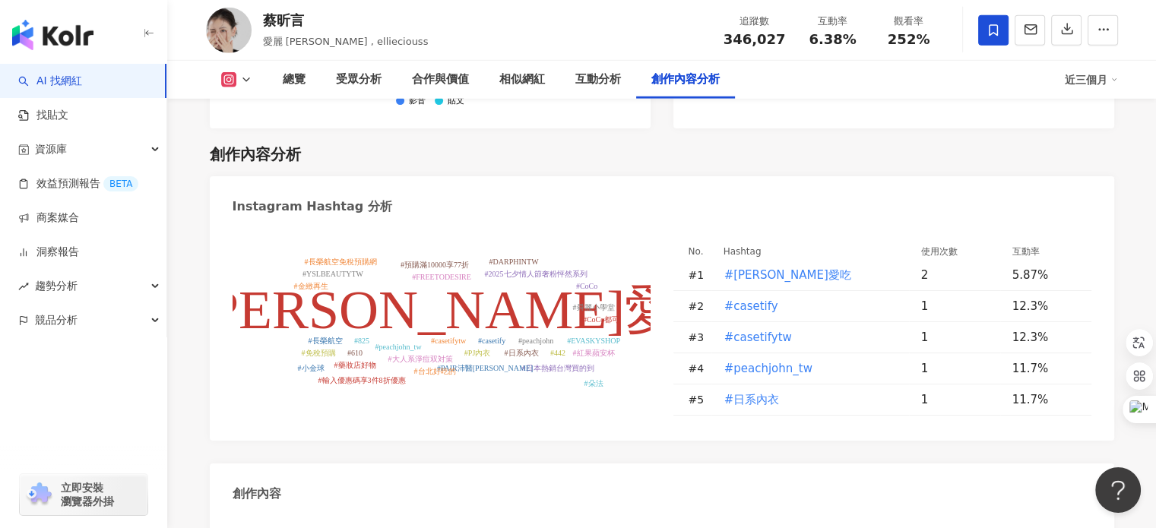
scroll to position [4462, 0]
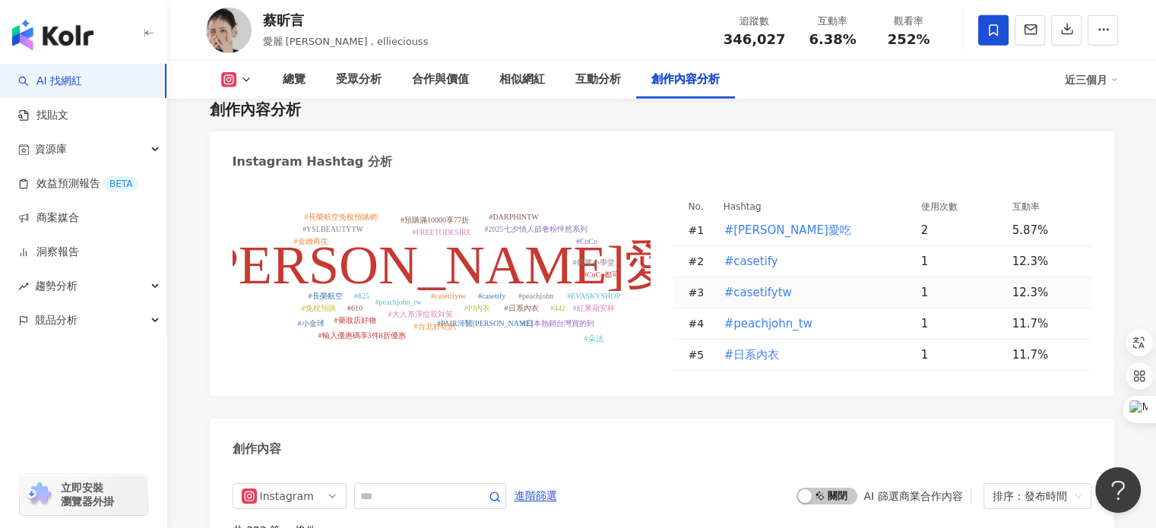
drag, startPoint x: 794, startPoint y: 192, endPoint x: 715, endPoint y: 198, distance: 79.3
click at [715, 277] on td "#casetifytw" at bounding box center [810, 292] width 198 height 31
drag, startPoint x: 715, startPoint y: 198, endPoint x: 795, endPoint y: 196, distance: 79.8
click at [795, 277] on td "#casetifytw" at bounding box center [810, 292] width 198 height 31
drag, startPoint x: 795, startPoint y: 196, endPoint x: 711, endPoint y: 200, distance: 83.7
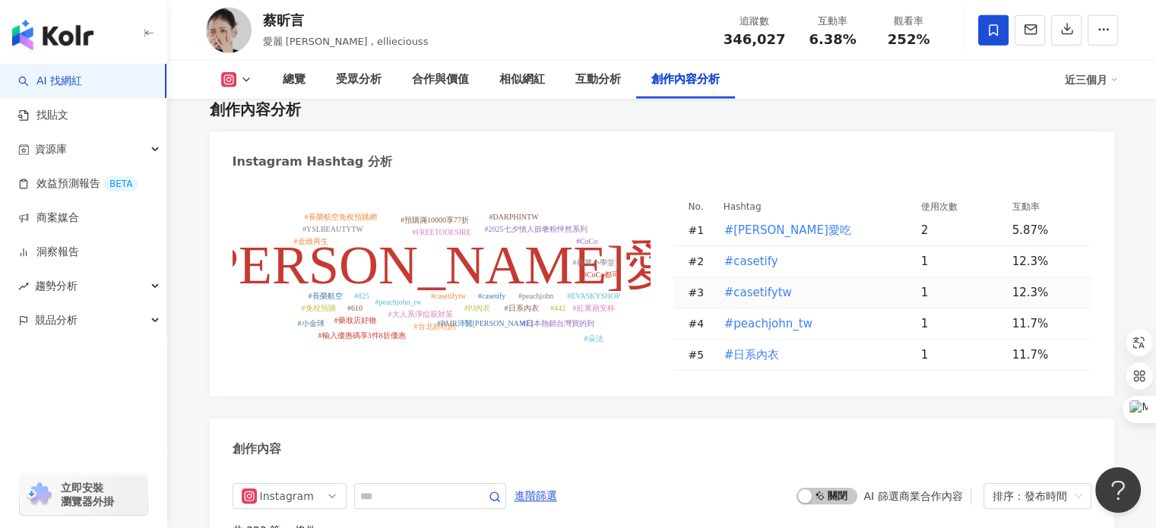
click at [711, 277] on td "#casetifytw" at bounding box center [810, 292] width 198 height 31
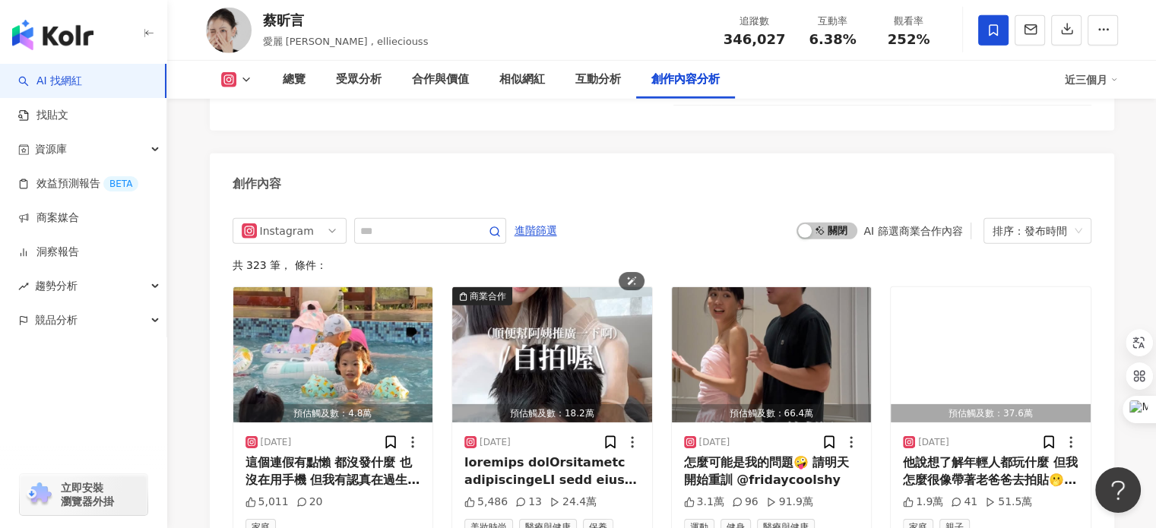
scroll to position [4755, 0]
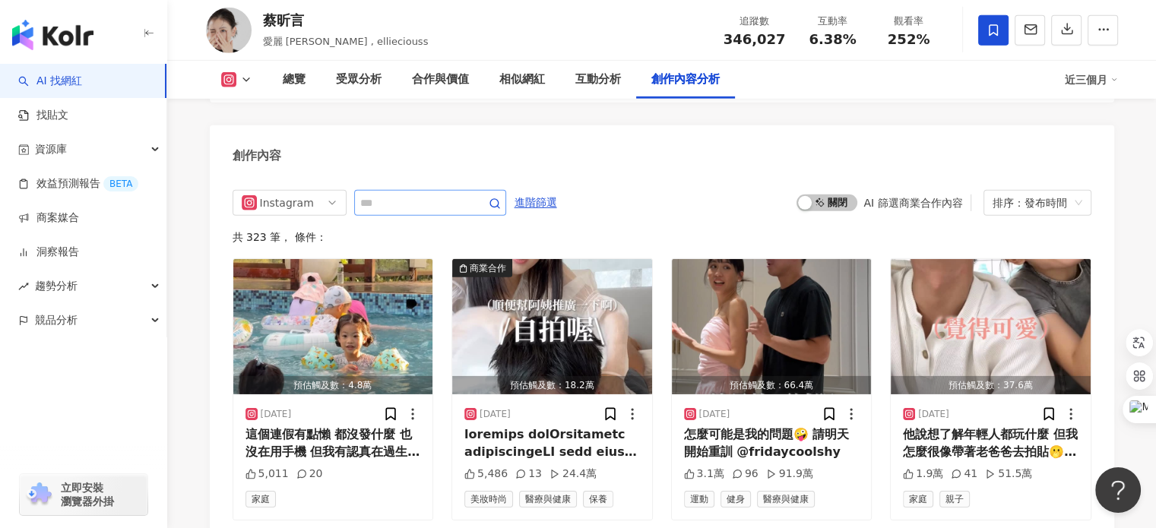
drag, startPoint x: 620, startPoint y: 282, endPoint x: 463, endPoint y: 106, distance: 235.8
click at [463, 194] on input "text" at bounding box center [413, 203] width 106 height 18
type input "***"
click at [822, 195] on span "啟動 關閉" at bounding box center [827, 203] width 61 height 17
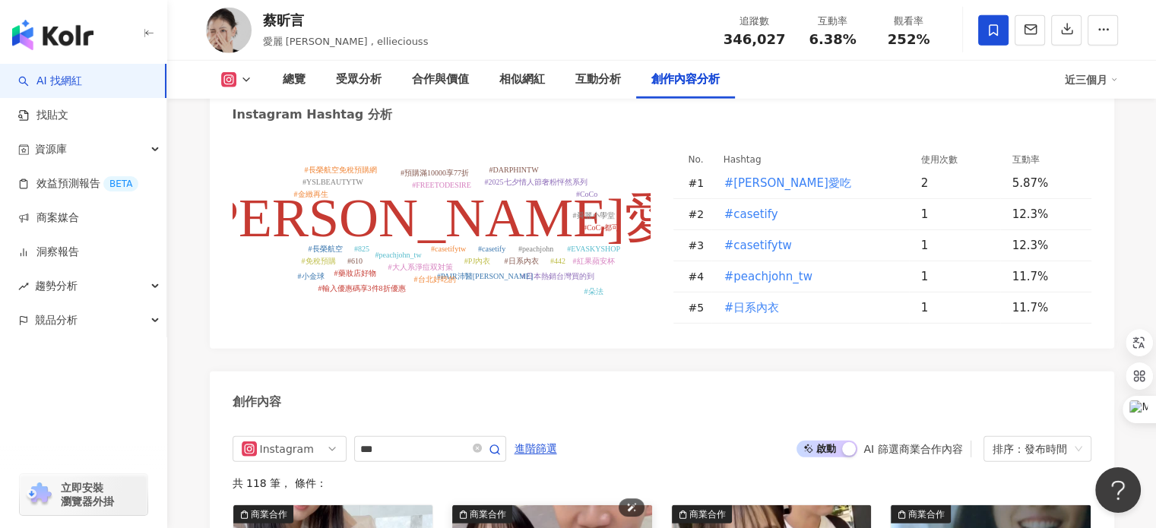
scroll to position [4488, 0]
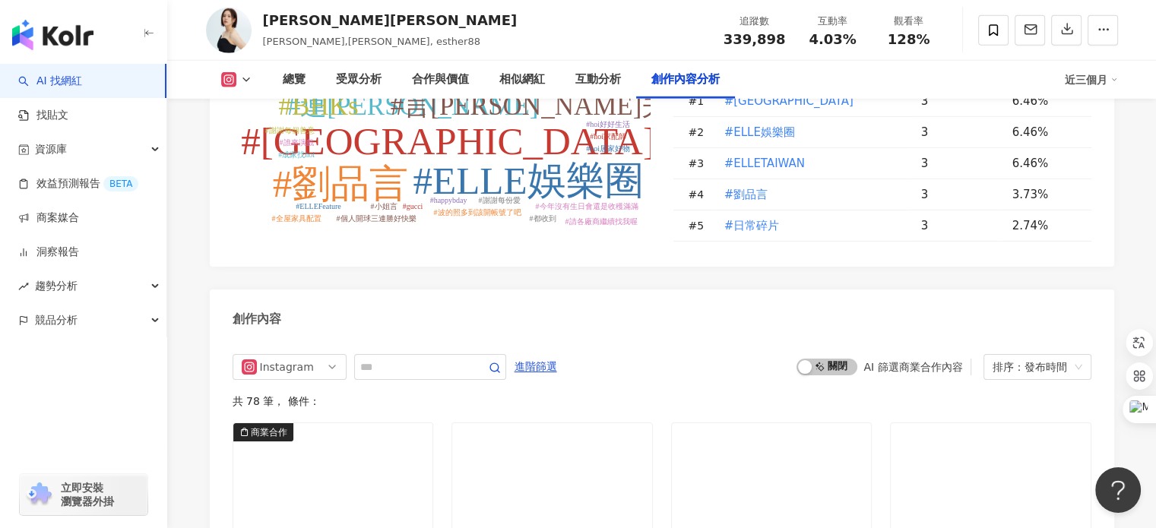
scroll to position [4745, 0]
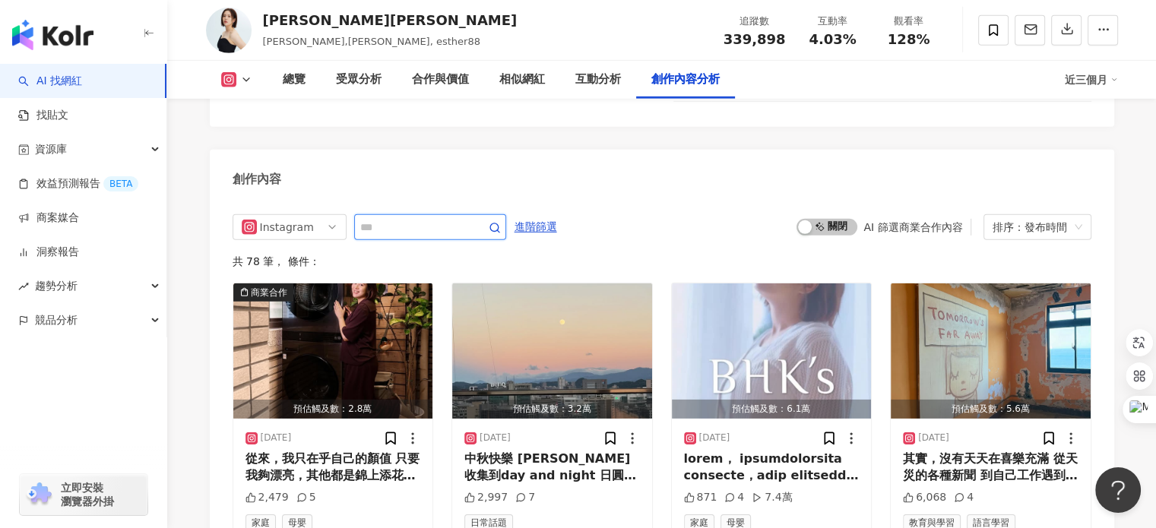
click at [467, 218] on input "text" at bounding box center [413, 227] width 106 height 18
type input "***"
click at [820, 219] on span "啟動 關閉" at bounding box center [827, 227] width 61 height 17
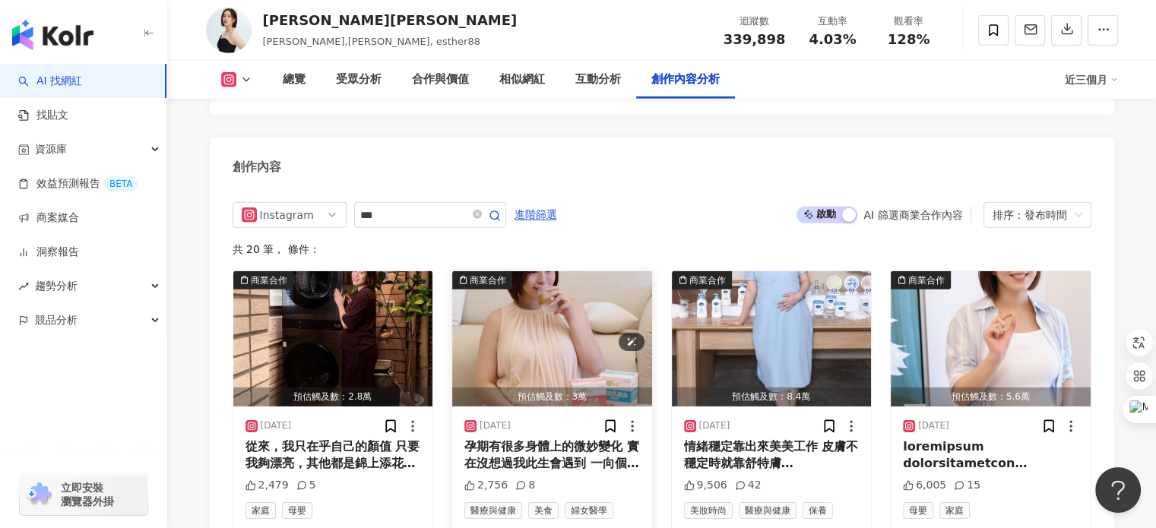
scroll to position [4757, 0]
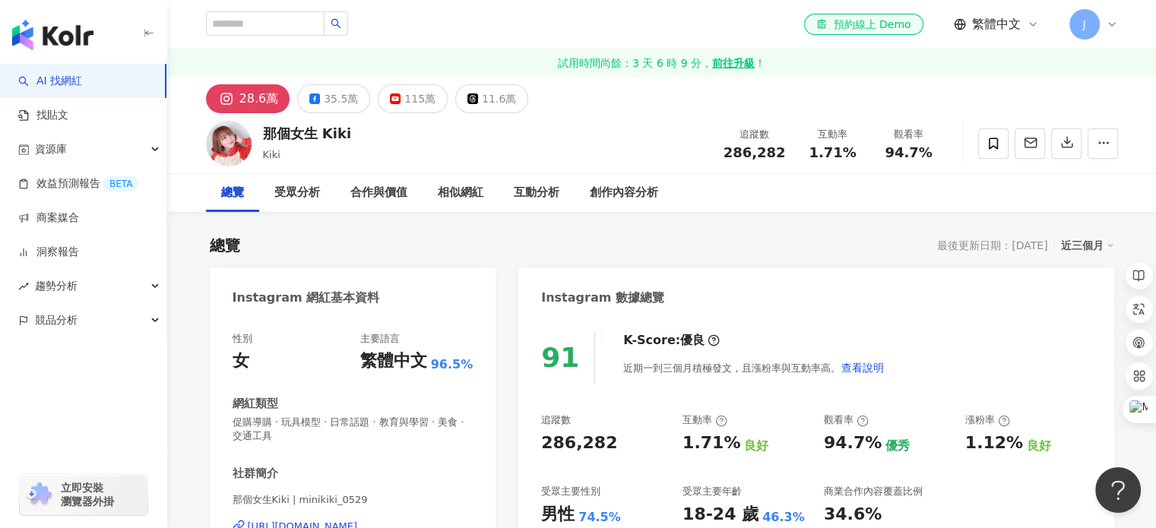
scroll to position [27, 0]
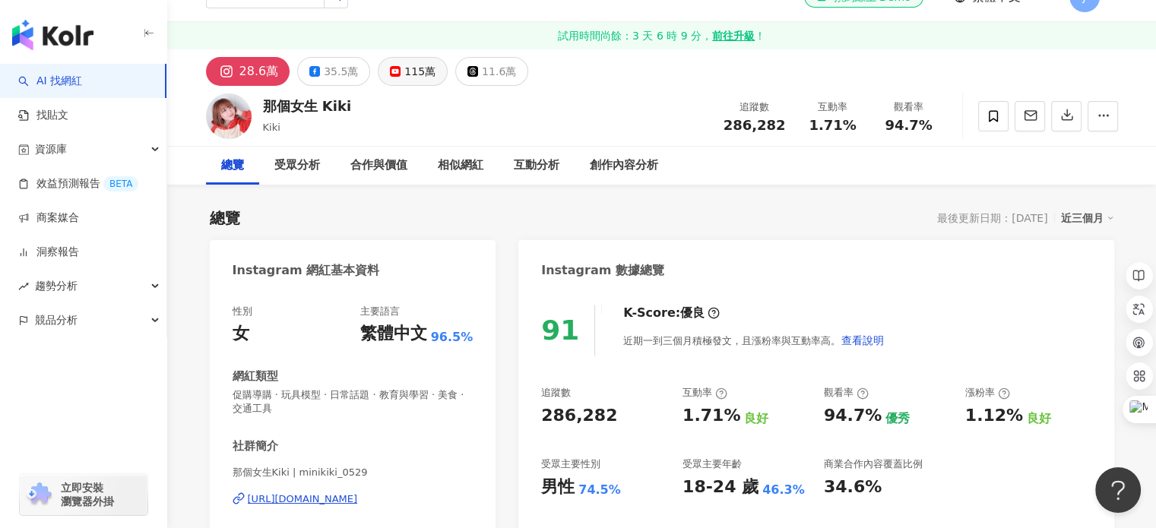
click at [420, 84] on button "115萬" at bounding box center [413, 71] width 70 height 29
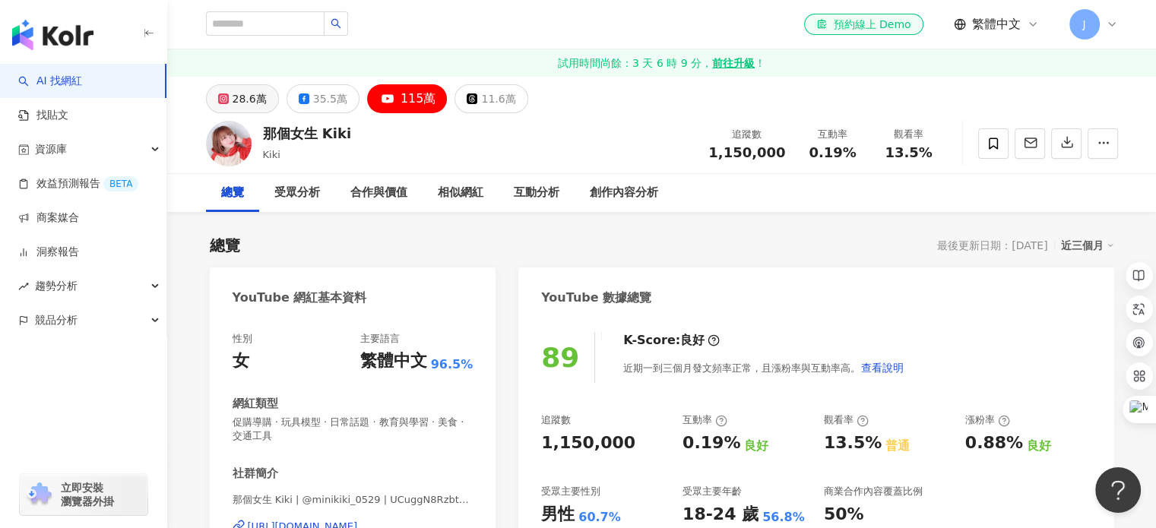
click at [233, 103] on div "28.6萬" at bounding box center [250, 98] width 34 height 21
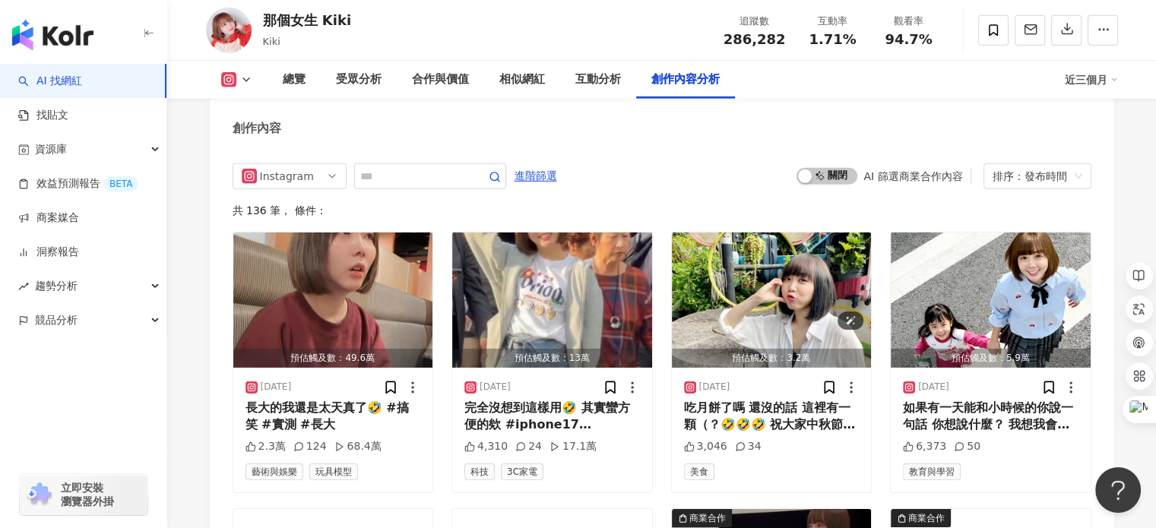
scroll to position [4712, 0]
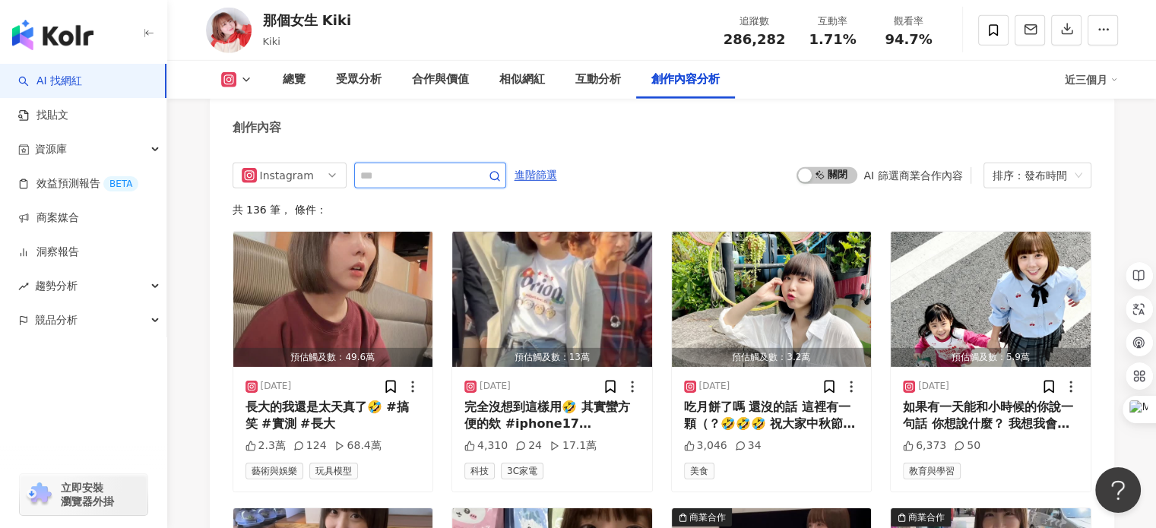
click at [431, 166] on input "text" at bounding box center [413, 175] width 106 height 18
type input "***"
click at [829, 167] on span "啟動 關閉" at bounding box center [827, 175] width 61 height 17
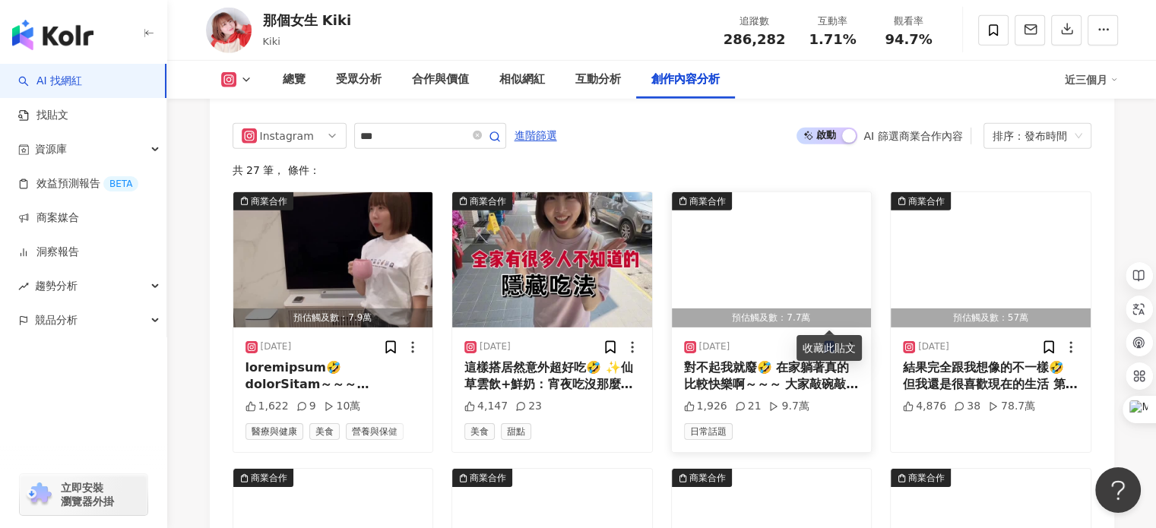
scroll to position [4747, 0]
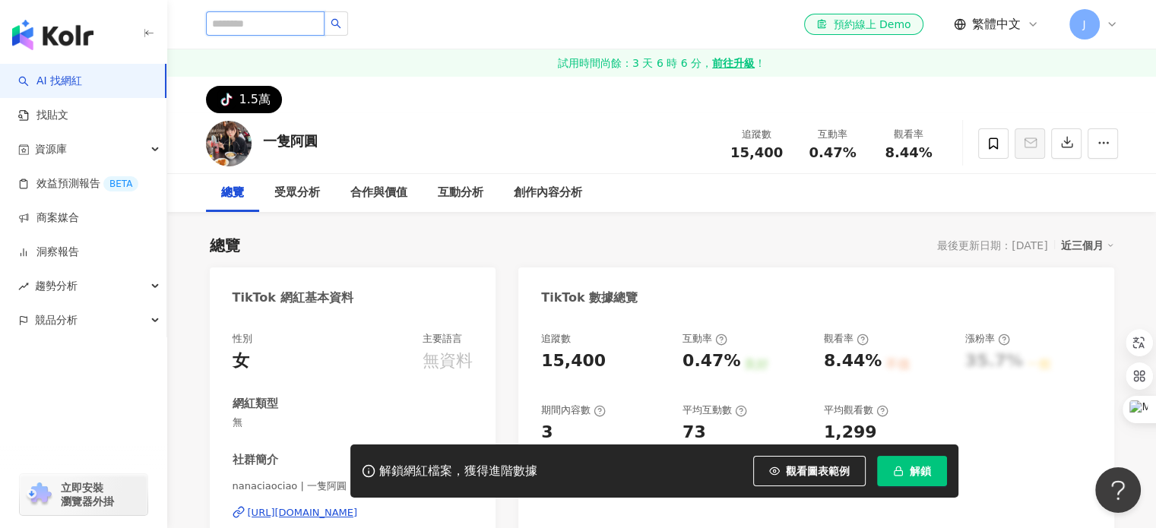
click at [284, 14] on input "search" at bounding box center [265, 23] width 119 height 24
type input "*"
type input "***"
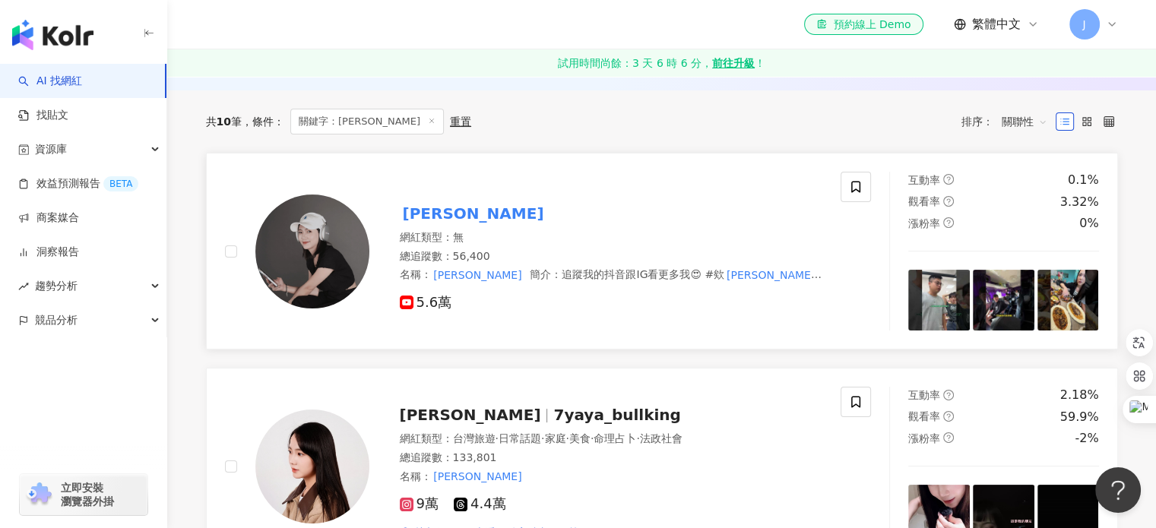
scroll to position [283, 0]
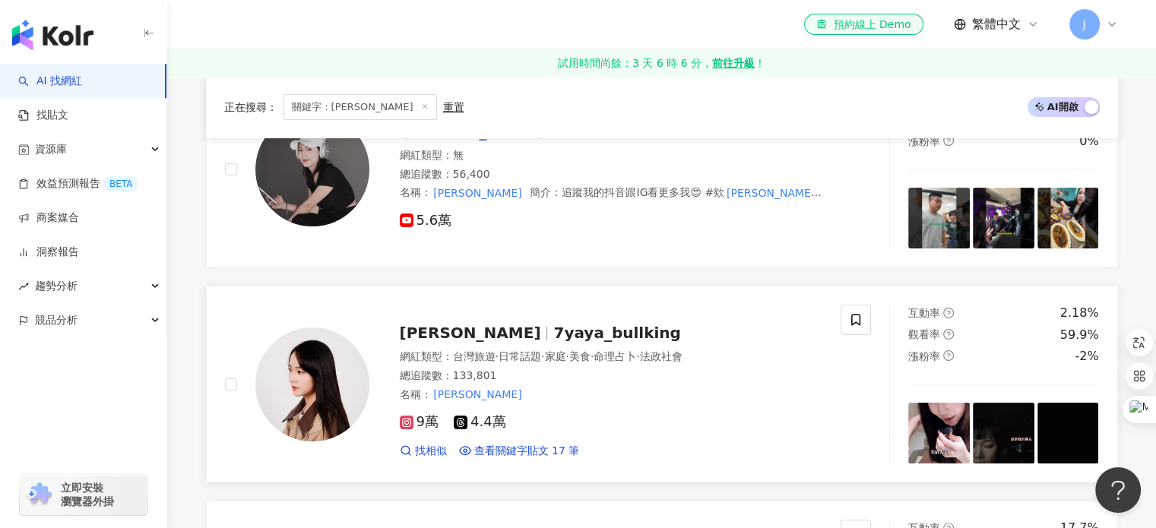
click at [480, 344] on div "牛靖雅 7yaya_bullking 網紅類型 ： 台灣旅遊 · 日常話題 · 家庭 · 美食 · 命理占卜 · 法政社會 總追蹤數 ： 133,801 名稱…" at bounding box center [596, 384] width 454 height 148
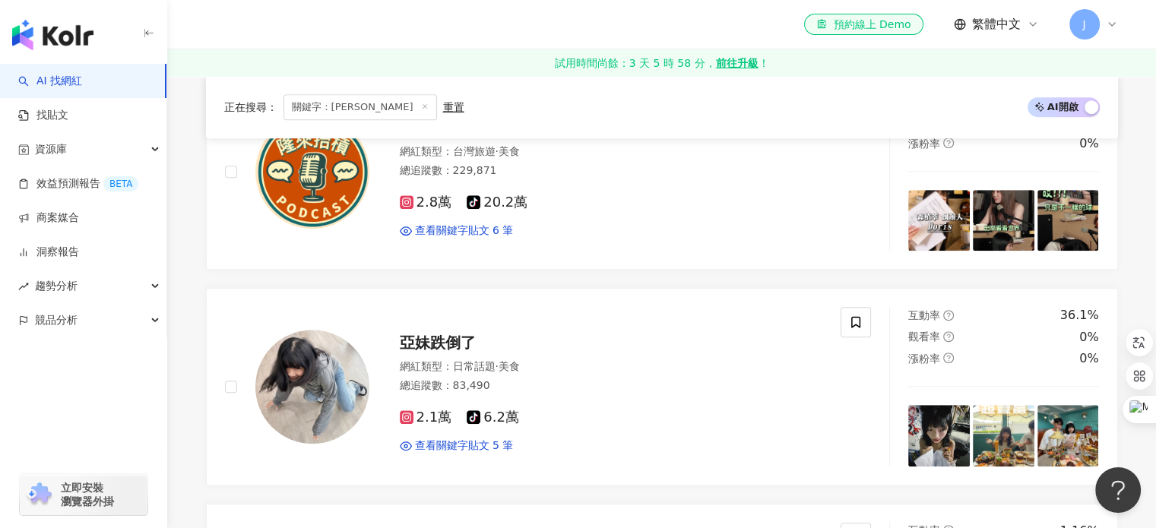
scroll to position [927, 0]
click at [328, 106] on span "關鍵字：劉靖雅" at bounding box center [361, 107] width 154 height 26
click at [443, 106] on div "重置" at bounding box center [453, 107] width 21 height 12
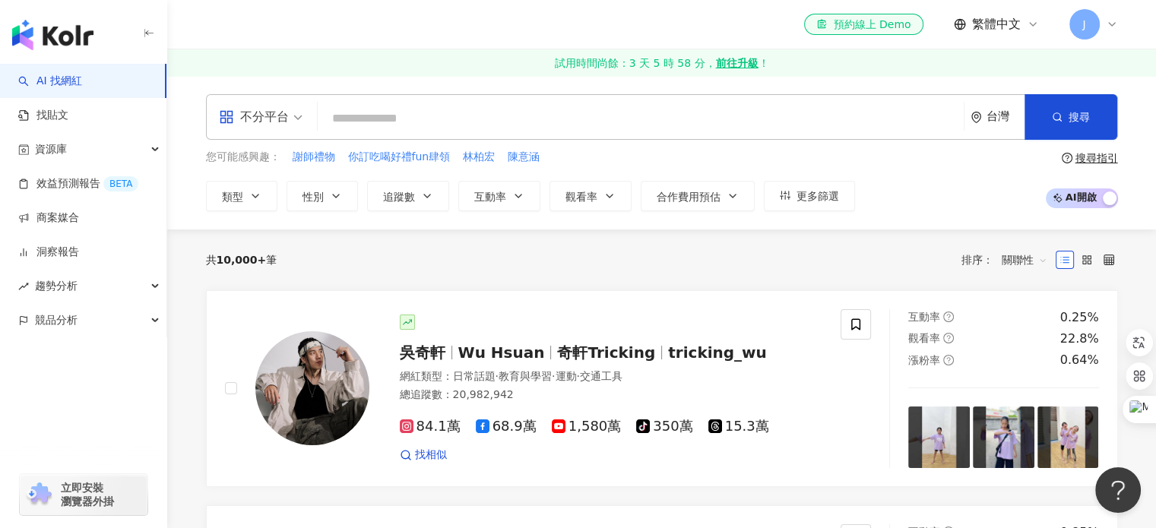
click at [417, 127] on input "search" at bounding box center [641, 118] width 634 height 29
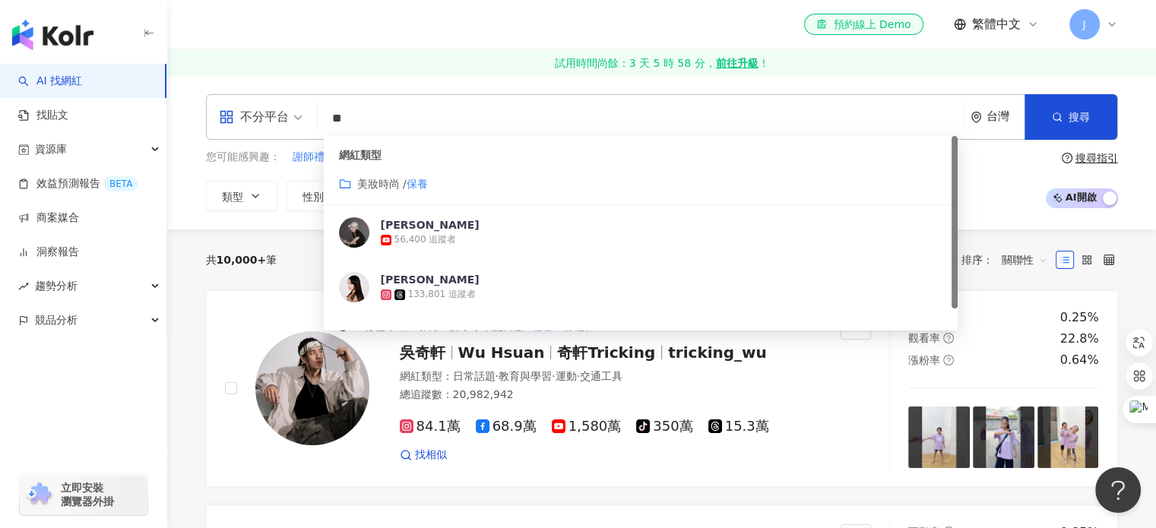
type input "*"
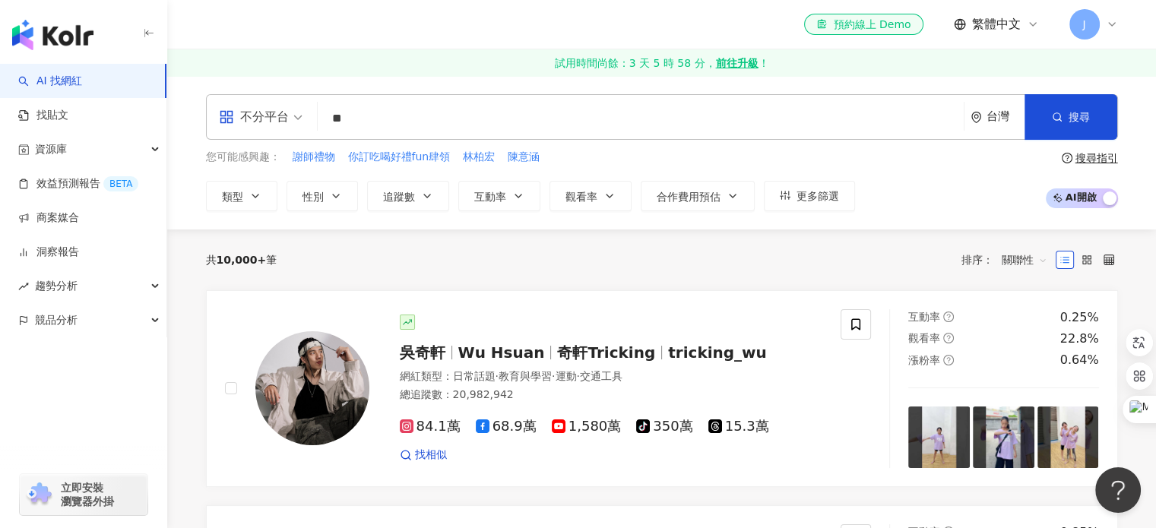
type input "*"
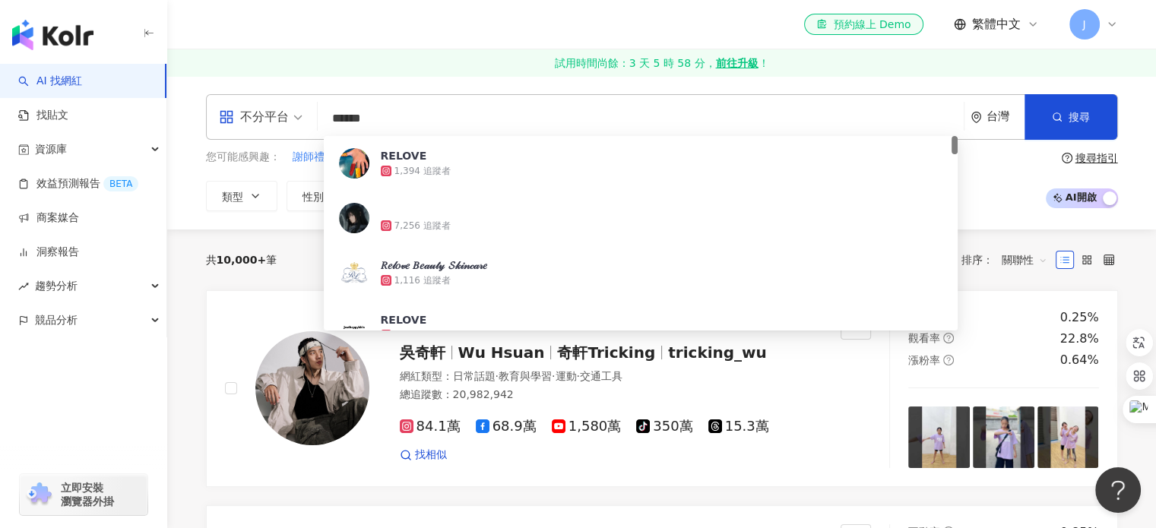
drag, startPoint x: 386, startPoint y: 112, endPoint x: 287, endPoint y: 109, distance: 98.9
click at [287, 109] on div "不分平台 ****** 台灣 搜尋 189f1c56-5356-4f1e-a531-f0457754339e RELOVE 1,394 追蹤者 7,256 追…" at bounding box center [662, 117] width 912 height 46
paste input "**********"
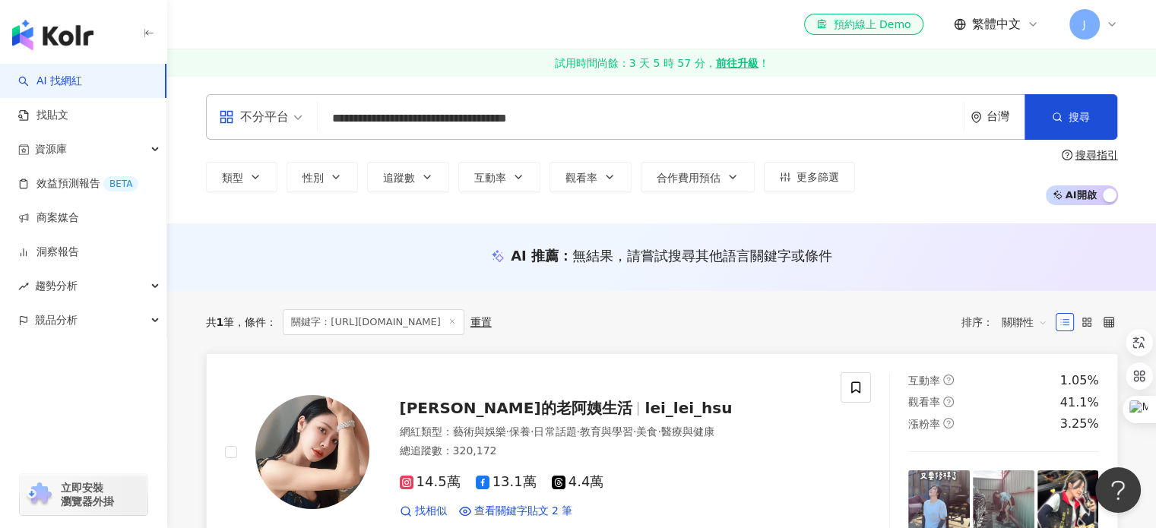
type input "**********"
click at [484, 410] on span "徐蕾蕾的老阿姨生活" at bounding box center [516, 408] width 233 height 18
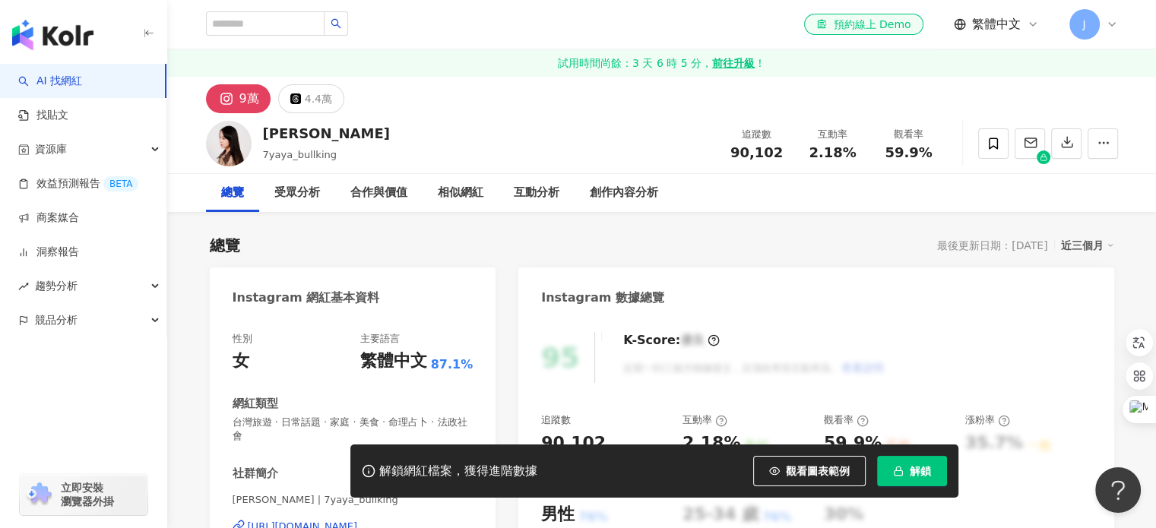
click at [897, 466] on icon "button" at bounding box center [898, 471] width 11 height 11
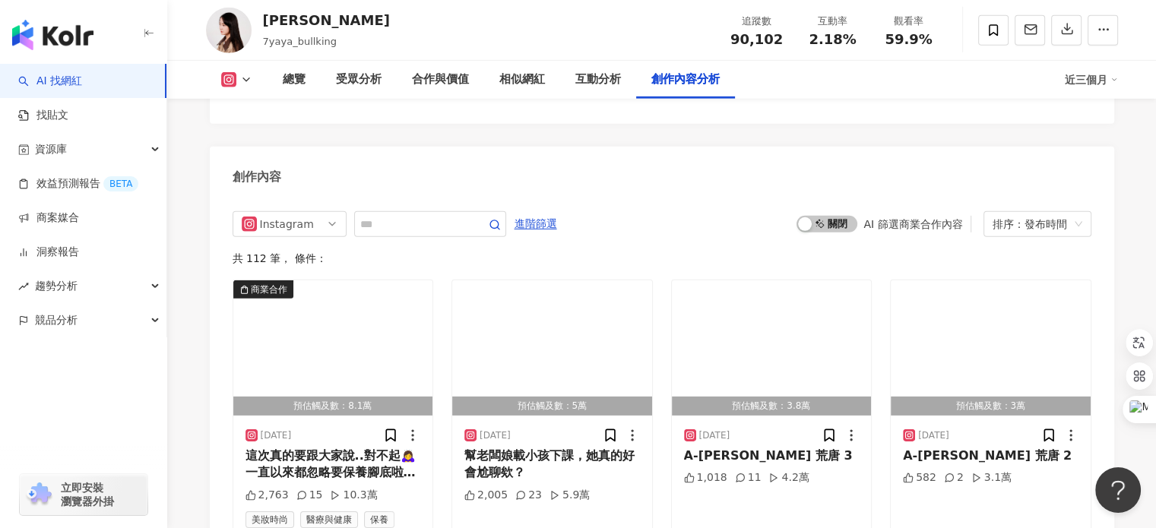
scroll to position [4662, 0]
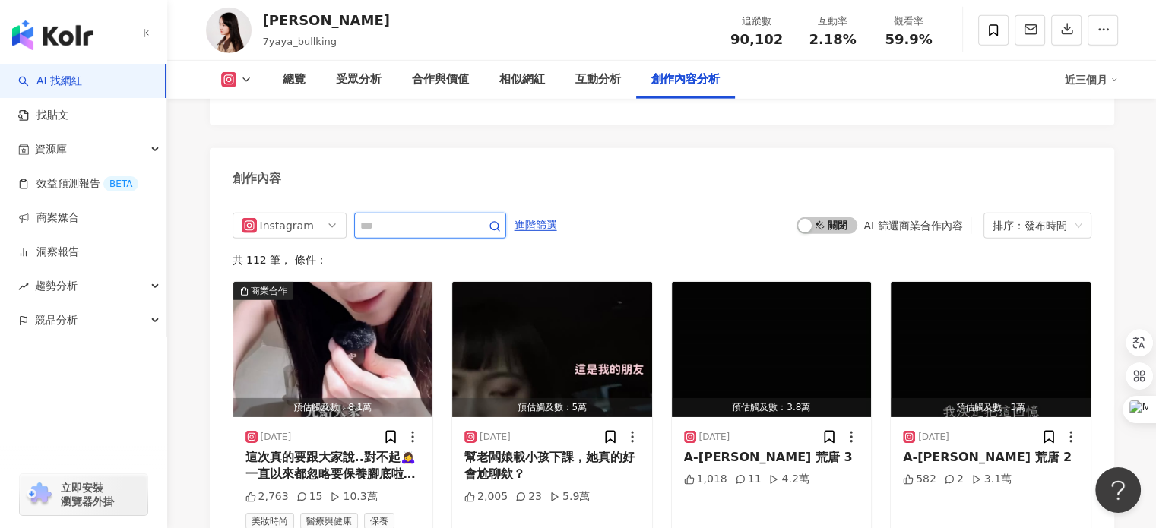
click at [416, 235] on input "text" at bounding box center [413, 226] width 106 height 18
type input "***"
click at [834, 234] on span "啟動 關閉" at bounding box center [827, 225] width 61 height 17
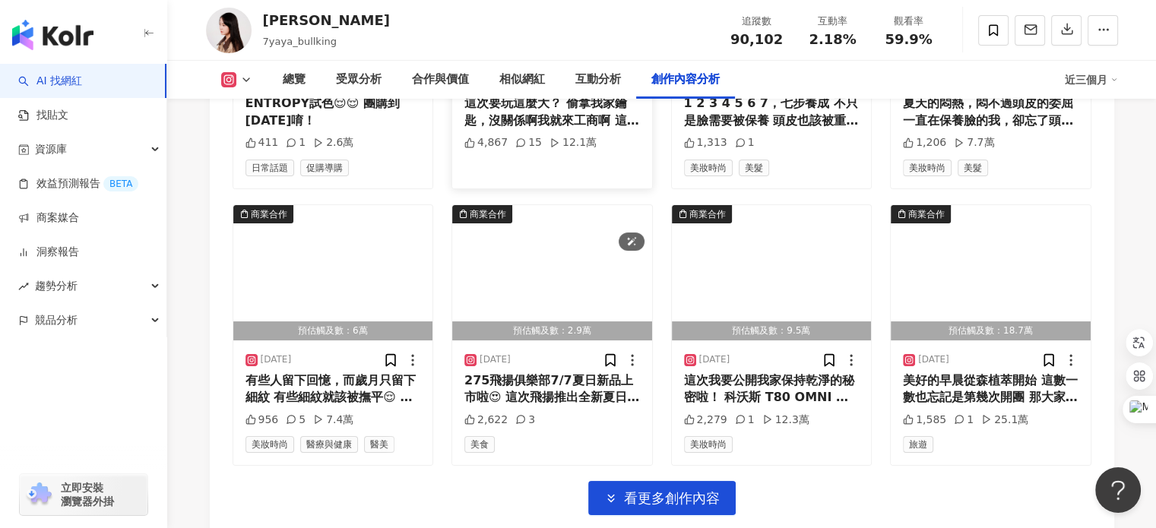
scroll to position [5386, 0]
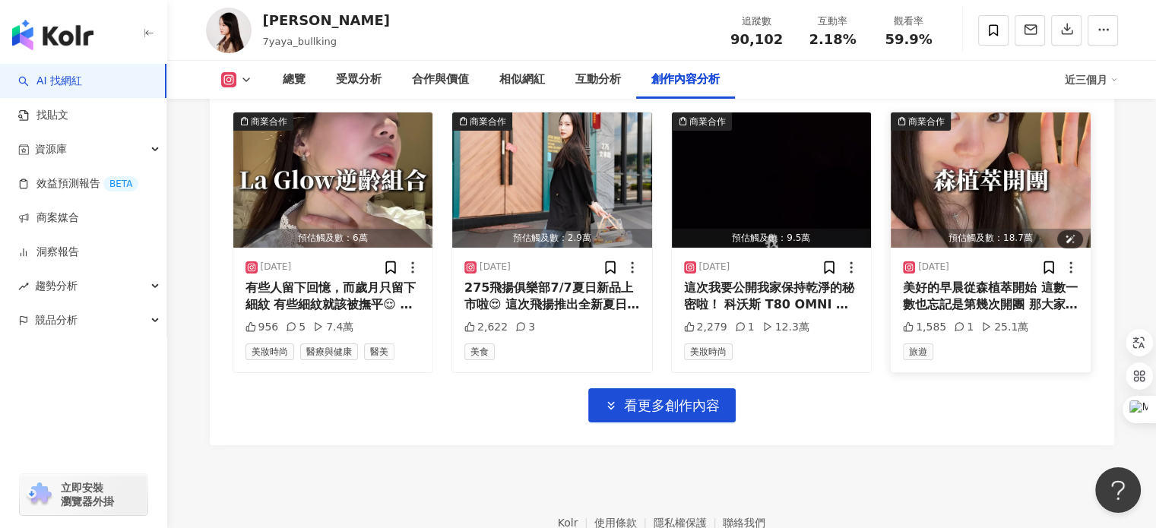
click at [961, 191] on img "button" at bounding box center [991, 179] width 200 height 135
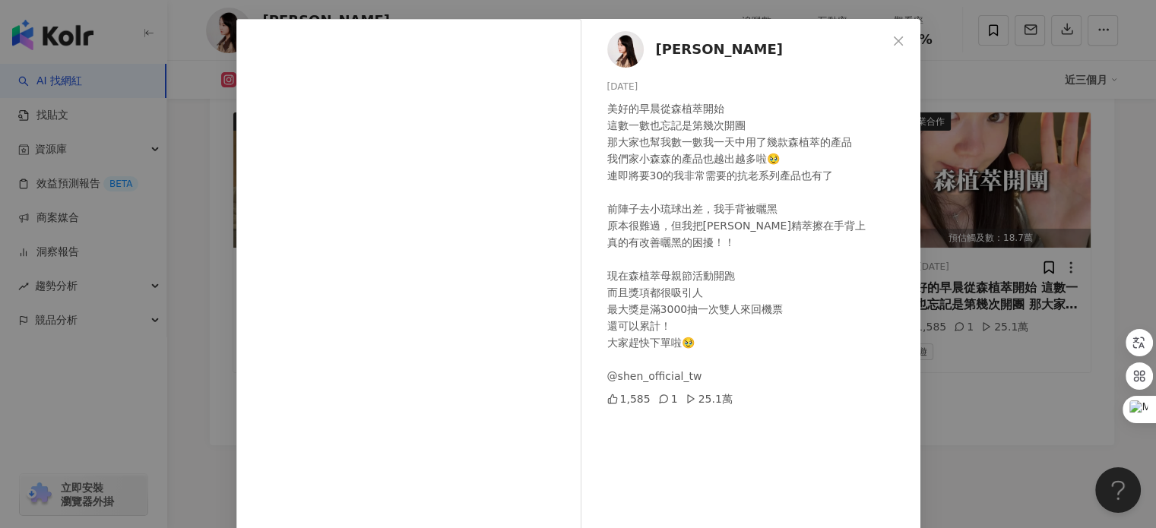
scroll to position [58, 0]
click at [885, 41] on span "Close" at bounding box center [898, 40] width 30 height 12
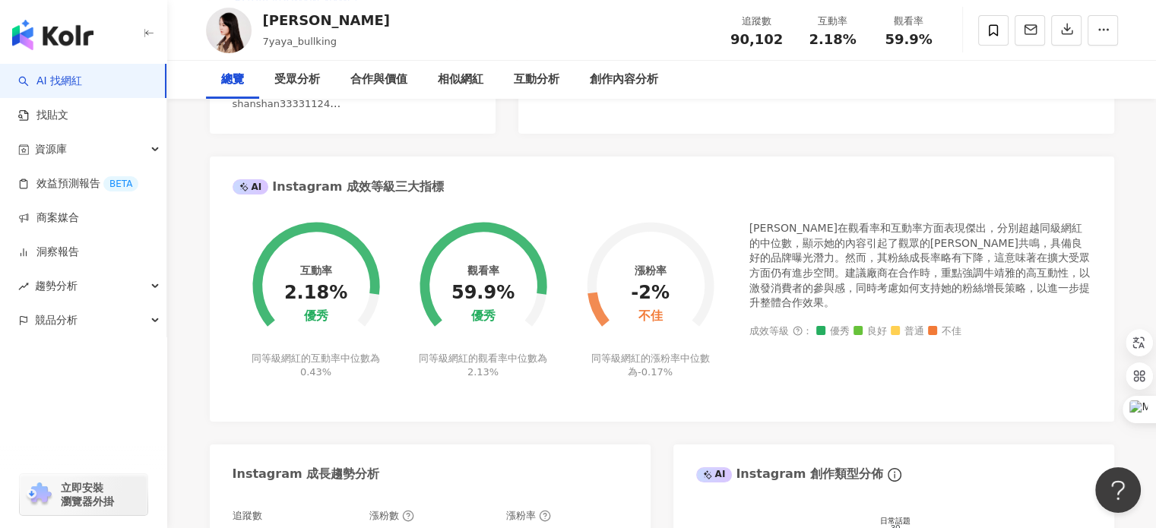
scroll to position [0, 0]
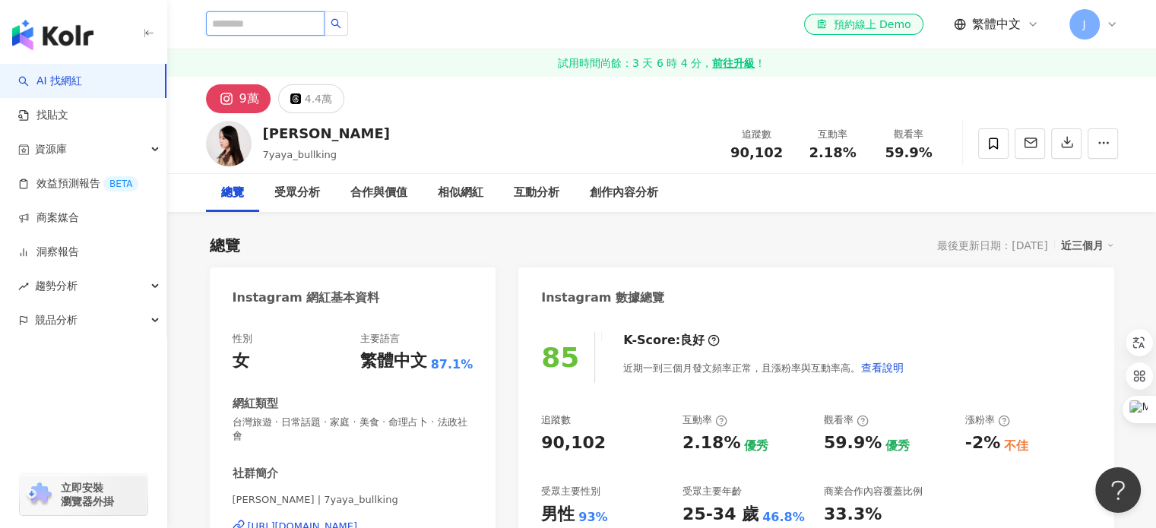
click at [316, 32] on input "search" at bounding box center [265, 23] width 119 height 24
type input "*"
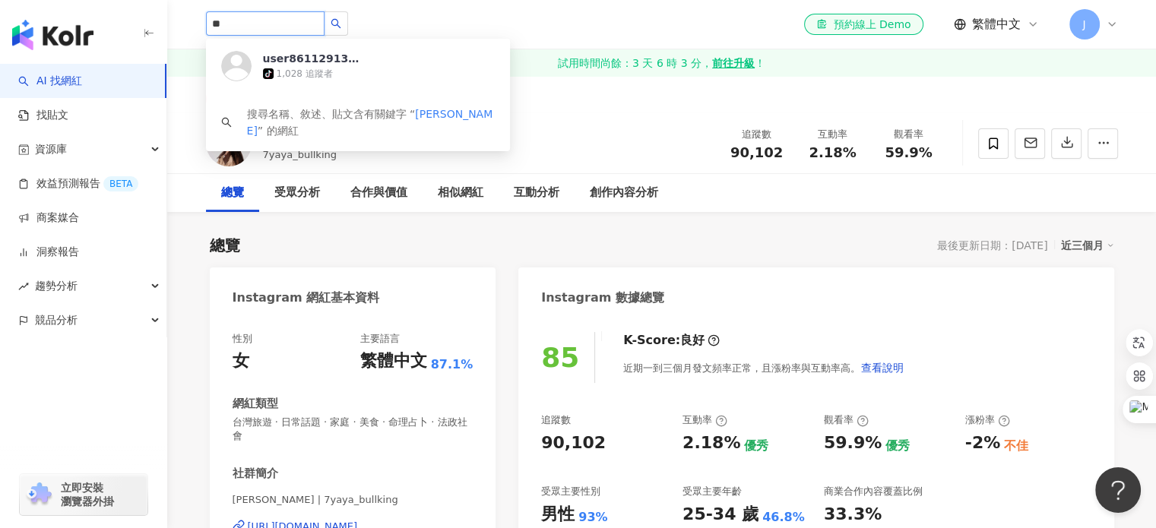
type input "**"
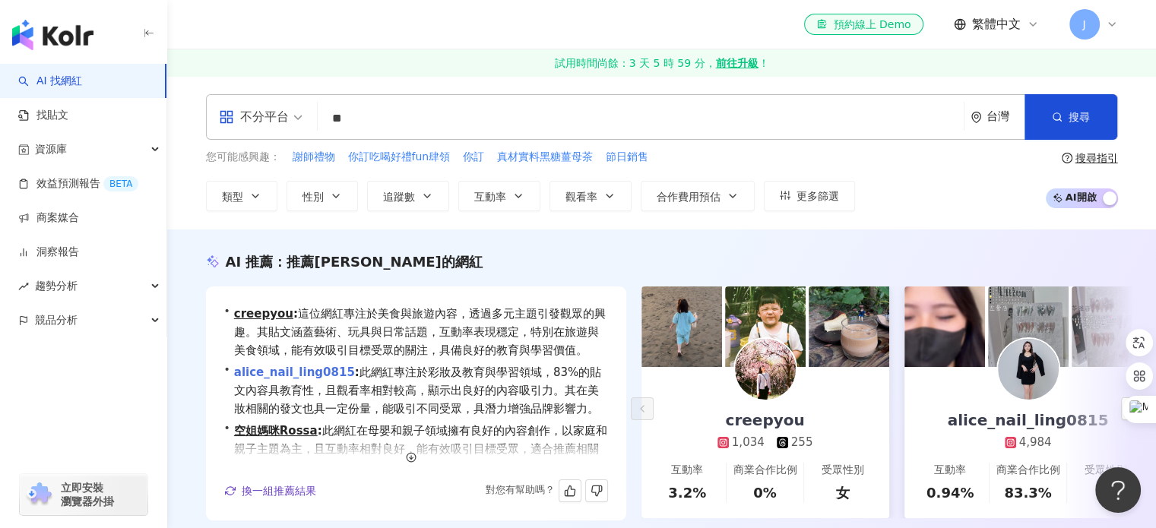
click at [327, 379] on link "alice_nail_ling0815" at bounding box center [294, 373] width 121 height 14
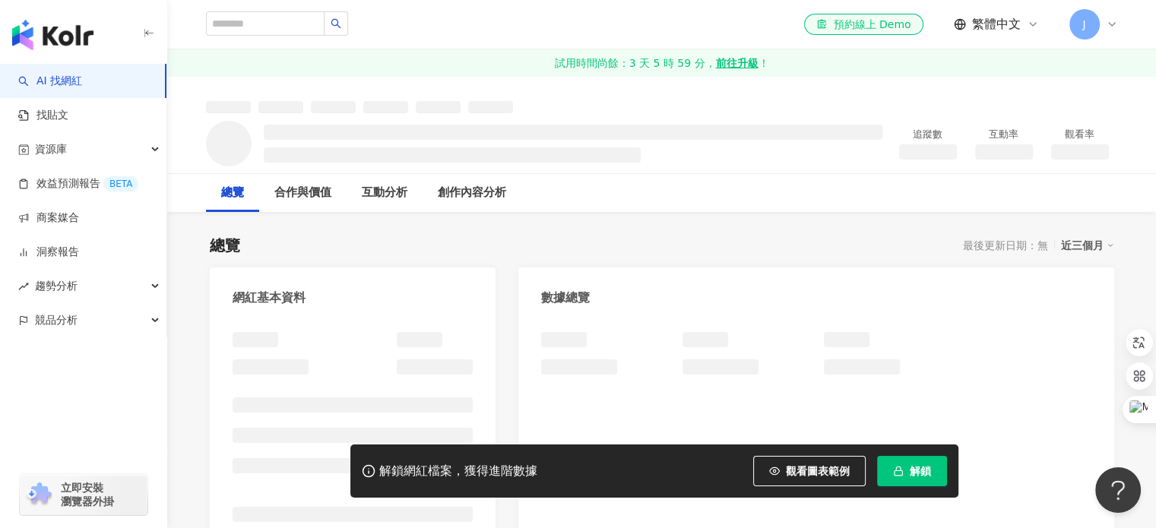
click at [661, 59] on link "試用時間尚餘：3 天 5 時 59 分， 前往升級 ！" at bounding box center [661, 62] width 989 height 27
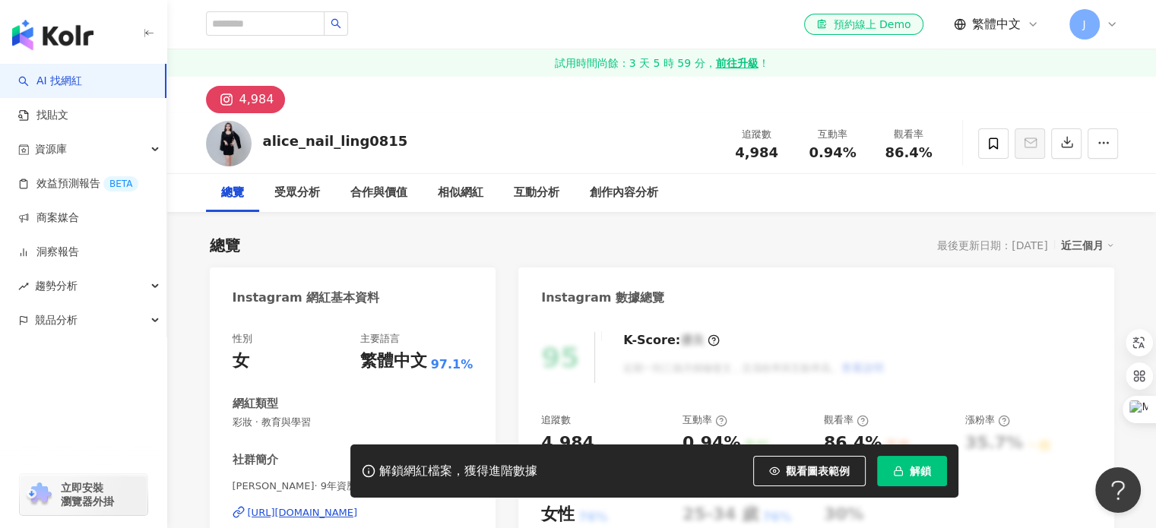
click at [671, 63] on link "試用時間尚餘：3 天 5 時 59 分， 前往升級 ！" at bounding box center [661, 62] width 989 height 27
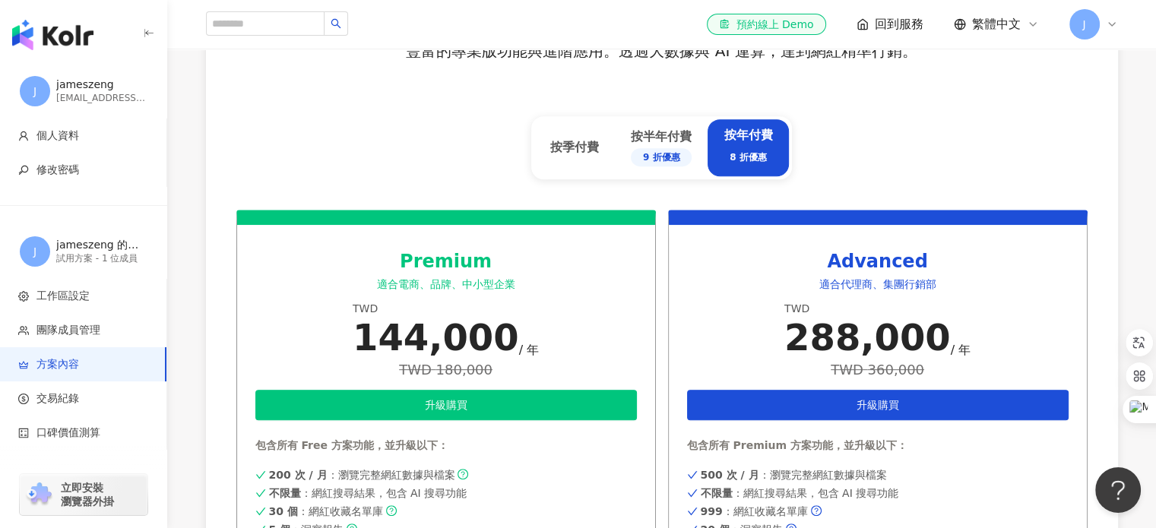
scroll to position [628, 0]
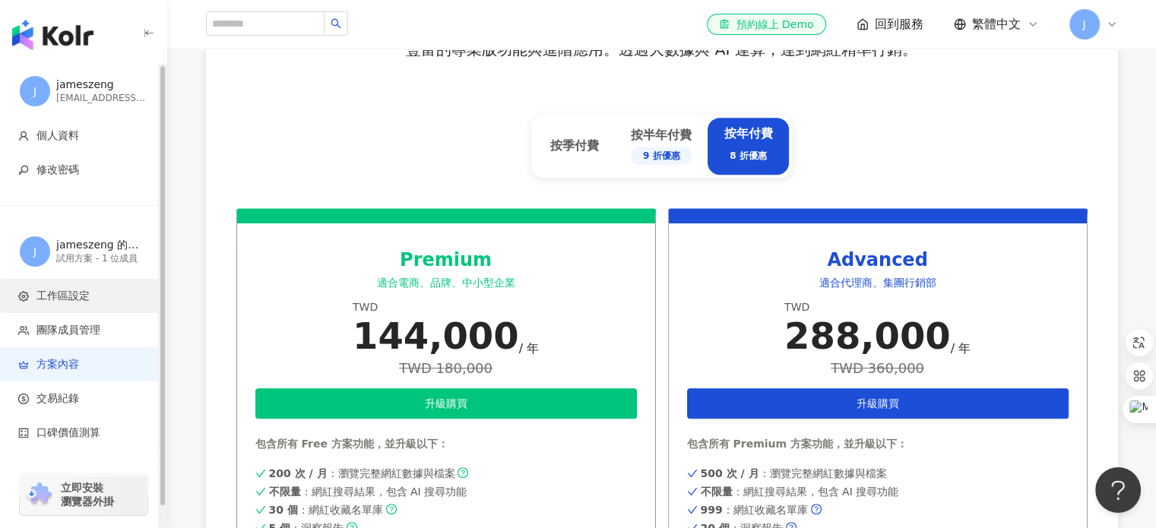
click at [88, 290] on span "工作區設定" at bounding box center [62, 296] width 53 height 15
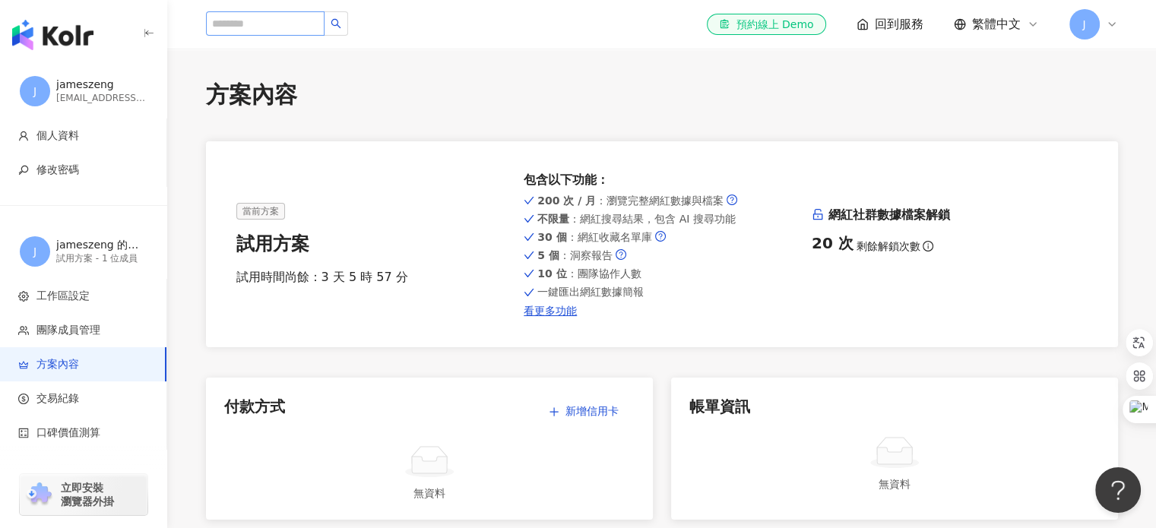
type input "**********"
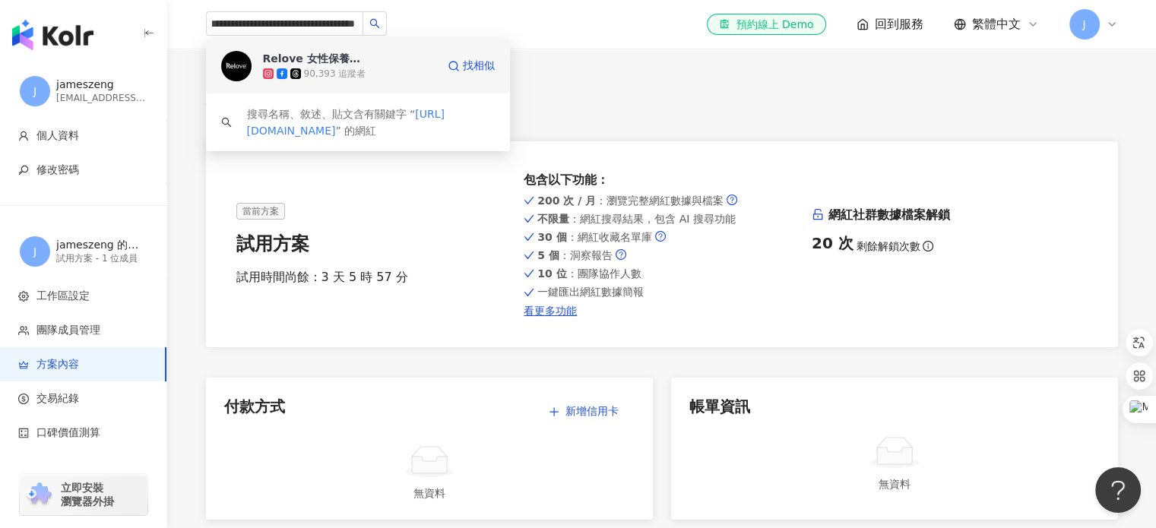
click at [292, 72] on icon at bounding box center [295, 73] width 11 height 11
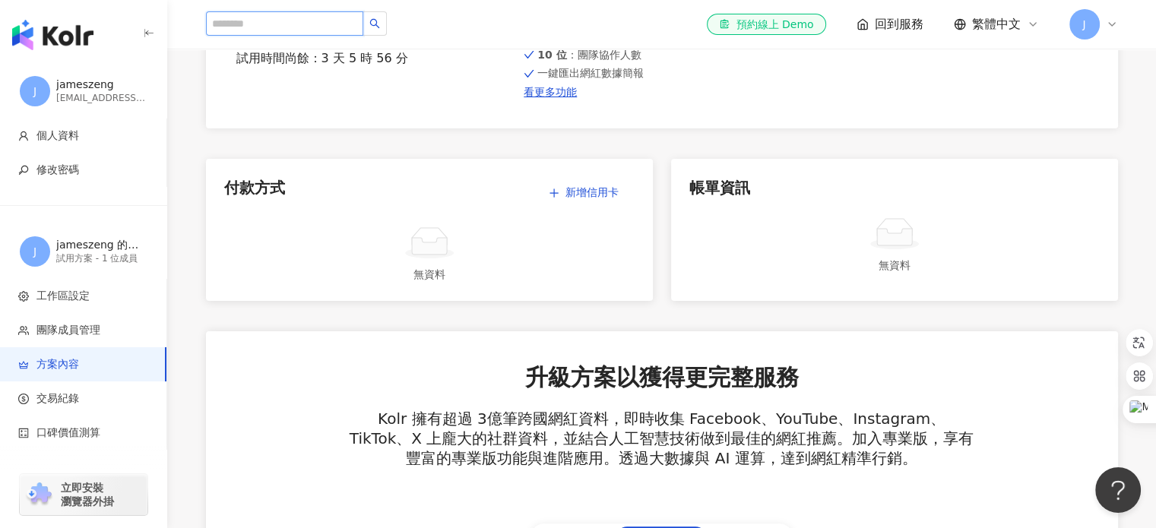
scroll to position [0, 0]
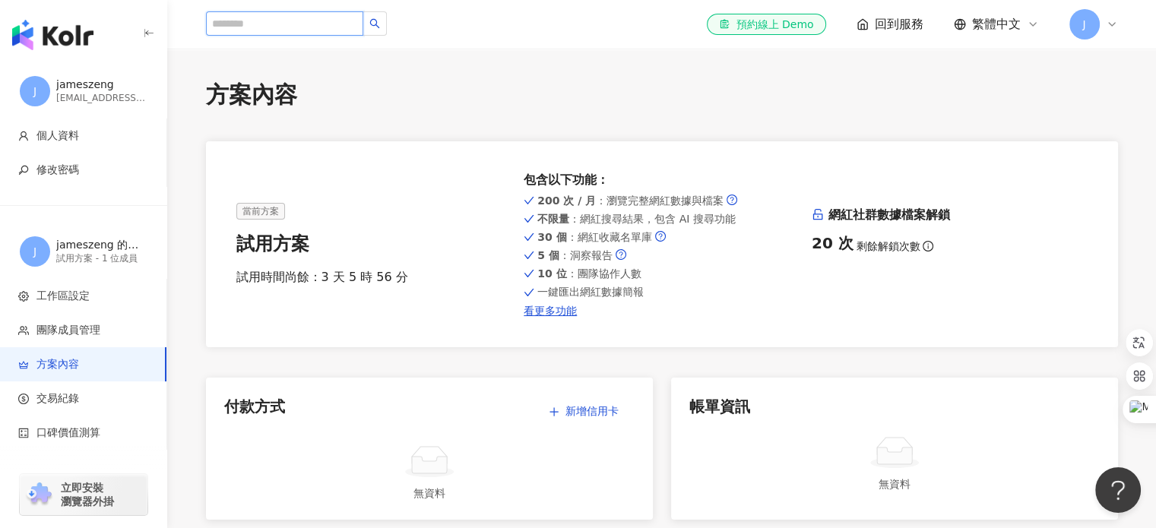
click at [269, 20] on input "search" at bounding box center [285, 23] width 158 height 24
paste input "**********"
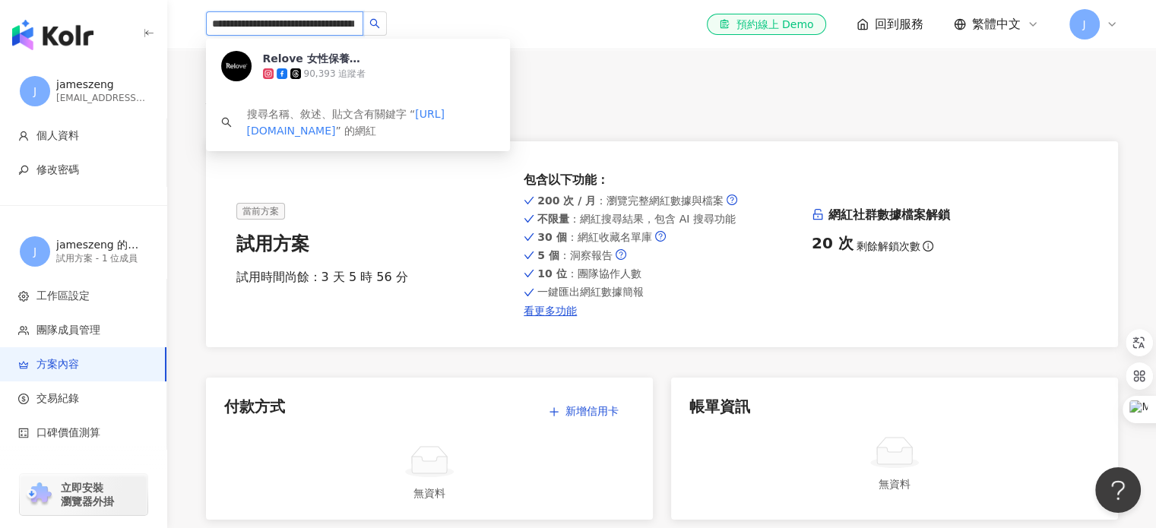
drag, startPoint x: 293, startPoint y: 27, endPoint x: 101, endPoint y: 30, distance: 191.6
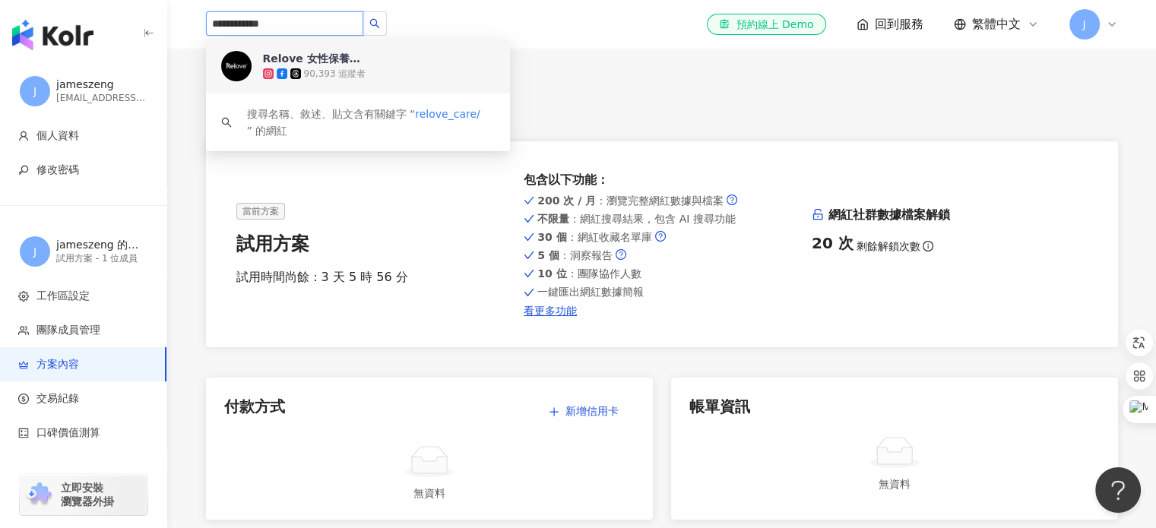
click at [299, 17] on input "**********" at bounding box center [285, 23] width 158 height 24
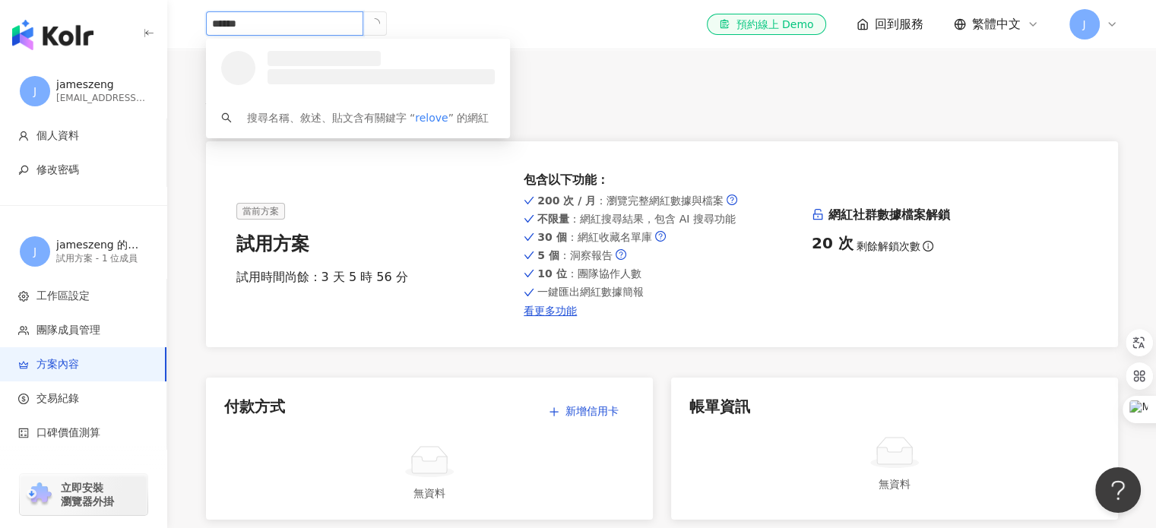
type input "******"
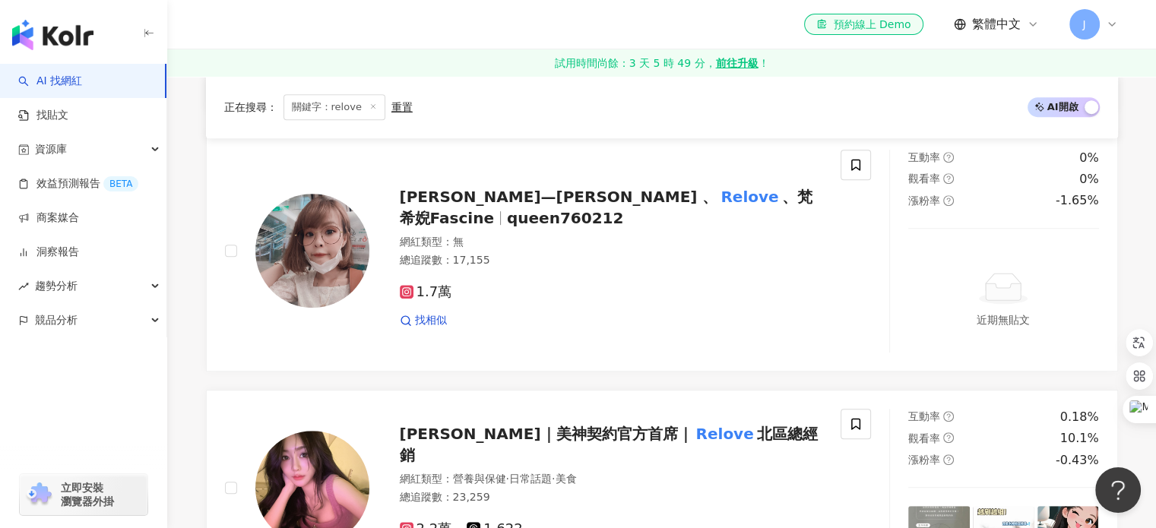
scroll to position [717, 0]
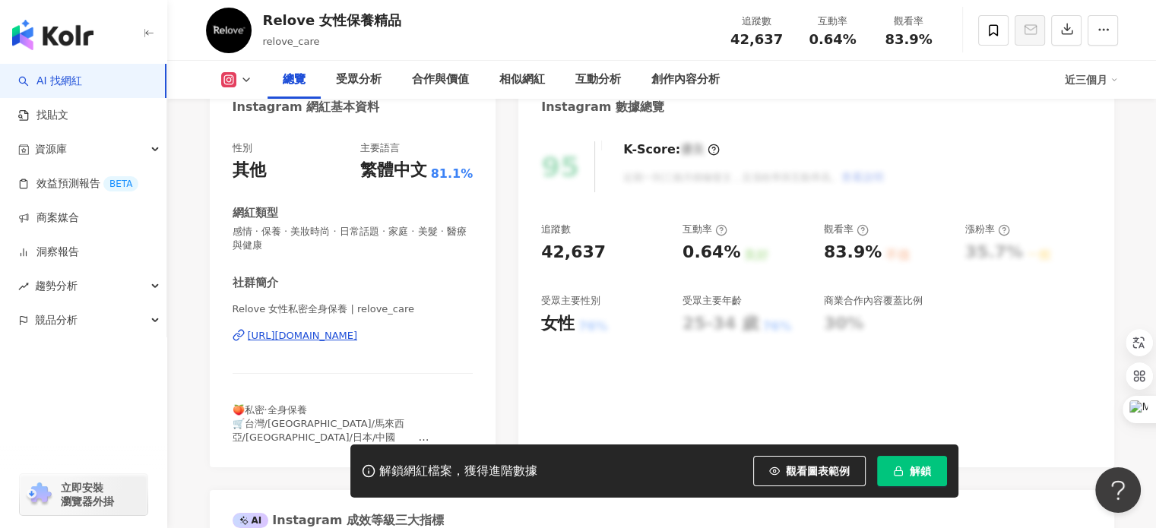
scroll to position [255, 0]
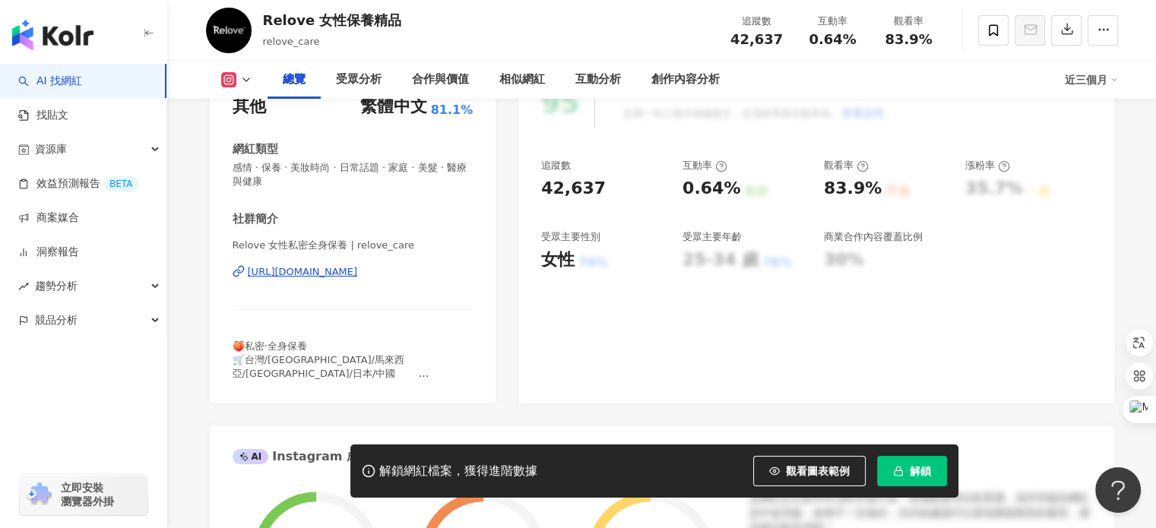
click at [898, 483] on button "解鎖" at bounding box center [912, 471] width 70 height 30
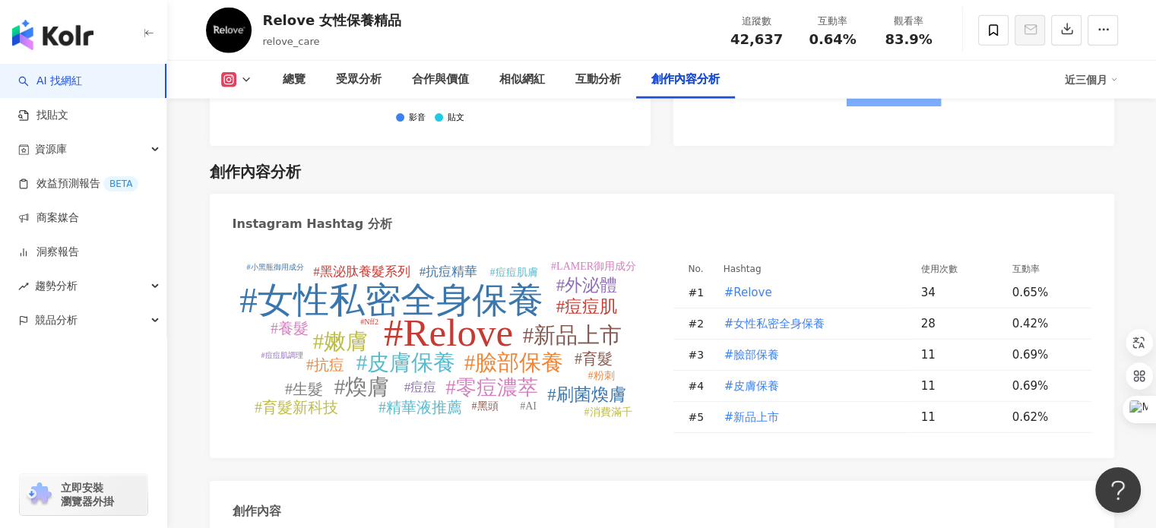
scroll to position [4222, 0]
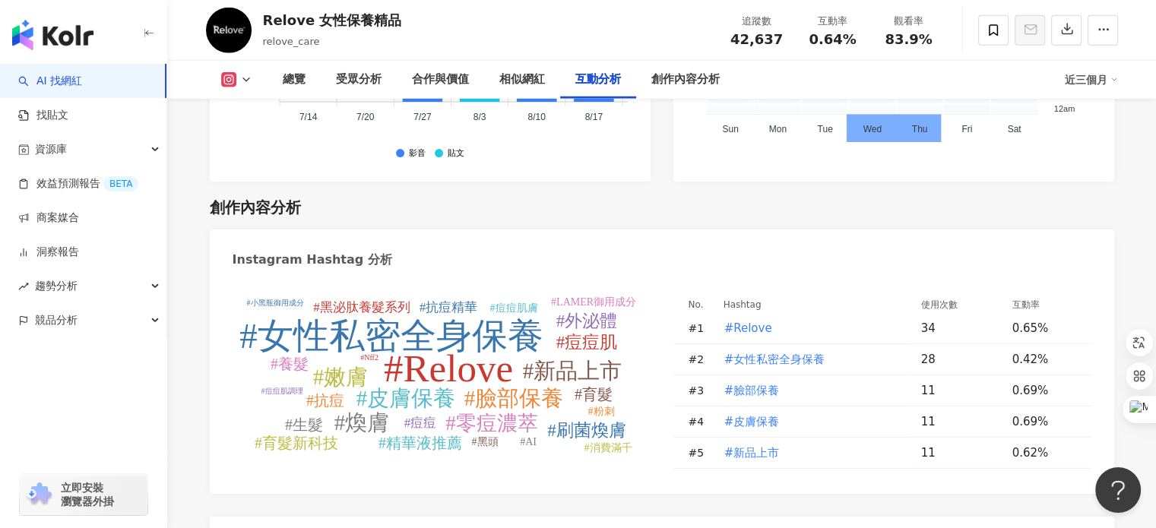
click at [506, 238] on div "Instagram Hashtag 分析" at bounding box center [662, 254] width 905 height 49
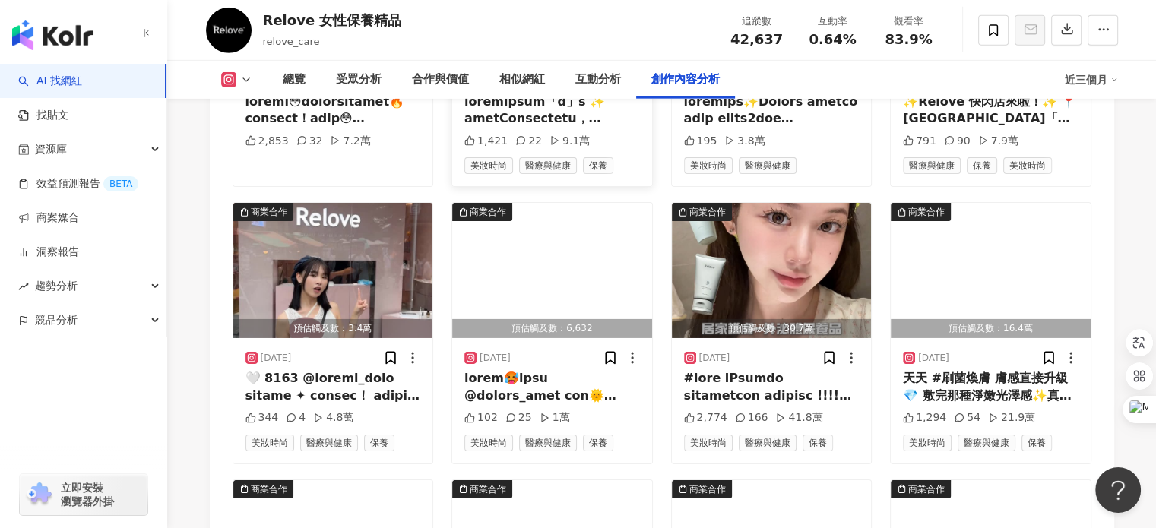
scroll to position [5283, 0]
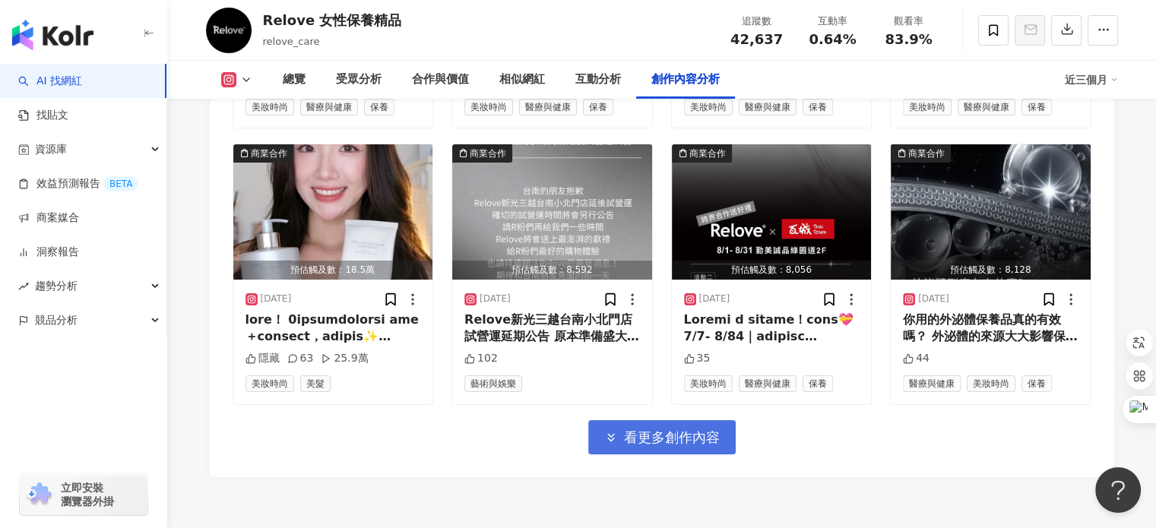
click at [621, 420] on button "看更多創作內容" at bounding box center [661, 437] width 147 height 34
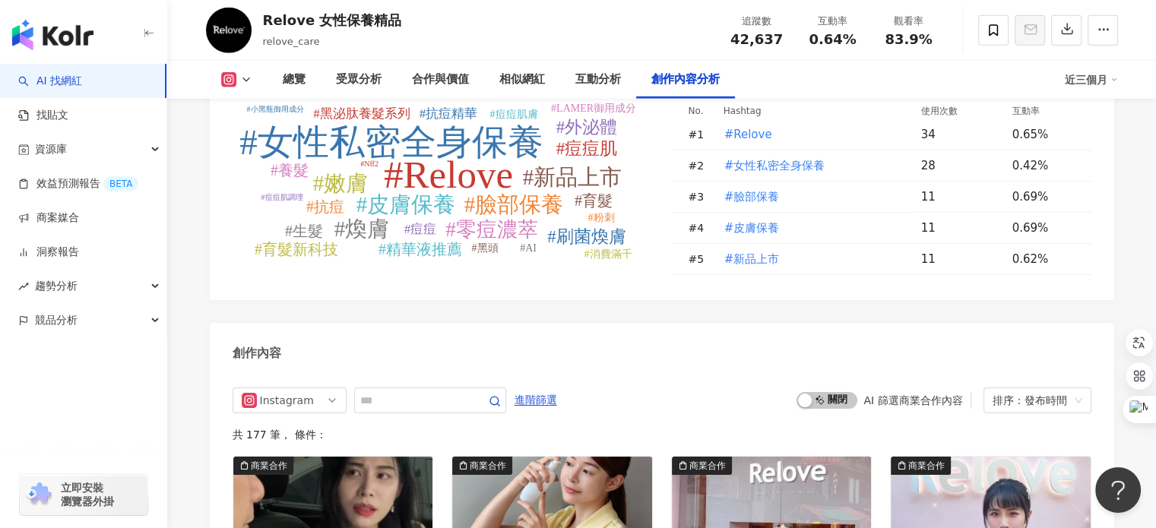
scroll to position [4393, 0]
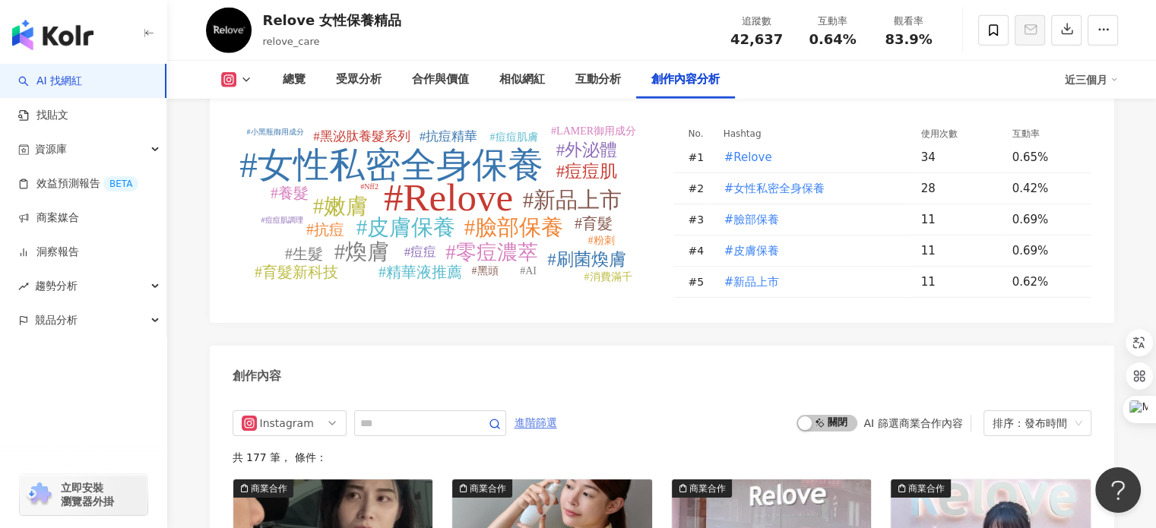
click at [557, 411] on span "進階篩選" at bounding box center [536, 423] width 43 height 24
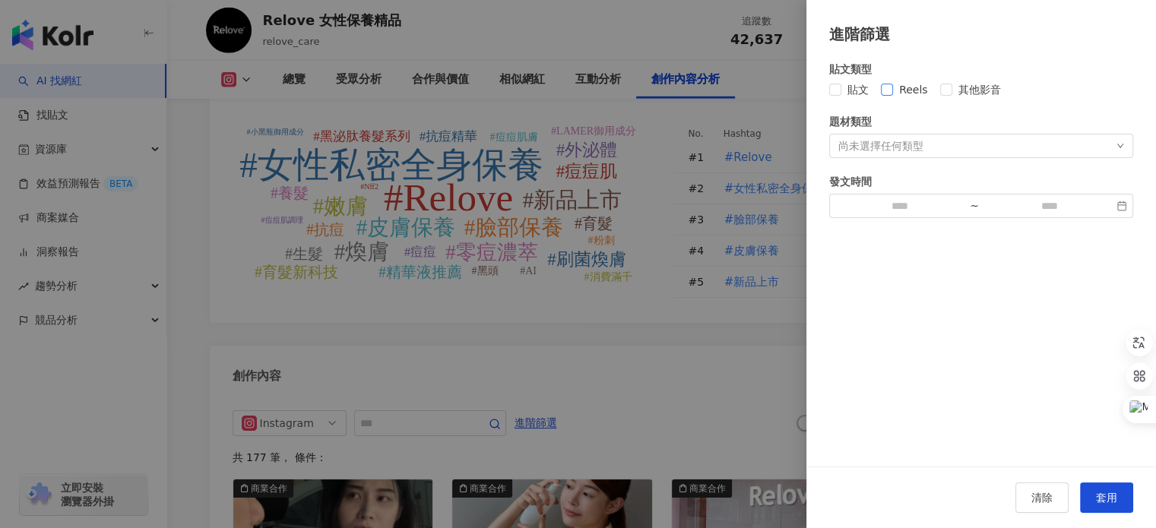
click at [906, 85] on span "Reels" at bounding box center [913, 89] width 41 height 17
click at [898, 135] on div "尚未選擇任何類型" at bounding box center [981, 146] width 304 height 24
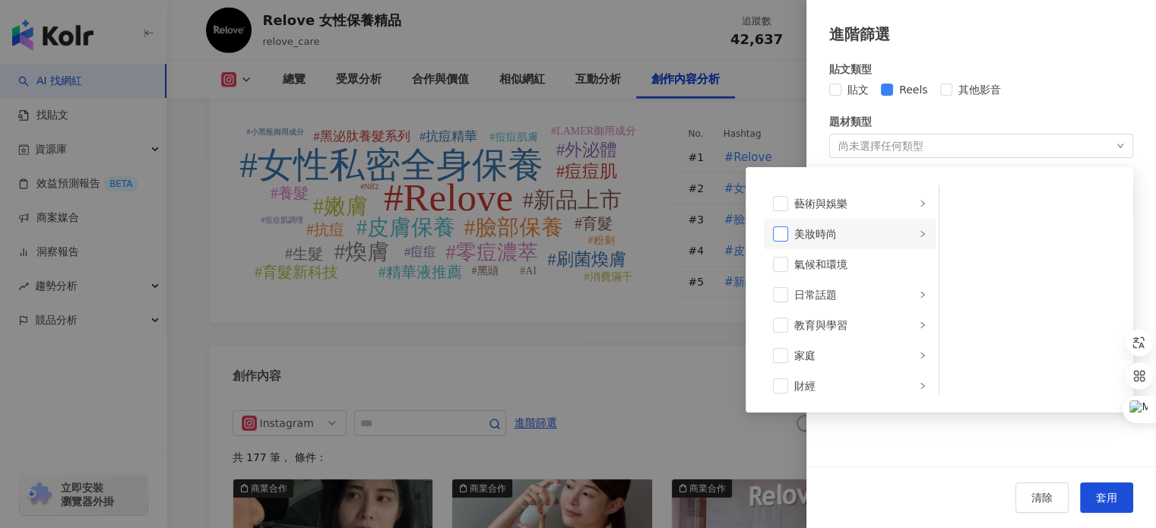
click at [778, 236] on span at bounding box center [780, 234] width 15 height 15
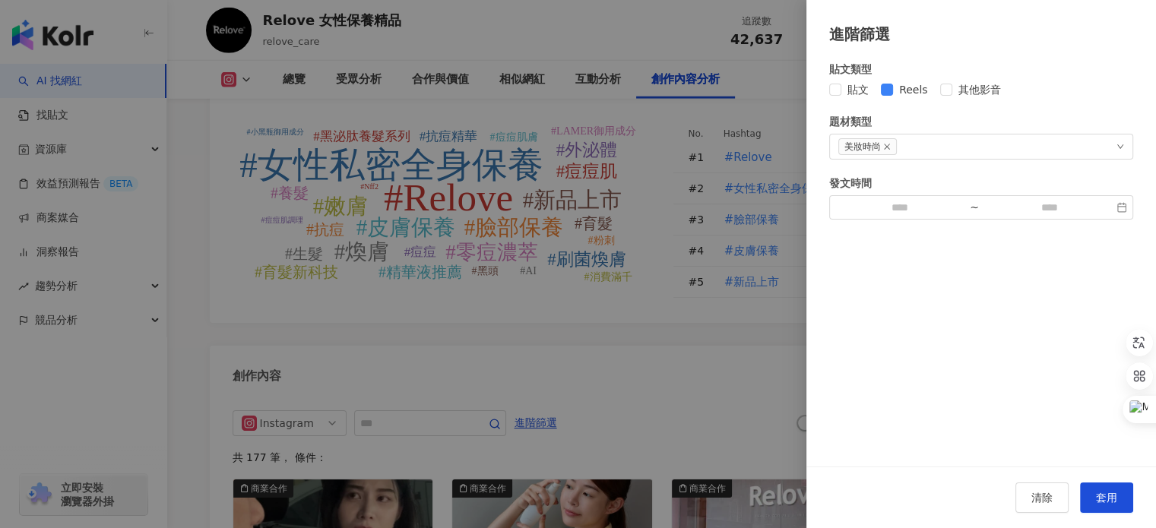
click at [956, 432] on div "貼文類型 貼文 Reels 其他影音 題材類型 美妝時尚 藝術與娛樂 美妝時尚 氣候和環境 日常話題 教育與學習 家庭 財經 美食 命理占卜 遊戲 法政社會 …" at bounding box center [981, 256] width 350 height 421
click at [1126, 498] on button "套用" at bounding box center [1106, 498] width 53 height 30
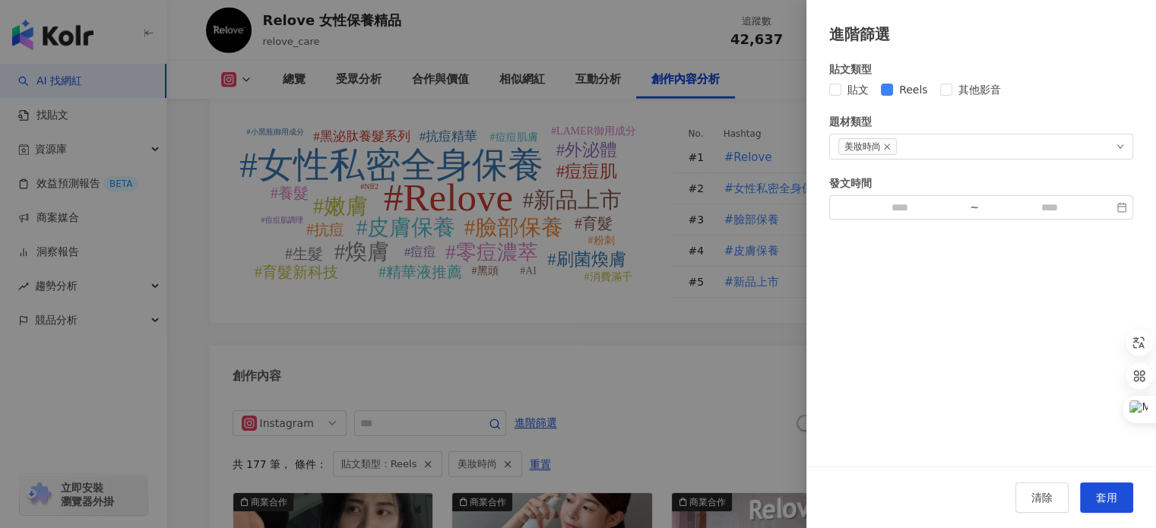
scroll to position [4618, 0]
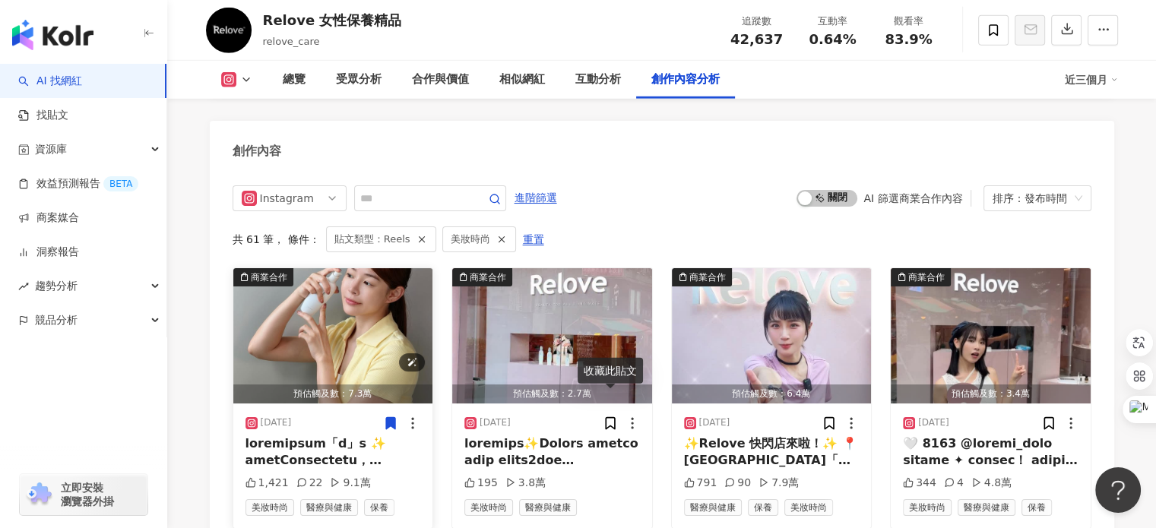
click at [318, 346] on img "button" at bounding box center [333, 335] width 200 height 135
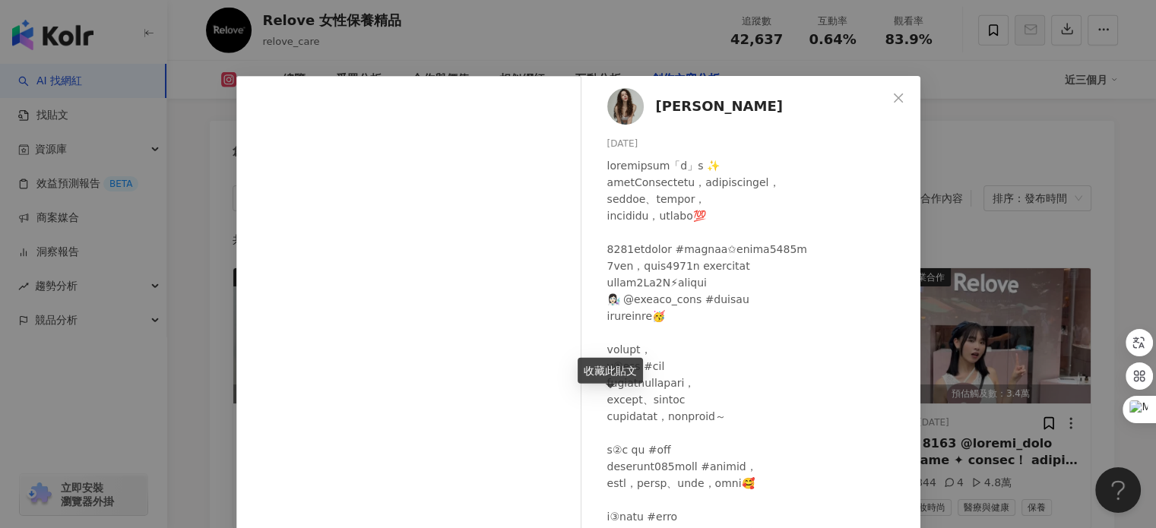
scroll to position [76, 0]
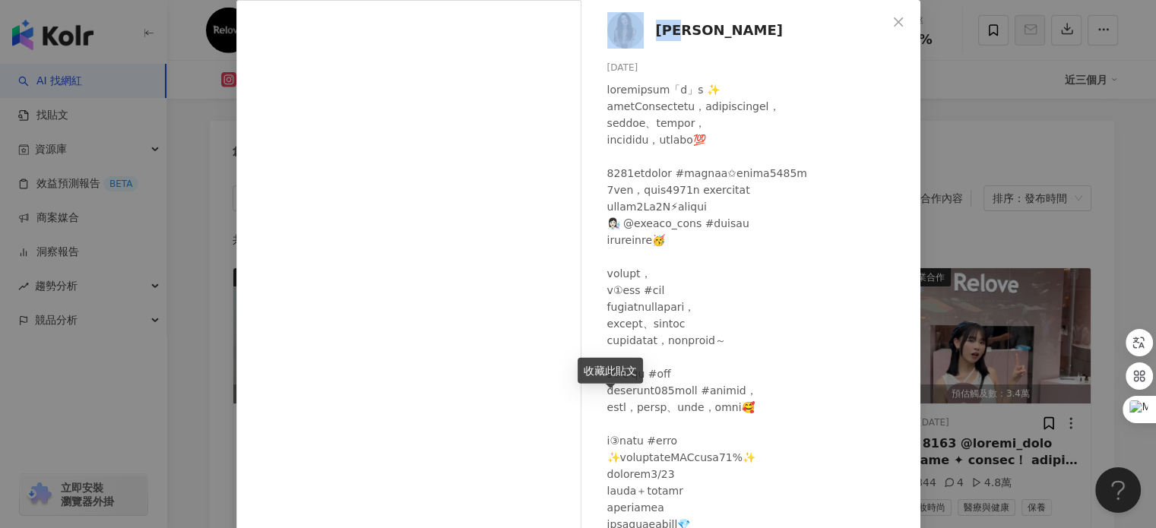
drag, startPoint x: 704, startPoint y: 40, endPoint x: 639, endPoint y: 33, distance: 64.9
click at [639, 33] on div "陳又榕 2025/9/15 1,421 22 9.1萬" at bounding box center [754, 273] width 331 height 546
copy link "陳又榕"
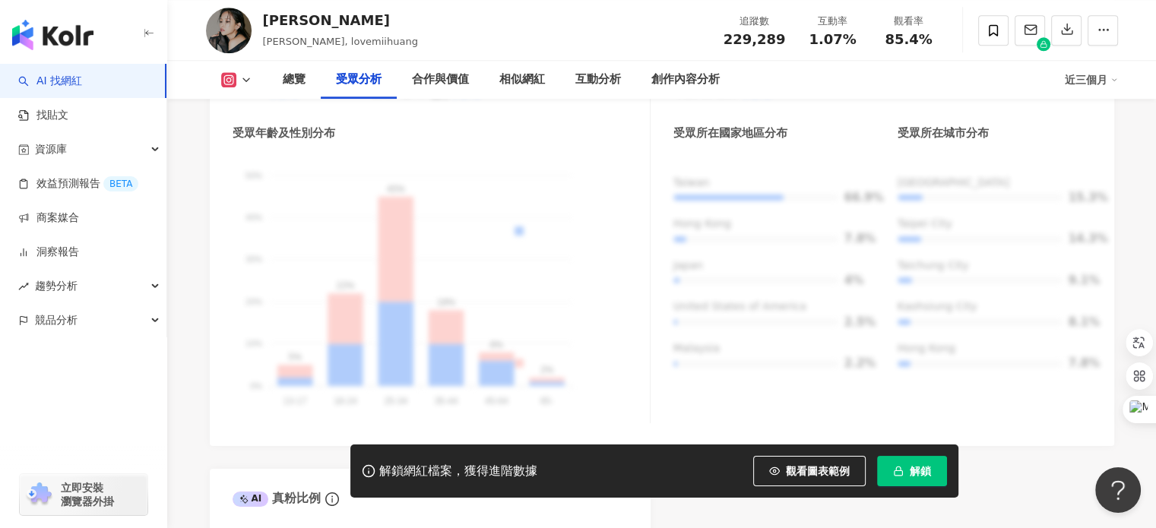
scroll to position [1514, 0]
